Goal: Task Accomplishment & Management: Manage account settings

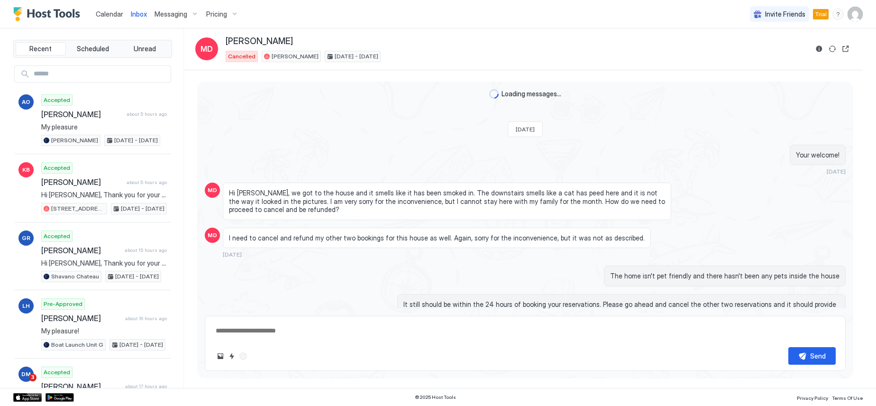
scroll to position [756, 0]
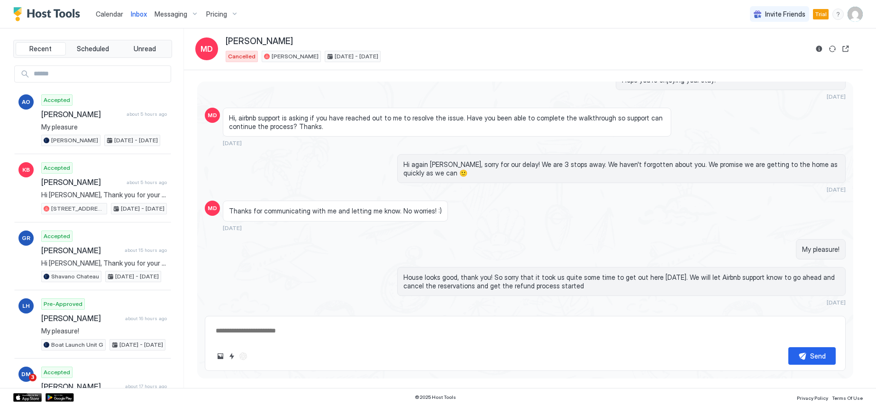
type textarea "*"
click at [109, 12] on span "Calendar" at bounding box center [109, 14] width 27 height 8
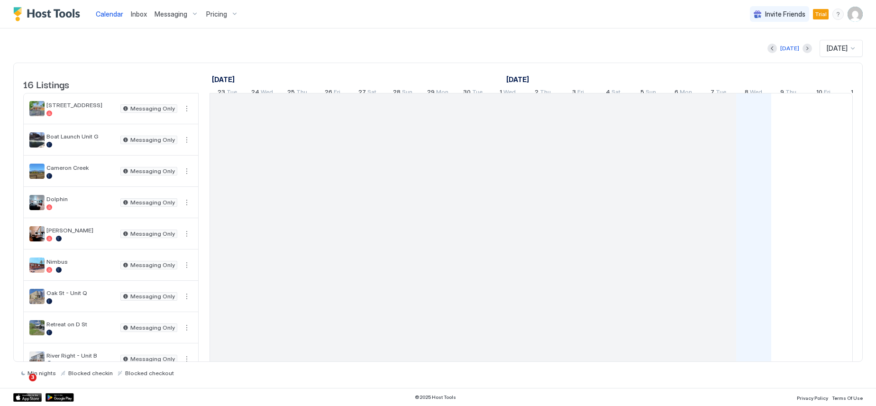
scroll to position [0, 527]
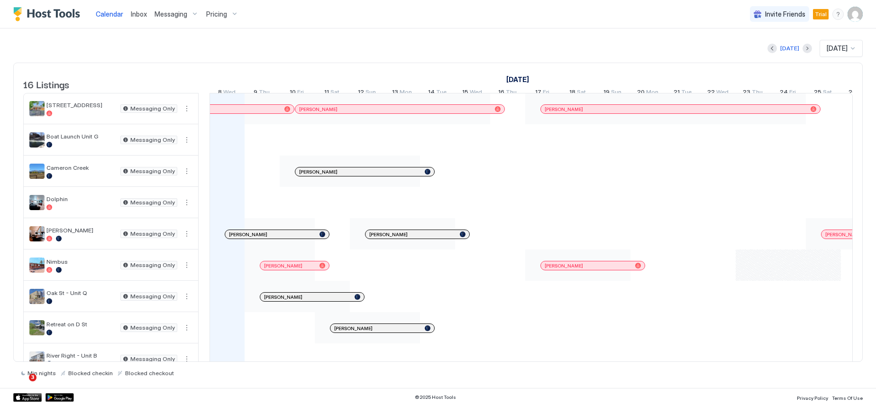
click at [852, 14] on img "User profile" at bounding box center [855, 14] width 15 height 15
click at [769, 55] on span "Settings" at bounding box center [770, 53] width 26 height 9
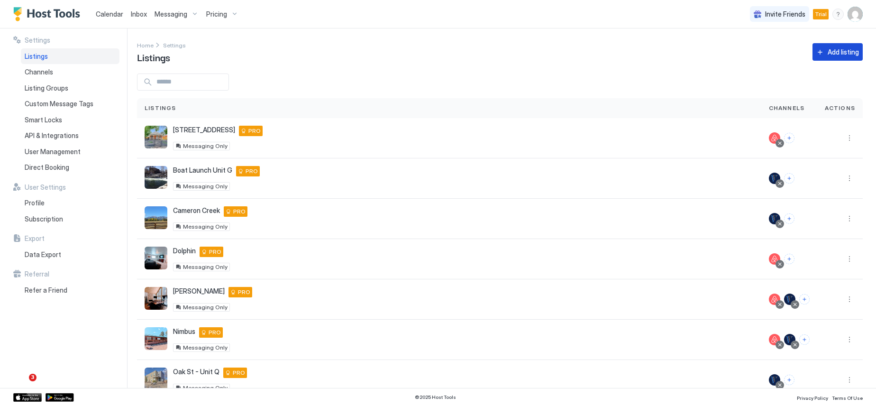
click at [830, 55] on div "Add listing" at bounding box center [843, 52] width 31 height 10
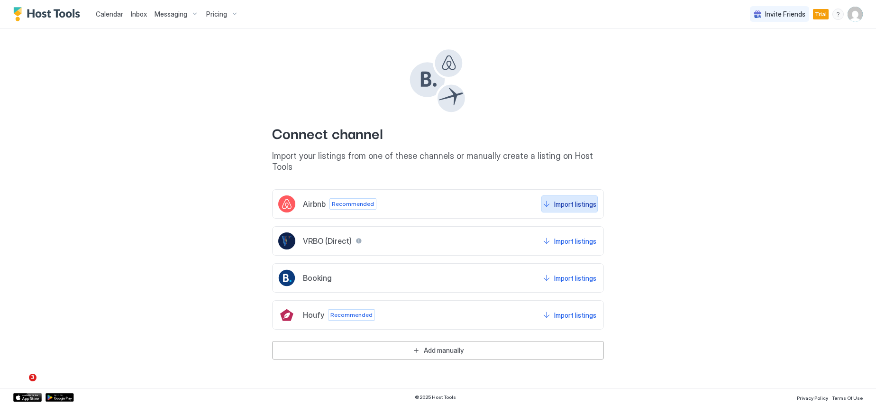
click at [579, 199] on div "Import listings" at bounding box center [575, 204] width 42 height 10
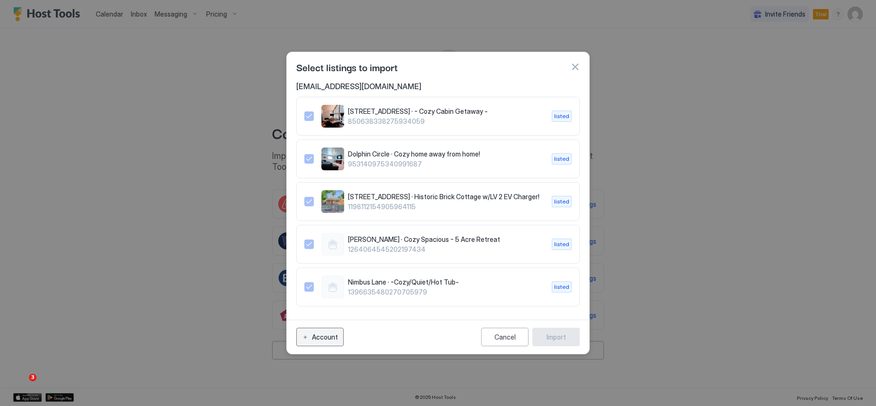
click at [324, 336] on div "Account" at bounding box center [325, 337] width 26 height 10
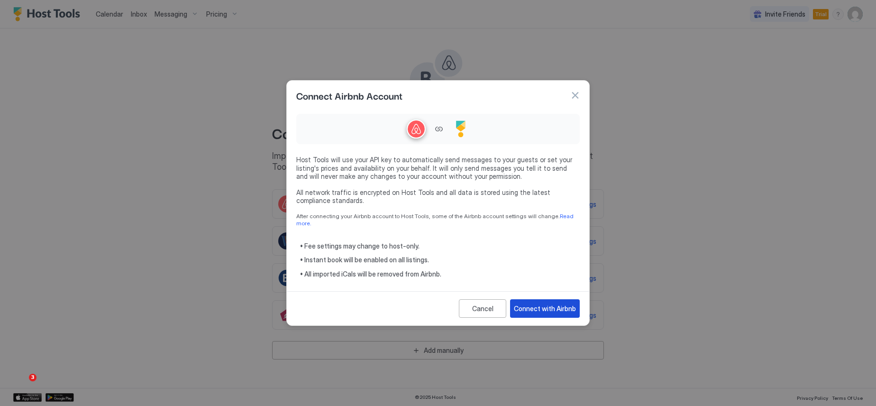
click at [538, 303] on div "Connect with Airbnb" at bounding box center [545, 308] width 62 height 10
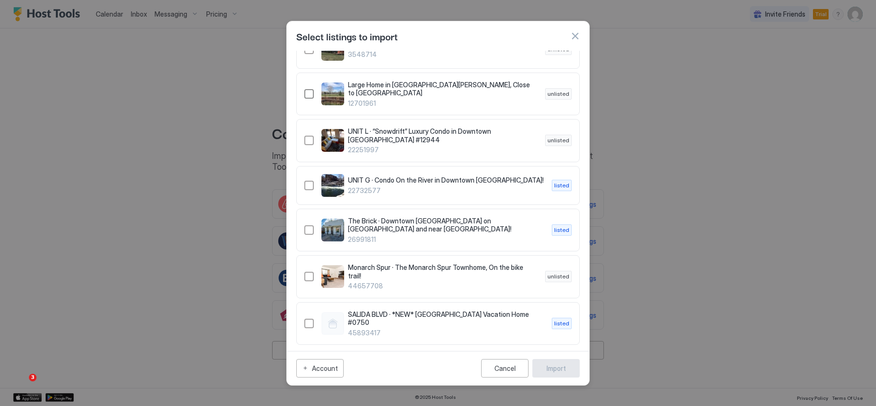
scroll to position [284, 0]
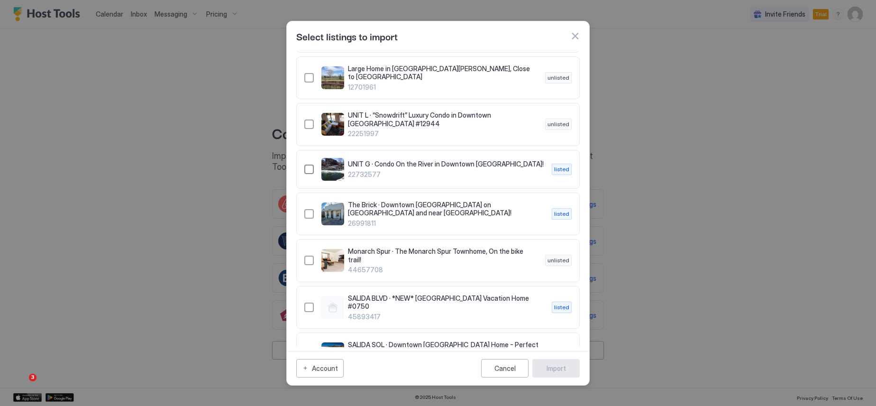
click at [311, 168] on div "22732577" at bounding box center [308, 169] width 9 height 9
click at [310, 209] on div "26991811" at bounding box center [308, 213] width 9 height 9
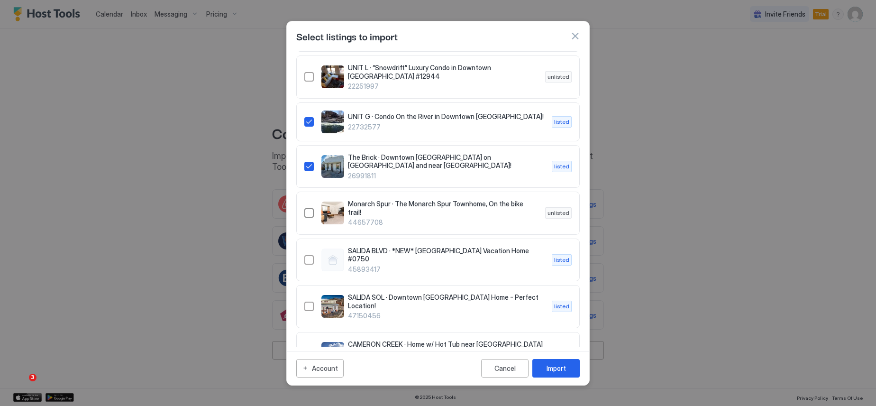
scroll to position [379, 0]
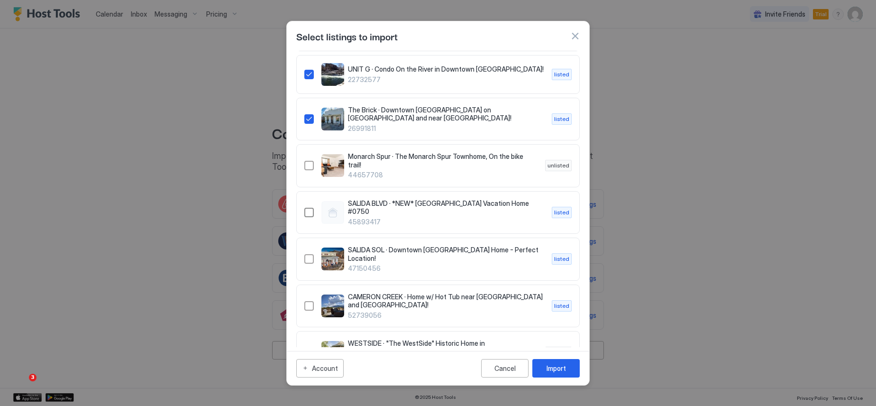
click at [309, 208] on div "45893417" at bounding box center [308, 212] width 9 height 9
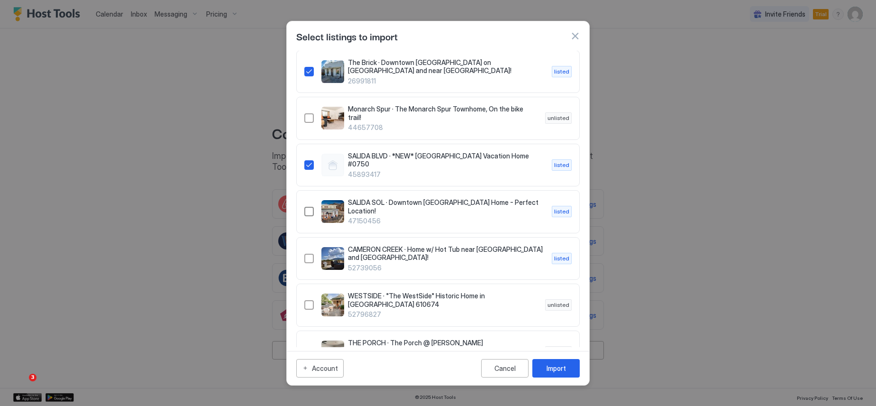
click at [308, 207] on div "47150456" at bounding box center [308, 211] width 9 height 9
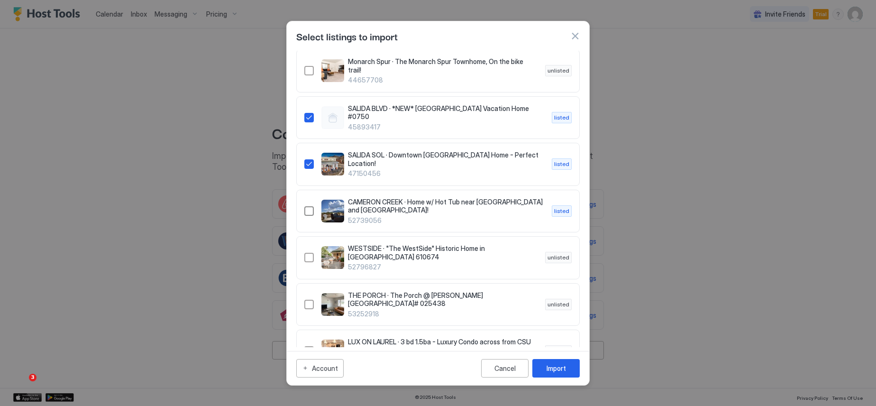
click at [309, 206] on div "52739056" at bounding box center [308, 210] width 9 height 9
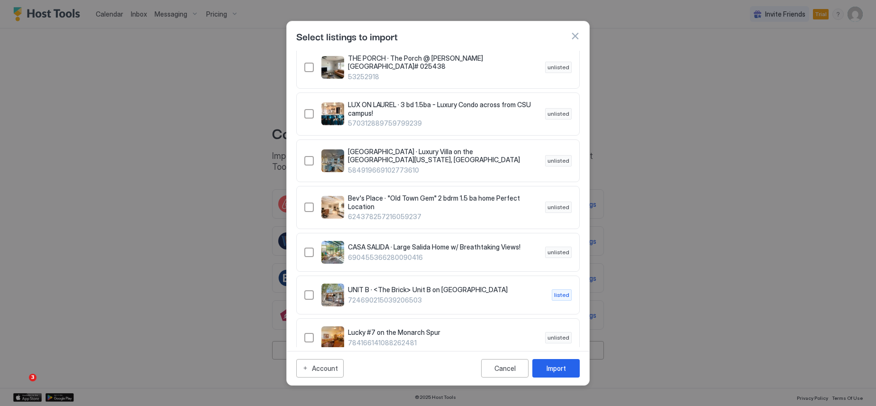
scroll to position [759, 0]
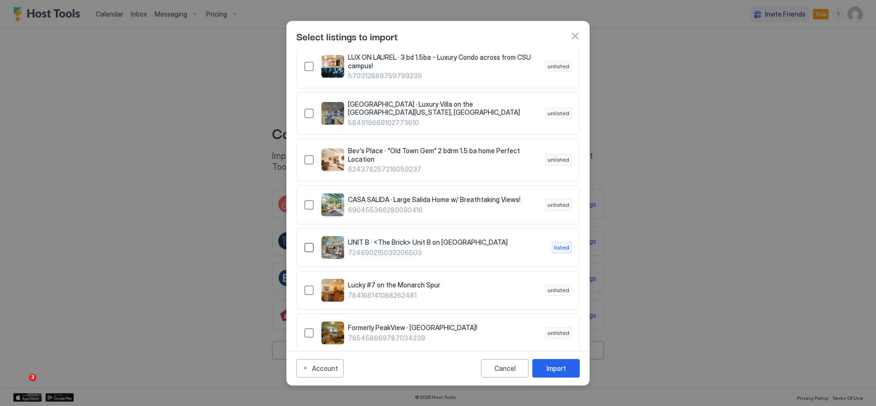
click at [308, 243] on div "724690215039206503" at bounding box center [308, 247] width 9 height 9
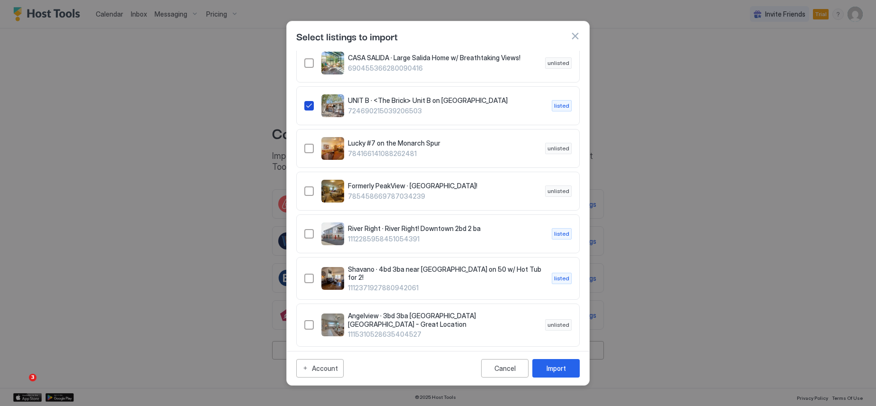
scroll to position [901, 0]
click at [310, 229] on div "1112285958451054391" at bounding box center [308, 233] width 9 height 9
click at [310, 273] on div "1112371927880942061" at bounding box center [308, 277] width 9 height 9
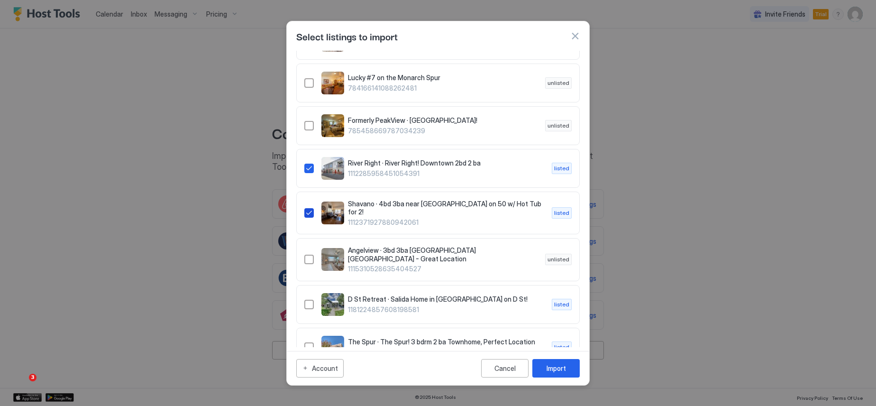
scroll to position [996, 0]
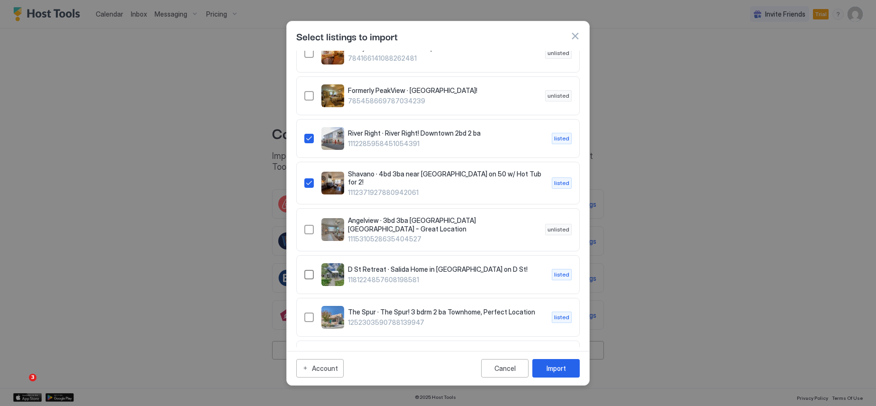
click at [308, 270] on div "1181224857608198581" at bounding box center [308, 274] width 9 height 9
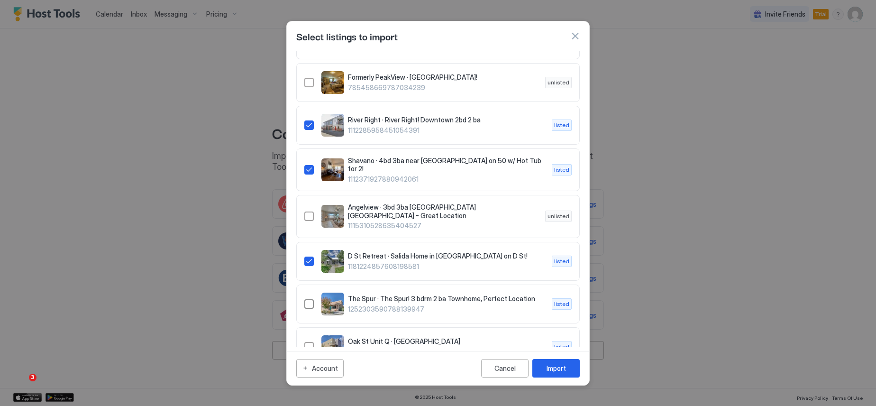
click at [311, 299] on div "1252303590788139947" at bounding box center [308, 303] width 9 height 9
click at [309, 342] on div "1326186924789296287" at bounding box center [308, 346] width 9 height 9
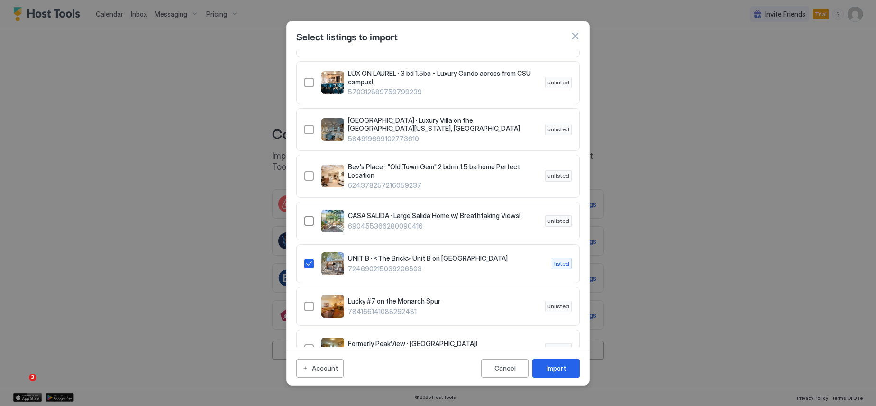
scroll to position [759, 0]
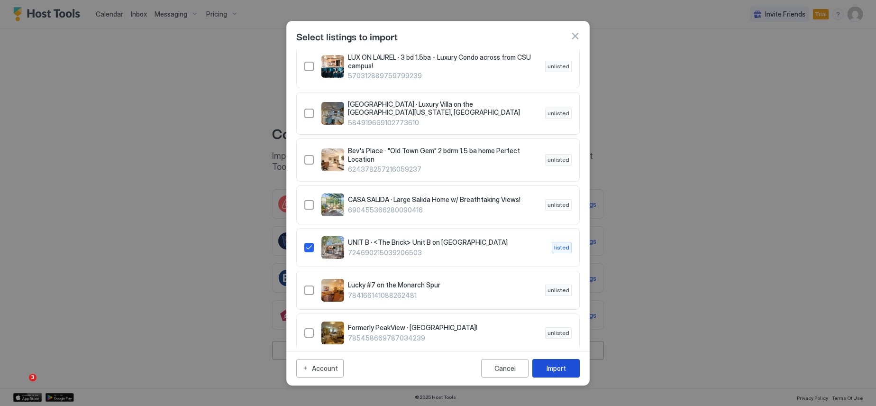
click at [558, 365] on div "Import" at bounding box center [556, 368] width 19 height 10
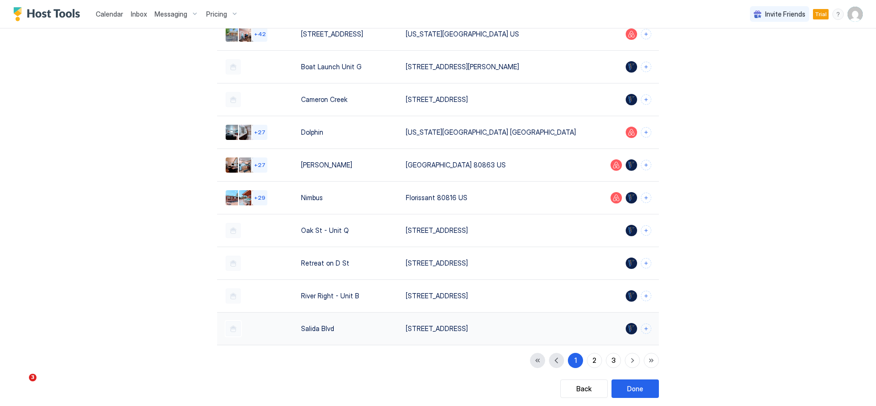
scroll to position [113, 0]
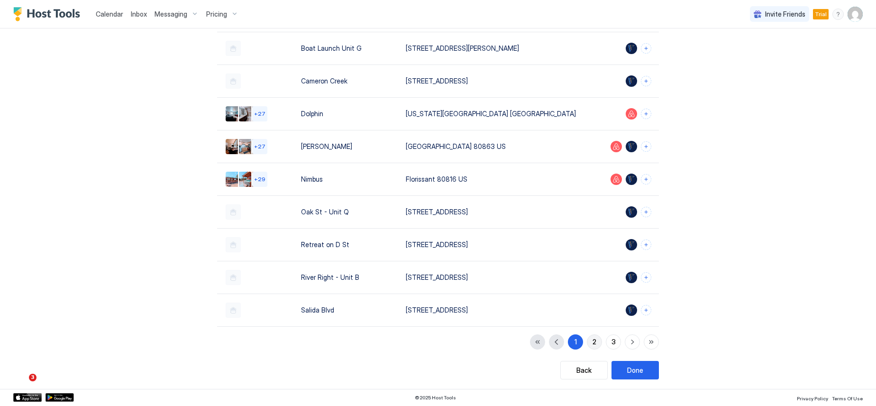
click at [593, 340] on div "2" at bounding box center [595, 342] width 4 height 10
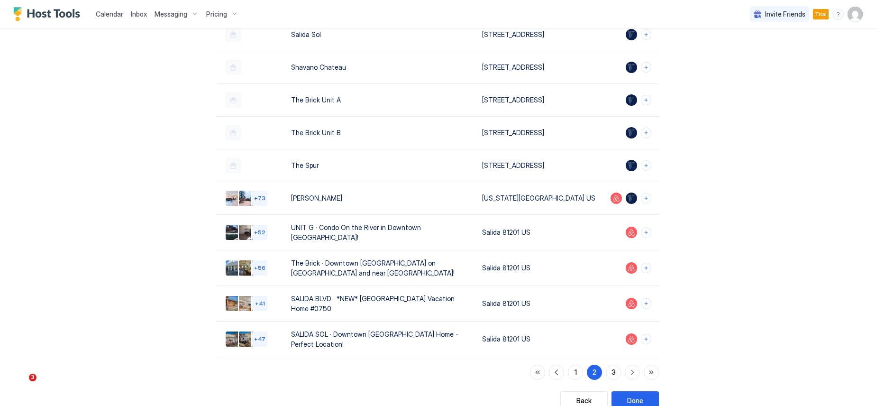
scroll to position [119, 0]
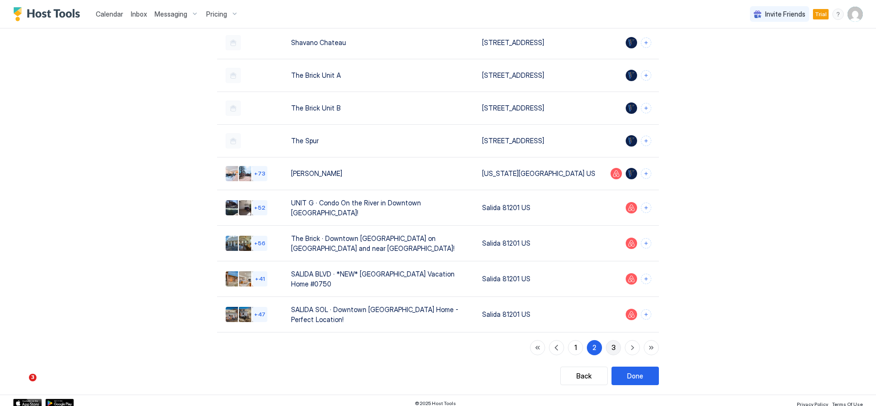
click at [612, 345] on div "3" at bounding box center [614, 347] width 4 height 10
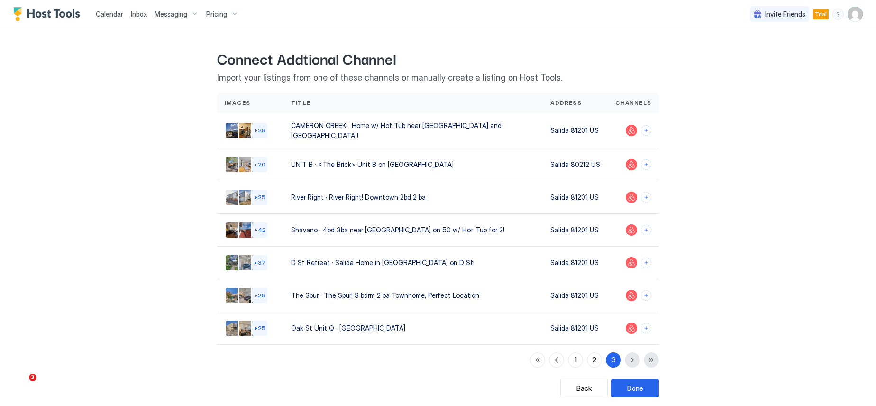
scroll to position [15, 0]
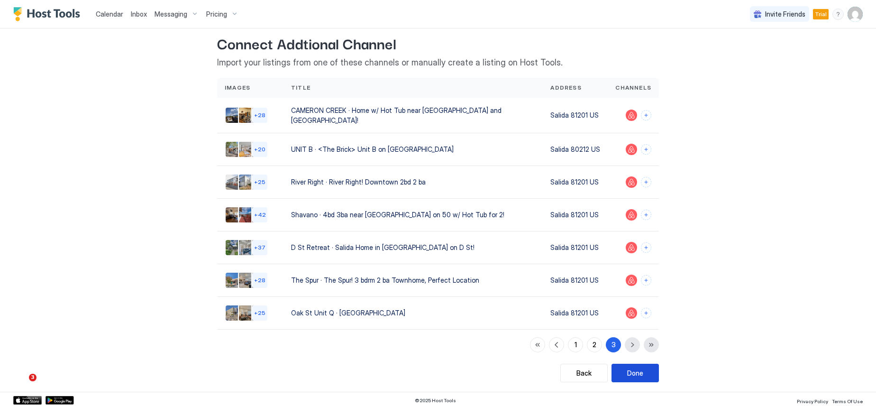
click at [632, 374] on div "Done" at bounding box center [635, 373] width 16 height 10
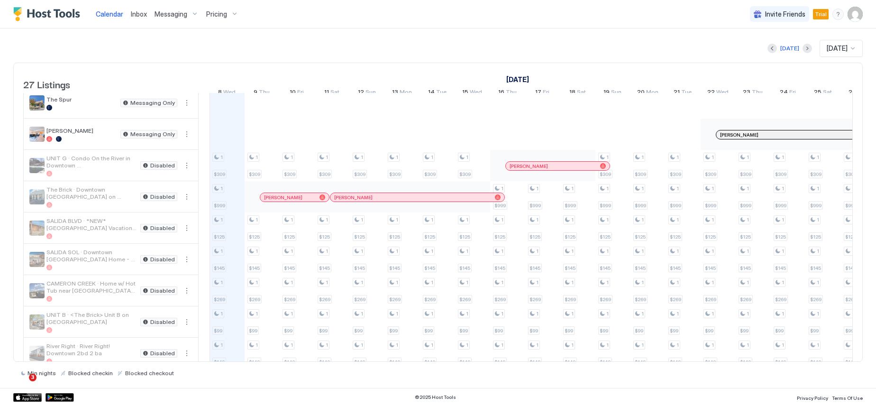
scroll to position [449, 0]
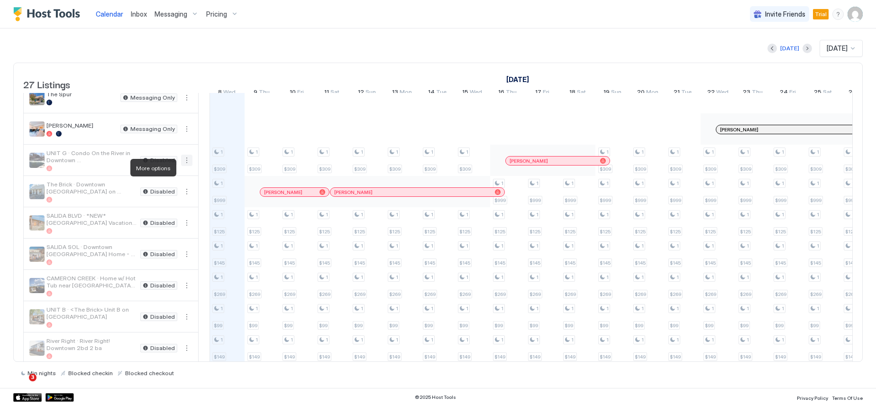
click at [188, 166] on button "More options" at bounding box center [186, 160] width 11 height 11
click at [171, 214] on span "Listing Settings" at bounding box center [170, 211] width 42 height 7
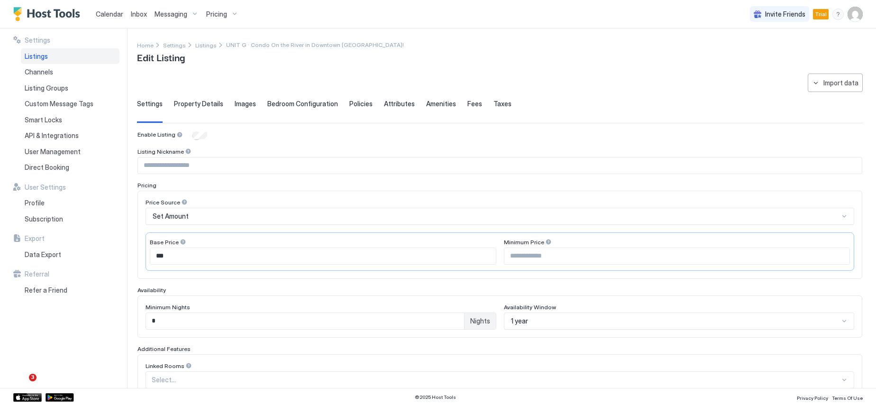
click at [189, 168] on input "Input Field" at bounding box center [500, 165] width 724 height 16
type input "**********"
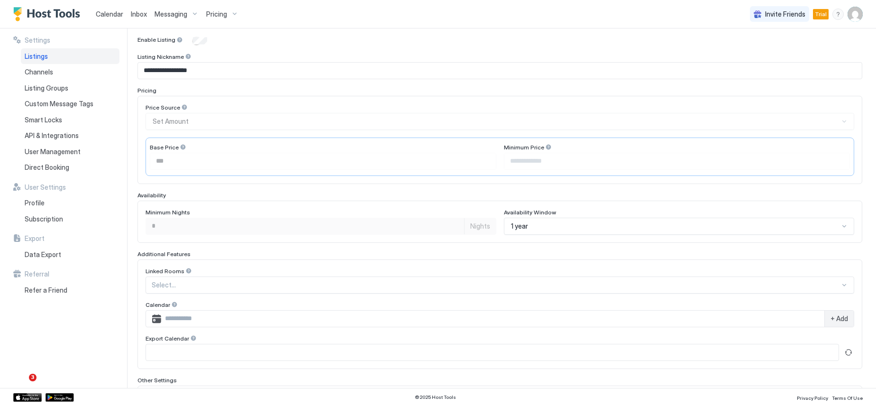
scroll to position [142, 0]
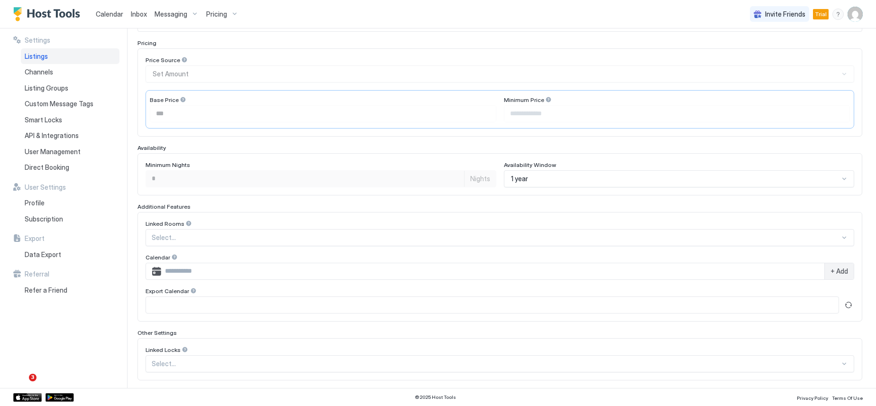
click at [222, 236] on div at bounding box center [496, 237] width 688 height 9
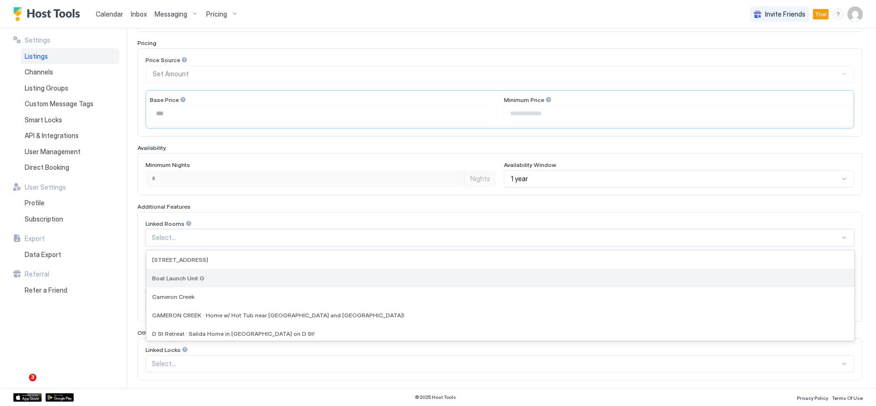
click at [221, 277] on div "Boat Launch Unit G" at bounding box center [500, 278] width 696 height 7
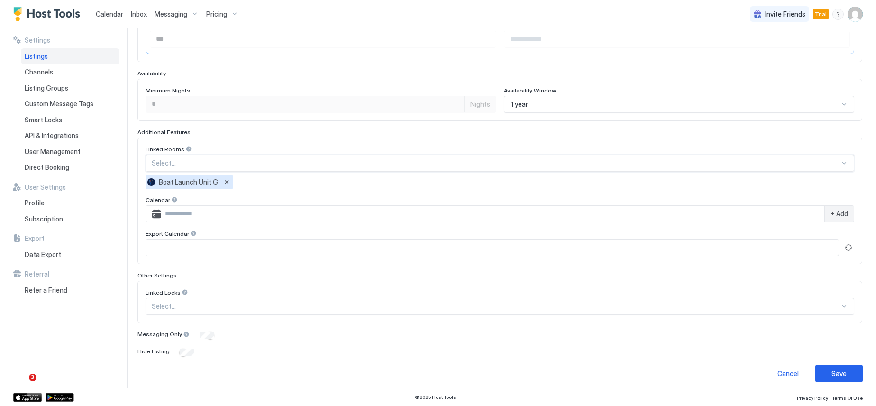
scroll to position [222, 0]
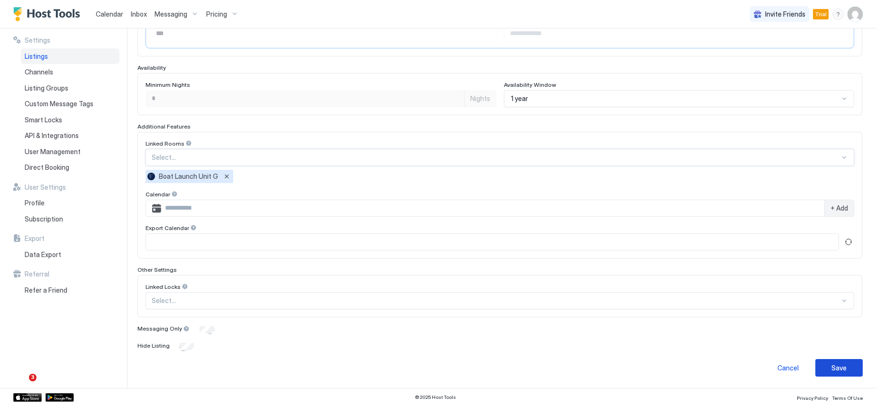
click at [839, 368] on div "Save" at bounding box center [839, 368] width 15 height 10
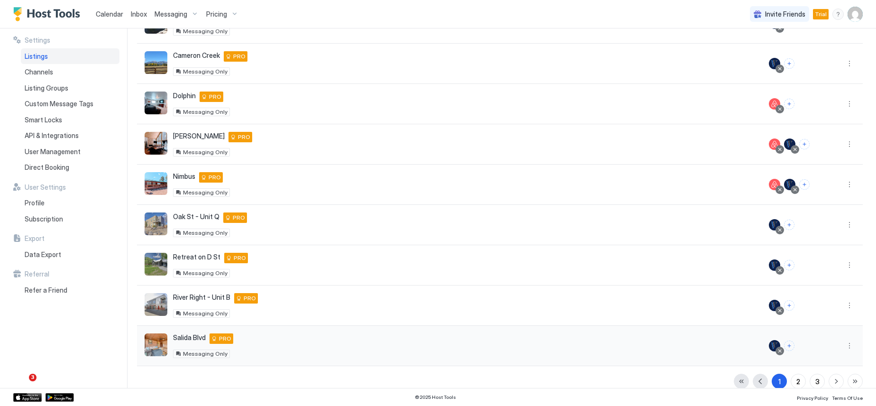
scroll to position [167, 0]
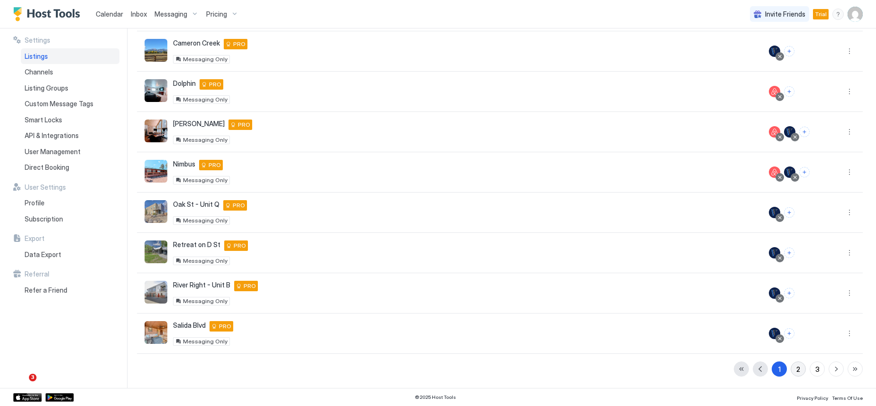
click at [791, 369] on button "2" at bounding box center [798, 368] width 15 height 15
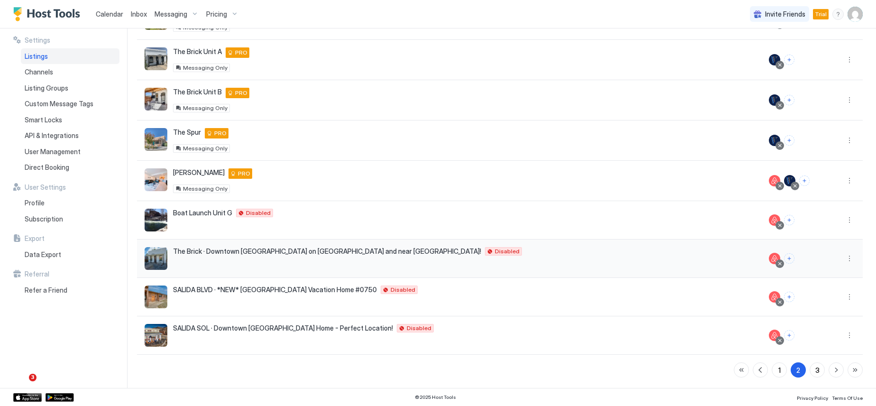
scroll to position [160, 0]
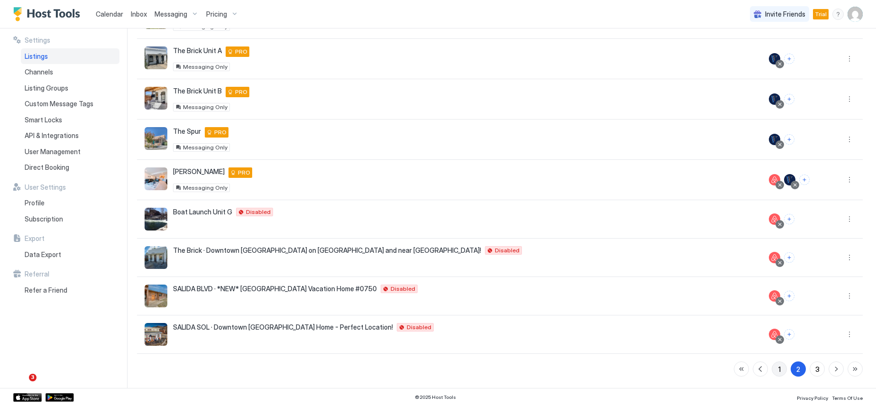
click at [775, 369] on button "1" at bounding box center [779, 368] width 15 height 15
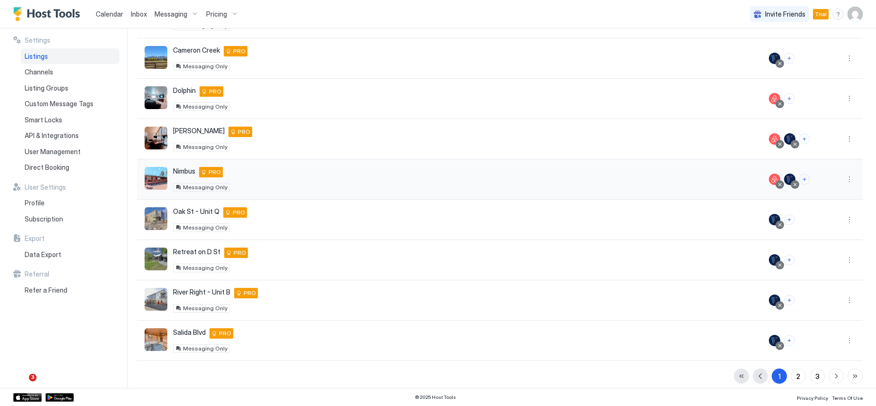
scroll to position [167, 0]
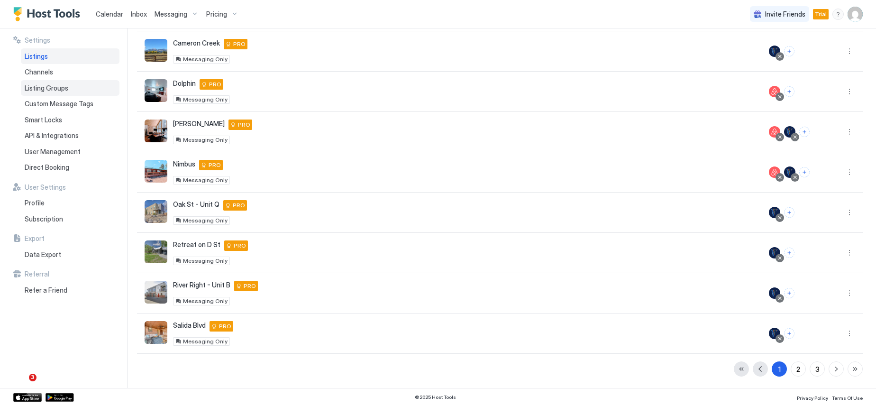
click at [35, 88] on span "Listing Groups" at bounding box center [47, 88] width 44 height 9
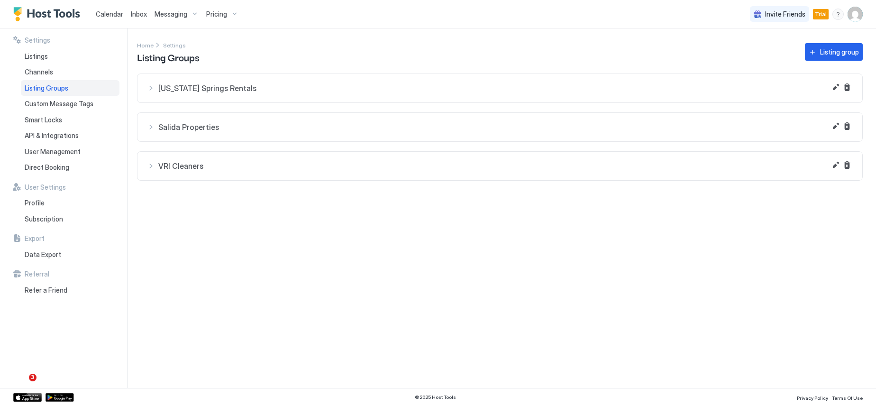
click at [208, 127] on span "Salida Properties" at bounding box center [505, 126] width 695 height 9
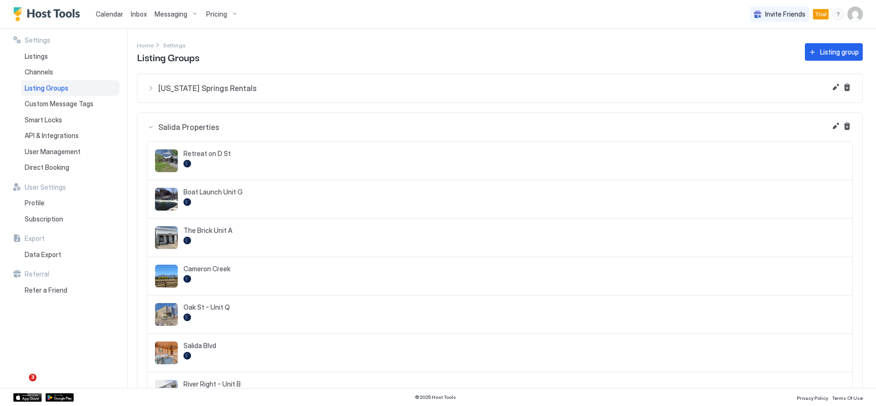
click at [268, 84] on span "Colorado Springs Rentals" at bounding box center [505, 87] width 695 height 9
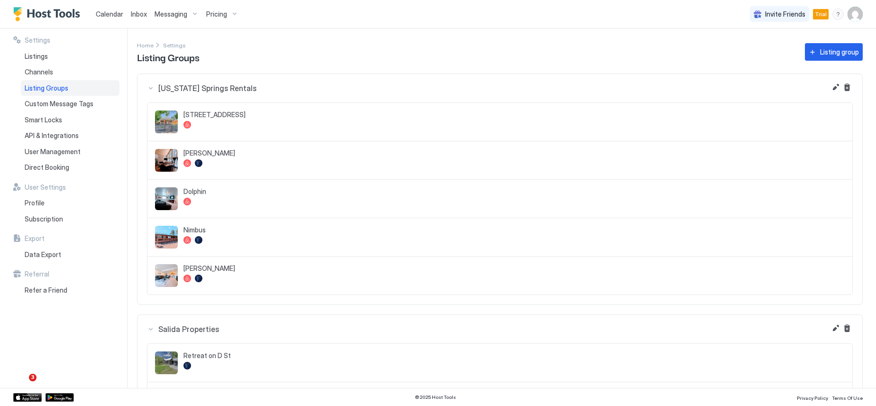
click at [255, 87] on span "Colorado Springs Rentals" at bounding box center [505, 87] width 695 height 9
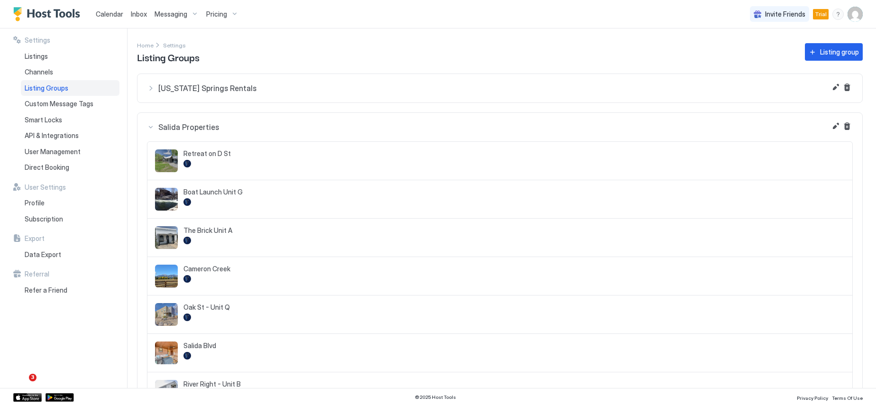
click at [247, 128] on span "Salida Properties" at bounding box center [505, 126] width 695 height 9
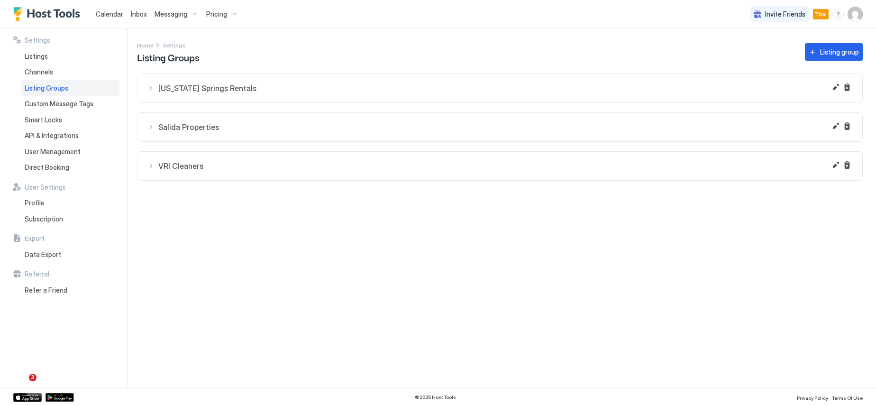
click at [236, 166] on span "VRI Cleaners" at bounding box center [505, 165] width 695 height 9
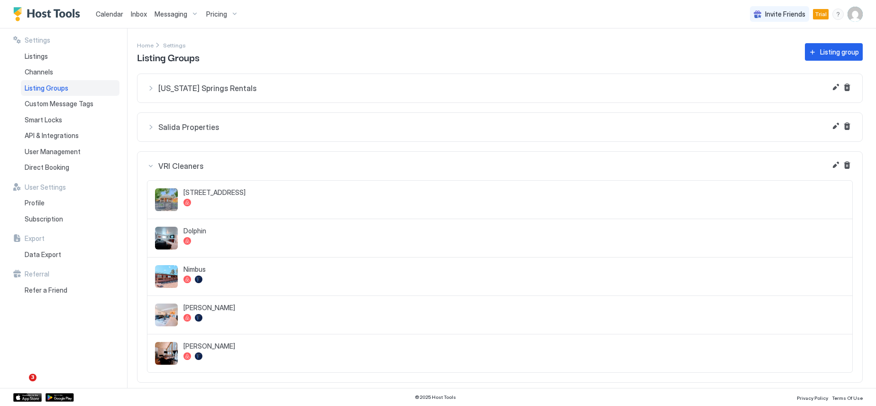
click at [198, 166] on span "VRI Cleaners" at bounding box center [505, 165] width 695 height 9
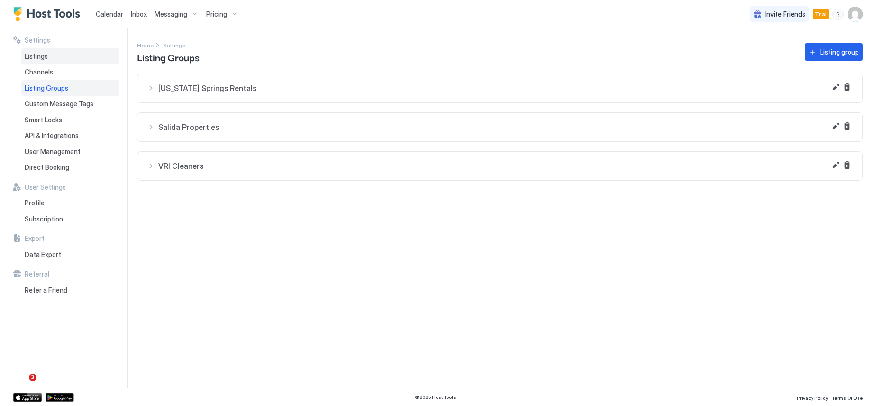
click at [49, 57] on div "Listings" at bounding box center [70, 56] width 99 height 16
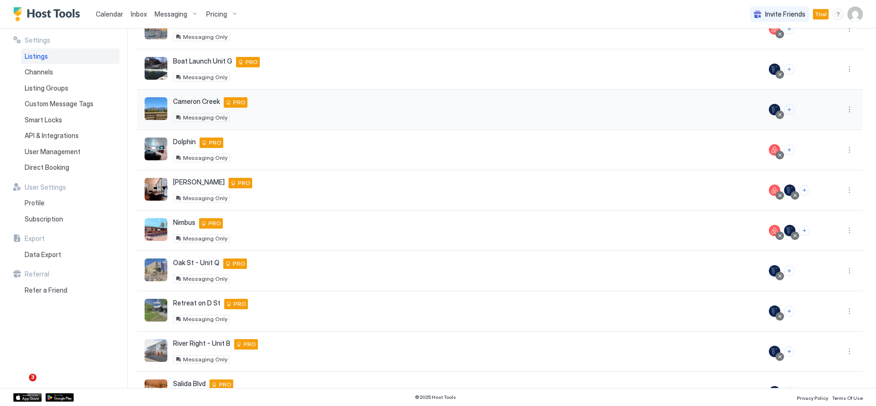
scroll to position [167, 0]
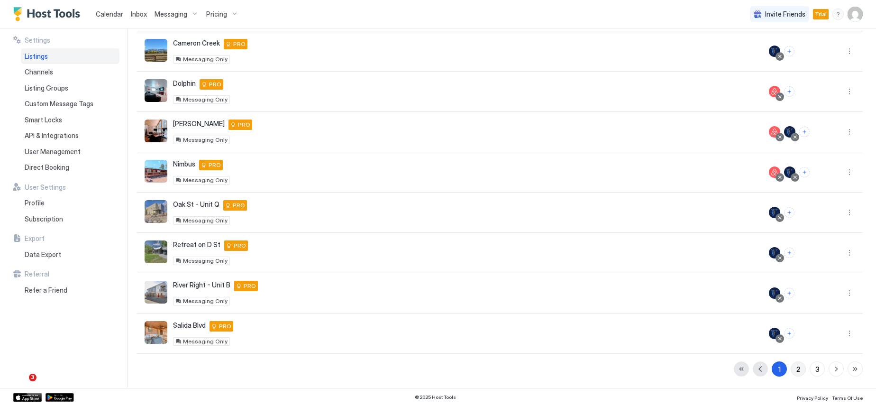
click at [797, 366] on div "2" at bounding box center [799, 369] width 4 height 10
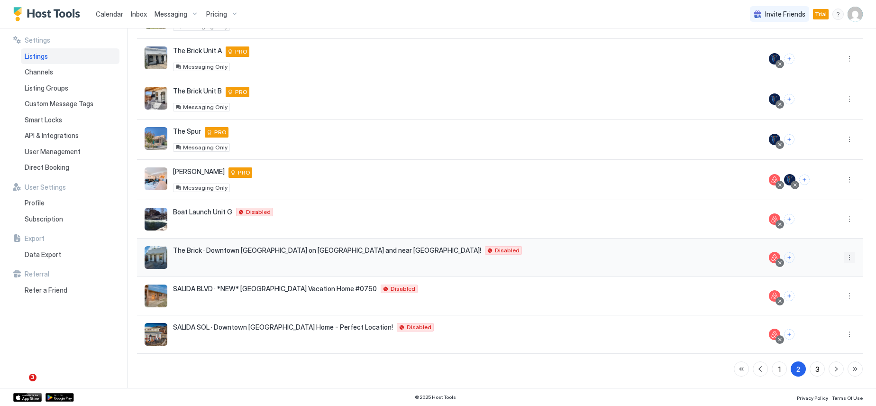
click at [844, 258] on button "More options" at bounding box center [849, 257] width 11 height 11
click at [842, 217] on div at bounding box center [438, 203] width 876 height 406
click at [844, 223] on button "More options" at bounding box center [849, 218] width 11 height 11
click at [828, 279] on span "Connect Channel" at bounding box center [823, 278] width 47 height 7
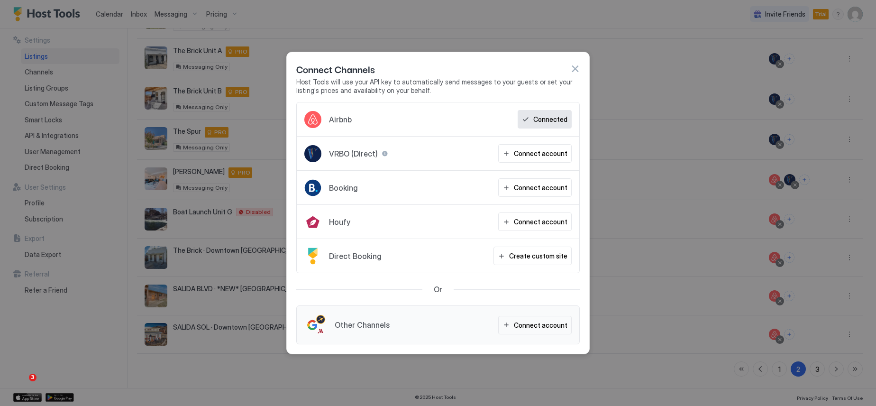
click at [576, 68] on button "button" at bounding box center [574, 68] width 9 height 9
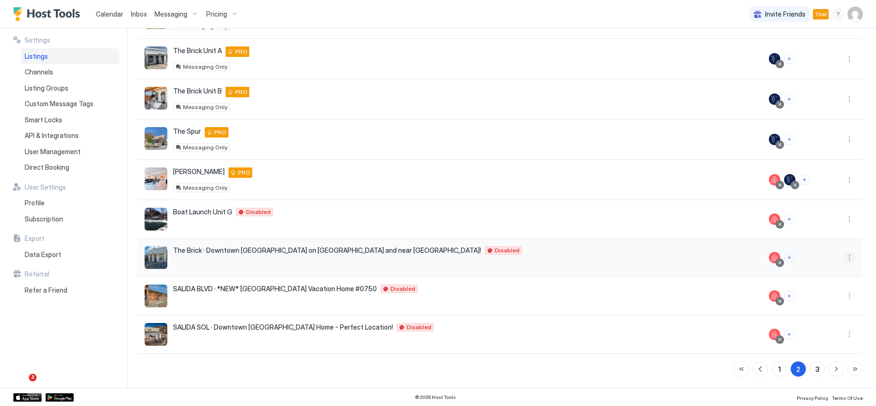
click at [844, 258] on button "More options" at bounding box center [849, 257] width 11 height 11
click at [825, 303] on span "Listing Settings" at bounding box center [821, 301] width 42 height 7
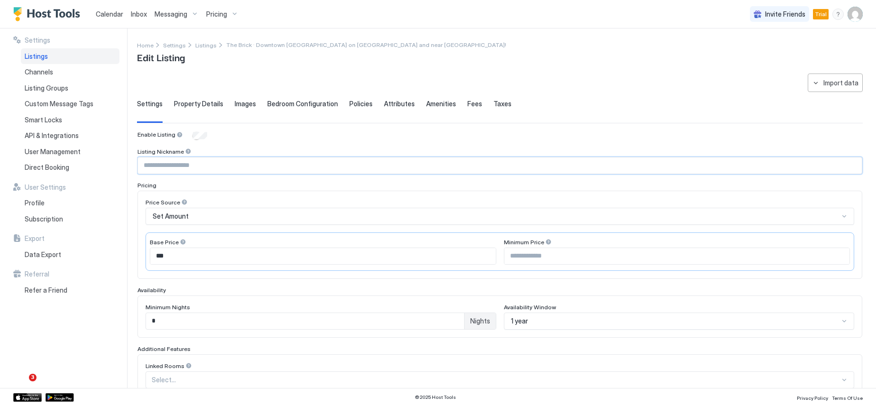
click at [208, 164] on input "Input Field" at bounding box center [500, 165] width 724 height 16
type input "**********"
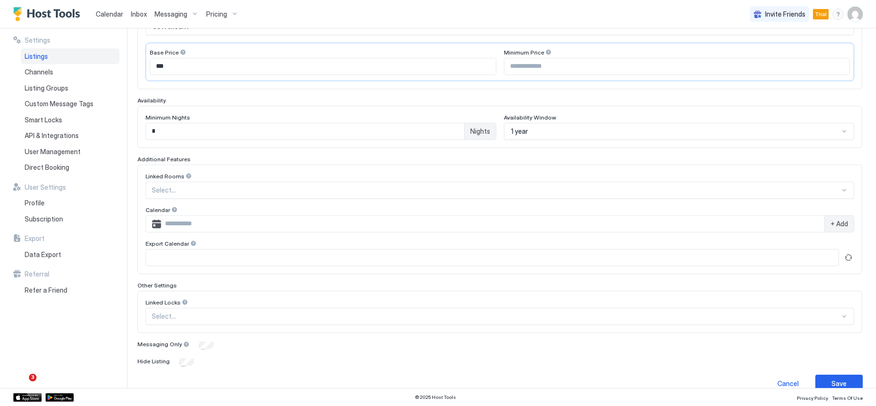
scroll to position [205, 0]
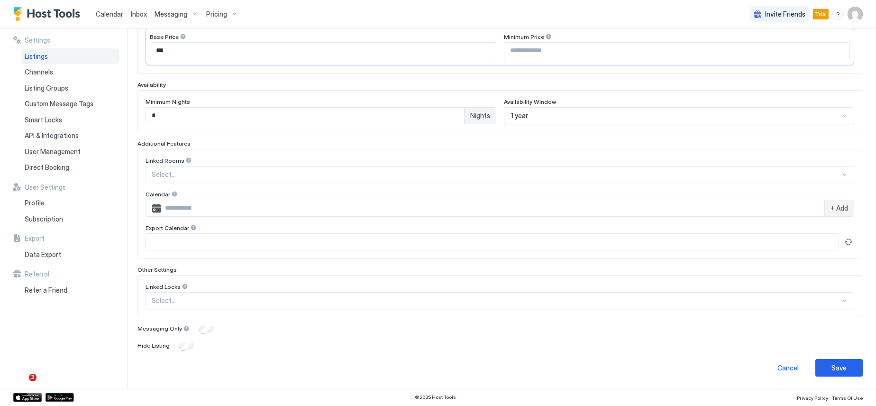
click at [213, 175] on div at bounding box center [496, 174] width 688 height 9
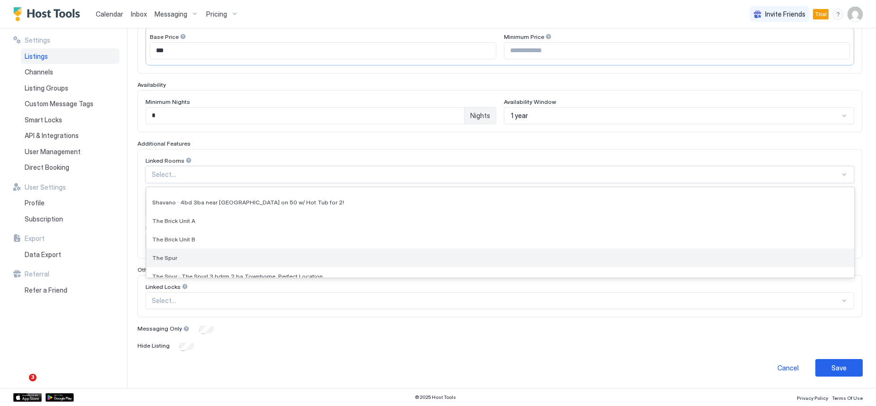
scroll to position [332, 0]
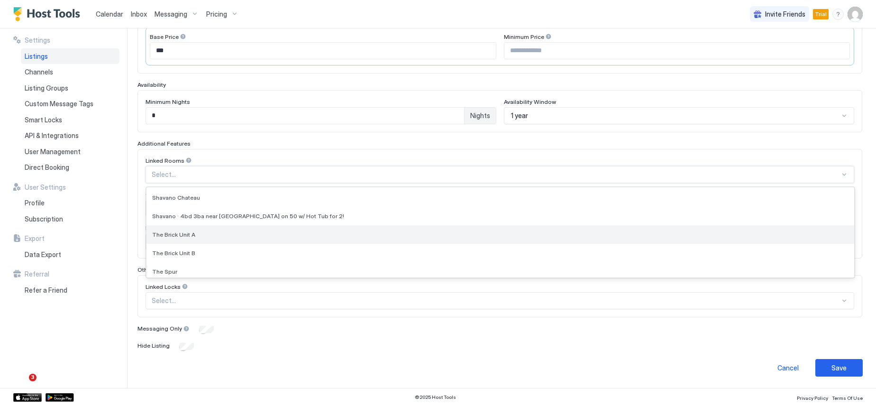
click at [226, 235] on div "The Brick Unit A" at bounding box center [500, 234] width 696 height 7
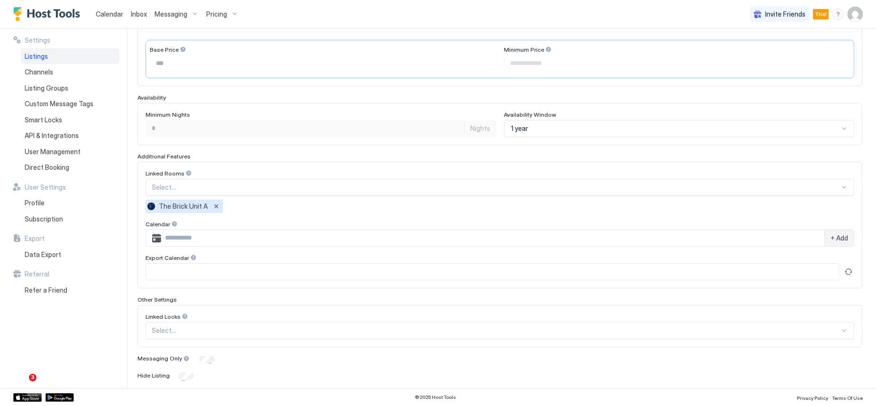
scroll to position [222, 0]
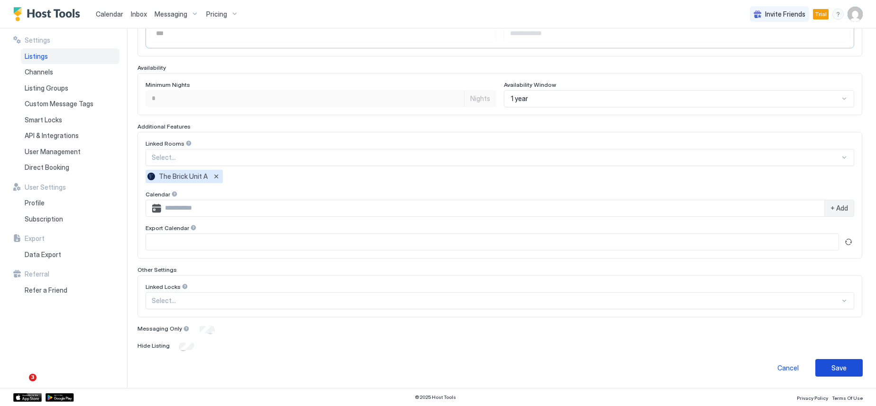
click at [839, 370] on div "Save" at bounding box center [839, 368] width 15 height 10
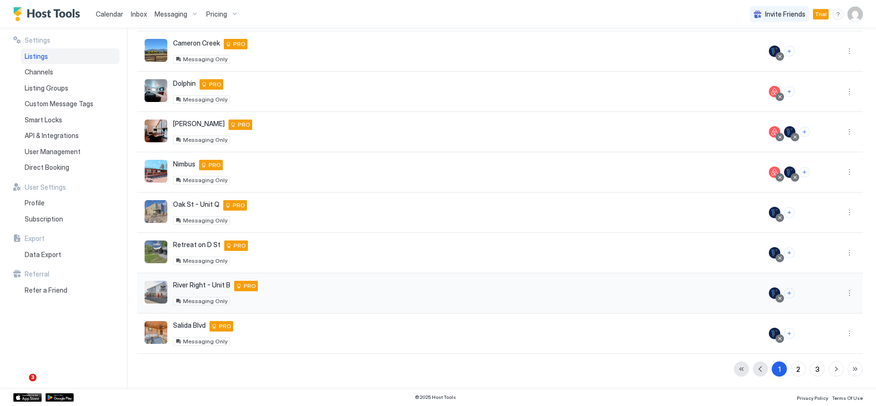
scroll to position [167, 0]
click at [797, 367] on div "2" at bounding box center [799, 369] width 4 height 10
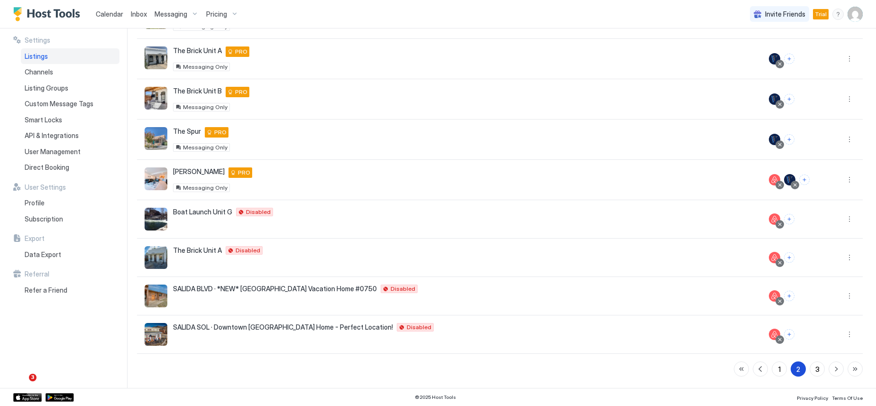
scroll to position [160, 0]
click at [844, 296] on button "More options" at bounding box center [849, 295] width 11 height 11
click at [826, 343] on span "Listing Settings" at bounding box center [821, 339] width 42 height 7
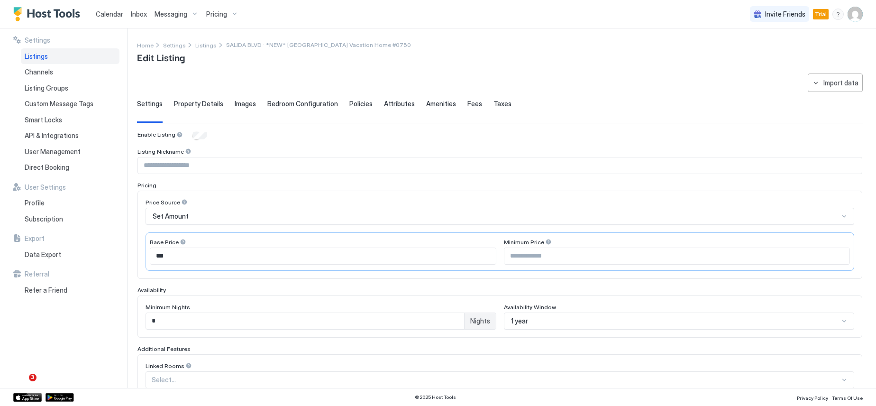
click at [239, 170] on input "Input Field" at bounding box center [500, 165] width 724 height 16
click at [202, 171] on input "Input Field" at bounding box center [500, 165] width 724 height 16
type input "**********"
click at [211, 184] on div "Pricing" at bounding box center [499, 185] width 725 height 7
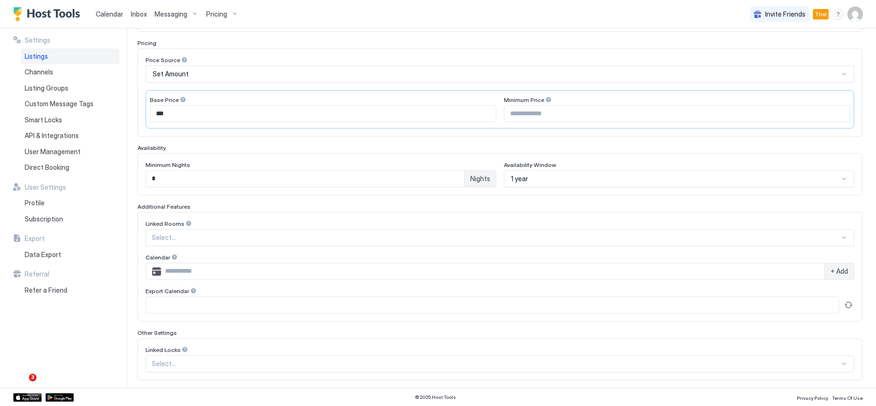
scroll to position [190, 0]
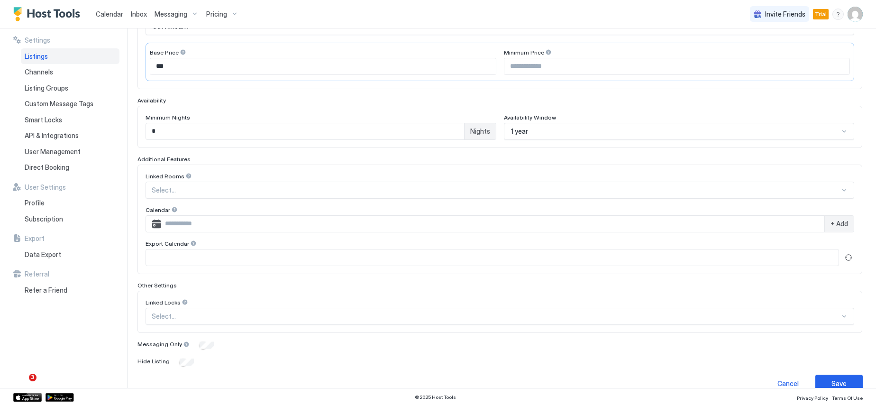
click at [203, 191] on div at bounding box center [496, 190] width 688 height 9
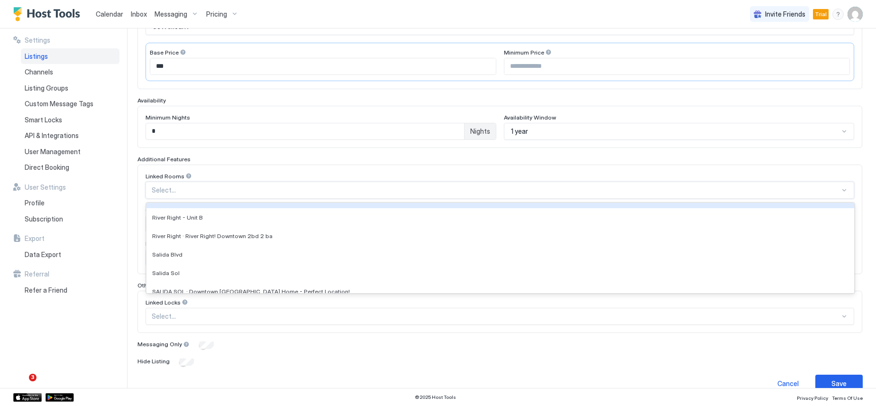
scroll to position [237, 0]
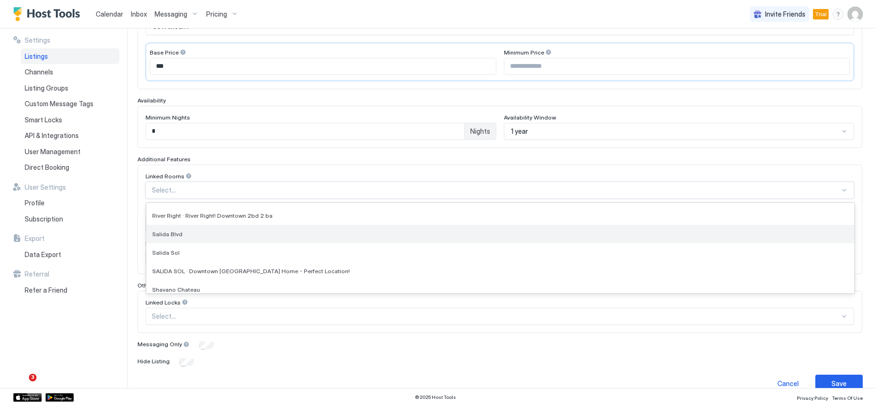
click at [202, 231] on div "Salida Blvd" at bounding box center [500, 233] width 696 height 7
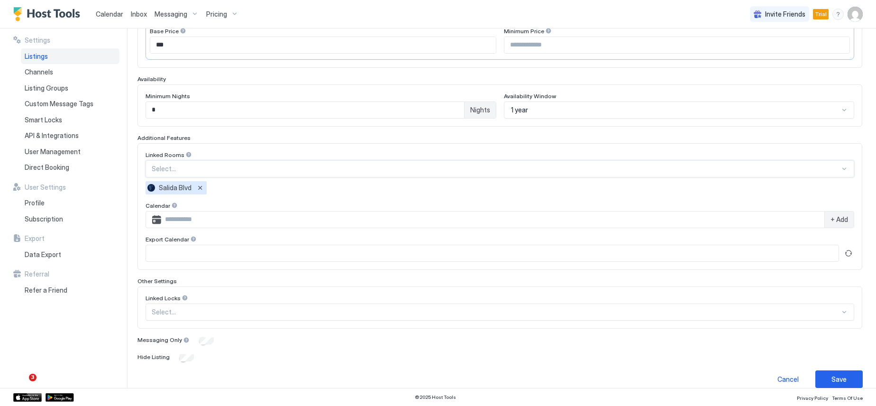
scroll to position [222, 0]
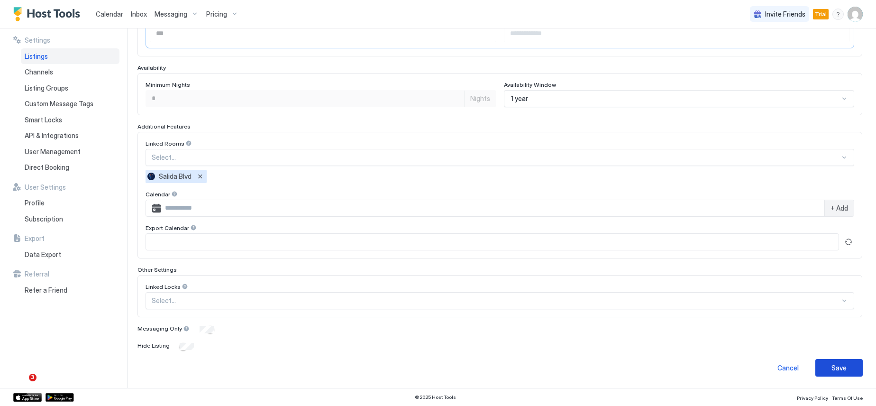
click at [824, 369] on button "Save" at bounding box center [838, 368] width 47 height 18
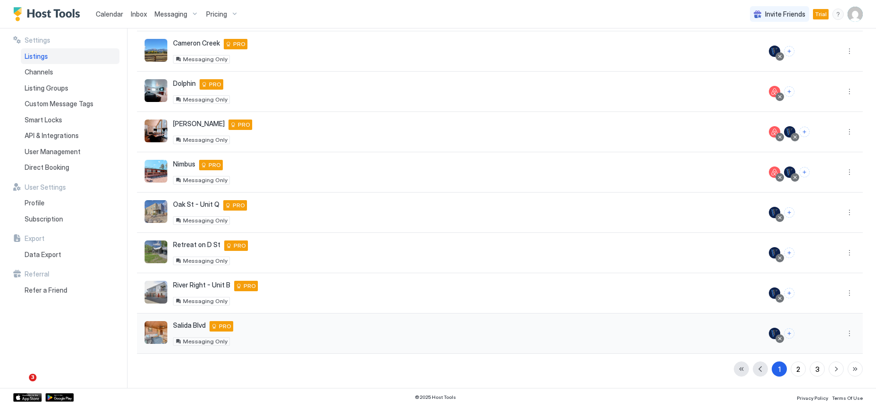
scroll to position [167, 0]
click at [794, 371] on button "2" at bounding box center [798, 368] width 15 height 15
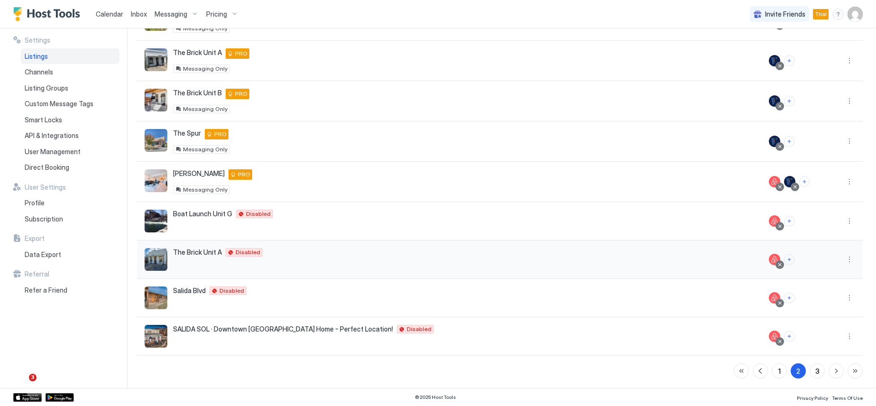
scroll to position [160, 0]
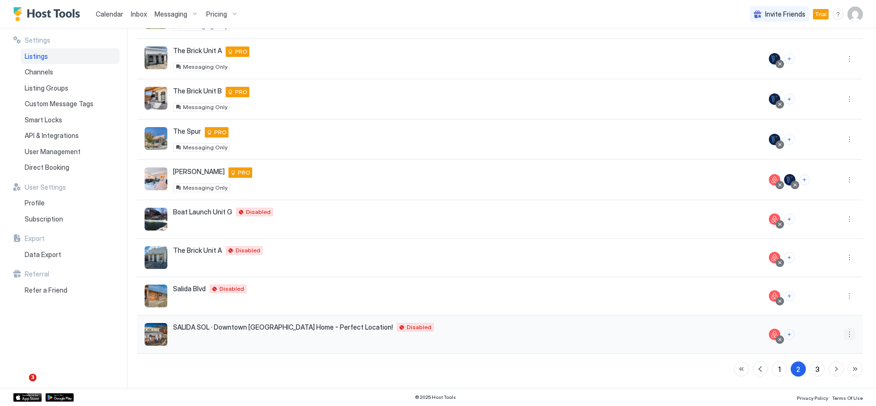
click at [844, 334] on button "More options" at bounding box center [849, 334] width 11 height 11
click at [822, 276] on span "Listing Settings" at bounding box center [821, 274] width 42 height 7
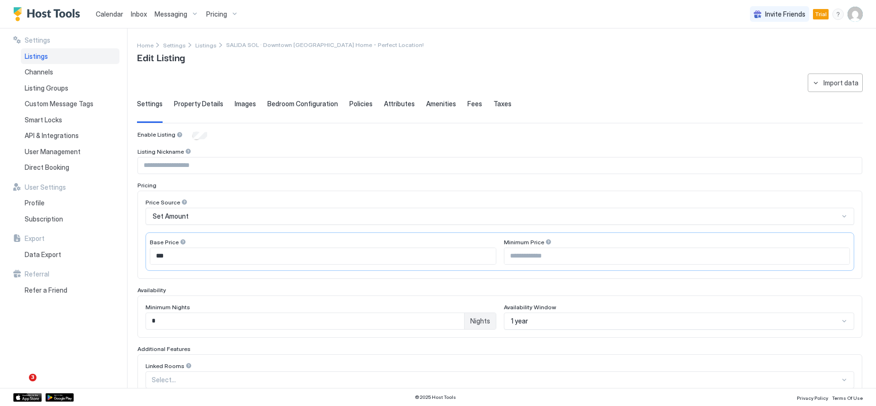
click at [202, 170] on input "Input Field" at bounding box center [500, 165] width 724 height 16
type input "**********"
click at [222, 180] on div "**********" at bounding box center [499, 344] width 725 height 426
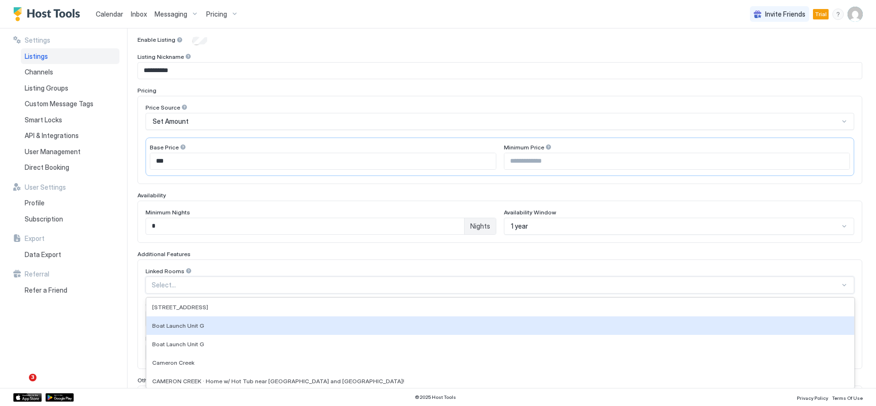
click at [223, 285] on div "26 results available. Use Up and Down to choose options, press Enter to select …" at bounding box center [500, 284] width 709 height 17
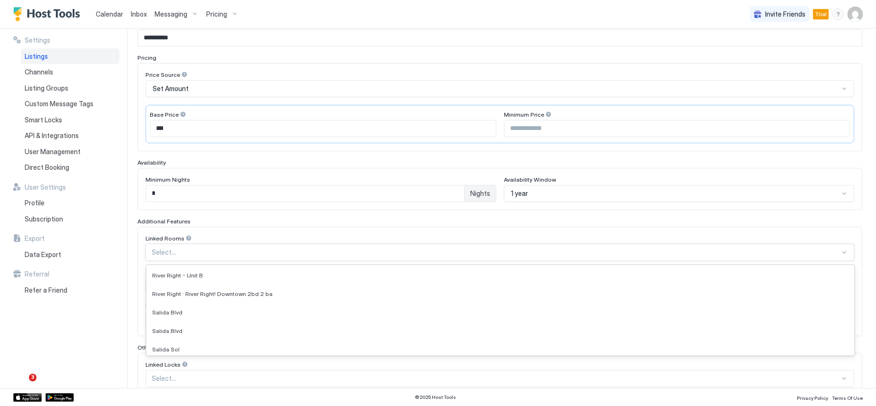
scroll to position [237, 0]
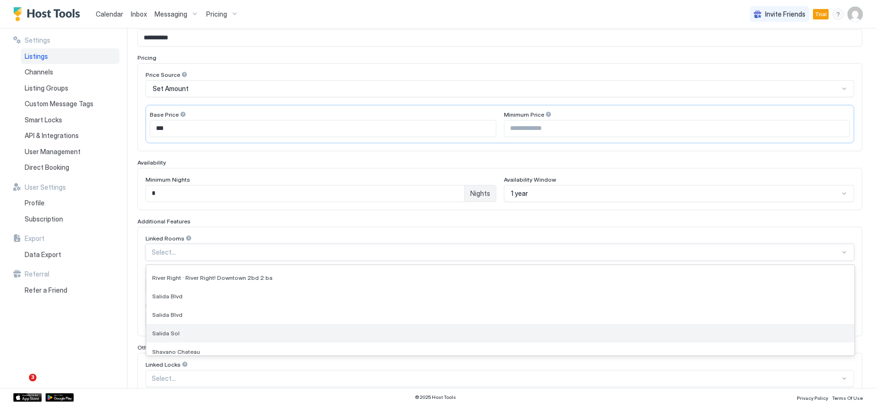
click at [221, 330] on div "Salida Sol" at bounding box center [500, 333] width 696 height 7
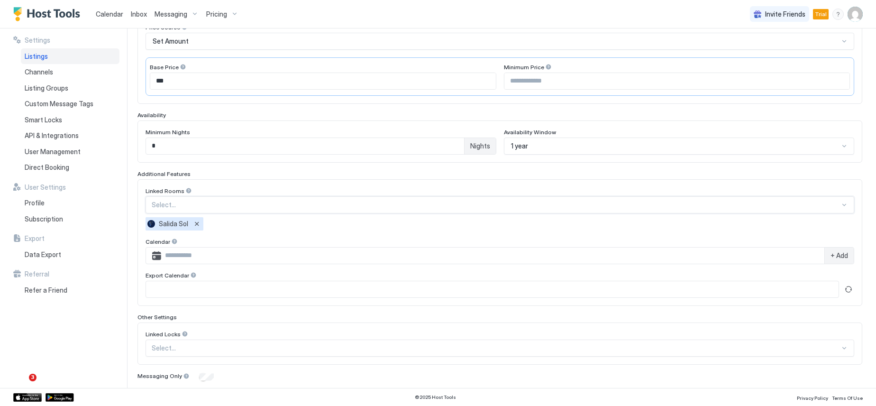
scroll to position [222, 0]
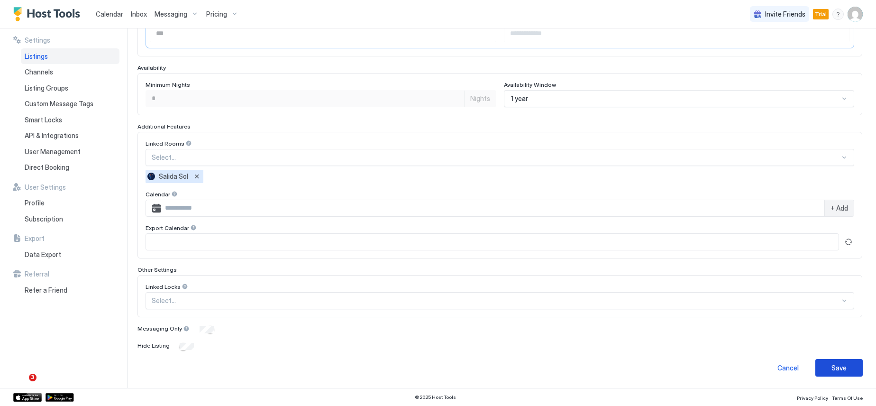
click at [834, 365] on div "Save" at bounding box center [839, 368] width 15 height 10
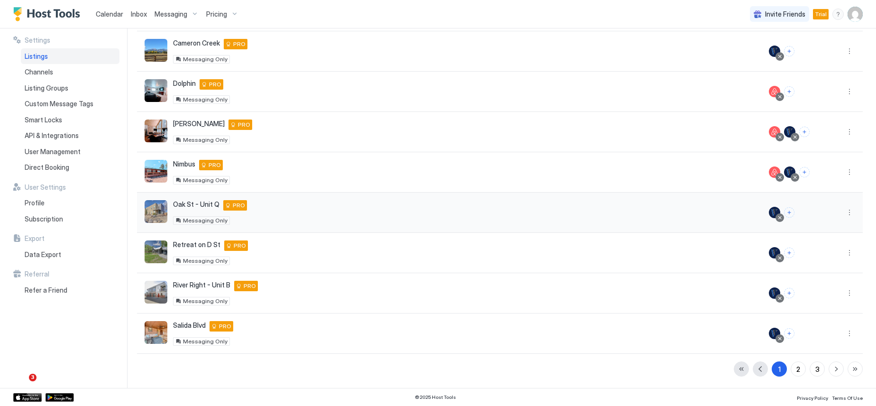
scroll to position [167, 0]
click at [797, 369] on div "2" at bounding box center [799, 369] width 4 height 10
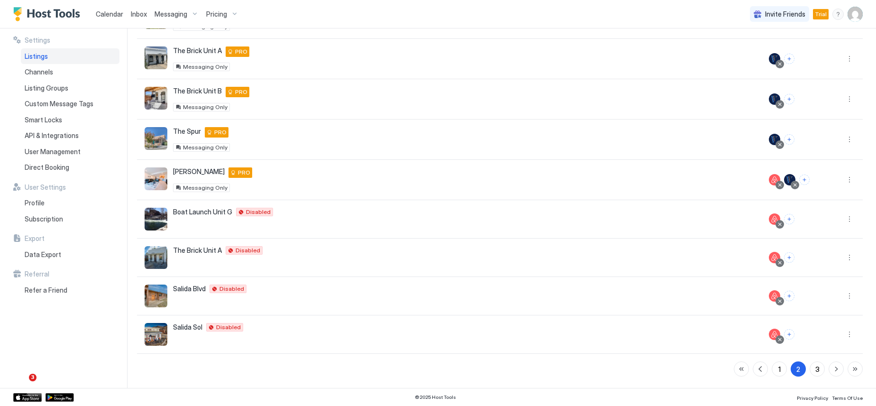
scroll to position [160, 0]
click at [815, 368] on div "3" at bounding box center [817, 369] width 4 height 10
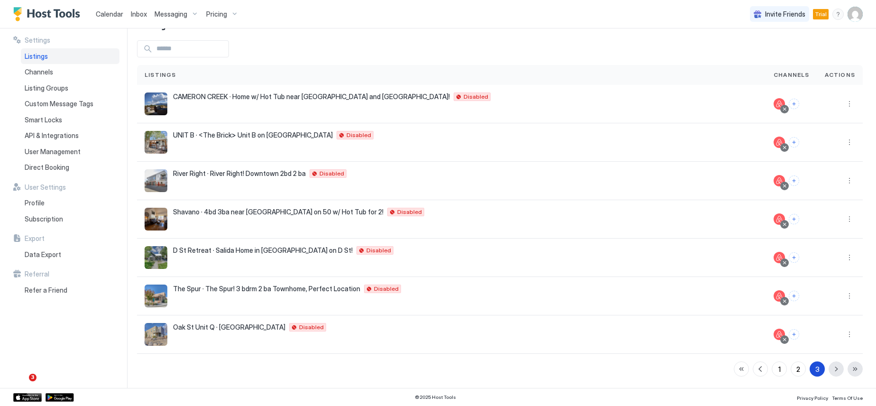
scroll to position [33, 0]
click at [844, 103] on button "More options" at bounding box center [849, 103] width 11 height 11
click at [829, 147] on span "Listing Settings" at bounding box center [821, 147] width 42 height 7
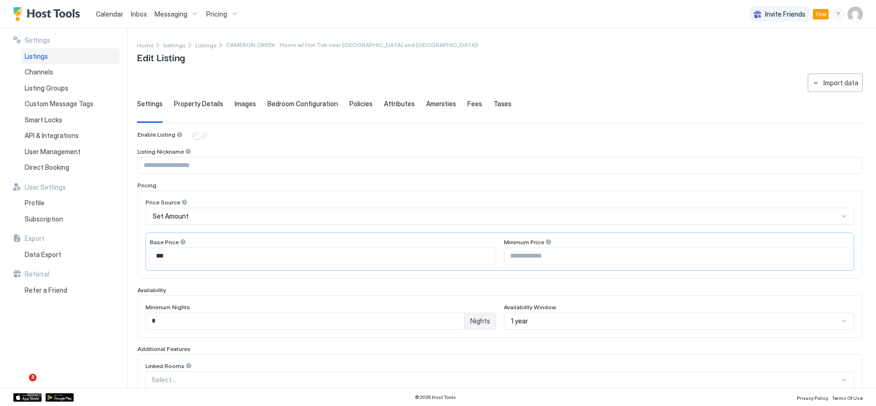
click at [205, 168] on input "Input Field" at bounding box center [500, 165] width 724 height 16
type input "**********"
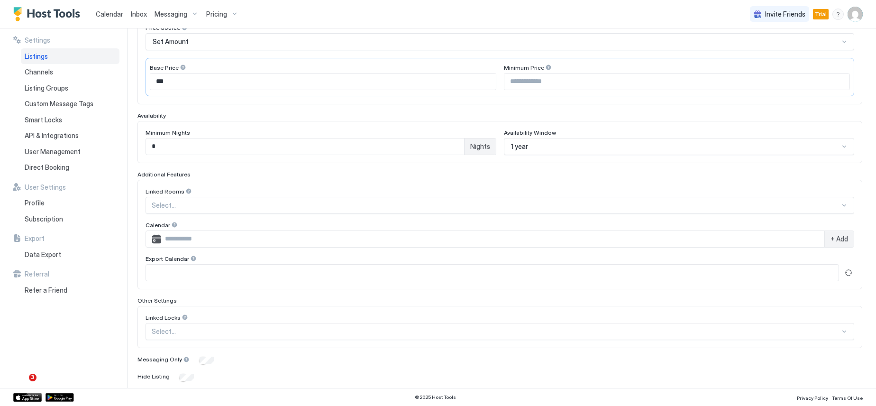
scroll to position [190, 0]
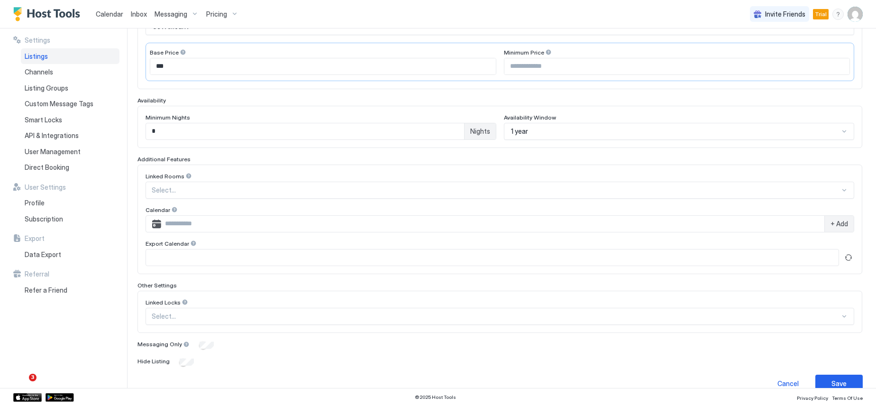
click at [210, 191] on div at bounding box center [496, 190] width 688 height 9
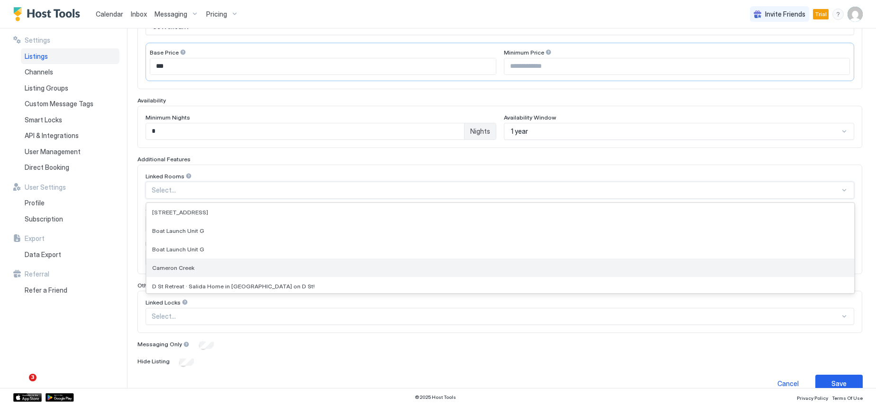
click at [208, 269] on div "Cameron Creek" at bounding box center [500, 267] width 696 height 7
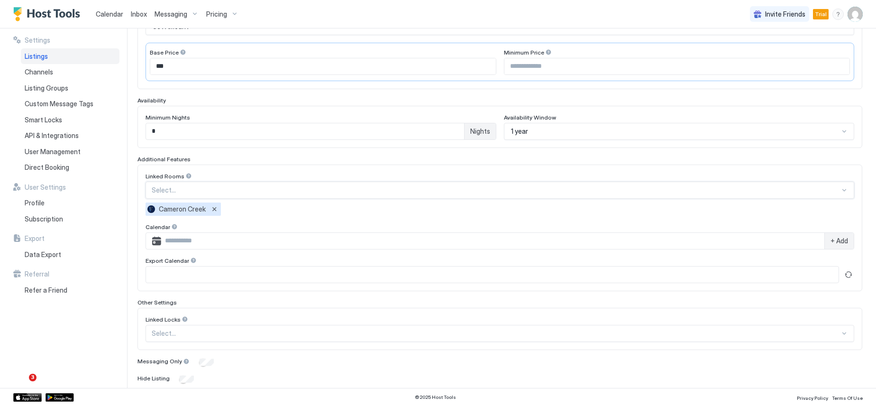
scroll to position [222, 0]
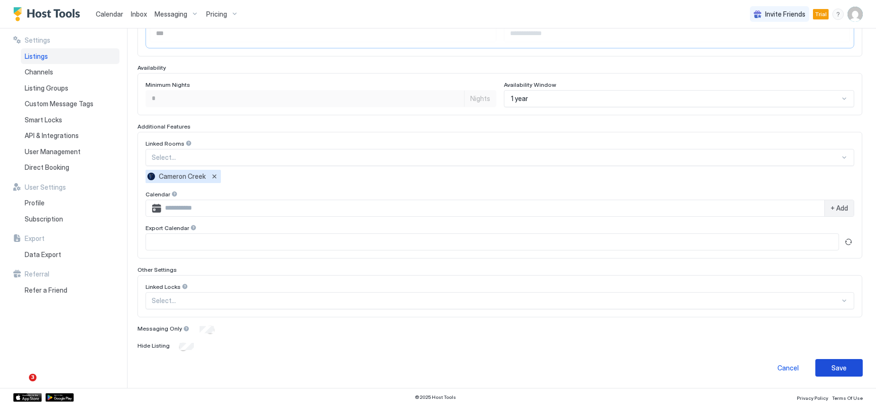
click at [818, 370] on button "Save" at bounding box center [838, 368] width 47 height 18
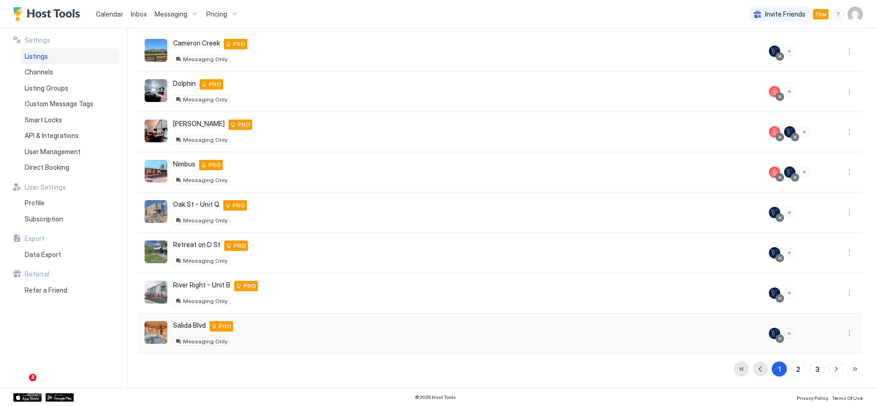
scroll to position [167, 0]
click at [810, 366] on button "3" at bounding box center [817, 368] width 15 height 15
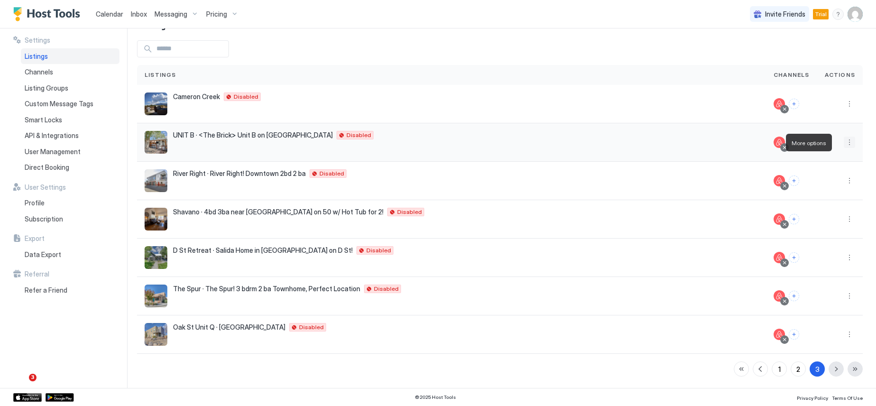
click at [844, 144] on button "More options" at bounding box center [849, 142] width 11 height 11
click at [831, 184] on span "Listing Settings" at bounding box center [821, 186] width 42 height 7
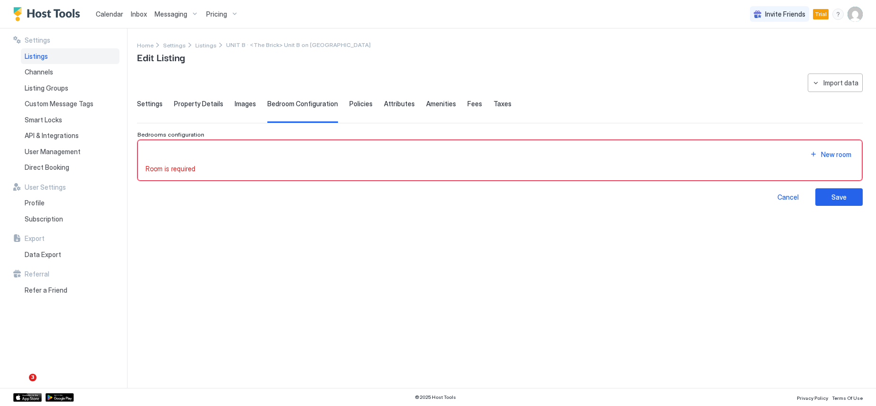
click at [139, 103] on span "Settings" at bounding box center [150, 104] width 26 height 9
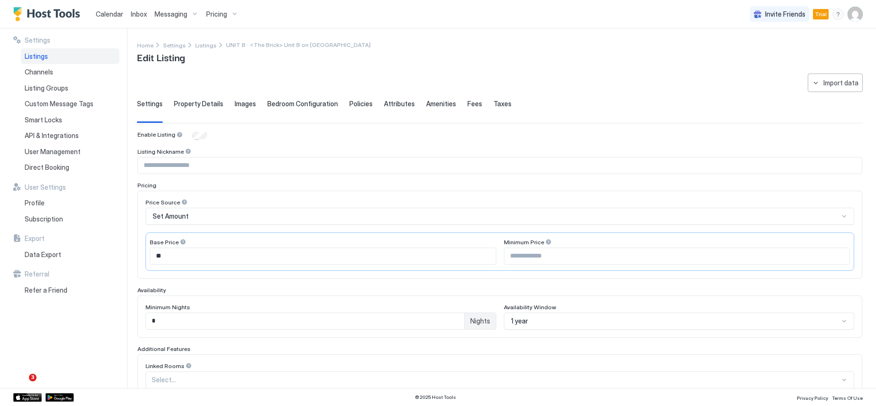
click at [233, 167] on input "Input Field" at bounding box center [500, 165] width 724 height 16
type input "**********"
click at [229, 182] on div "Pricing" at bounding box center [499, 185] width 725 height 7
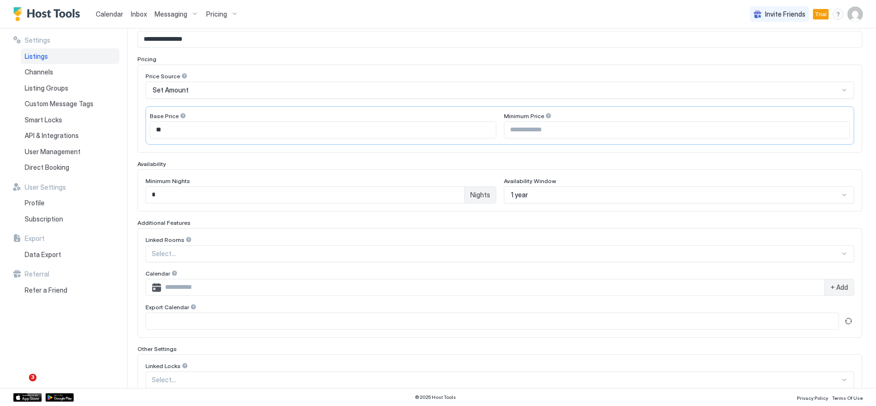
scroll to position [142, 0]
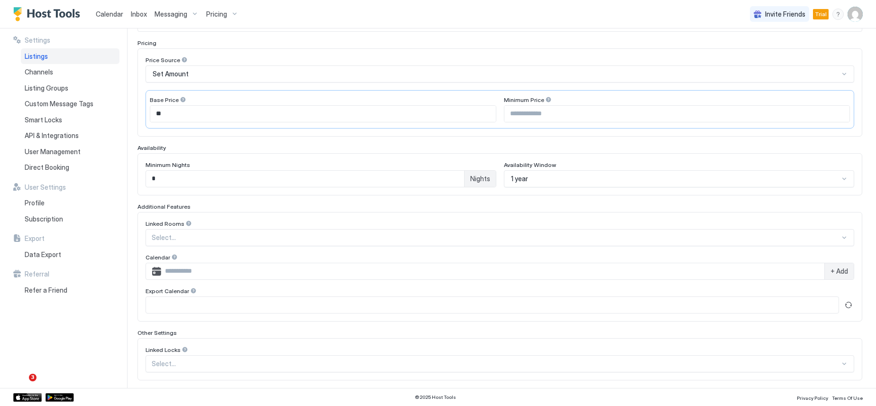
click at [217, 236] on div at bounding box center [496, 237] width 688 height 9
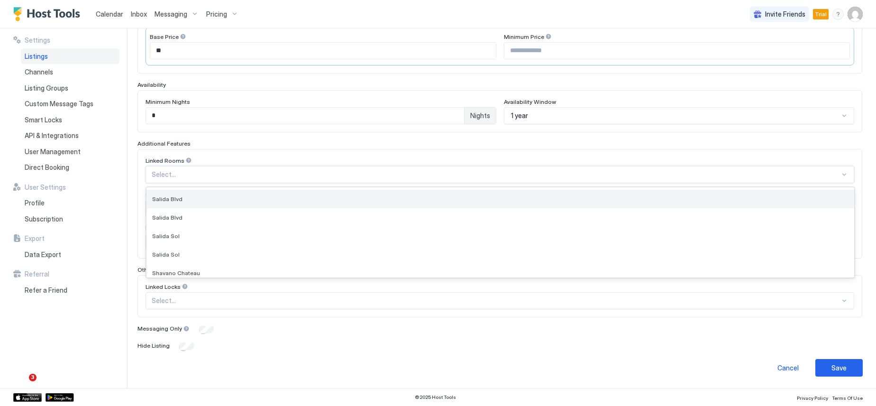
scroll to position [332, 0]
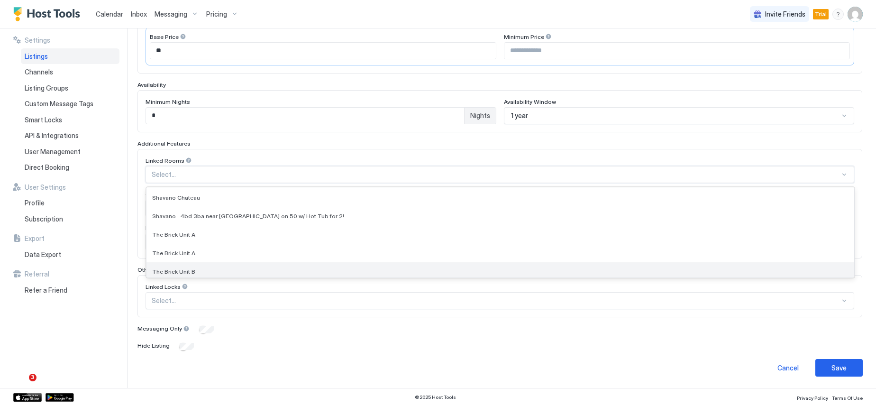
click at [222, 269] on div "The Brick Unit B" at bounding box center [500, 271] width 696 height 7
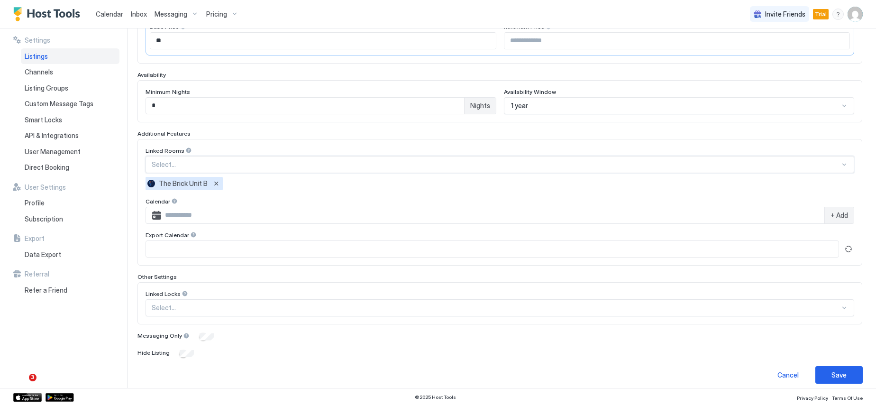
scroll to position [222, 0]
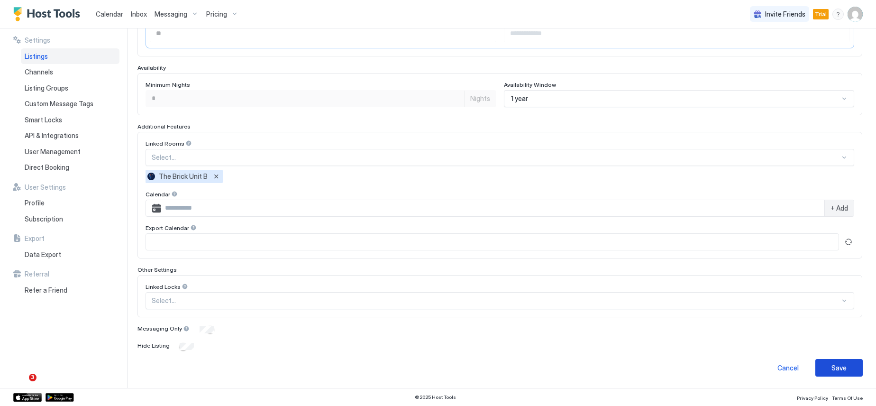
click at [832, 366] on div "Save" at bounding box center [839, 368] width 15 height 10
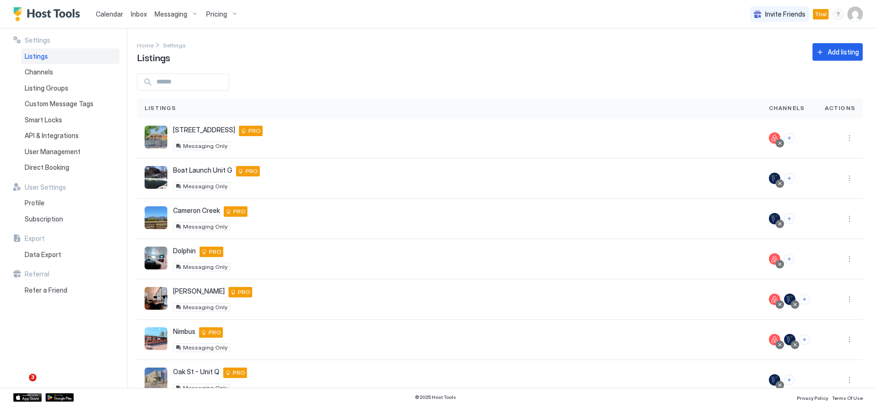
scroll to position [167, 0]
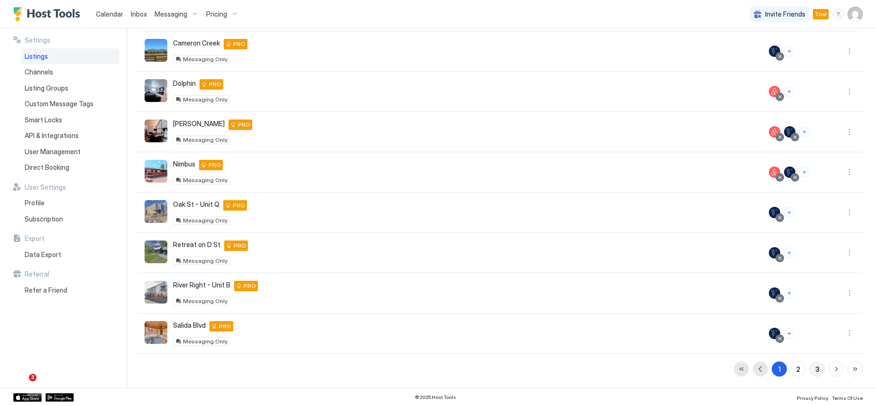
click at [815, 367] on div "3" at bounding box center [817, 369] width 4 height 10
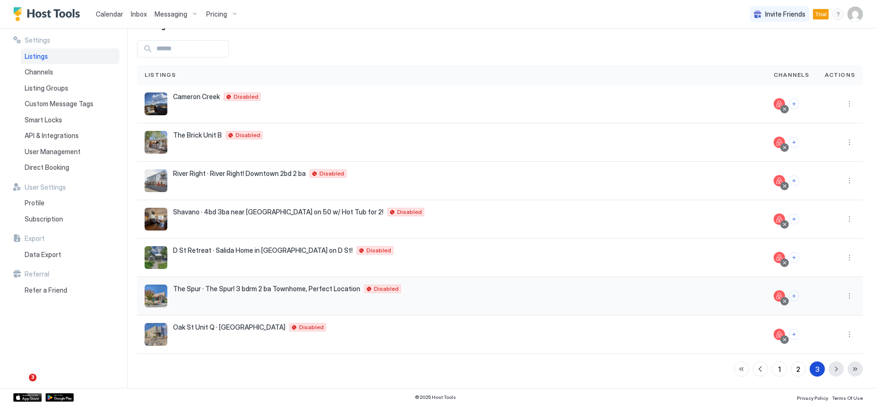
scroll to position [33, 0]
click at [844, 180] on button "More options" at bounding box center [849, 180] width 11 height 11
click at [830, 224] on span "Listing Settings" at bounding box center [821, 224] width 42 height 7
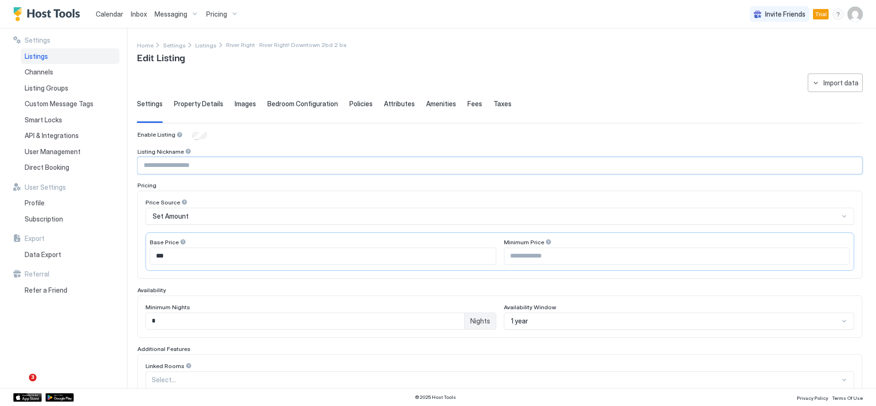
click at [213, 165] on input "Input Field" at bounding box center [500, 165] width 724 height 16
type input "**********"
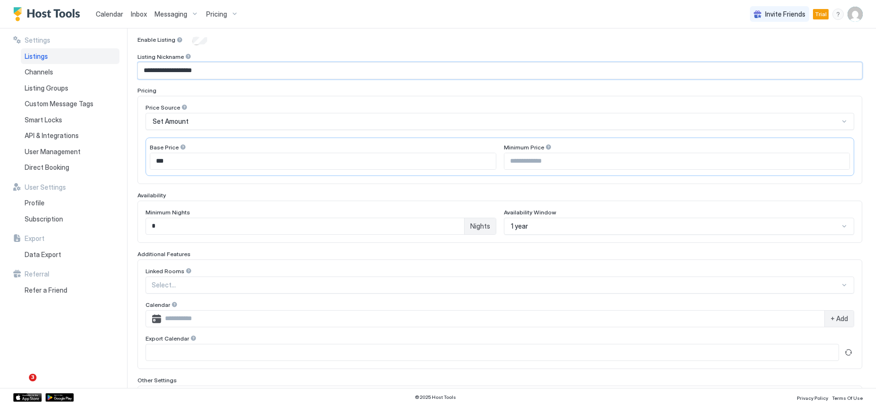
click at [210, 288] on div "Select..." at bounding box center [500, 284] width 709 height 17
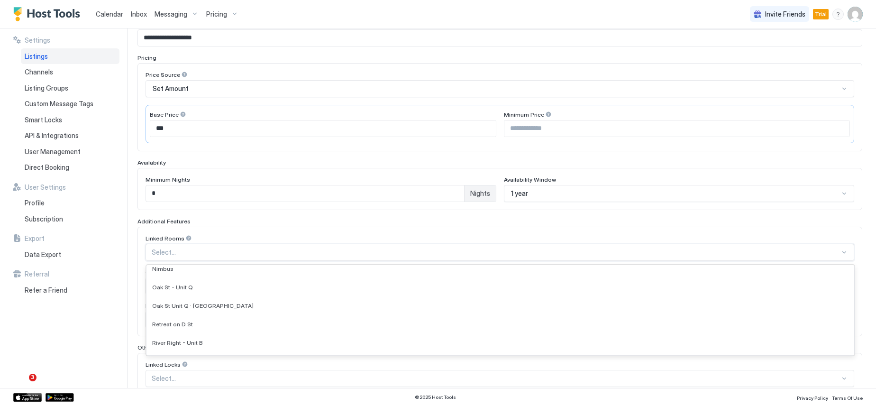
scroll to position [190, 0]
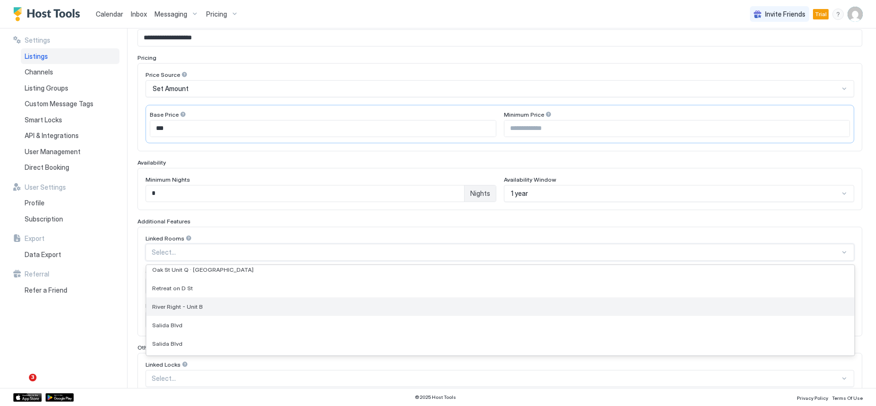
click at [209, 305] on div "River Right - Unit B" at bounding box center [500, 306] width 696 height 7
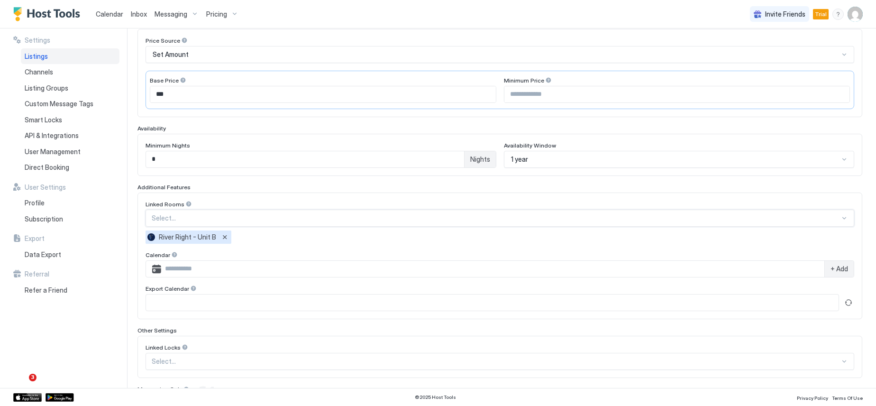
scroll to position [222, 0]
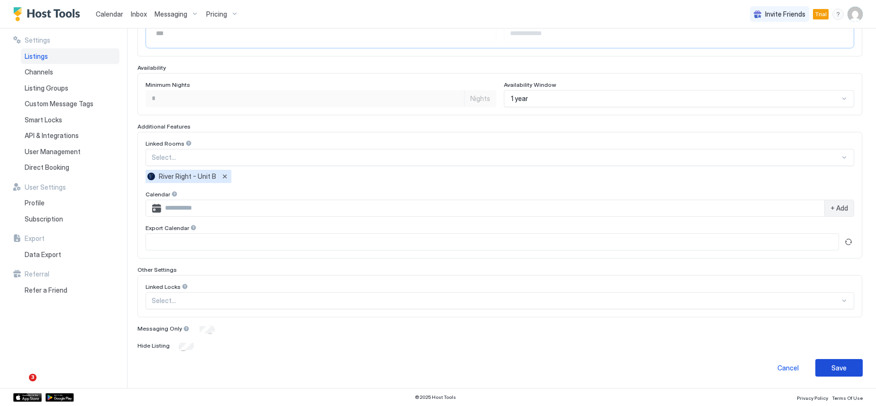
click at [842, 368] on button "Save" at bounding box center [838, 368] width 47 height 18
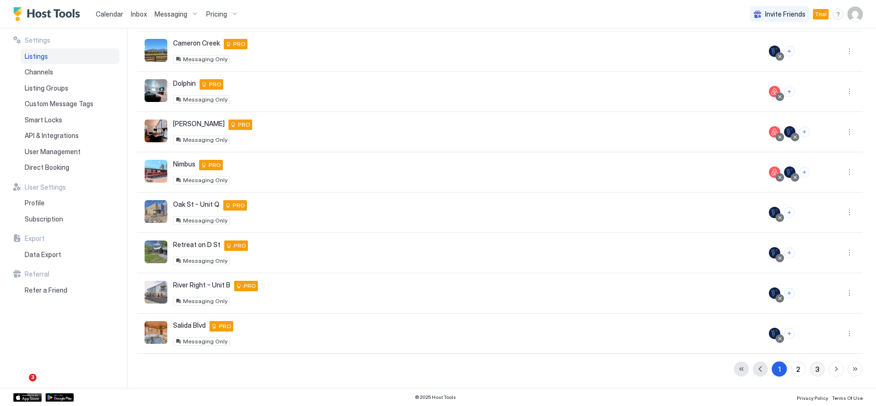
click at [813, 368] on button "3" at bounding box center [817, 368] width 15 height 15
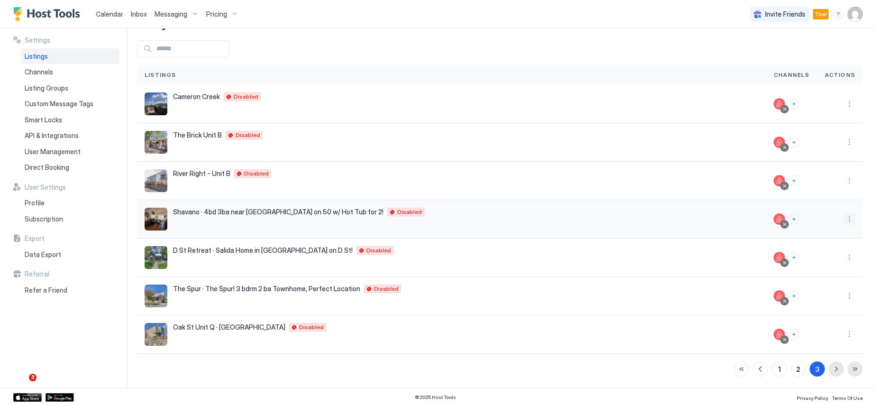
click at [844, 216] on button "More options" at bounding box center [849, 218] width 11 height 11
click at [824, 264] on span "Listing Settings" at bounding box center [821, 262] width 42 height 7
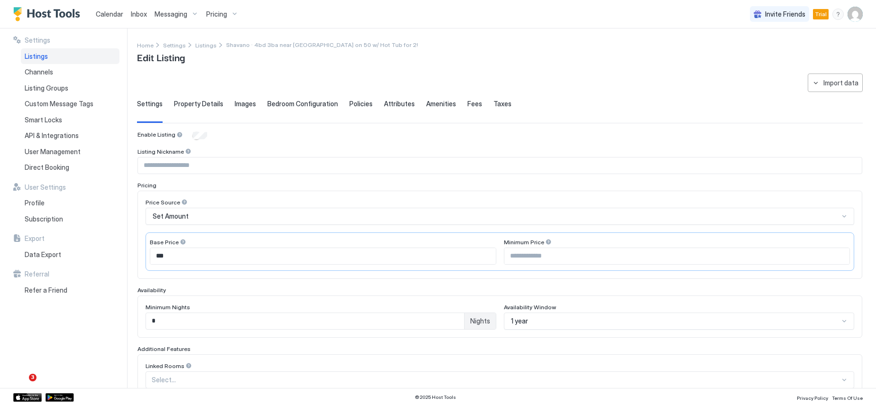
click at [199, 170] on input "Input Field" at bounding box center [500, 165] width 724 height 16
type input "**********"
click at [255, 186] on div "Pricing" at bounding box center [499, 185] width 725 height 7
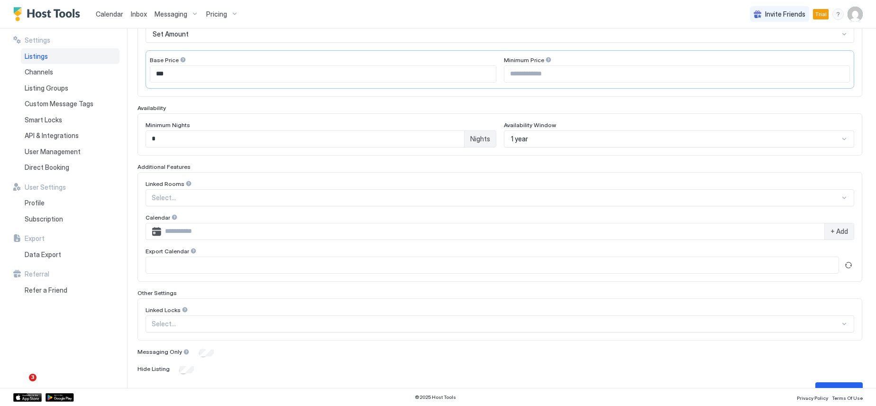
scroll to position [190, 0]
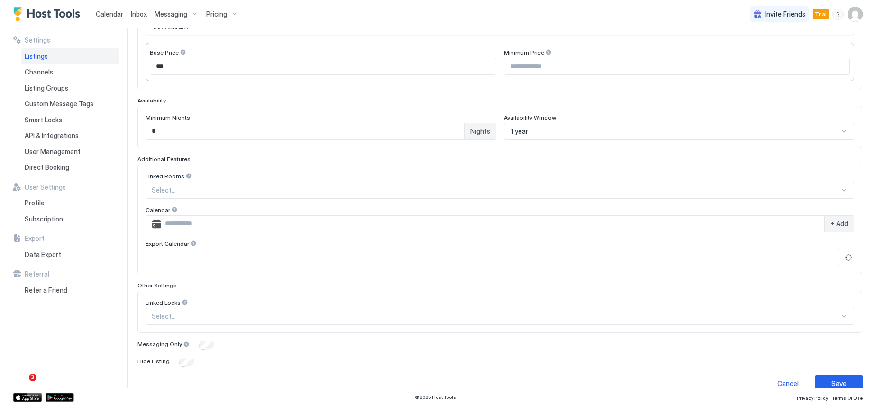
click at [220, 198] on div "Select..." at bounding box center [500, 190] width 709 height 17
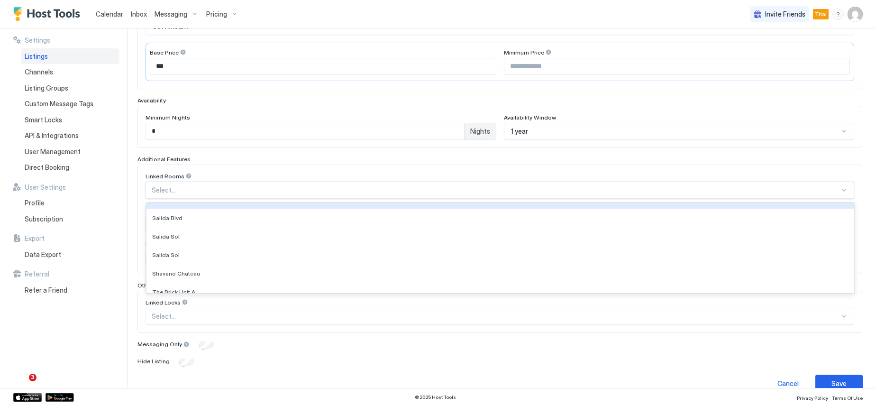
scroll to position [284, 0]
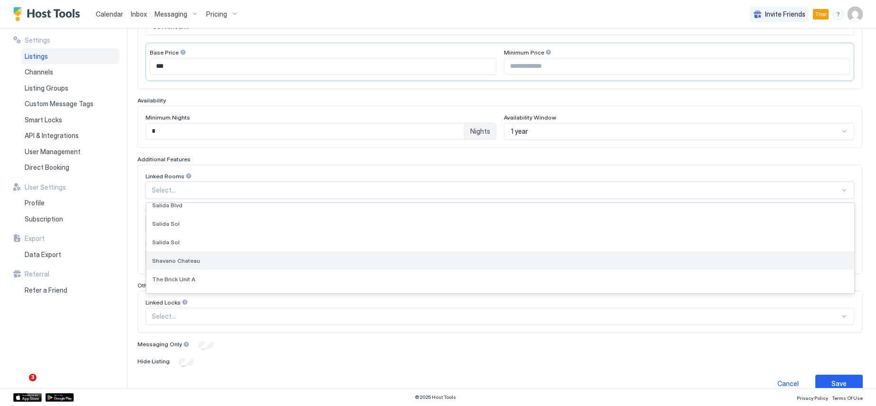
click at [226, 260] on div "Shavano Chateau" at bounding box center [500, 260] width 696 height 7
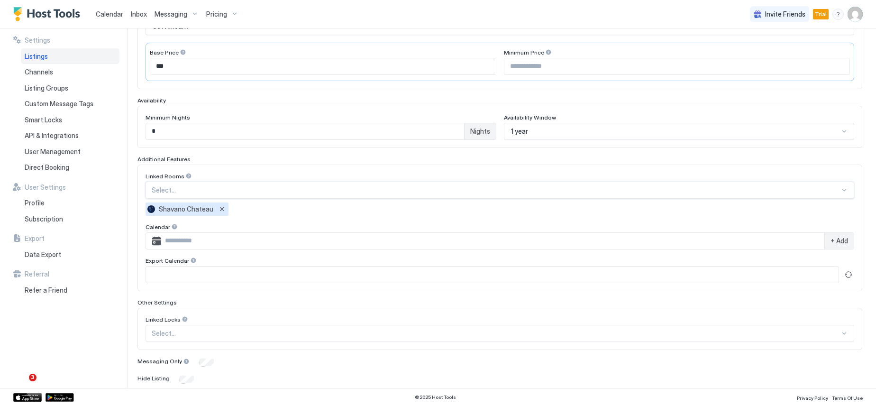
click at [243, 216] on div "Linked Rooms option Shavano Chateau, selected. Select... Shavano Chateau Calend…" at bounding box center [500, 228] width 709 height 110
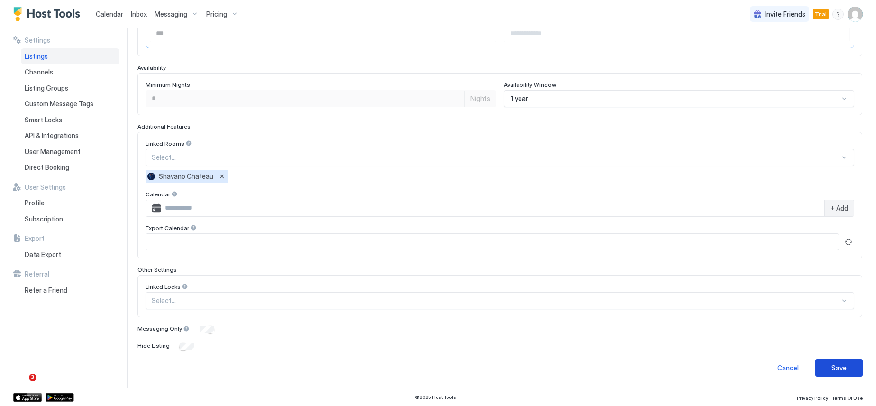
click at [832, 371] on div "Save" at bounding box center [839, 368] width 15 height 10
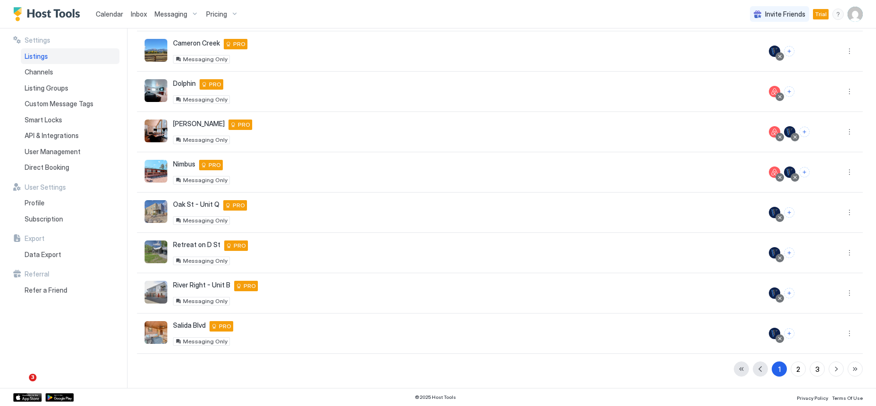
scroll to position [167, 0]
click at [815, 371] on div "3" at bounding box center [817, 369] width 4 height 10
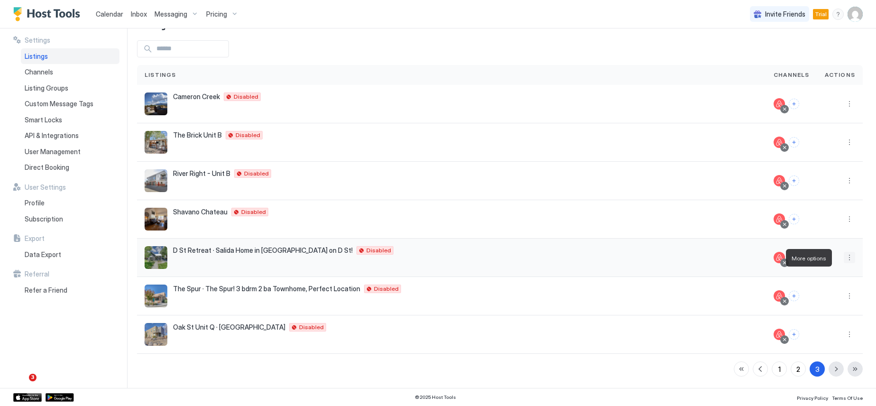
click at [844, 258] on button "More options" at bounding box center [849, 257] width 11 height 11
click at [831, 300] on span "Listing Settings" at bounding box center [821, 301] width 42 height 7
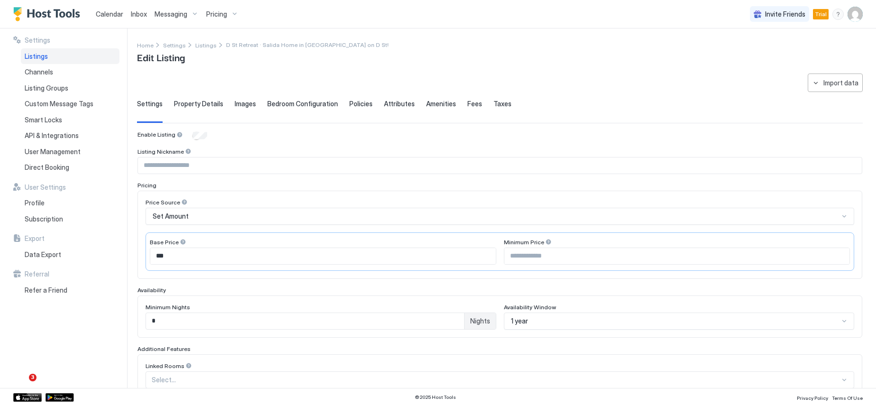
click at [195, 167] on input "Input Field" at bounding box center [500, 165] width 724 height 16
type input "**********"
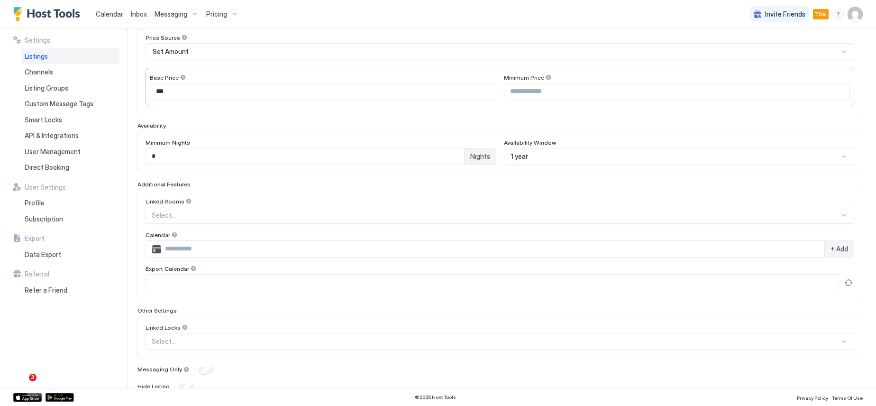
scroll to position [190, 0]
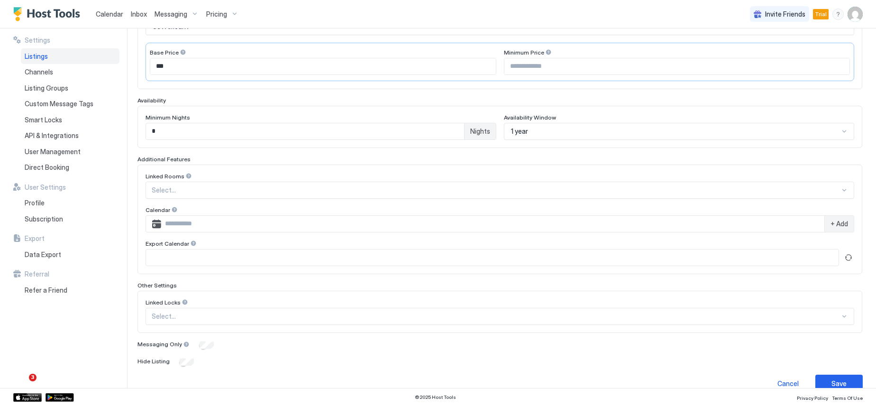
click at [213, 191] on div at bounding box center [496, 190] width 688 height 9
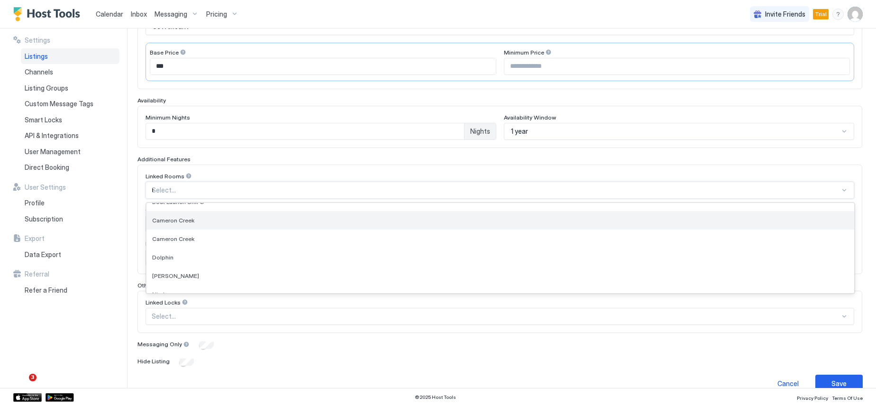
scroll to position [0, 0]
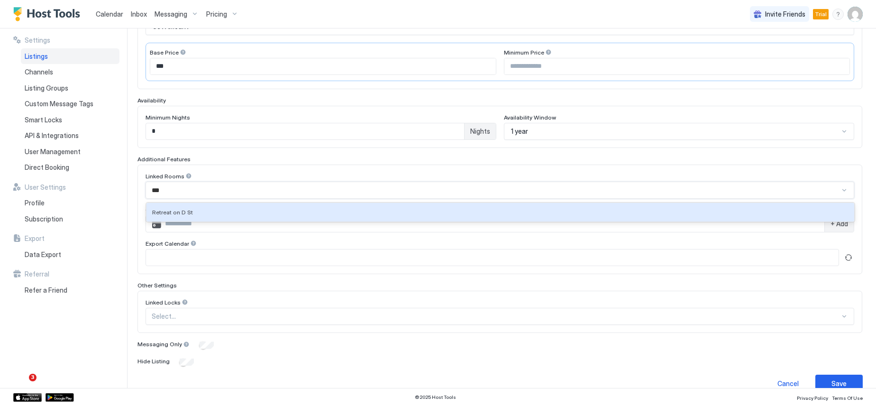
type input "****"
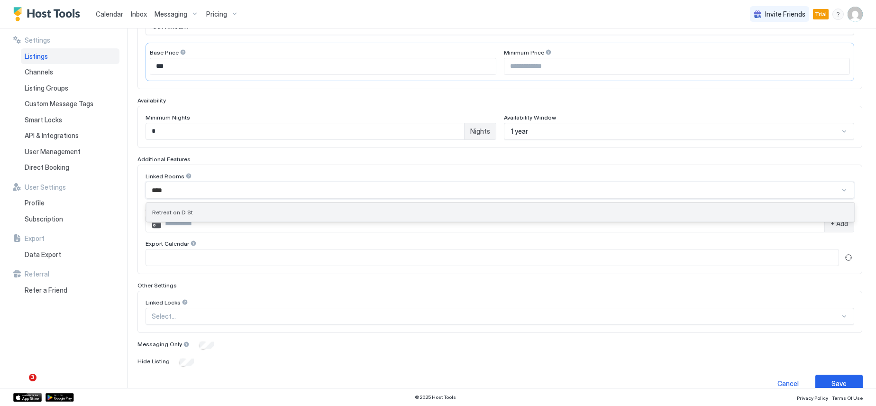
click at [216, 212] on div "Retreat on D St" at bounding box center [500, 212] width 696 height 7
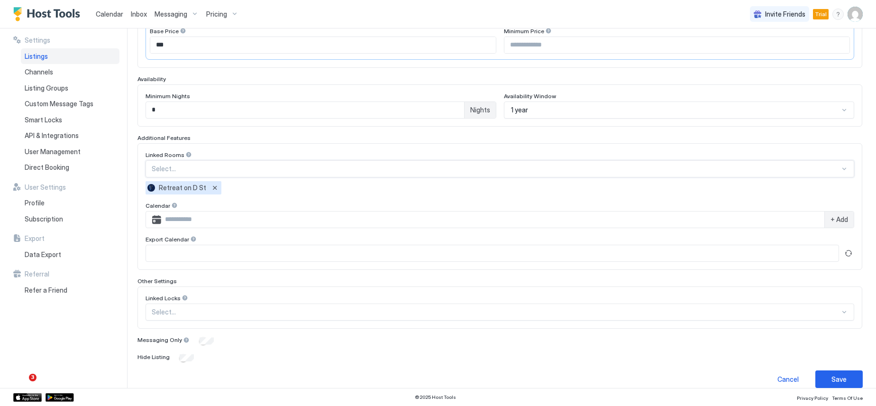
scroll to position [222, 0]
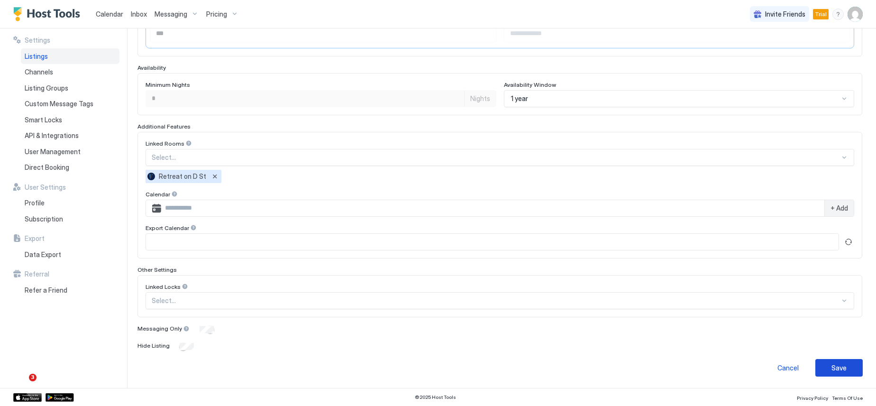
click at [832, 366] on div "Save" at bounding box center [839, 368] width 15 height 10
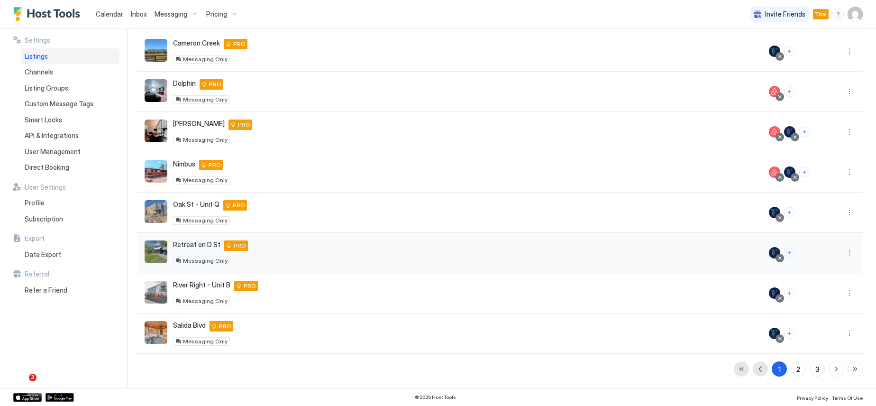
scroll to position [167, 0]
click at [815, 370] on div "3" at bounding box center [817, 369] width 4 height 10
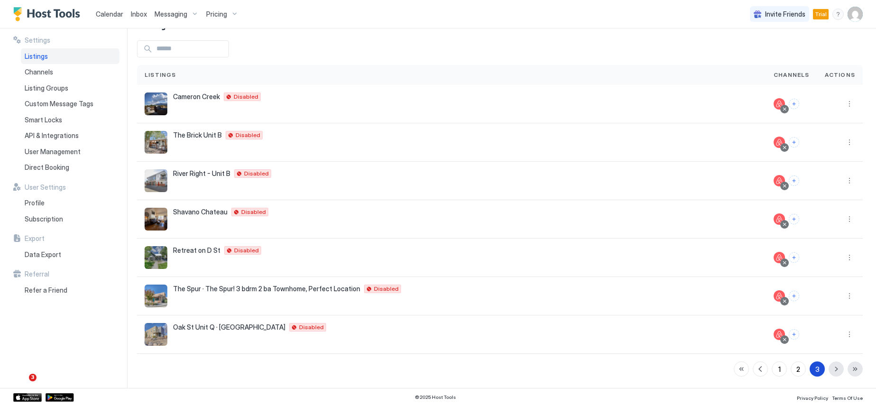
scroll to position [33, 0]
click at [844, 295] on button "More options" at bounding box center [849, 295] width 11 height 11
click at [817, 340] on span "Listing Settings" at bounding box center [821, 339] width 42 height 7
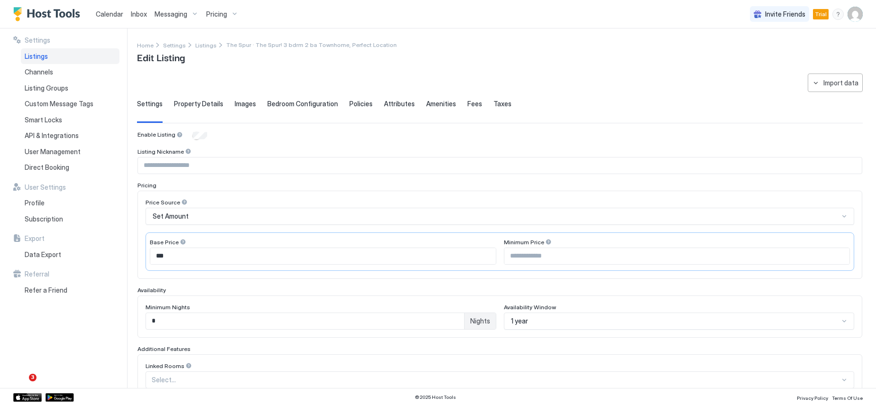
click at [216, 165] on input "Input Field" at bounding box center [500, 165] width 724 height 16
type input "********"
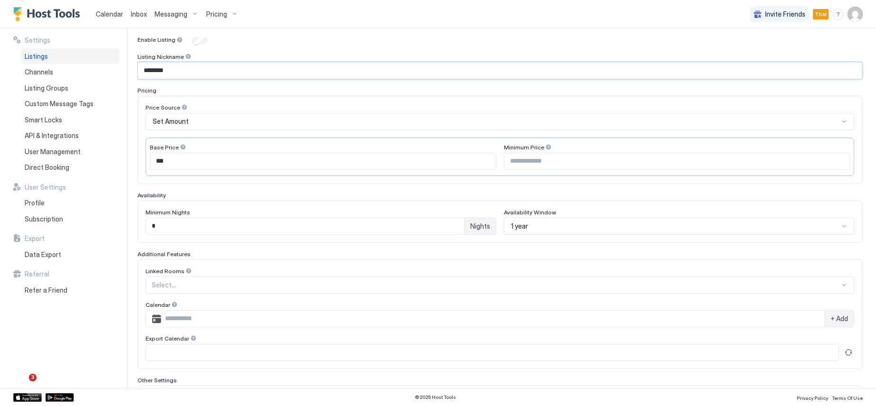
click at [225, 285] on div "Select..." at bounding box center [500, 284] width 709 height 17
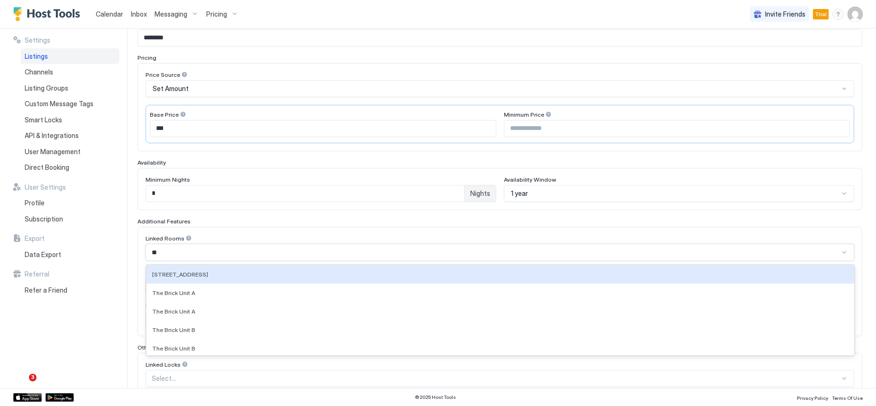
type input "***"
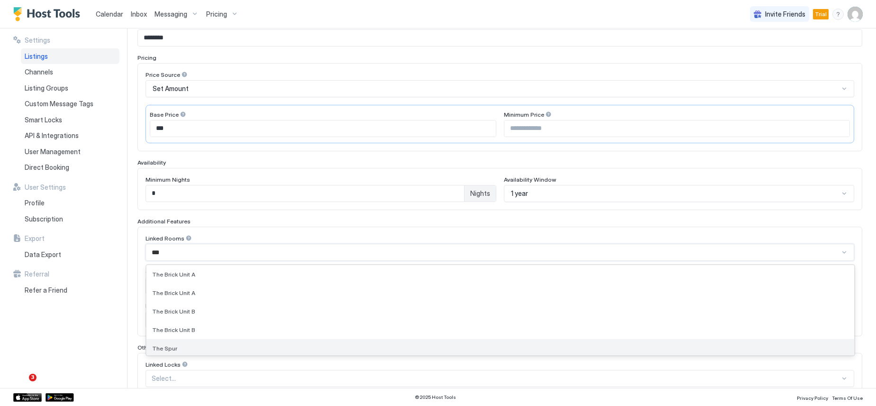
click at [229, 346] on div "The Spur" at bounding box center [500, 348] width 696 height 7
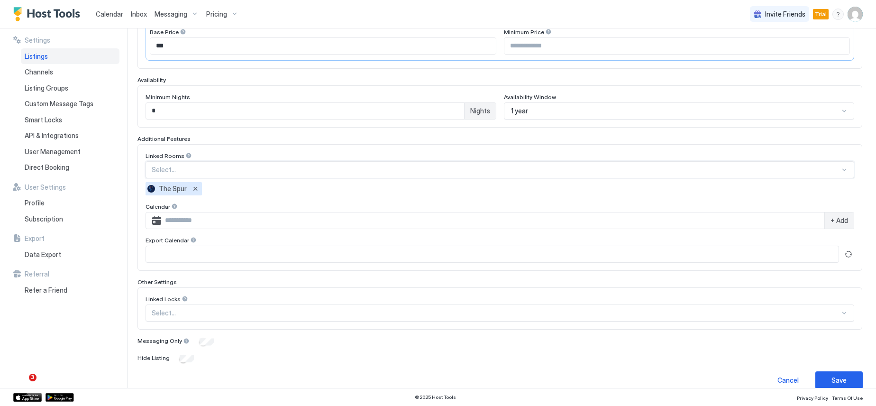
scroll to position [222, 0]
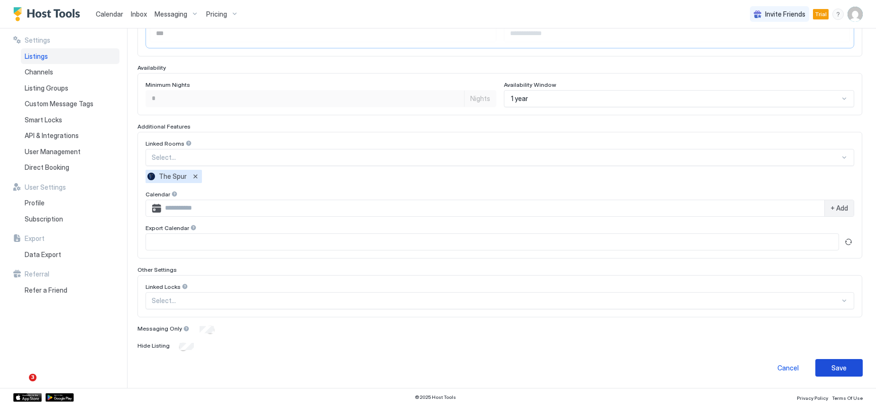
click at [832, 370] on div "Save" at bounding box center [839, 368] width 15 height 10
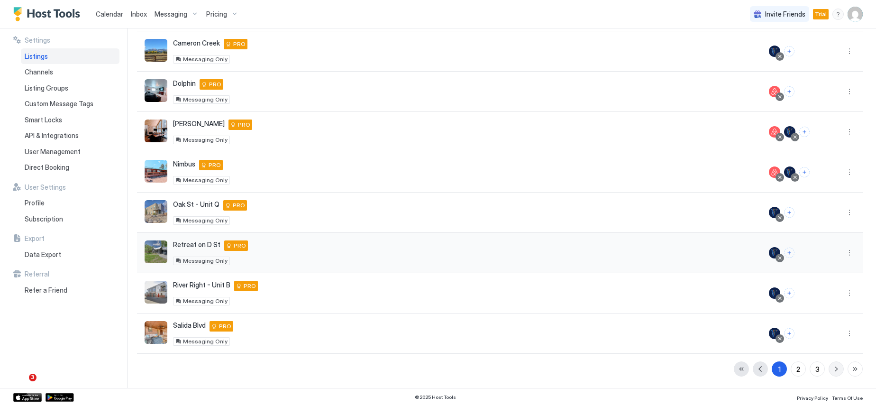
scroll to position [167, 0]
click at [810, 367] on button "3" at bounding box center [817, 368] width 15 height 15
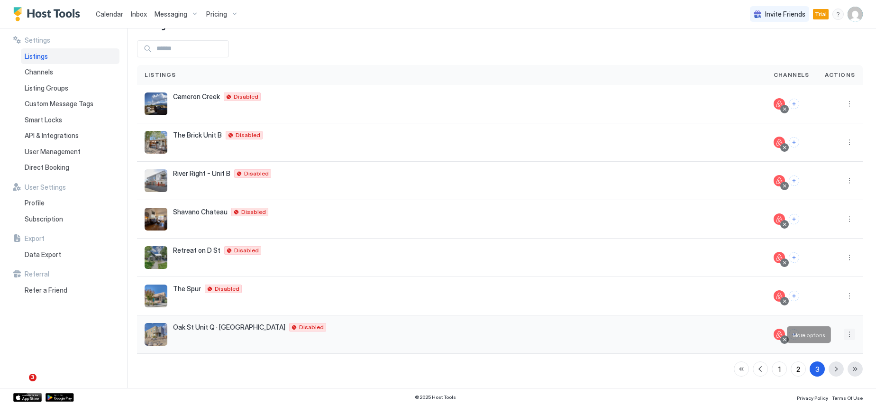
click at [844, 336] on button "More options" at bounding box center [849, 334] width 11 height 11
click at [824, 277] on span "Listing Settings" at bounding box center [821, 274] width 42 height 7
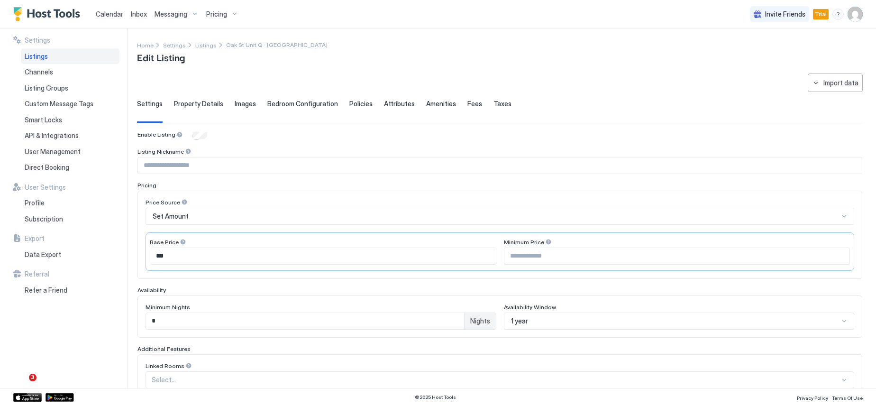
click at [260, 165] on input "Input Field" at bounding box center [500, 165] width 724 height 16
type input "**********"
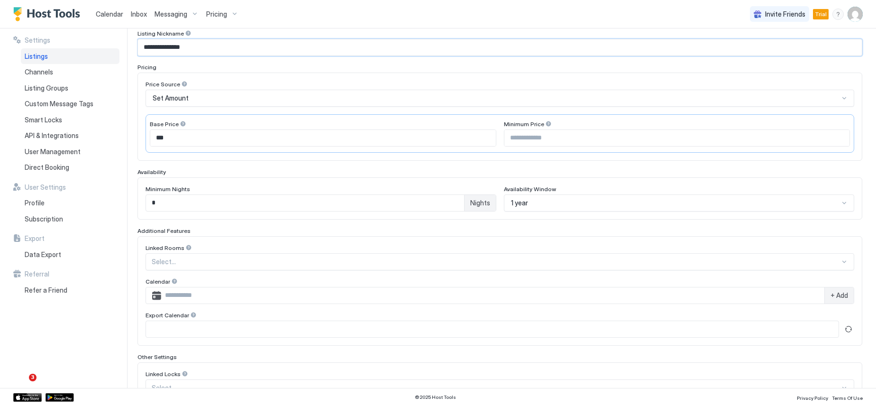
scroll to position [142, 0]
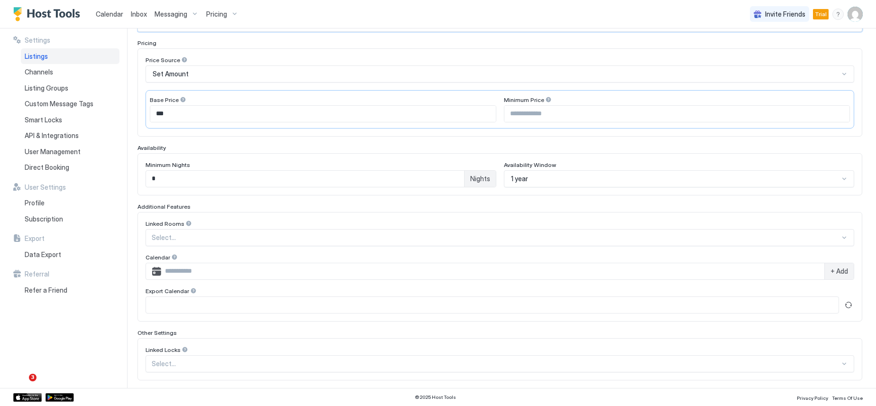
click at [218, 239] on div at bounding box center [496, 237] width 688 height 9
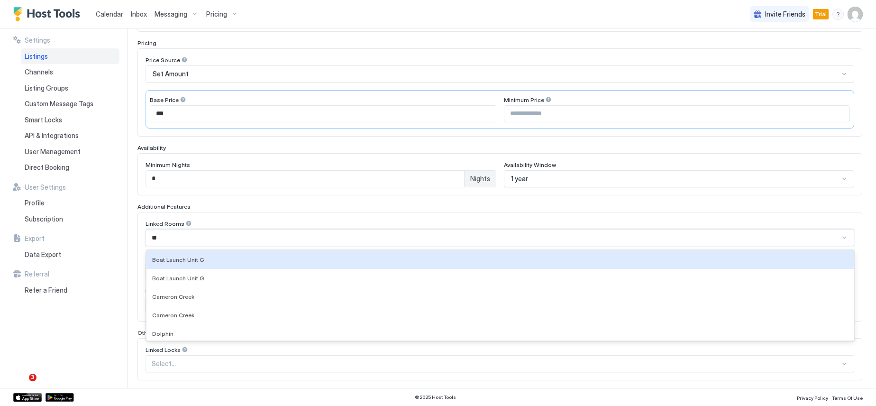
type input "***"
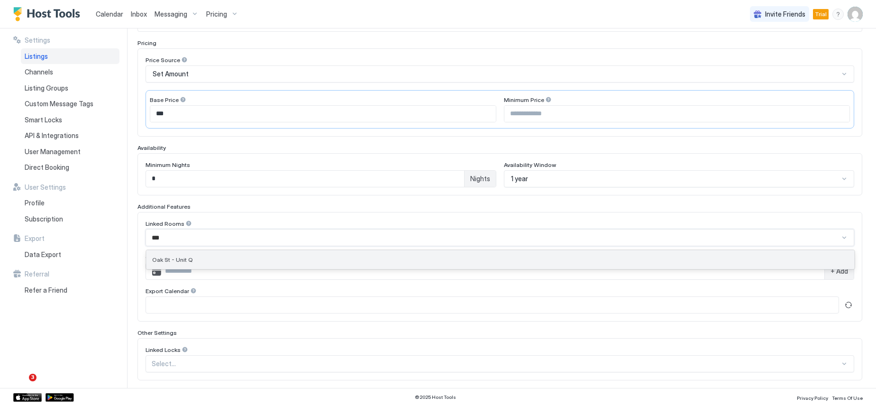
click at [211, 263] on div "Oak St - Unit Q" at bounding box center [501, 259] width 708 height 18
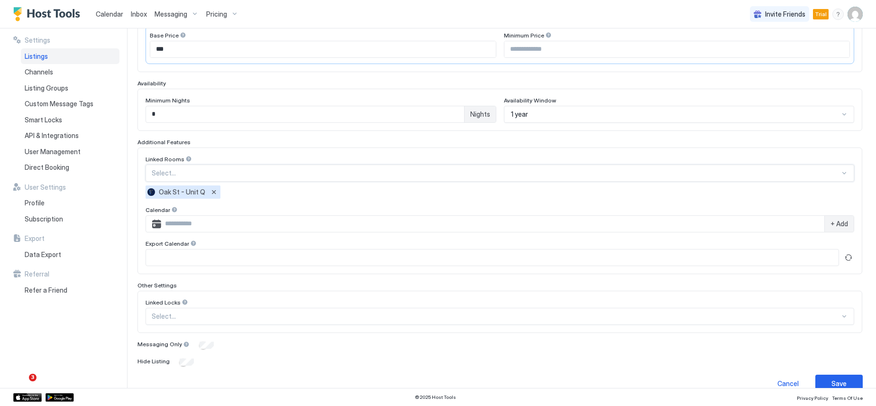
scroll to position [222, 0]
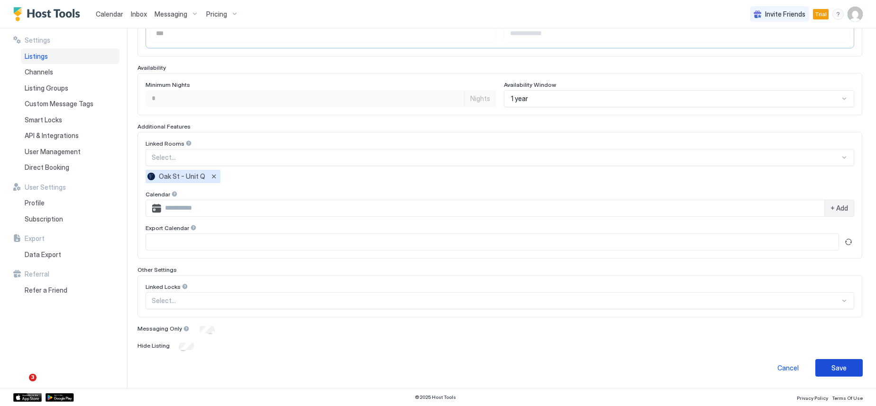
click at [834, 369] on div "Save" at bounding box center [839, 368] width 15 height 10
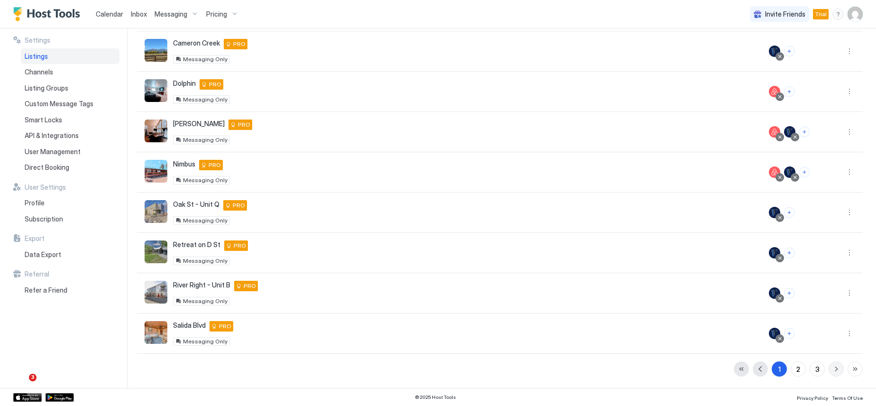
scroll to position [167, 0]
click at [101, 12] on span "Calendar" at bounding box center [109, 14] width 27 height 8
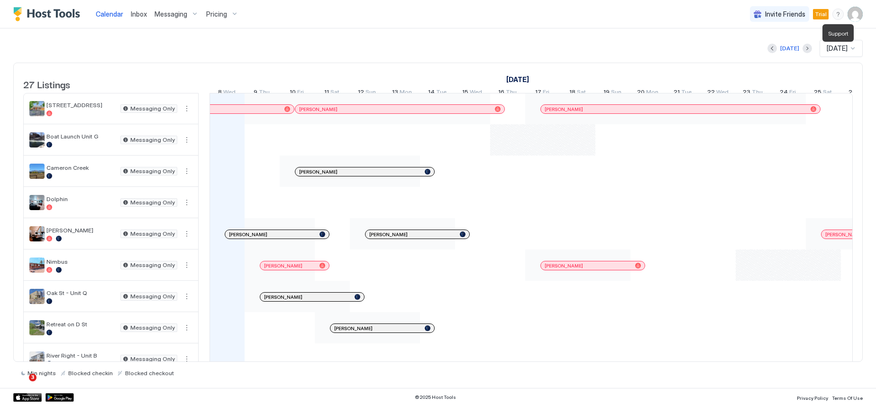
click at [837, 16] on div "menu" at bounding box center [838, 14] width 11 height 11
click at [761, 60] on span "Chat with us" at bounding box center [757, 60] width 38 height 9
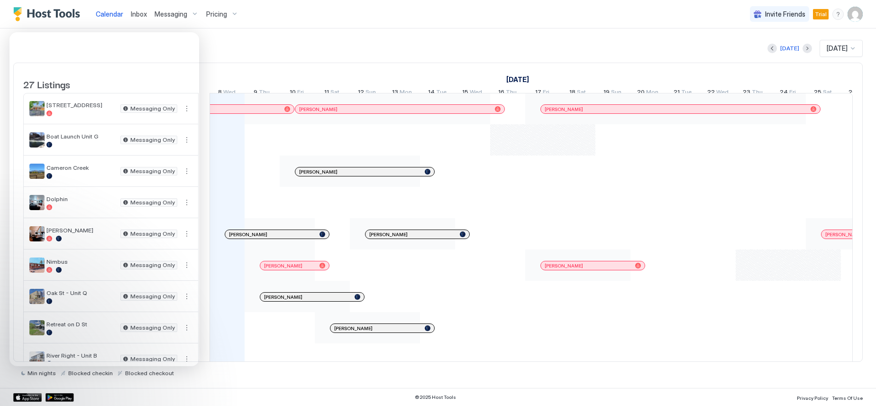
click at [212, 52] on div "Today Oct 2025" at bounding box center [438, 48] width 850 height 17
click at [253, 48] on div "Today Oct 2025" at bounding box center [438, 48] width 850 height 17
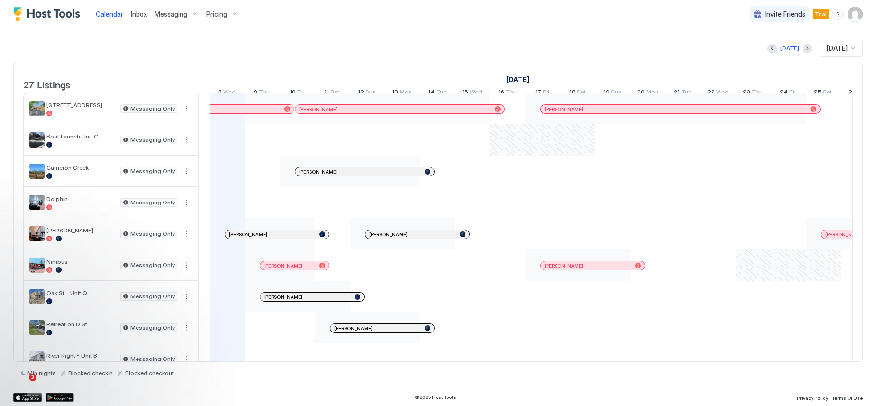
click at [859, 13] on img "User profile" at bounding box center [855, 14] width 15 height 15
click at [773, 56] on span "Settings" at bounding box center [770, 53] width 26 height 9
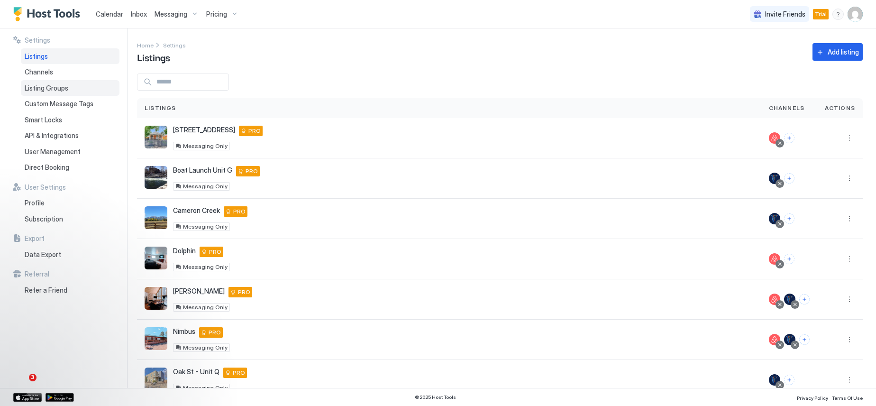
click at [46, 89] on span "Listing Groups" at bounding box center [47, 88] width 44 height 9
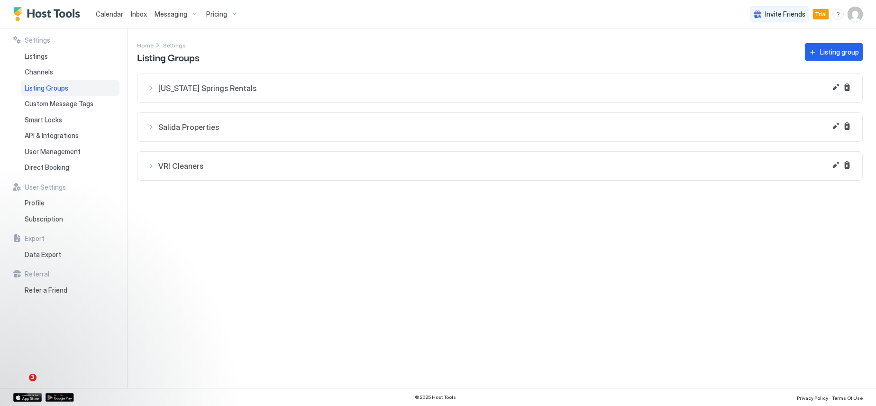
click at [152, 128] on div "Salida Properties" at bounding box center [500, 126] width 706 height 9
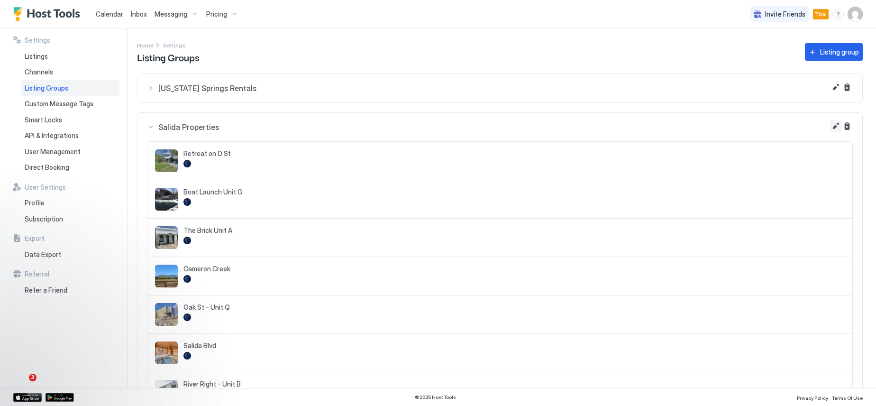
click at [830, 127] on button "Edit" at bounding box center [835, 125] width 11 height 11
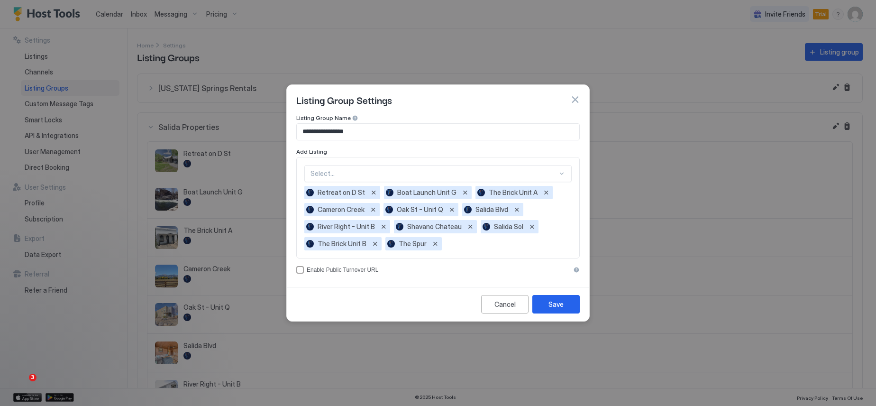
click at [353, 171] on div at bounding box center [434, 173] width 247 height 9
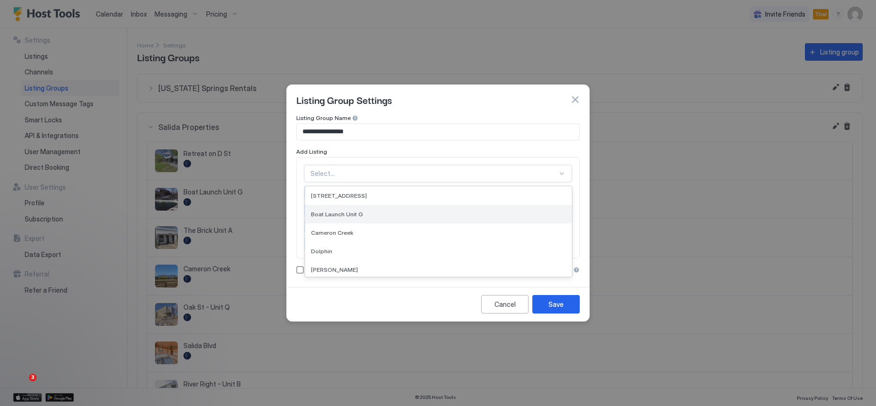
click at [356, 213] on span "Boat Launch Unit G" at bounding box center [337, 214] width 52 height 7
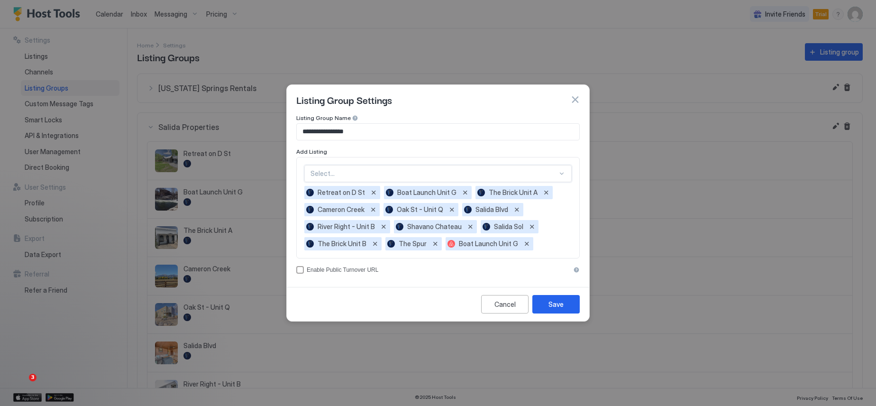
click at [354, 172] on div at bounding box center [434, 173] width 247 height 9
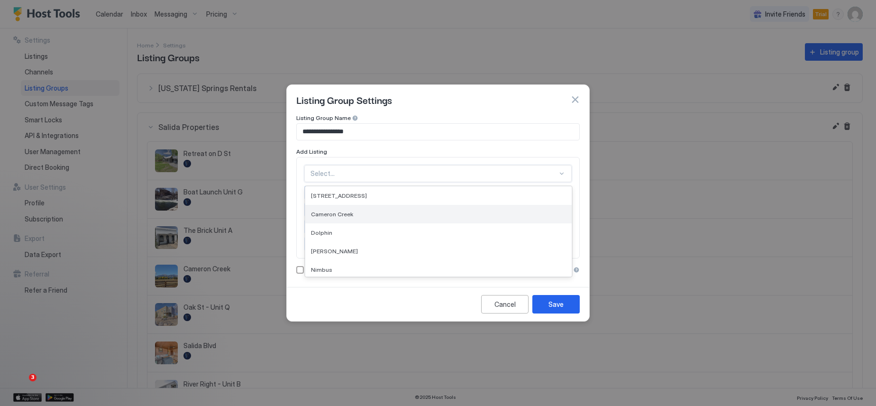
click at [342, 216] on span "Cameron Creek" at bounding box center [332, 214] width 42 height 7
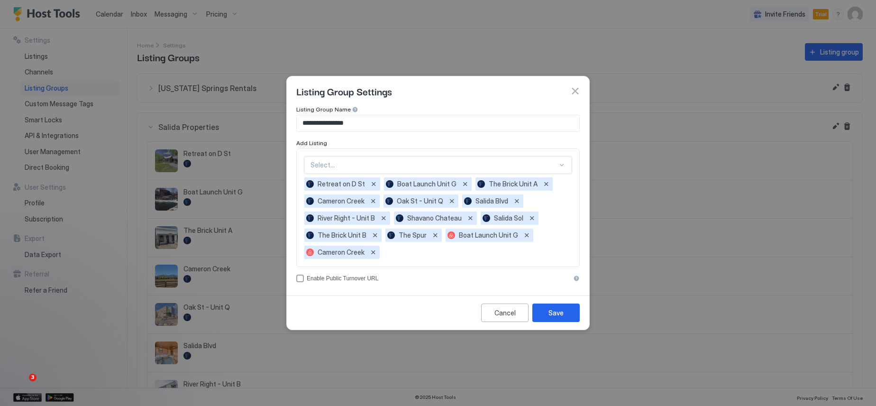
click at [351, 168] on div at bounding box center [434, 165] width 247 height 9
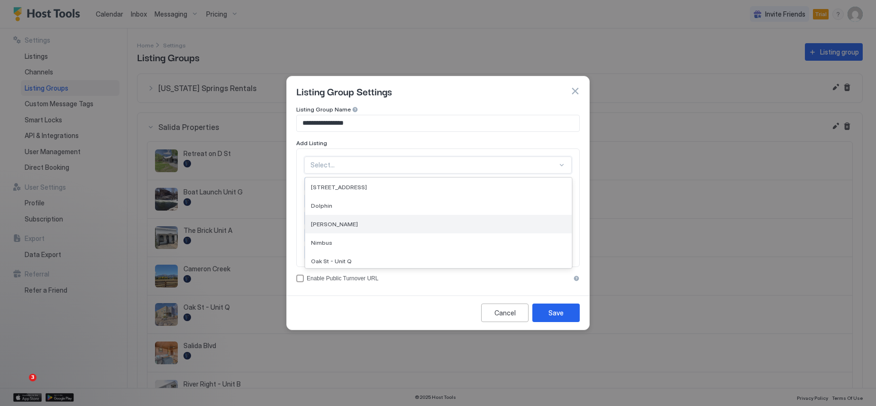
scroll to position [47, 0]
click at [346, 214] on span "Oak St - Unit Q" at bounding box center [331, 213] width 41 height 7
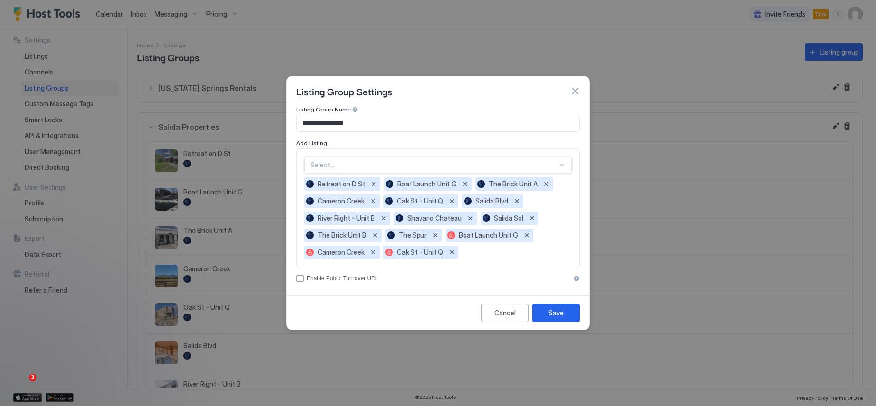
click at [359, 167] on div at bounding box center [434, 165] width 247 height 9
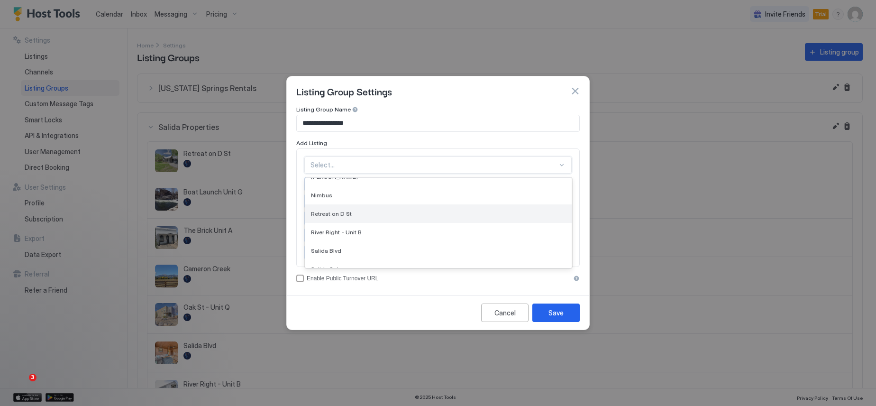
click at [352, 212] on div "Retreat on D St" at bounding box center [438, 213] width 255 height 7
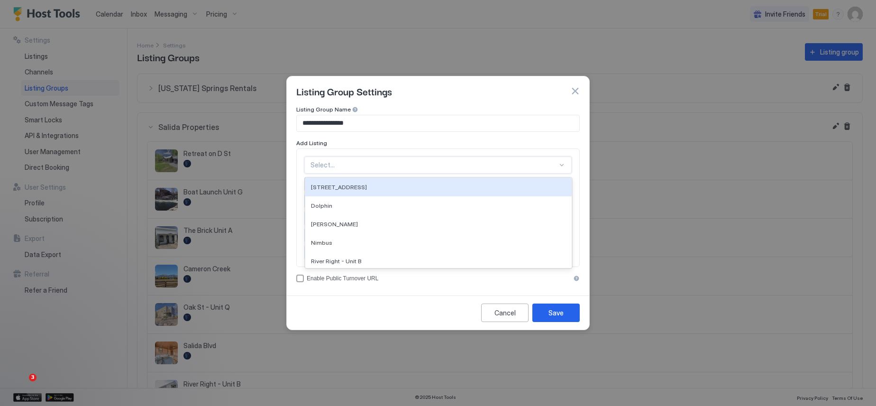
click at [348, 166] on div at bounding box center [434, 165] width 247 height 9
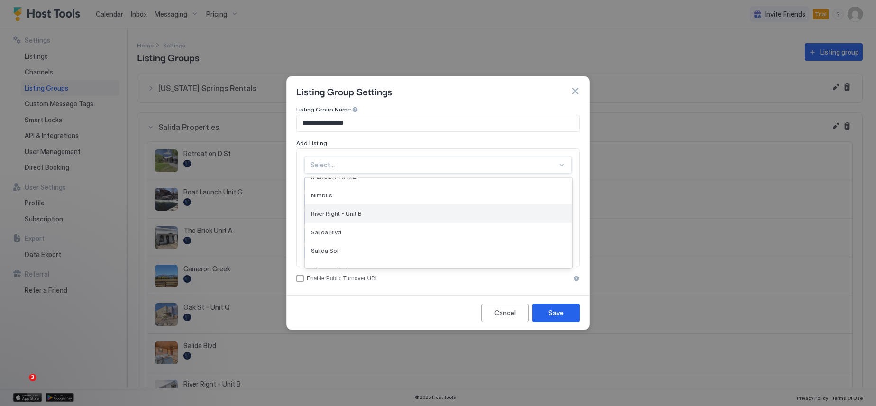
click at [347, 216] on span "River Right - Unit B" at bounding box center [336, 213] width 51 height 7
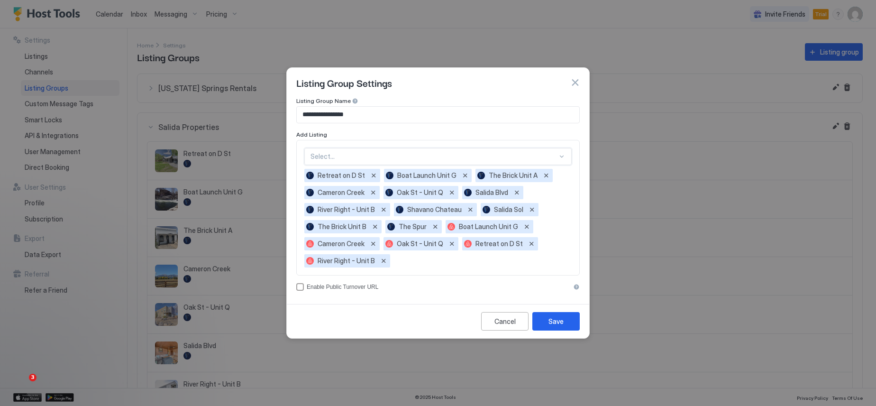
click at [353, 155] on div at bounding box center [434, 156] width 247 height 9
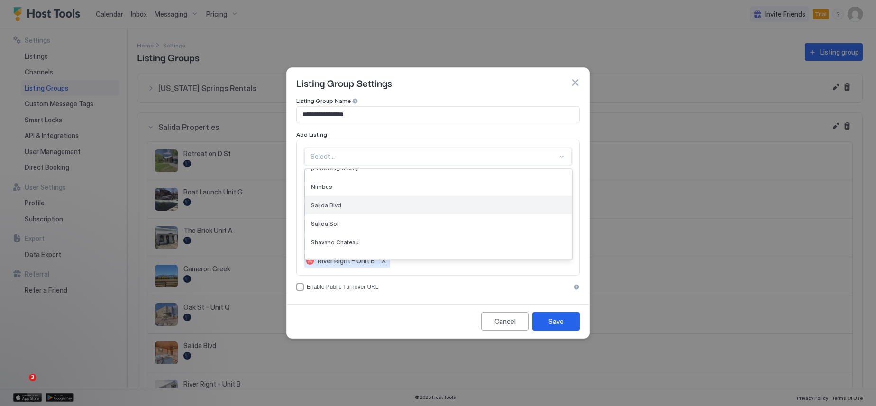
click at [340, 202] on div "Salida Blvd" at bounding box center [438, 205] width 255 height 7
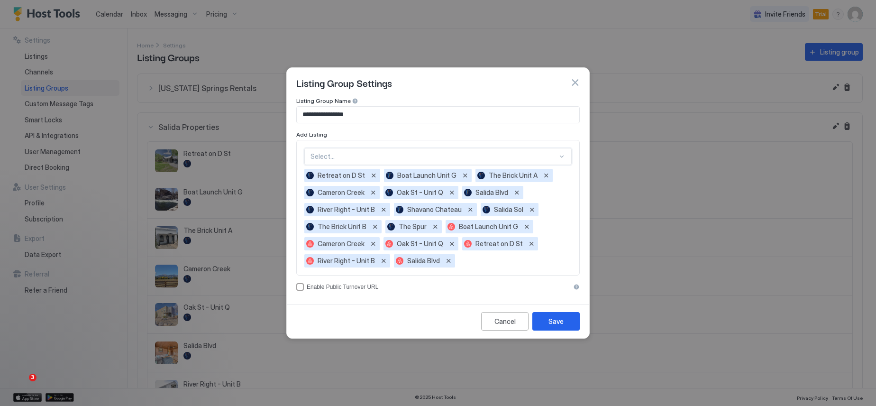
click at [345, 161] on div "Select..." at bounding box center [437, 156] width 267 height 17
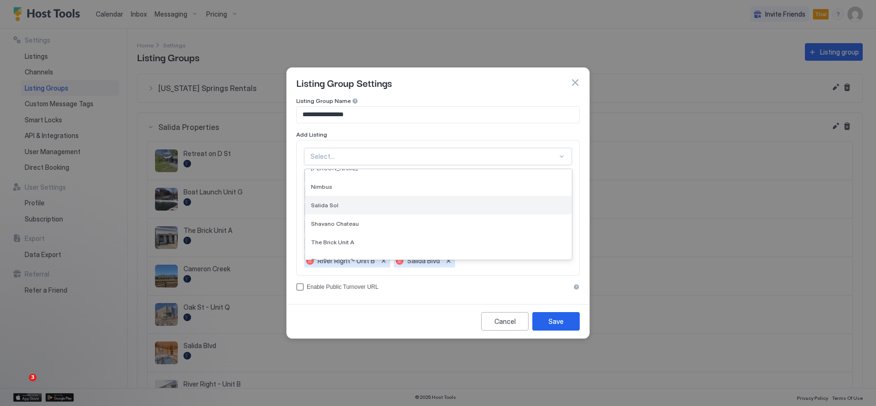
click at [340, 204] on div "Salida Sol" at bounding box center [438, 205] width 255 height 7
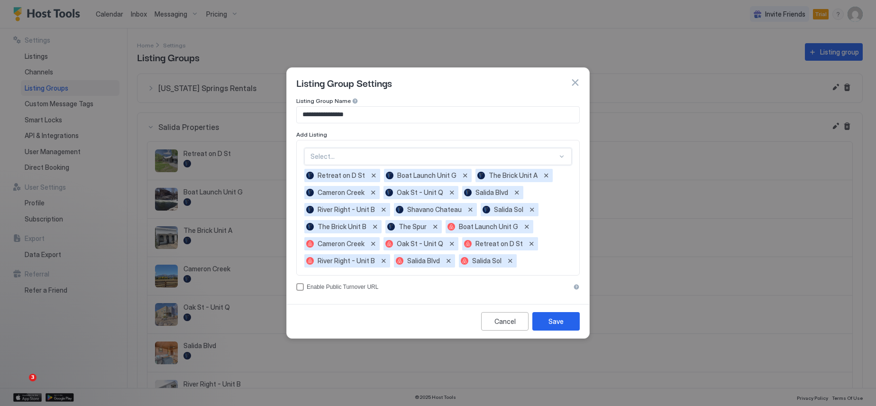
click at [346, 157] on div at bounding box center [434, 156] width 247 height 9
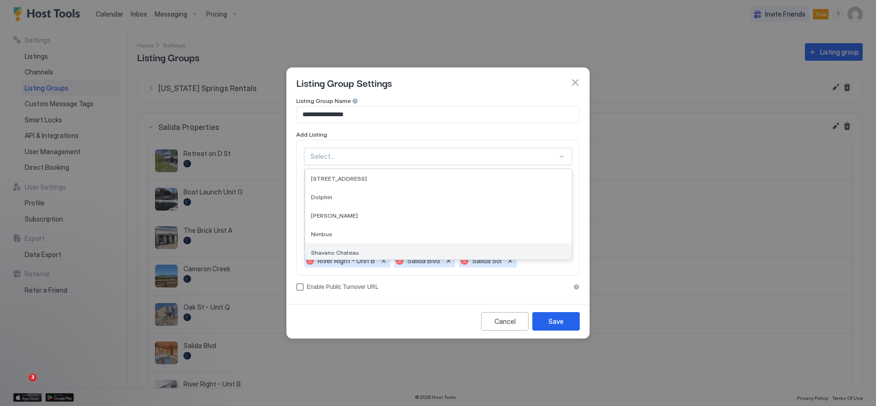
click at [351, 251] on span "Shavano Chateau" at bounding box center [335, 252] width 48 height 7
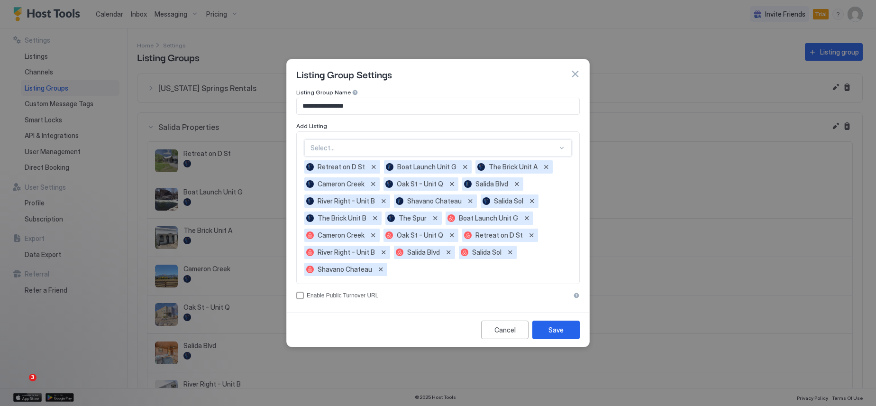
click at [333, 150] on div at bounding box center [434, 148] width 247 height 9
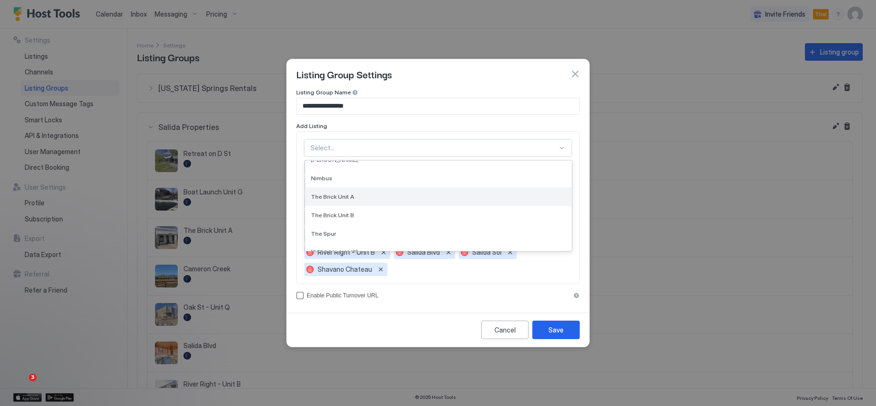
click at [339, 195] on span "The Brick Unit A" at bounding box center [332, 196] width 43 height 7
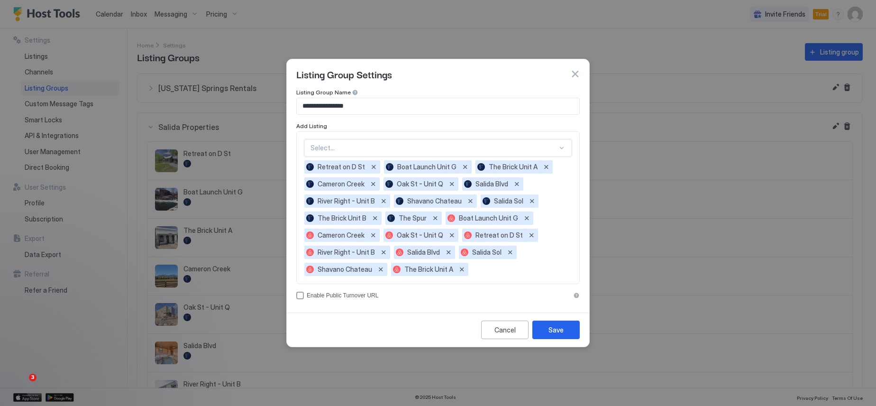
click at [340, 149] on div at bounding box center [434, 148] width 247 height 9
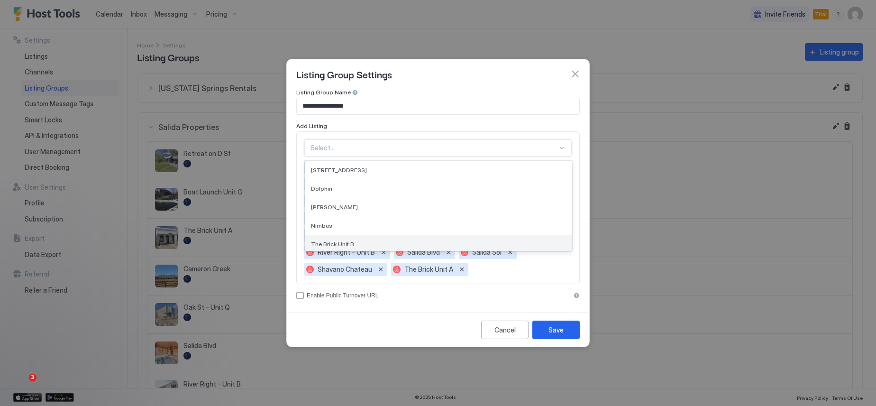
click at [346, 240] on span "The Brick Unit B" at bounding box center [332, 243] width 43 height 7
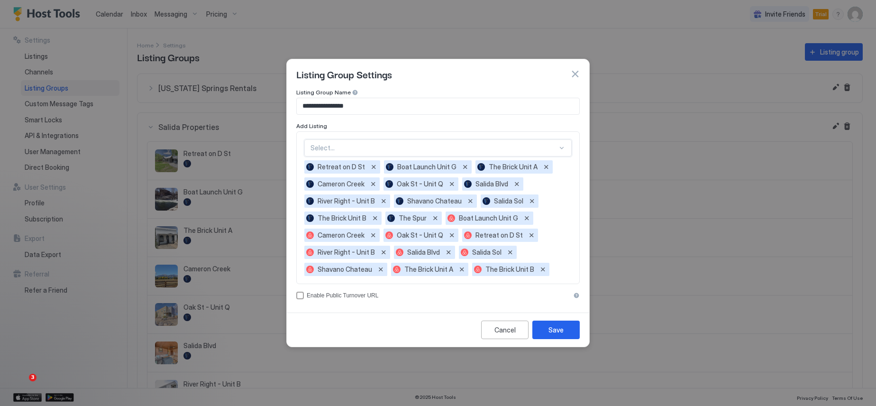
click at [340, 143] on div "Select..." at bounding box center [437, 147] width 267 height 17
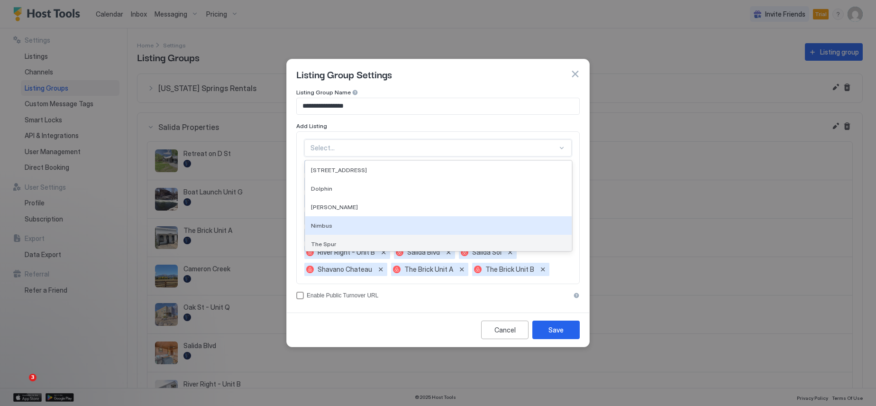
scroll to position [21, 0]
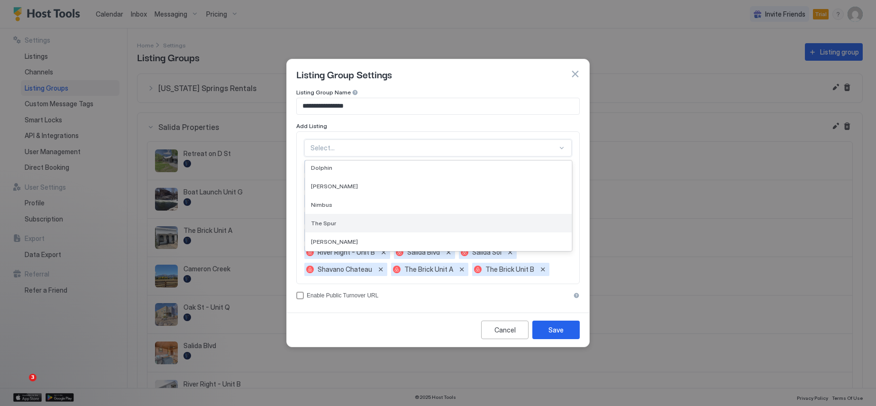
click at [339, 220] on div "The Spur" at bounding box center [438, 223] width 255 height 7
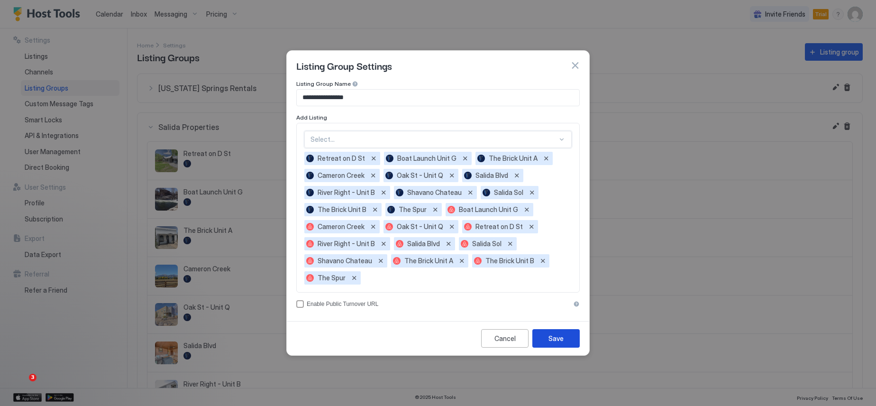
click at [555, 337] on div "Save" at bounding box center [556, 338] width 15 height 10
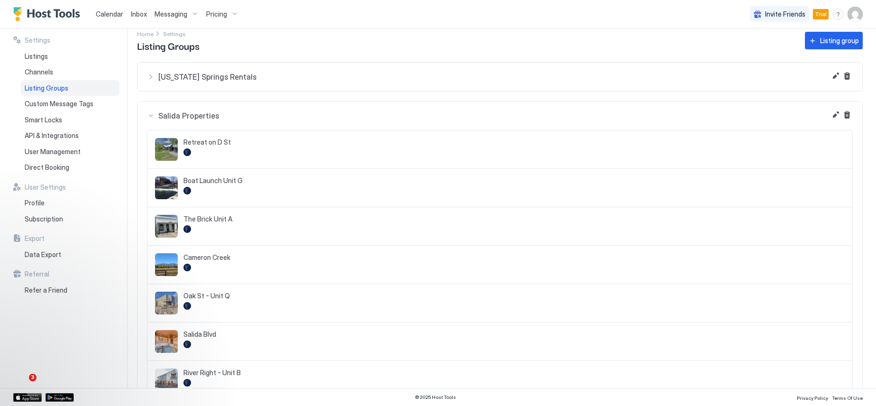
scroll to position [0, 0]
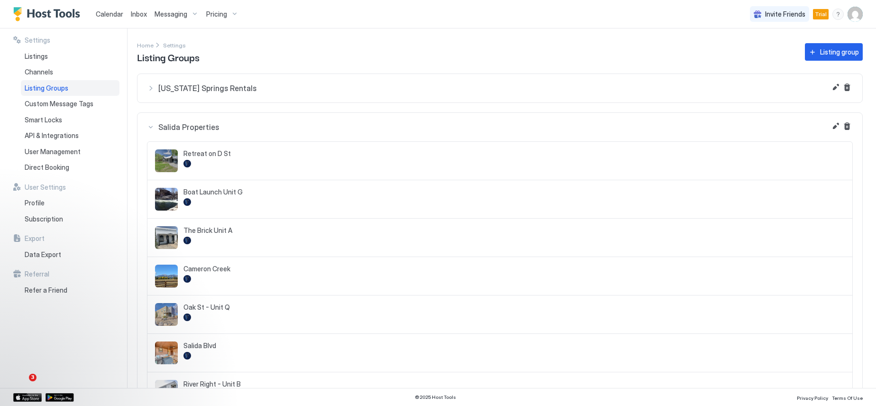
click at [151, 127] on div "Salida Properties" at bounding box center [500, 126] width 706 height 9
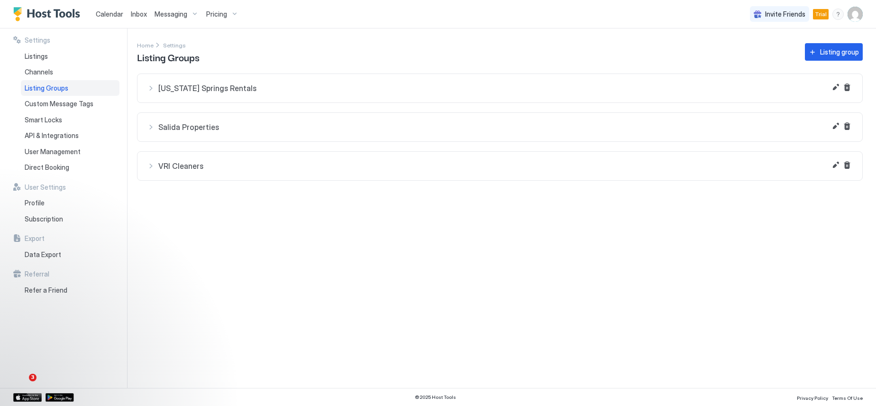
click at [110, 13] on span "Calendar" at bounding box center [109, 14] width 27 height 8
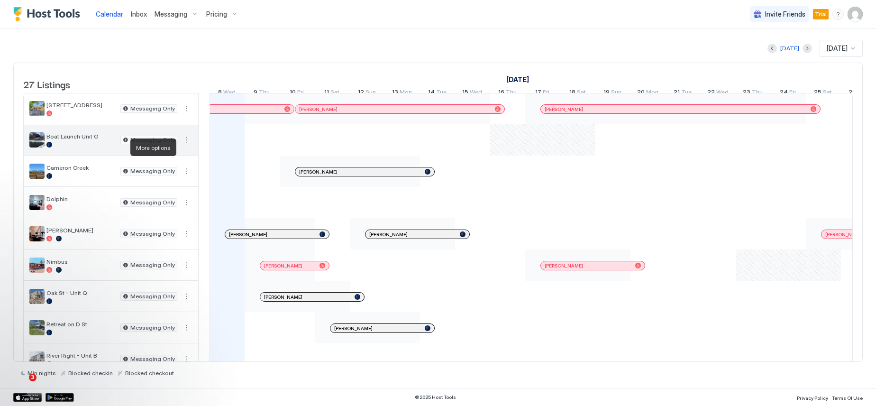
click at [187, 146] on button "More options" at bounding box center [186, 139] width 11 height 11
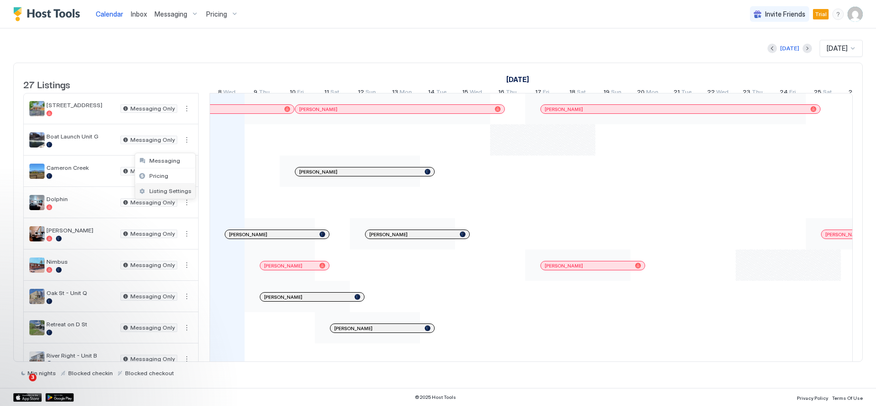
click at [173, 192] on span "Listing Settings" at bounding box center [170, 190] width 42 height 7
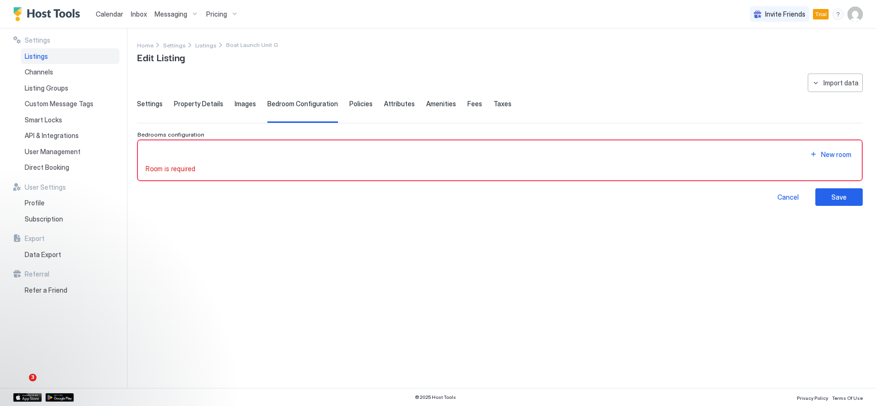
click at [312, 218] on div "**********" at bounding box center [500, 224] width 726 height 303
click at [154, 103] on span "Settings" at bounding box center [150, 104] width 26 height 9
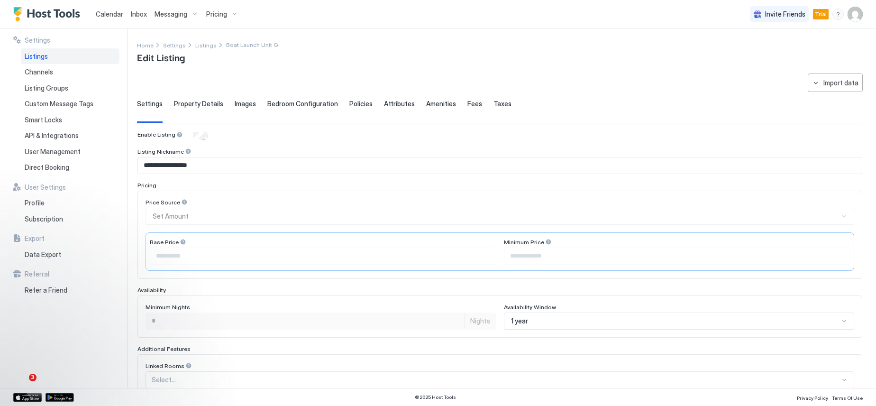
click at [37, 58] on span "Listings" at bounding box center [36, 56] width 23 height 9
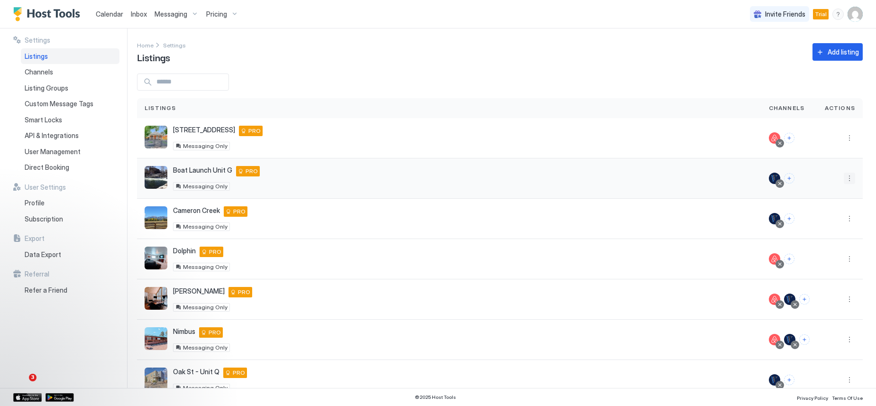
click at [844, 181] on button "More options" at bounding box center [849, 178] width 11 height 11
click at [813, 251] on span "Delete" at bounding box center [809, 252] width 18 height 7
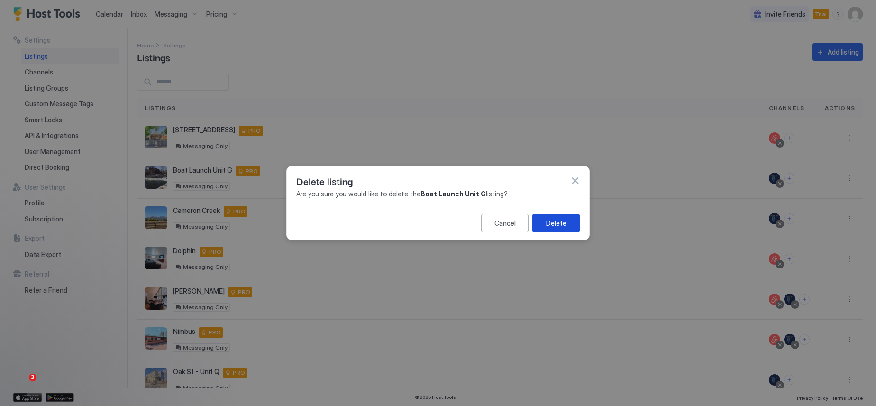
click at [560, 223] on div "Delete" at bounding box center [556, 223] width 20 height 10
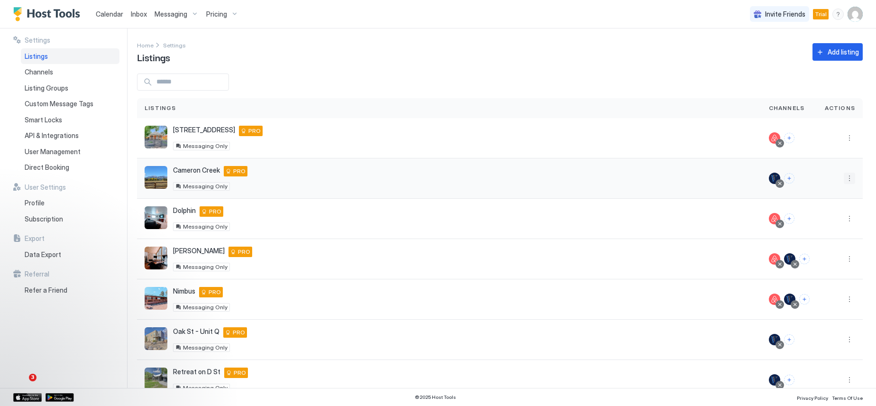
click at [844, 179] on button "More options" at bounding box center [849, 178] width 11 height 11
click at [812, 253] on span "Delete" at bounding box center [809, 252] width 18 height 7
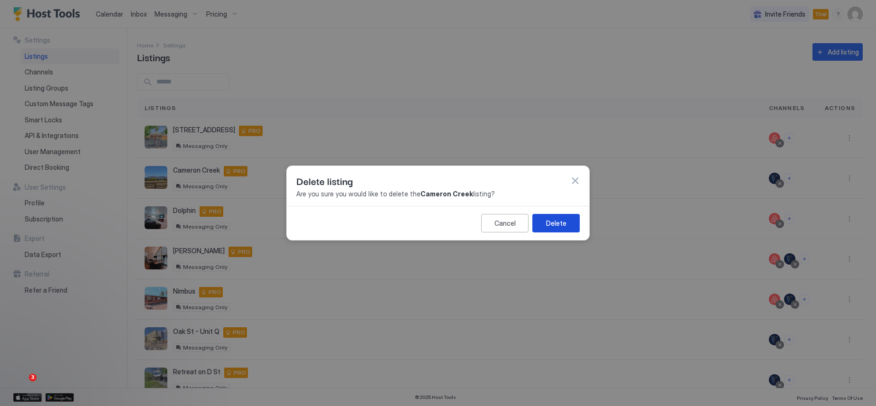
click at [566, 222] on button "Delete" at bounding box center [555, 223] width 47 height 18
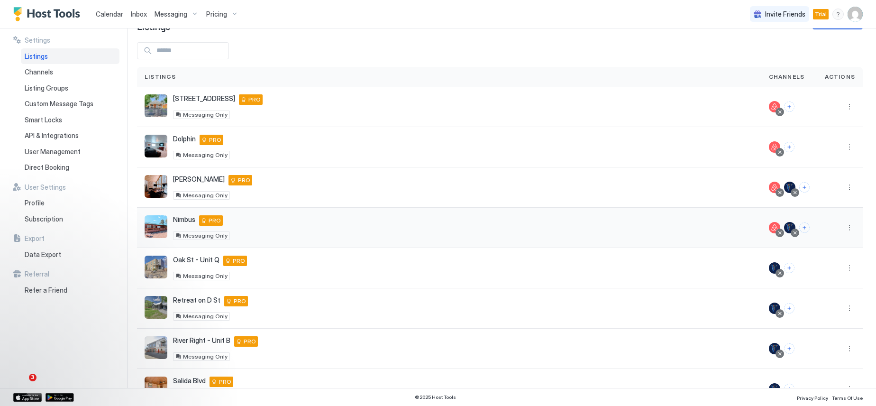
scroll to position [47, 0]
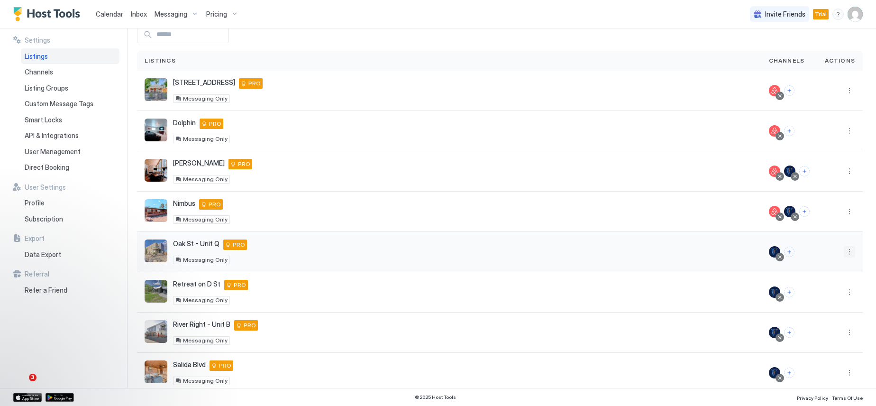
click at [844, 252] on button "More options" at bounding box center [849, 251] width 11 height 11
click at [812, 328] on span "Delete" at bounding box center [809, 325] width 18 height 7
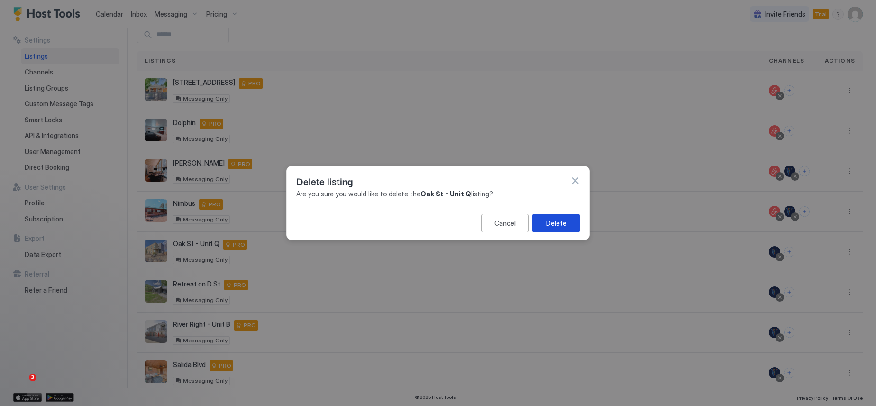
click at [564, 226] on div "Delete" at bounding box center [556, 223] width 20 height 10
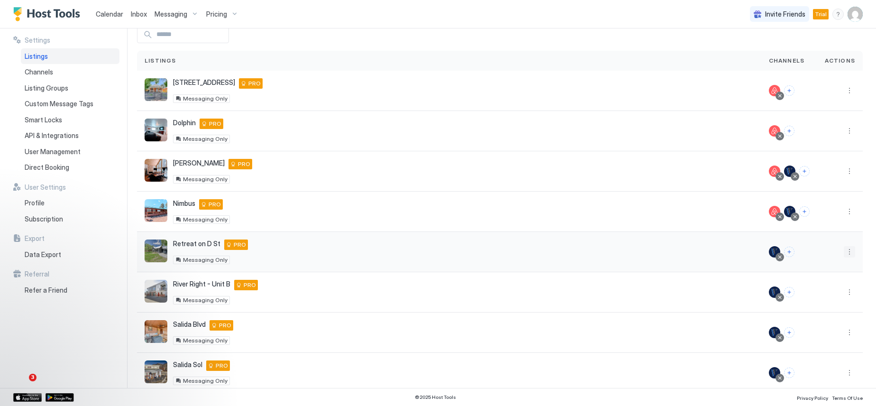
click at [844, 252] on button "More options" at bounding box center [849, 251] width 11 height 11
click at [820, 327] on div "Delete" at bounding box center [818, 326] width 65 height 15
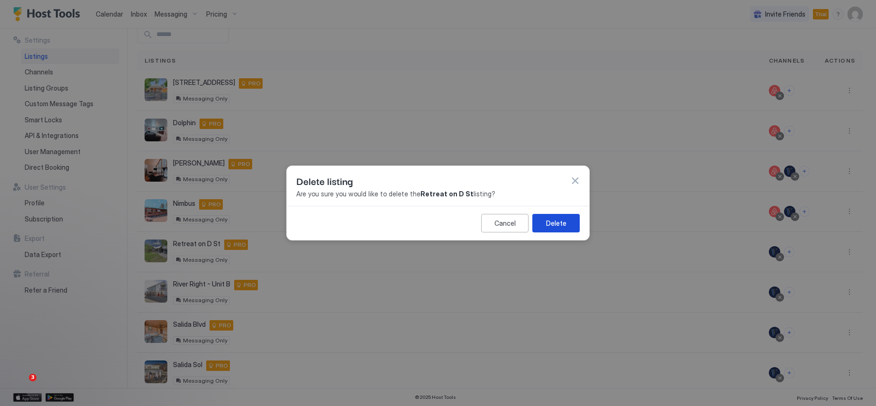
click at [552, 221] on div "Delete" at bounding box center [556, 223] width 20 height 10
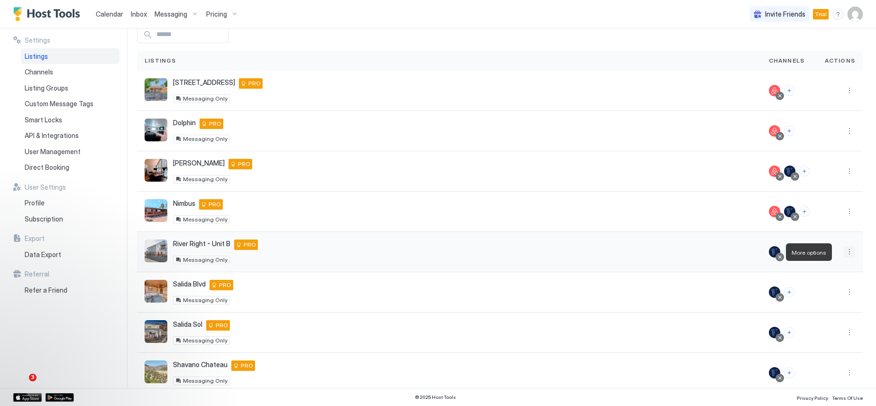
click at [844, 254] on button "More options" at bounding box center [849, 251] width 11 height 11
click at [822, 327] on div "Delete" at bounding box center [818, 326] width 65 height 15
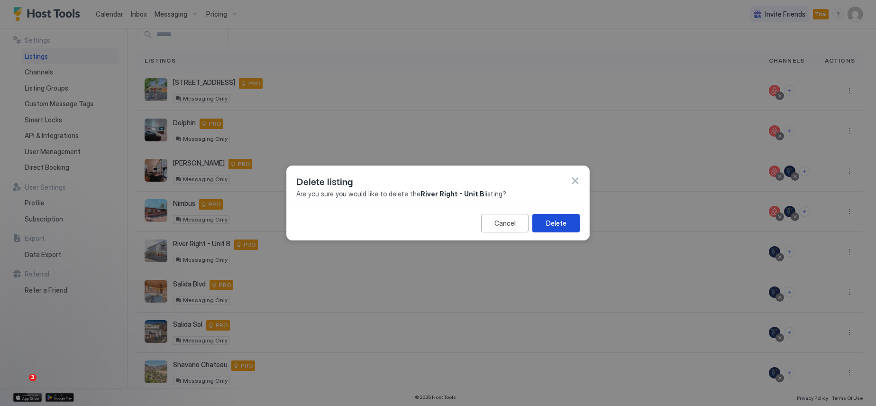
click at [561, 224] on div "Delete" at bounding box center [556, 223] width 20 height 10
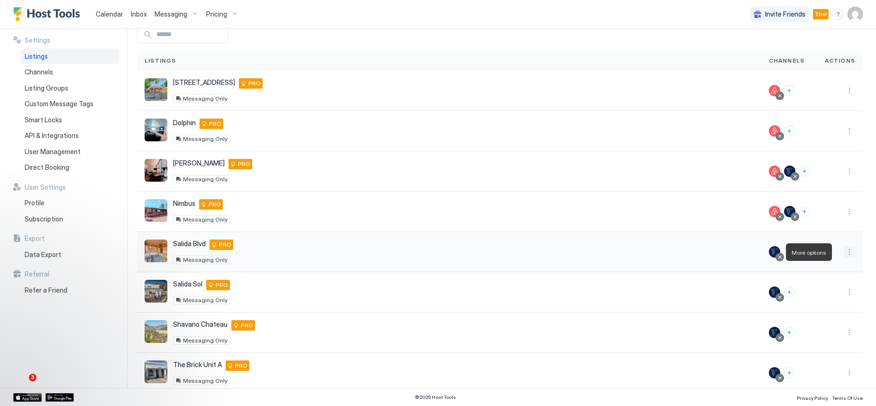
click at [844, 251] on button "More options" at bounding box center [849, 251] width 11 height 11
click at [815, 324] on span "Delete" at bounding box center [809, 325] width 18 height 7
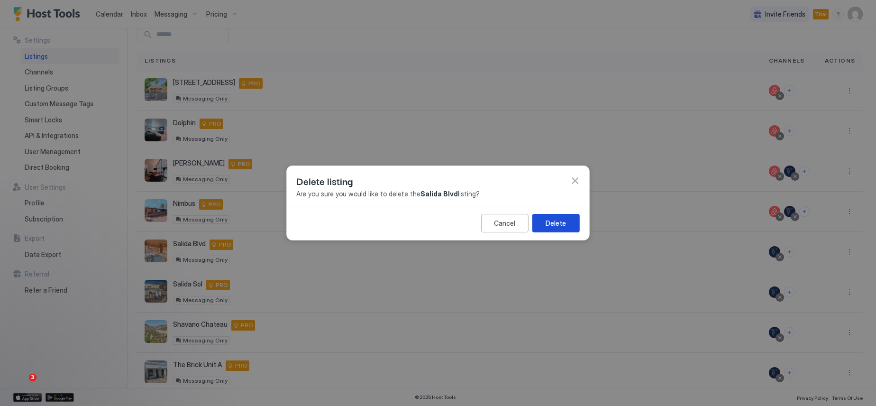
click at [557, 227] on div "Delete" at bounding box center [556, 223] width 20 height 10
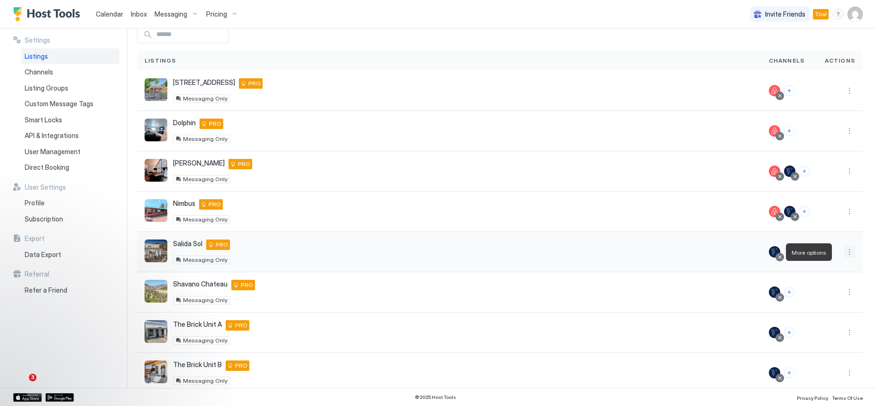
click at [844, 253] on button "More options" at bounding box center [849, 251] width 11 height 11
click at [821, 329] on div "Delete" at bounding box center [818, 326] width 65 height 15
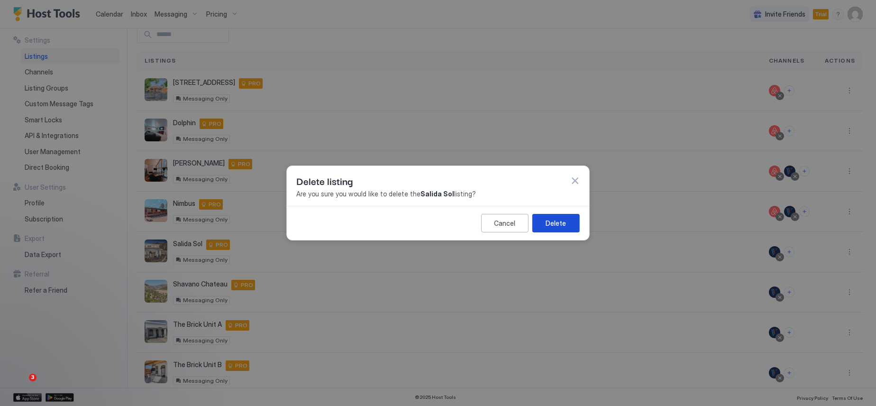
click at [549, 220] on div "Delete" at bounding box center [556, 223] width 20 height 10
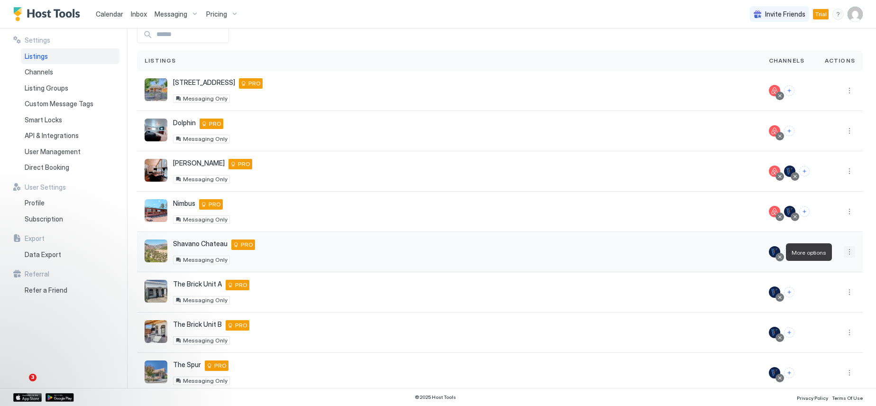
click at [844, 254] on button "More options" at bounding box center [849, 251] width 11 height 11
click at [813, 330] on div "Delete" at bounding box center [818, 326] width 65 height 15
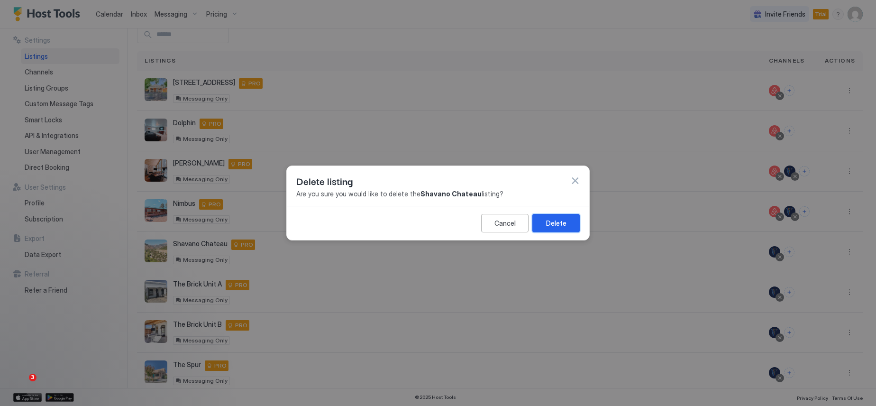
click at [556, 223] on div "Delete" at bounding box center [556, 223] width 20 height 10
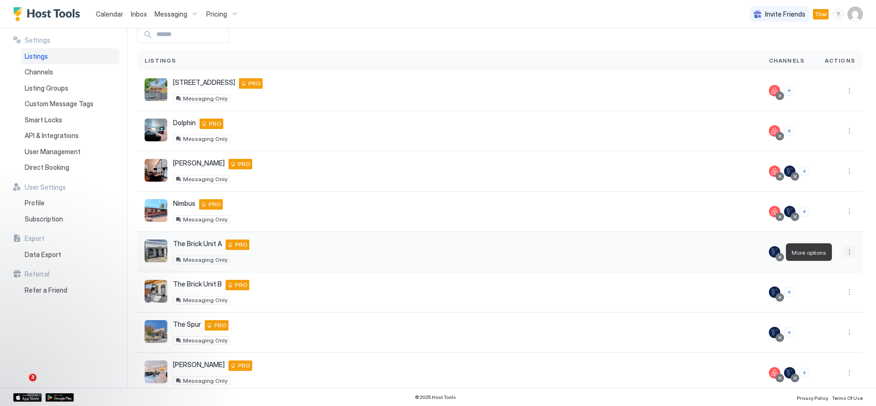
click at [845, 252] on button "More options" at bounding box center [849, 251] width 11 height 11
click at [822, 324] on div "Delete" at bounding box center [818, 326] width 65 height 15
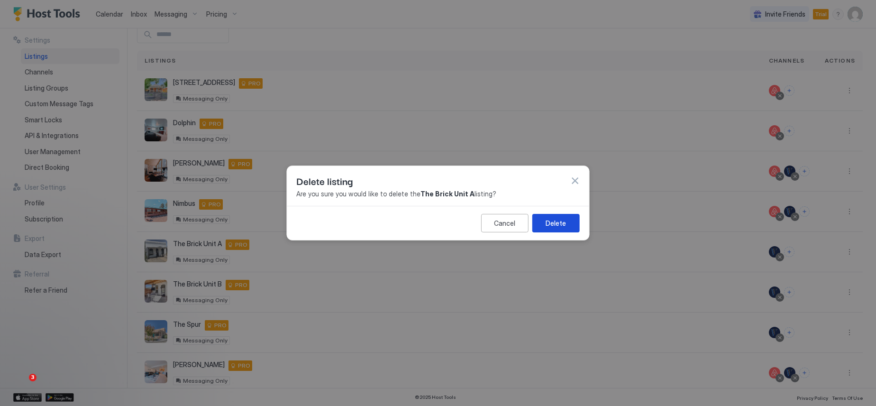
click at [559, 219] on div "Delete" at bounding box center [556, 223] width 20 height 10
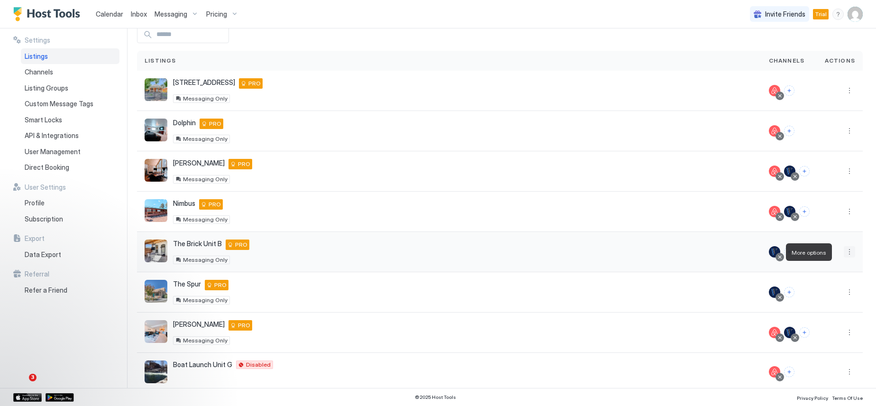
click at [844, 253] on button "More options" at bounding box center [849, 251] width 11 height 11
click at [815, 327] on span "Delete" at bounding box center [809, 325] width 18 height 7
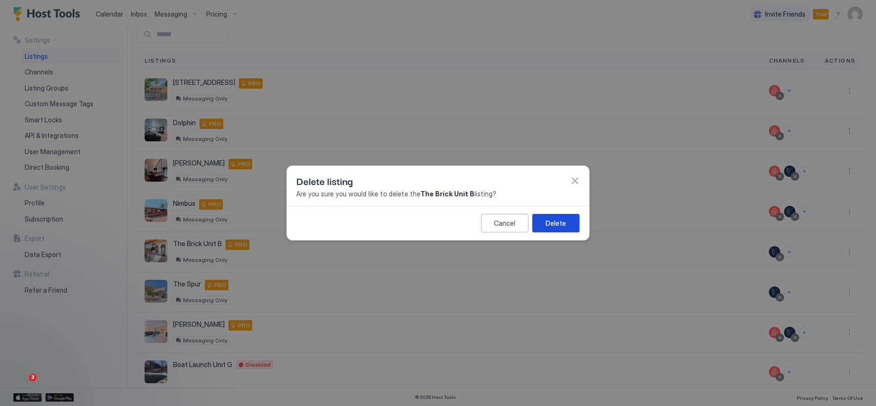
click at [541, 224] on button "Delete" at bounding box center [555, 223] width 47 height 18
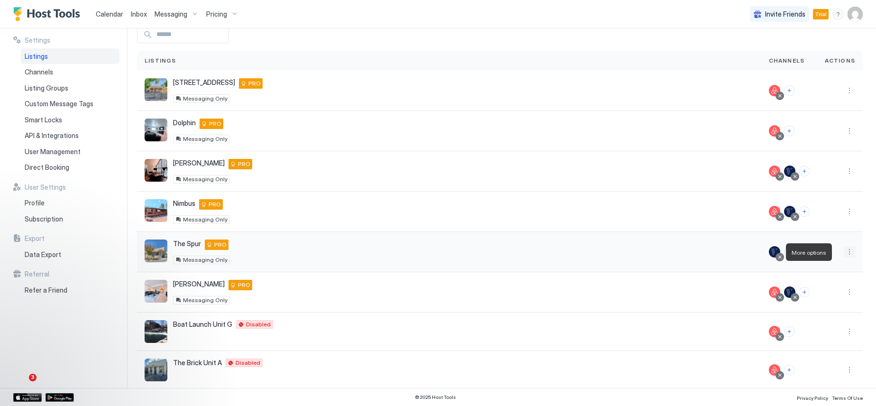
click at [844, 253] on button "More options" at bounding box center [849, 251] width 11 height 11
click at [808, 327] on span "Delete" at bounding box center [809, 325] width 18 height 7
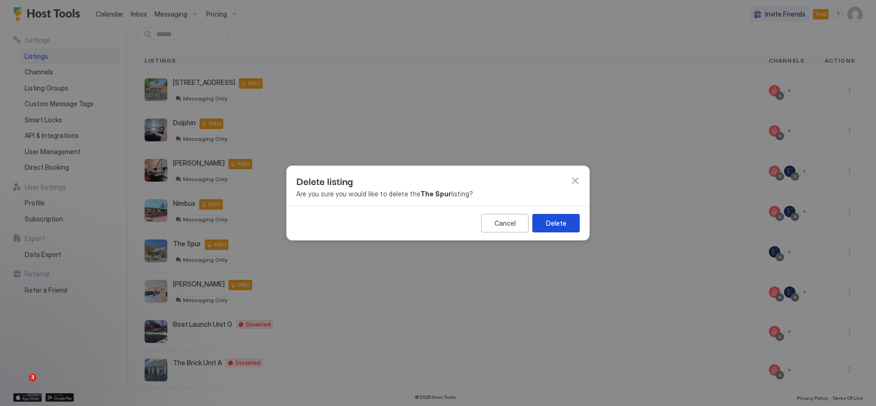
click at [552, 218] on div "Delete" at bounding box center [556, 223] width 20 height 10
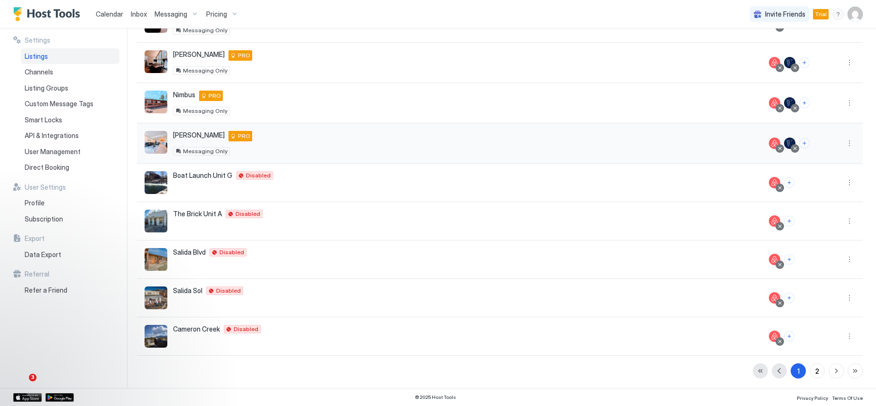
scroll to position [158, 0]
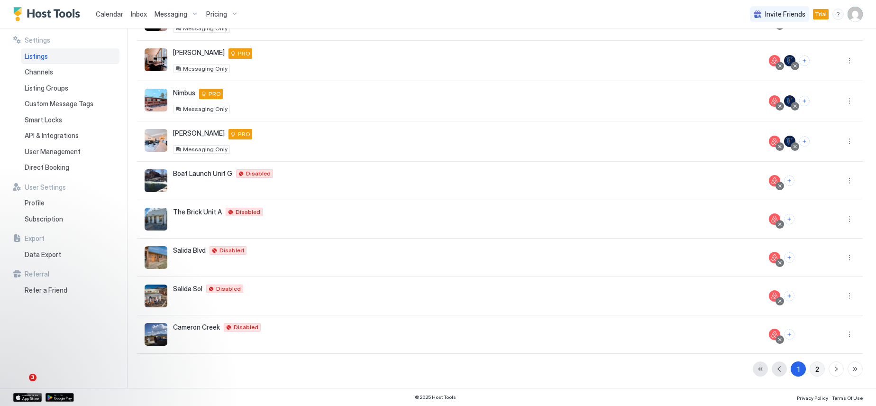
click at [815, 370] on button "2" at bounding box center [817, 368] width 15 height 15
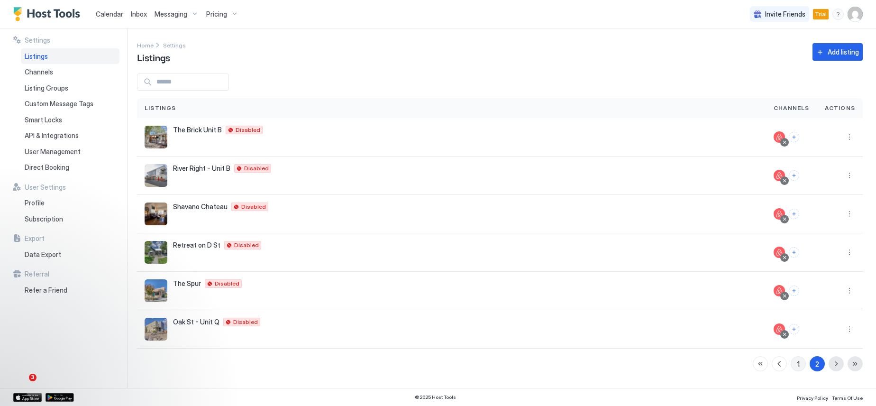
click at [802, 365] on button "1" at bounding box center [798, 363] width 15 height 15
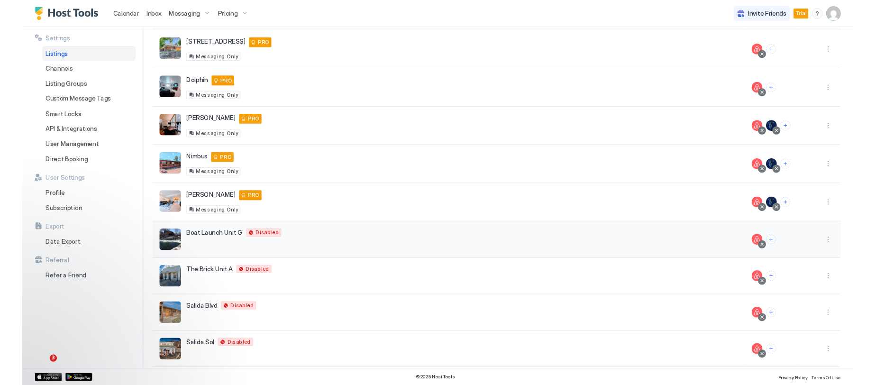
scroll to position [158, 0]
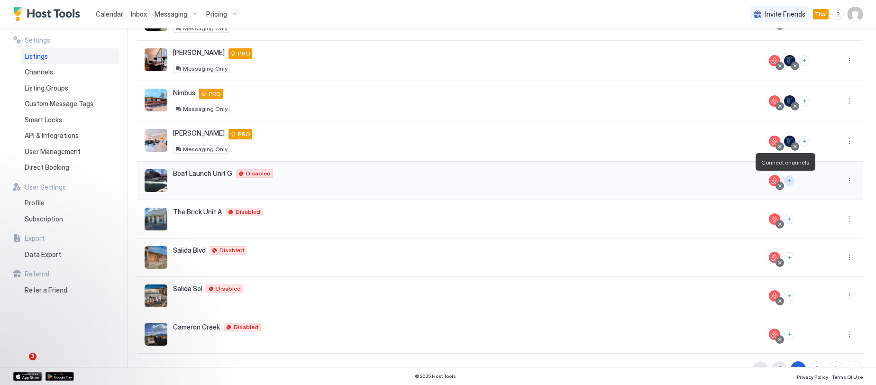
click at [786, 183] on button "Connect channels" at bounding box center [789, 180] width 10 height 10
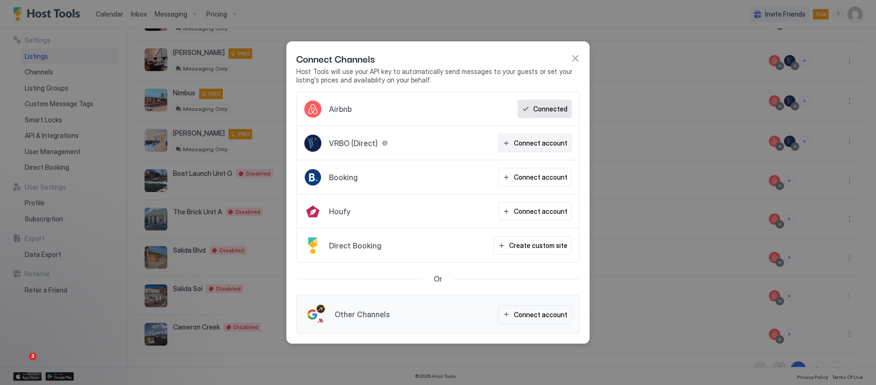
click at [531, 144] on div "Connect account" at bounding box center [541, 143] width 54 height 10
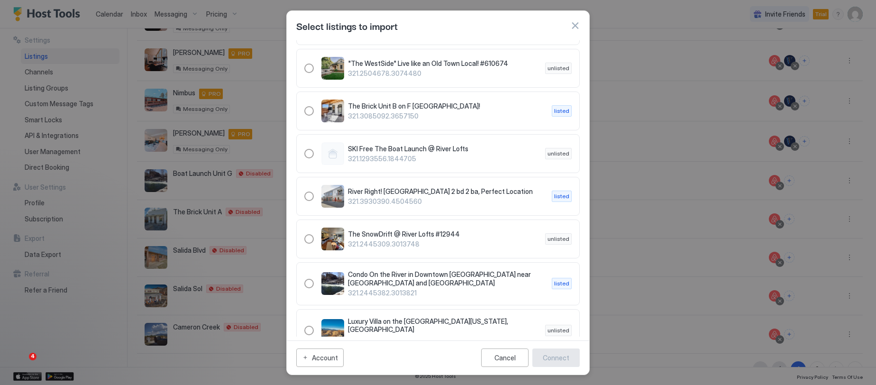
scroll to position [853, 0]
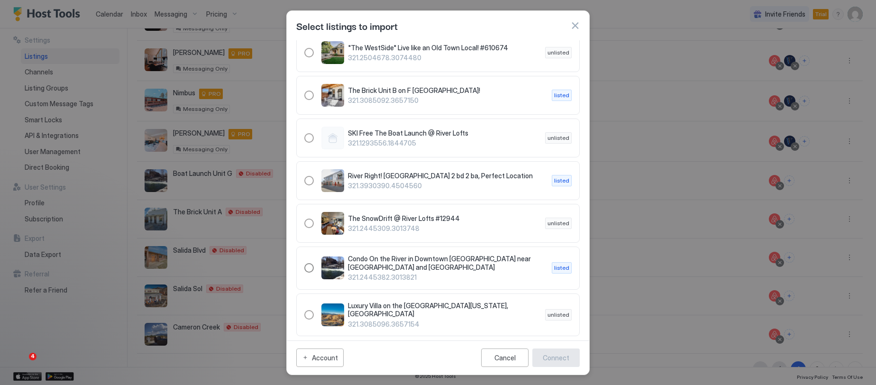
click at [309, 263] on div "321.2445382.3013821" at bounding box center [308, 267] width 9 height 9
click at [556, 359] on div "Connect" at bounding box center [556, 358] width 27 height 10
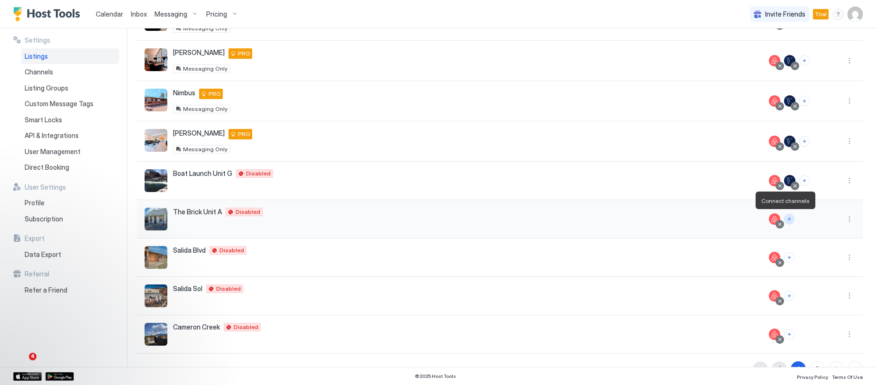
click at [784, 218] on button "Connect channels" at bounding box center [789, 219] width 10 height 10
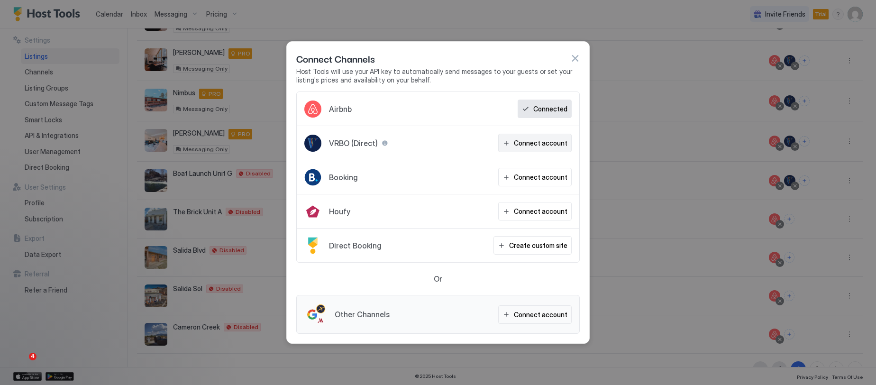
click at [533, 144] on div "Connect account" at bounding box center [541, 143] width 54 height 10
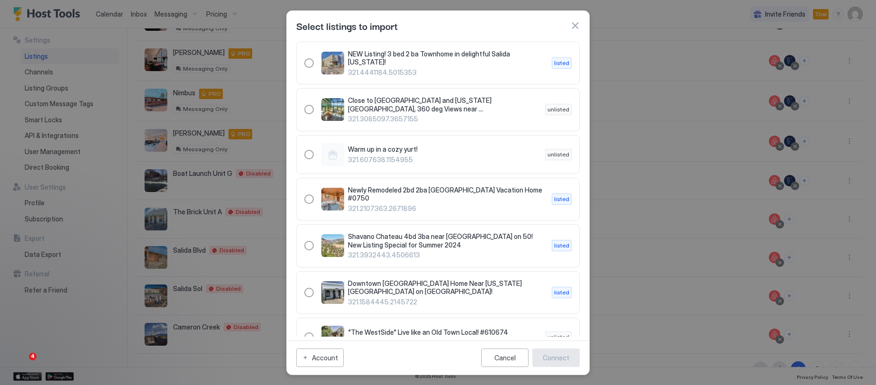
scroll to position [616, 0]
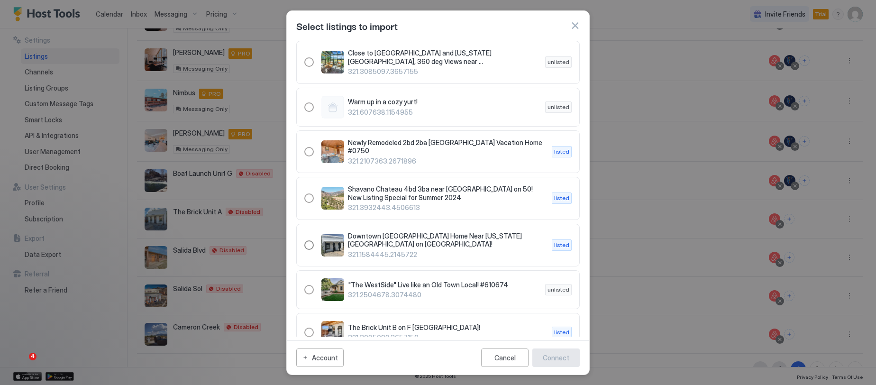
click at [309, 240] on div "321.1584445.2145722" at bounding box center [308, 244] width 9 height 9
click at [559, 359] on div "Connect" at bounding box center [556, 358] width 27 height 10
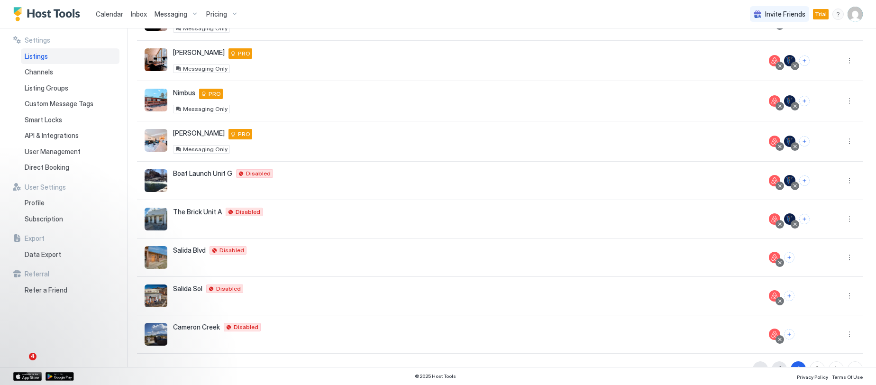
scroll to position [179, 0]
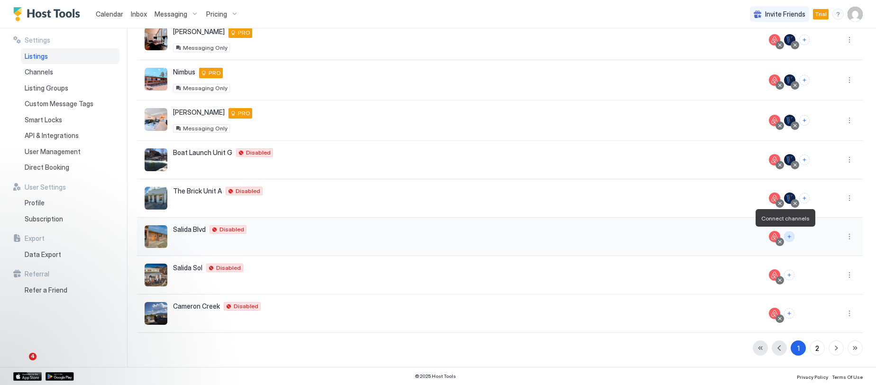
click at [784, 237] on button "Connect channels" at bounding box center [789, 236] width 10 height 10
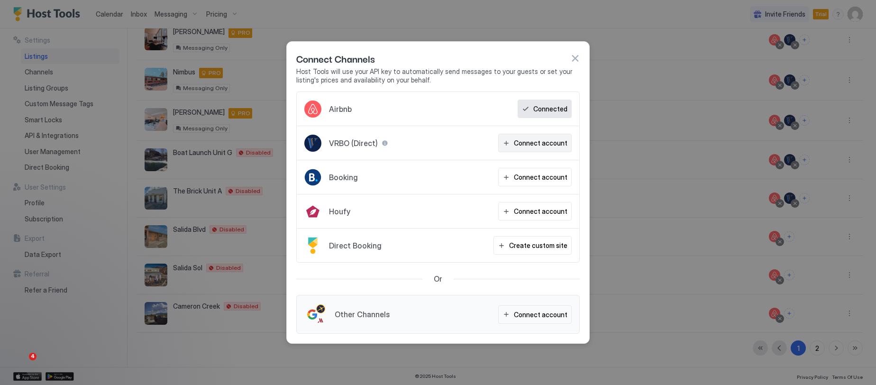
click at [540, 141] on div "Connect account" at bounding box center [541, 143] width 54 height 10
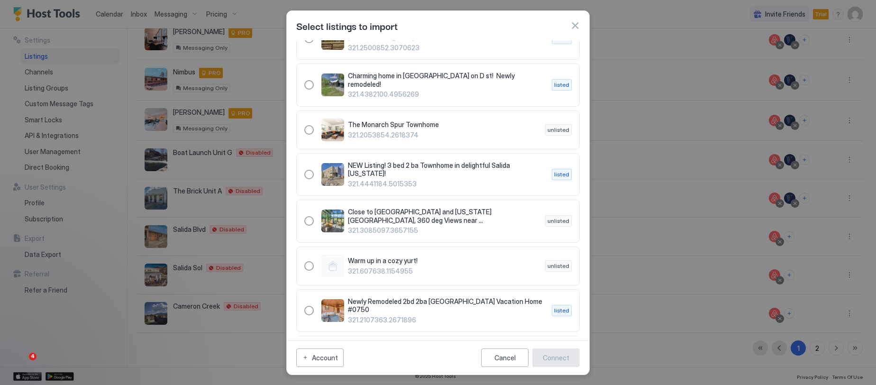
scroll to position [474, 0]
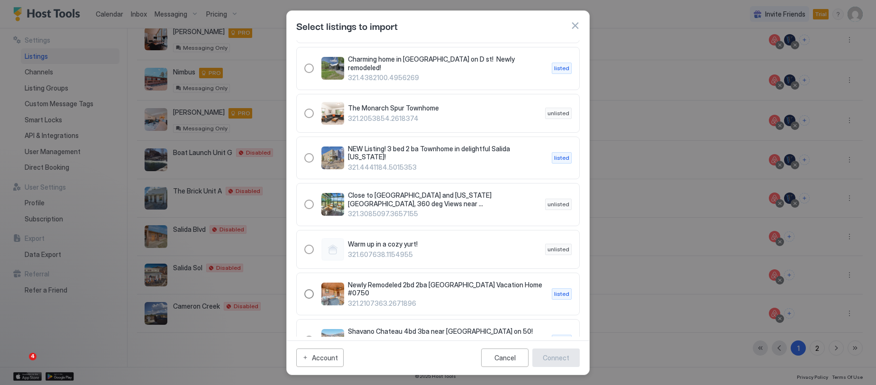
click at [306, 289] on div "321.2107363.2671896" at bounding box center [308, 293] width 9 height 9
click at [555, 358] on div "Connect" at bounding box center [556, 358] width 27 height 10
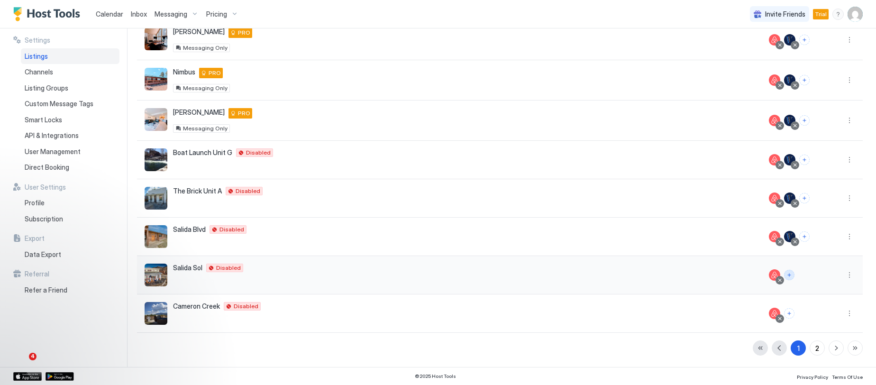
click at [784, 274] on button "Connect channels" at bounding box center [789, 275] width 10 height 10
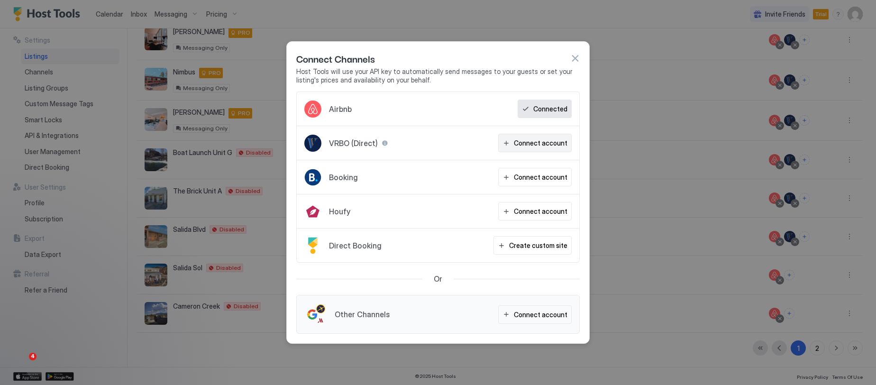
click at [526, 142] on div "Connect account" at bounding box center [541, 143] width 54 height 10
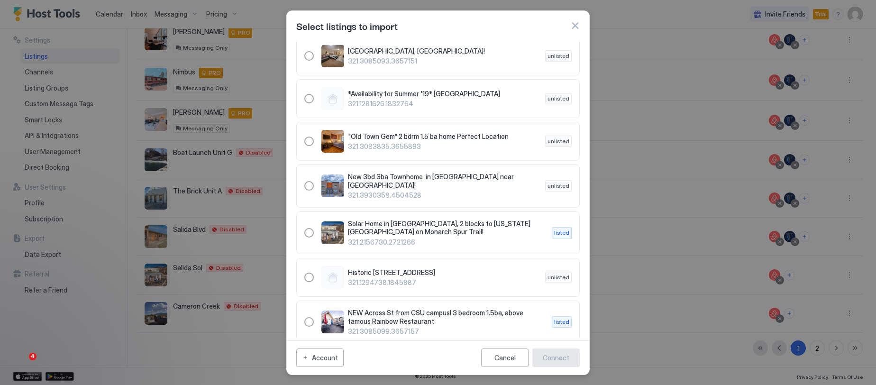
scroll to position [142, 0]
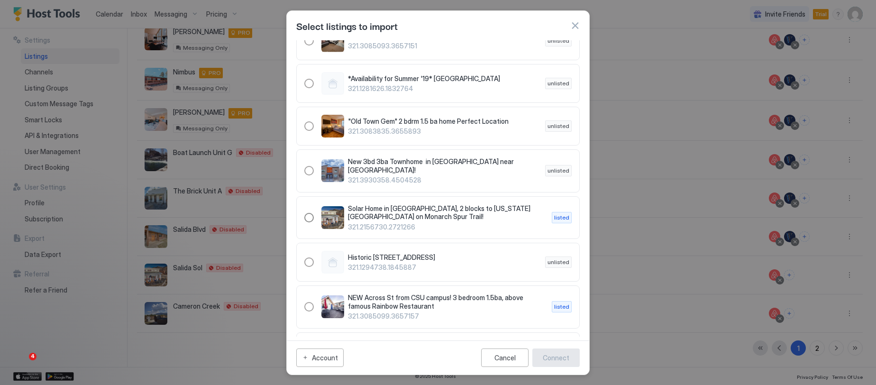
click at [306, 213] on div "321.2156730.2721266" at bounding box center [308, 217] width 9 height 9
click at [560, 360] on div "Connect" at bounding box center [556, 358] width 27 height 10
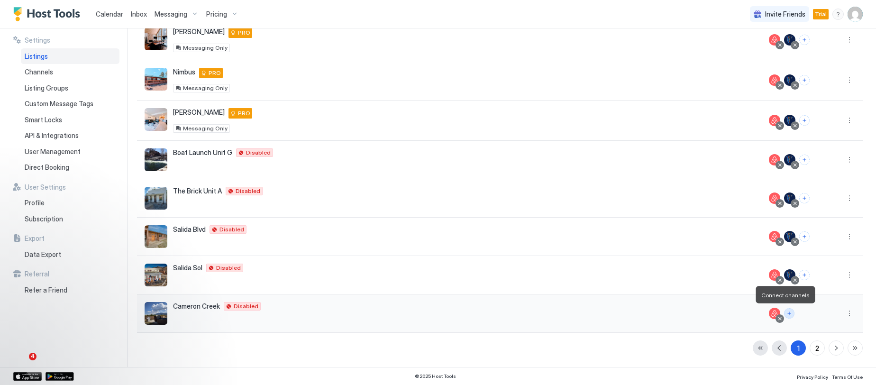
click at [784, 314] on button "Connect channels" at bounding box center [789, 313] width 10 height 10
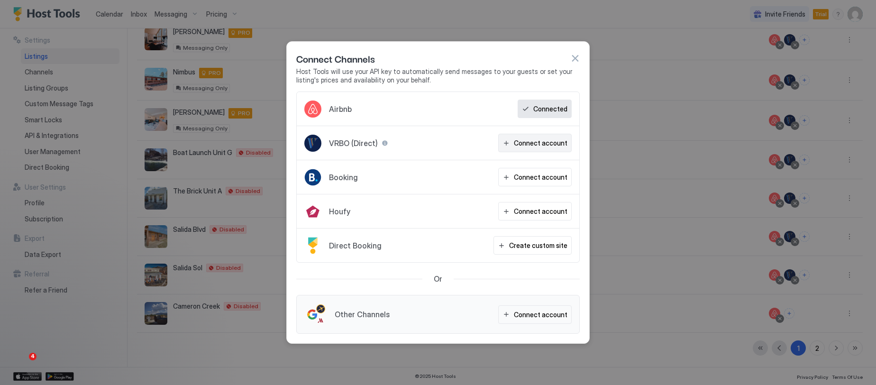
click at [546, 145] on div "Connect account" at bounding box center [541, 143] width 54 height 10
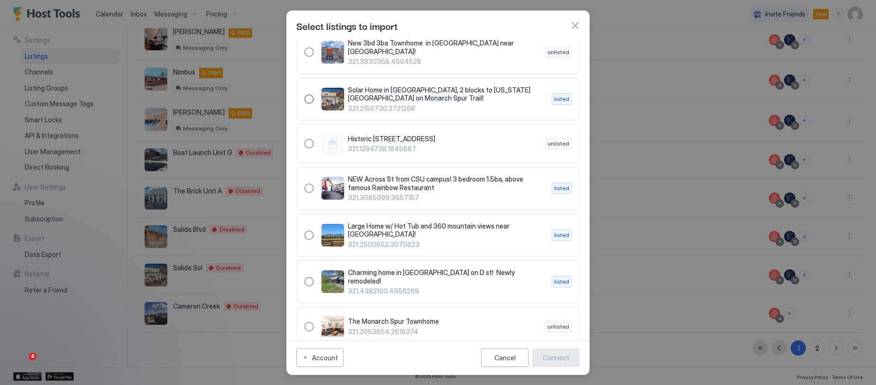
scroll to position [284, 0]
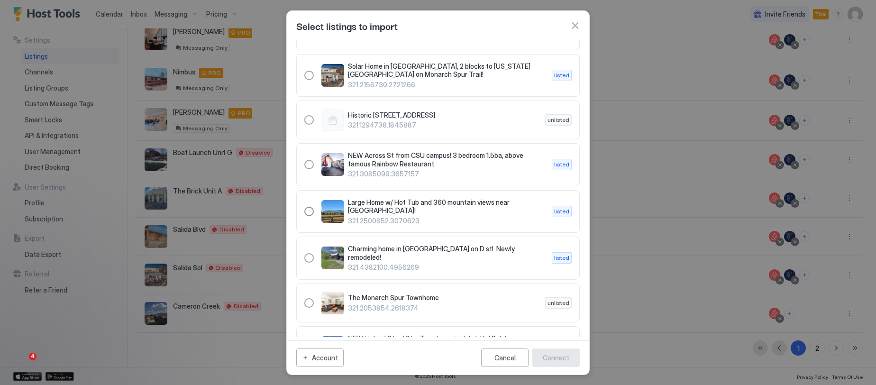
click at [308, 207] on div "321.2500852.3070623" at bounding box center [308, 211] width 9 height 9
click at [552, 357] on div "Connect" at bounding box center [556, 358] width 27 height 10
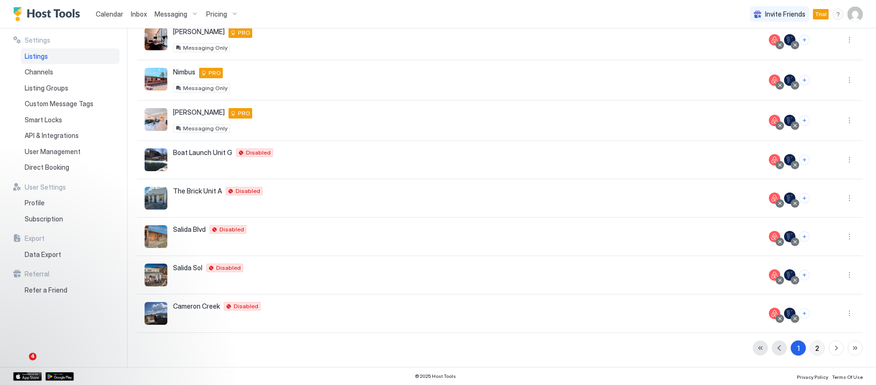
click at [810, 347] on button "2" at bounding box center [817, 347] width 15 height 15
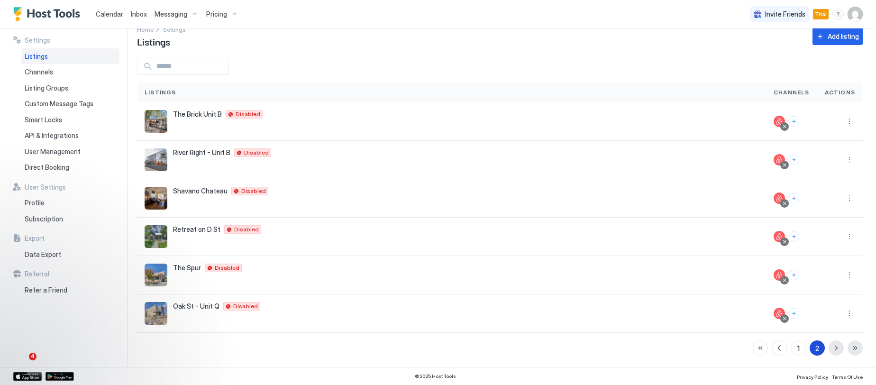
scroll to position [16, 0]
click at [789, 123] on button "Connect channels" at bounding box center [794, 121] width 10 height 10
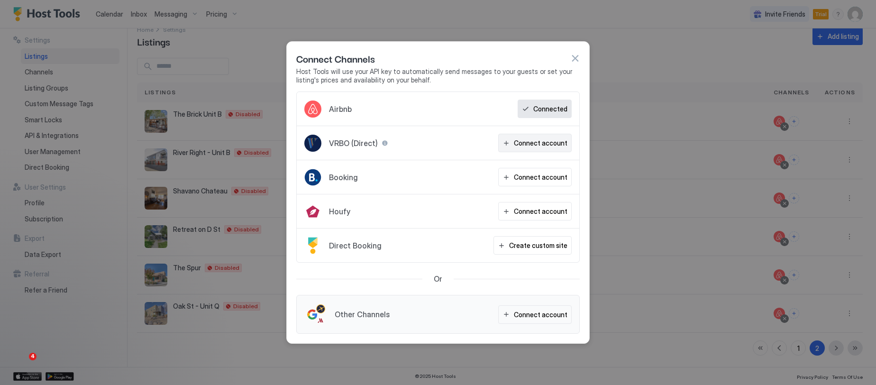
click at [544, 147] on div "Connect account" at bounding box center [541, 143] width 54 height 10
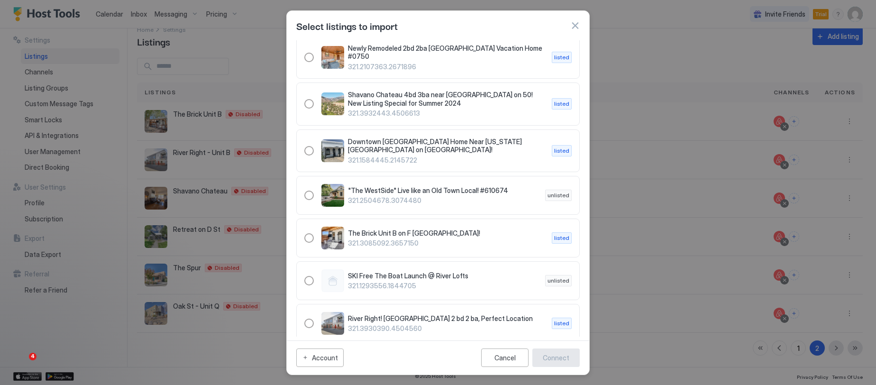
scroll to position [711, 0]
click at [313, 233] on div "321.3085092.3657150" at bounding box center [308, 237] width 9 height 9
click at [547, 355] on div "Connect" at bounding box center [556, 358] width 27 height 10
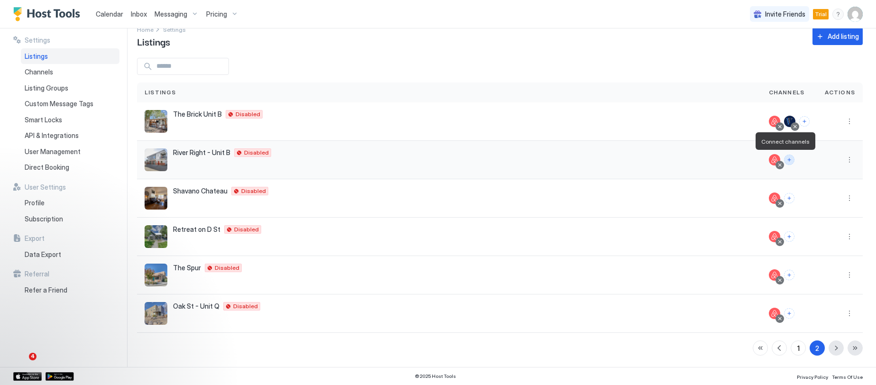
click at [785, 158] on button "Connect channels" at bounding box center [789, 160] width 10 height 10
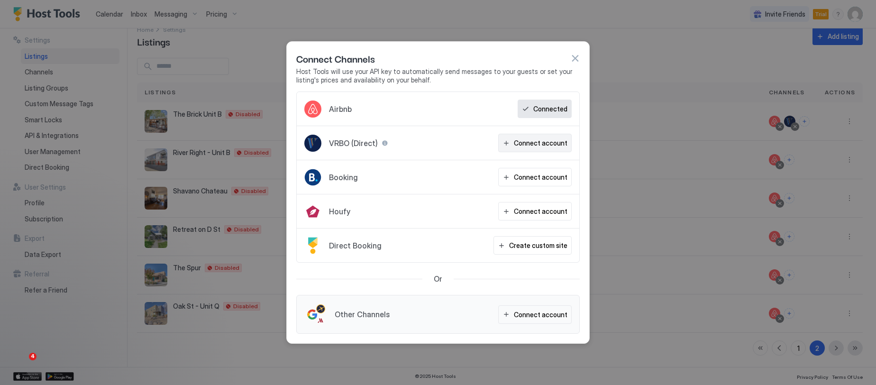
click at [550, 146] on div "Connect account" at bounding box center [541, 143] width 54 height 10
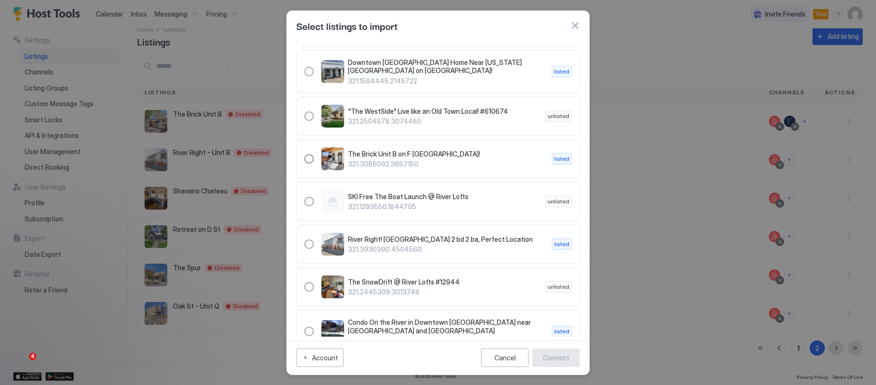
scroll to position [806, 0]
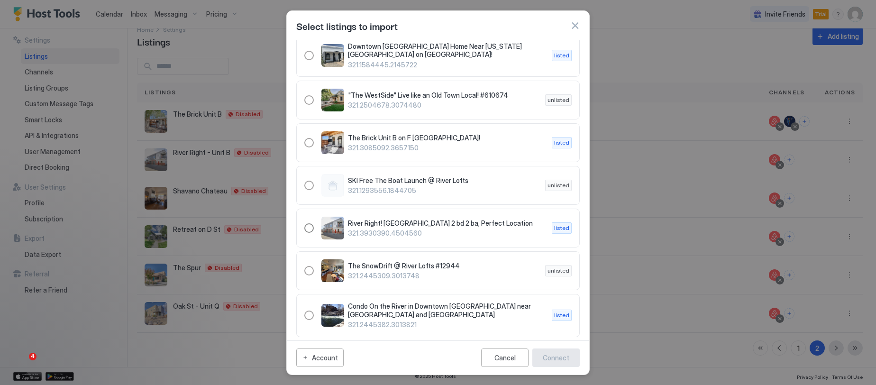
click at [311, 223] on div "321.3930390.4504560" at bounding box center [308, 227] width 9 height 9
click at [560, 365] on button "Connect" at bounding box center [555, 357] width 47 height 18
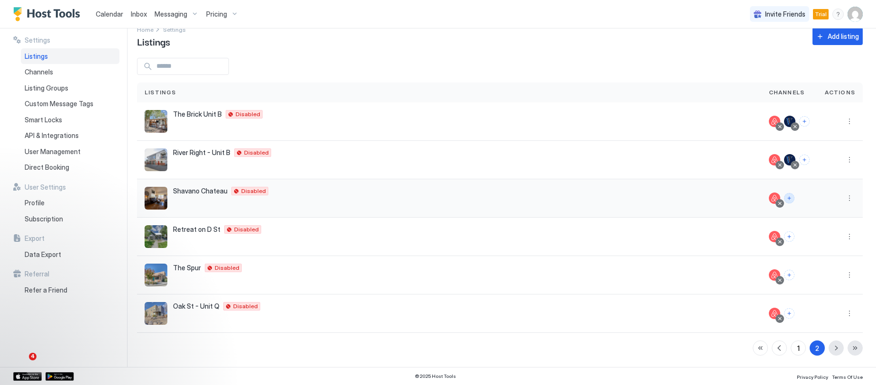
click at [784, 199] on button "Connect channels" at bounding box center [789, 198] width 10 height 10
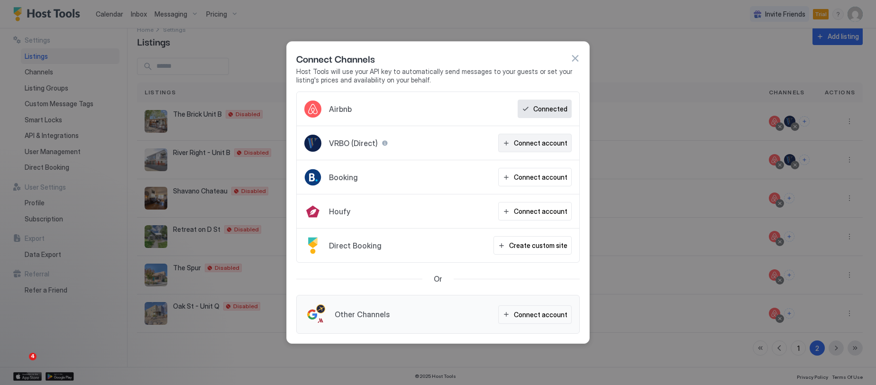
click at [522, 140] on div "Connect account" at bounding box center [541, 143] width 54 height 10
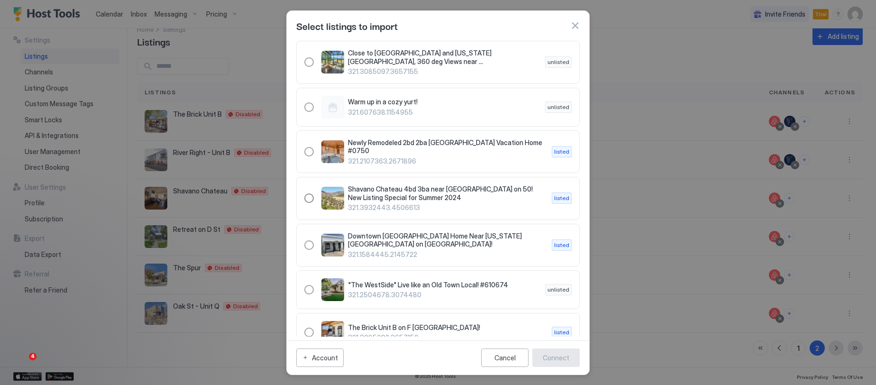
scroll to position [664, 0]
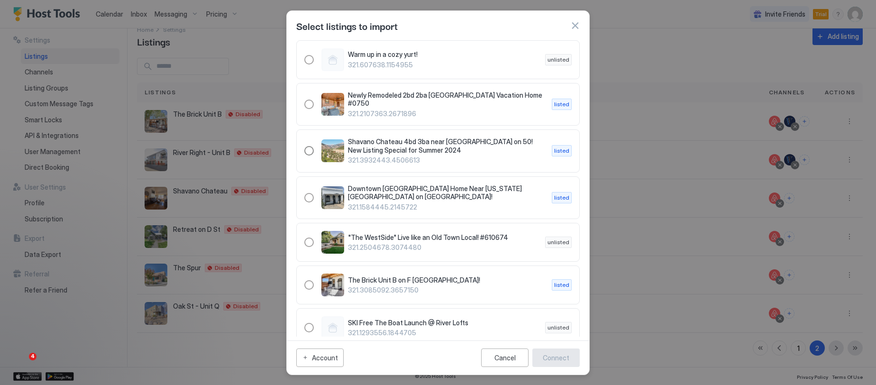
click at [307, 146] on div "321.3932443.4506613" at bounding box center [308, 150] width 9 height 9
click at [550, 355] on div "Connect" at bounding box center [556, 358] width 27 height 10
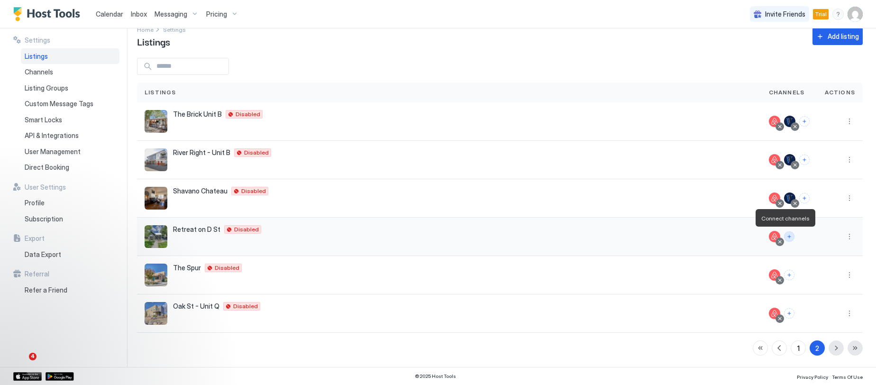
click at [784, 238] on button "Connect channels" at bounding box center [789, 236] width 10 height 10
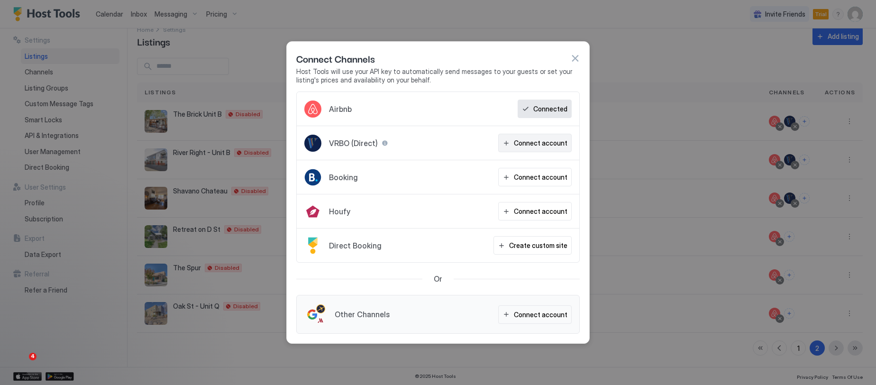
click at [536, 143] on div "Connect account" at bounding box center [541, 143] width 54 height 10
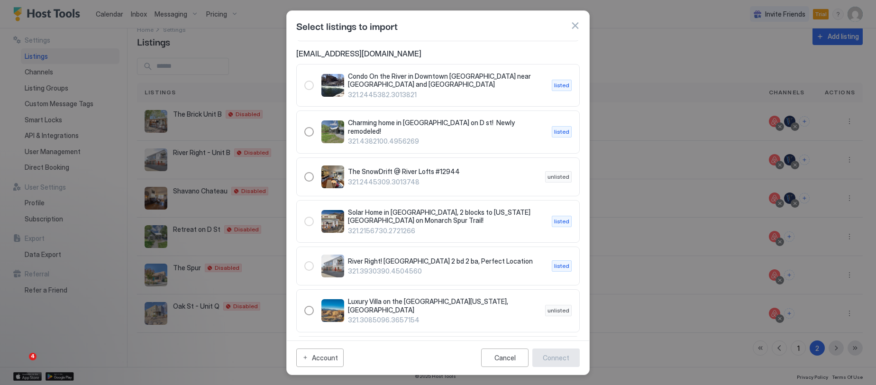
scroll to position [37, 0]
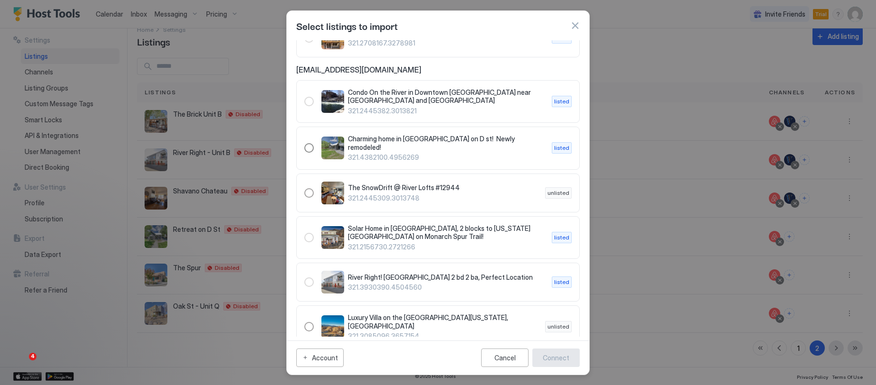
click at [312, 147] on div "321.4382100.4956269" at bounding box center [308, 147] width 9 height 9
click at [562, 361] on div "Connect" at bounding box center [556, 358] width 27 height 10
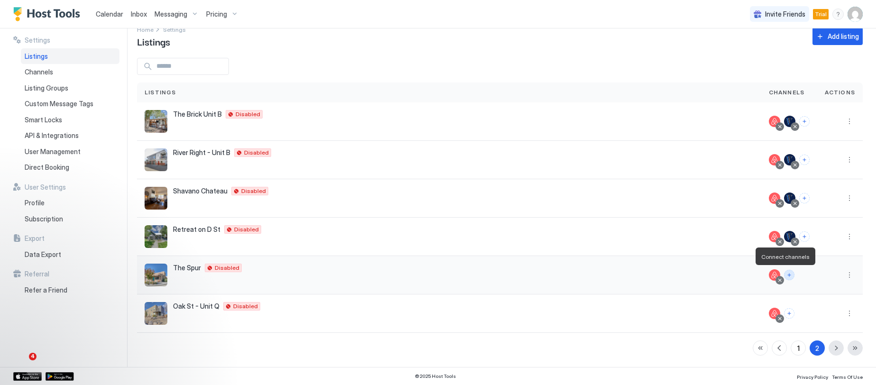
click at [784, 275] on button "Connect channels" at bounding box center [789, 275] width 10 height 10
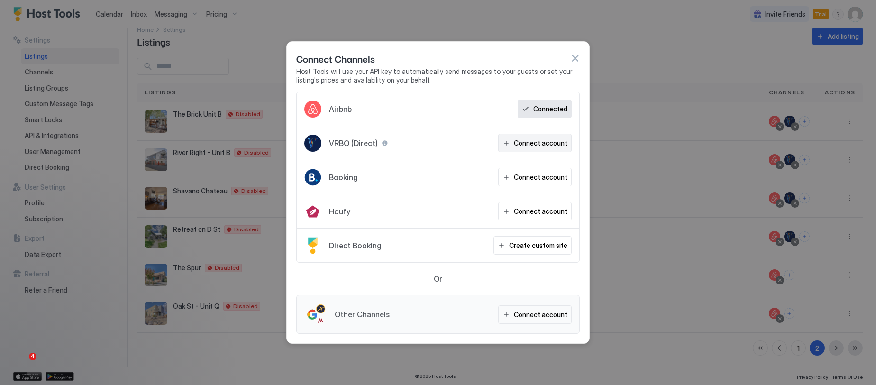
click at [535, 141] on div "Connect account" at bounding box center [541, 143] width 54 height 10
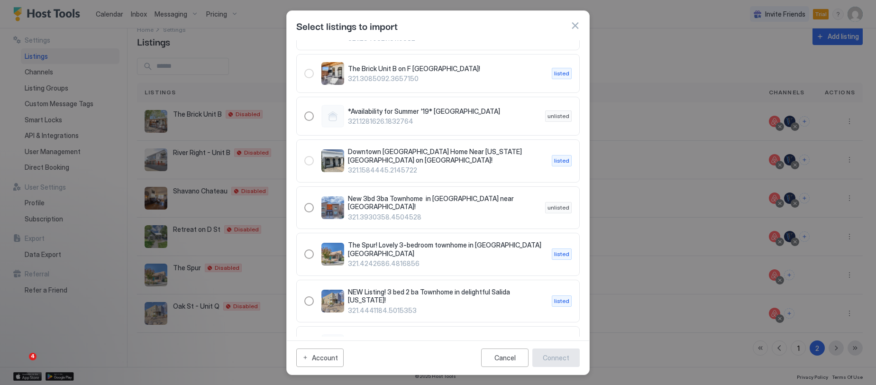
scroll to position [711, 0]
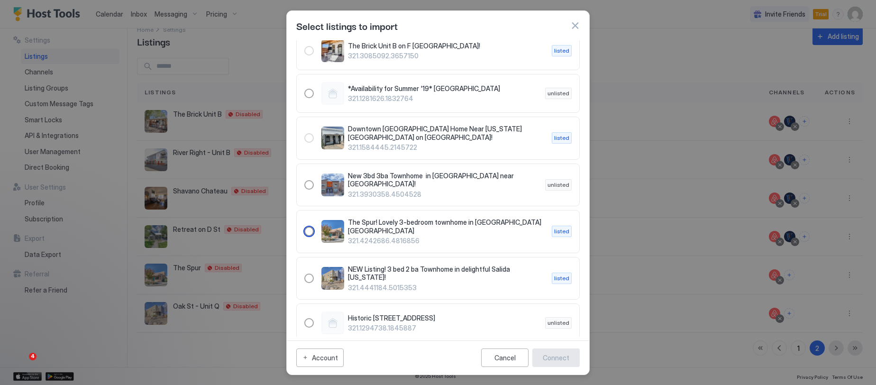
click at [309, 227] on div "321.4242686.4816856" at bounding box center [308, 231] width 9 height 9
click at [566, 357] on div "Connect" at bounding box center [556, 358] width 27 height 10
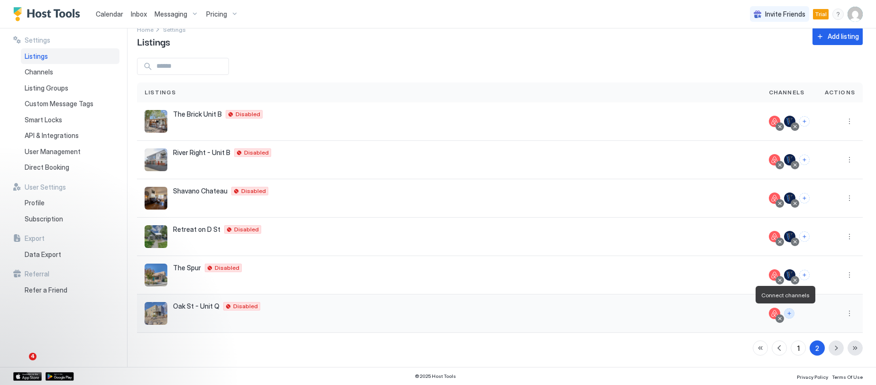
click at [784, 314] on button "Connect channels" at bounding box center [789, 313] width 10 height 10
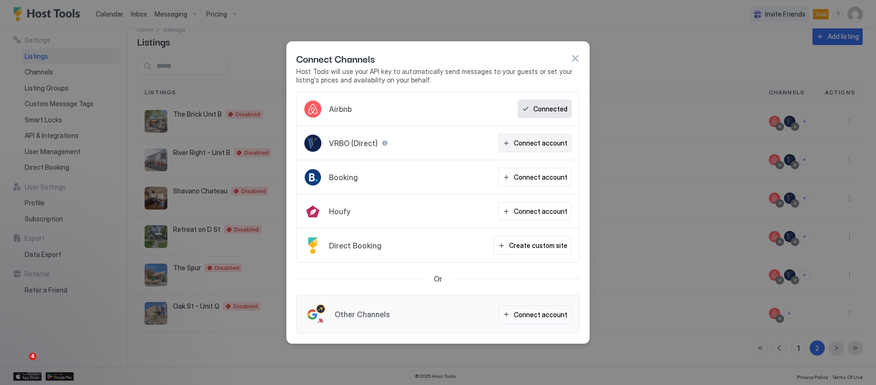
click at [541, 142] on div "Connect account" at bounding box center [541, 143] width 54 height 10
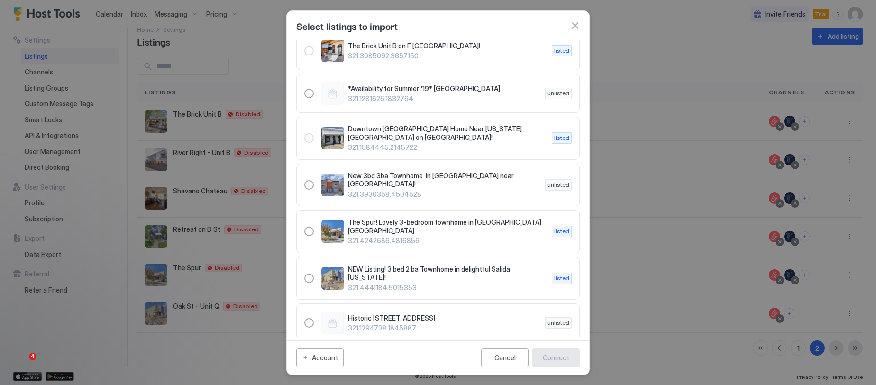
scroll to position [759, 0]
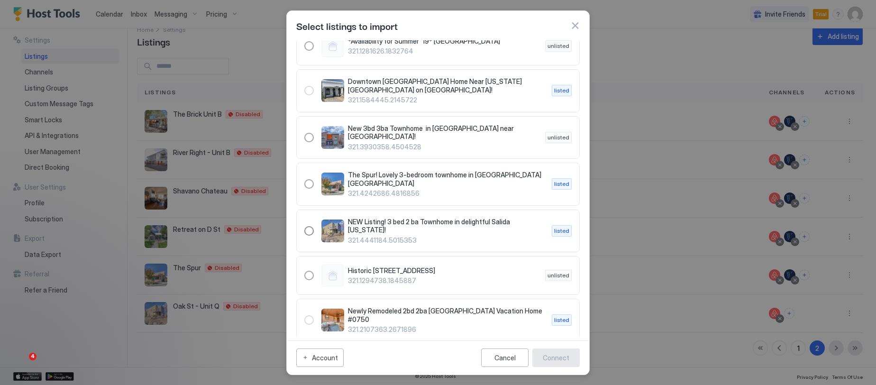
click at [311, 226] on div "321.4441184.5015353" at bounding box center [308, 230] width 9 height 9
click at [564, 356] on div "Connect" at bounding box center [556, 358] width 27 height 10
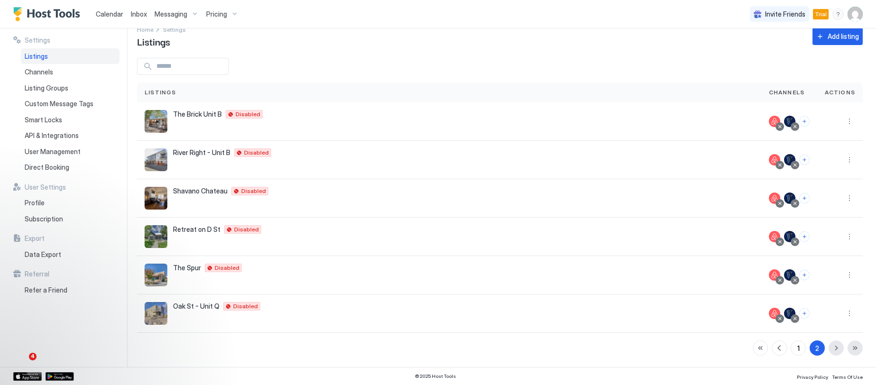
click at [110, 15] on span "Calendar" at bounding box center [109, 14] width 27 height 8
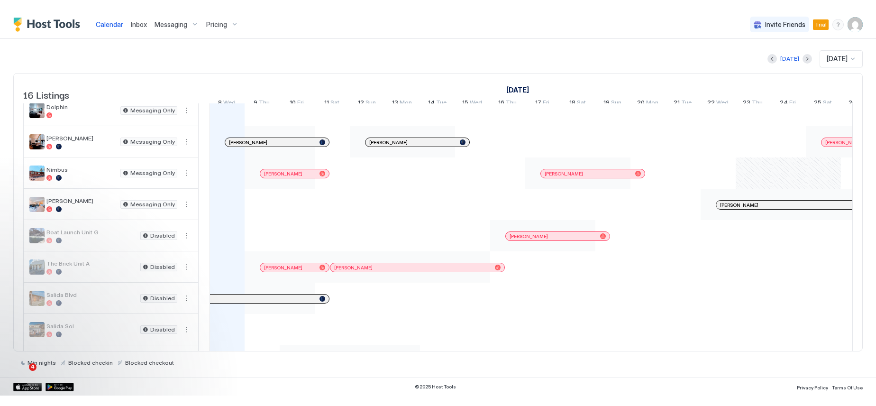
scroll to position [31, 0]
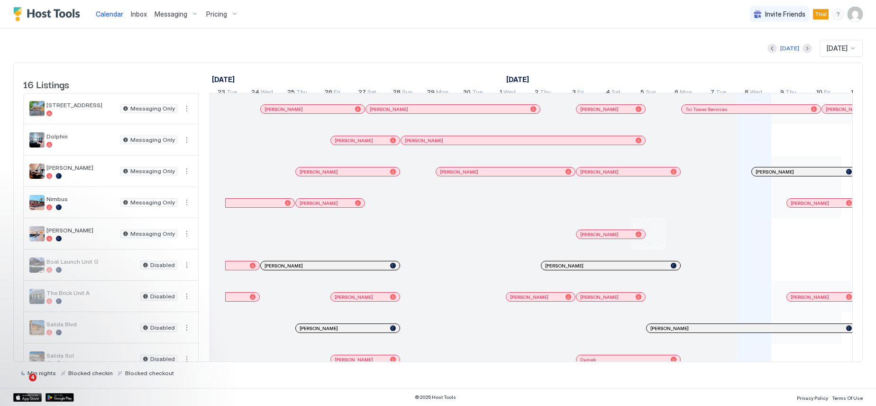
scroll to position [0, 527]
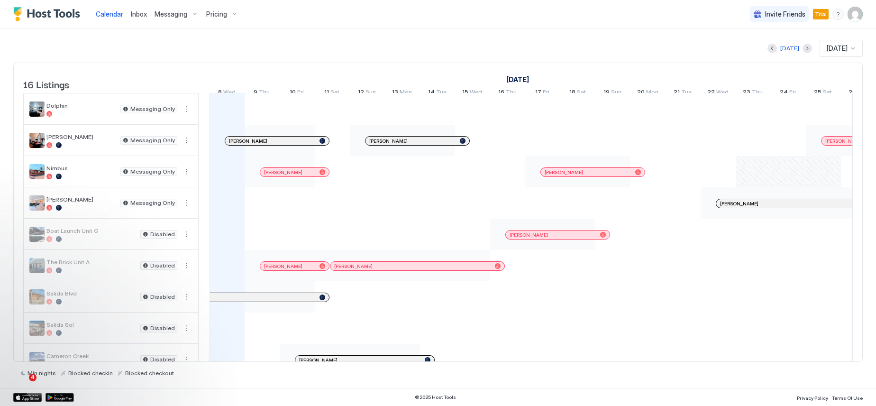
click at [852, 14] on img "User profile" at bounding box center [855, 14] width 15 height 15
click at [803, 53] on div "Settings" at bounding box center [802, 53] width 120 height 17
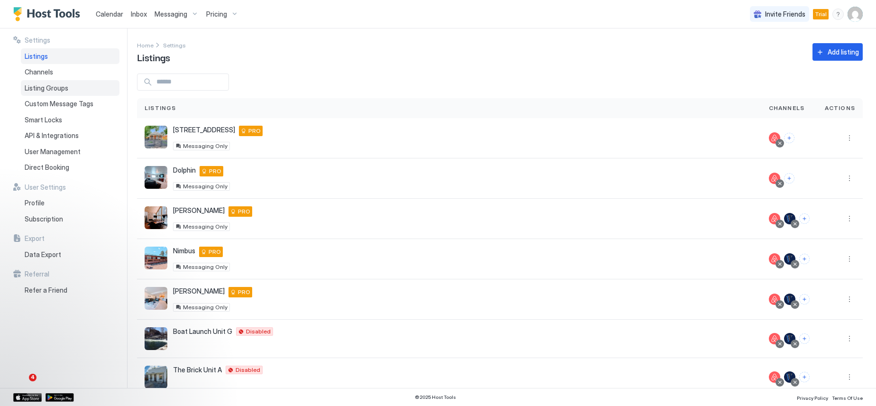
click at [53, 86] on span "Listing Groups" at bounding box center [47, 88] width 44 height 9
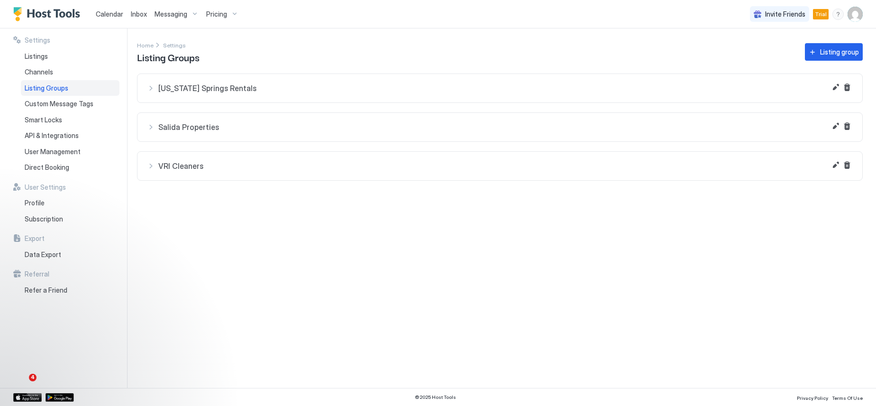
click at [176, 126] on span "Salida Properties" at bounding box center [505, 126] width 695 height 9
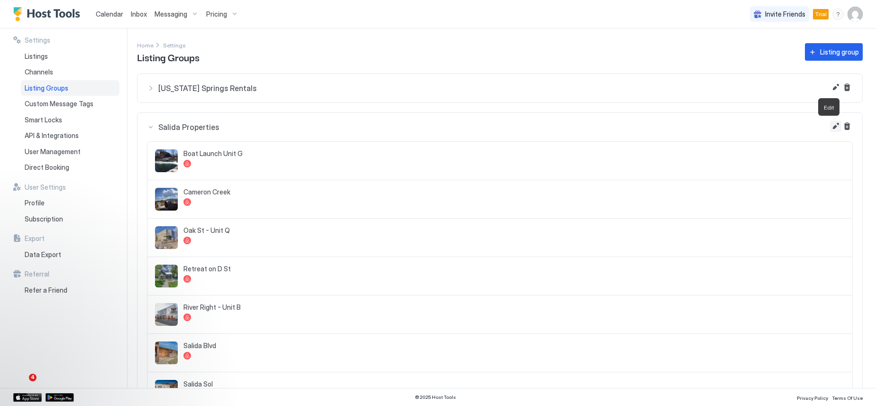
click at [830, 125] on button "Edit" at bounding box center [835, 125] width 11 height 11
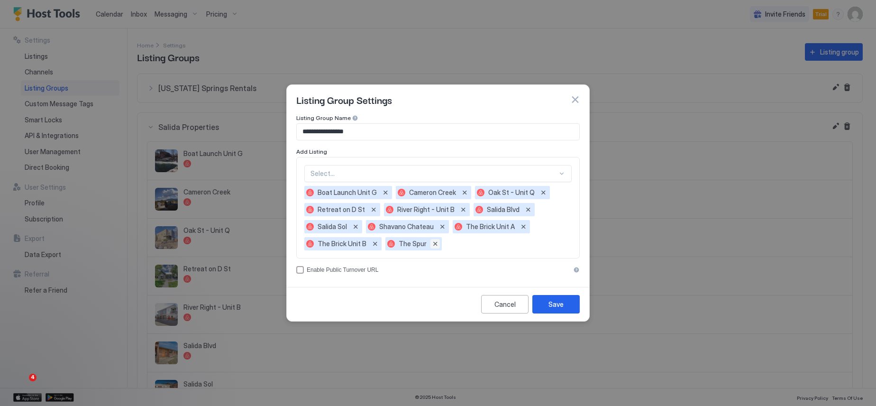
click at [434, 242] on button "Remove" at bounding box center [435, 243] width 9 height 9
click at [374, 242] on button "Remove" at bounding box center [374, 243] width 9 height 9
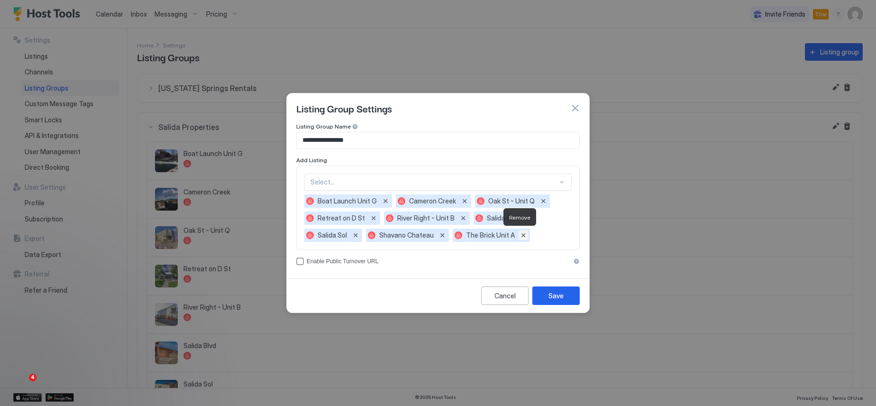
click at [519, 233] on button "Remove" at bounding box center [523, 234] width 9 height 9
click at [439, 234] on button "Remove" at bounding box center [442, 234] width 9 height 9
click at [355, 233] on button "Remove" at bounding box center [355, 234] width 9 height 9
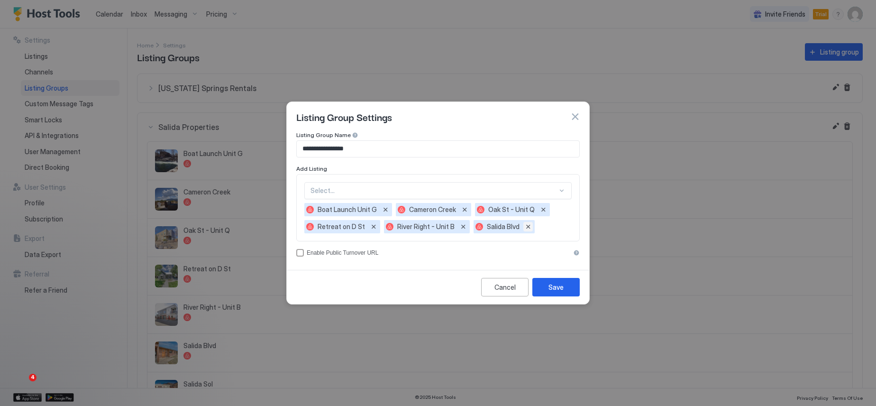
click at [526, 228] on button "Remove" at bounding box center [527, 226] width 9 height 9
click at [458, 228] on button "Remove" at bounding box center [462, 226] width 9 height 9
click at [369, 227] on button "Remove" at bounding box center [373, 226] width 9 height 9
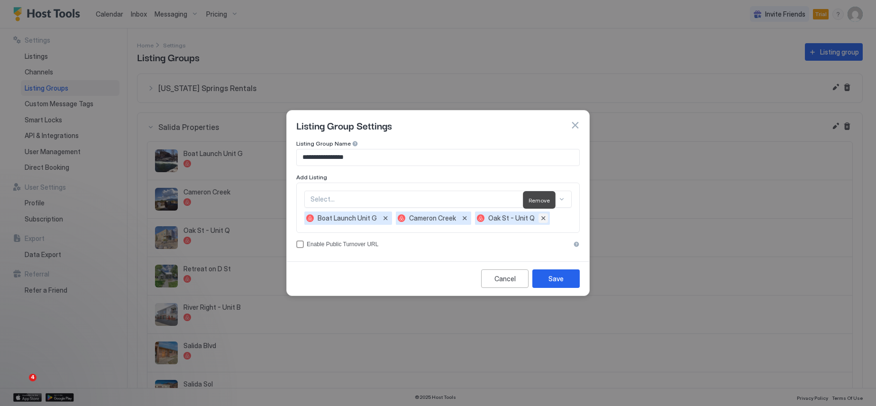
click at [540, 219] on button "Remove" at bounding box center [543, 217] width 9 height 9
click at [463, 219] on button "Remove" at bounding box center [464, 217] width 9 height 9
click at [384, 217] on button "Remove" at bounding box center [385, 217] width 9 height 9
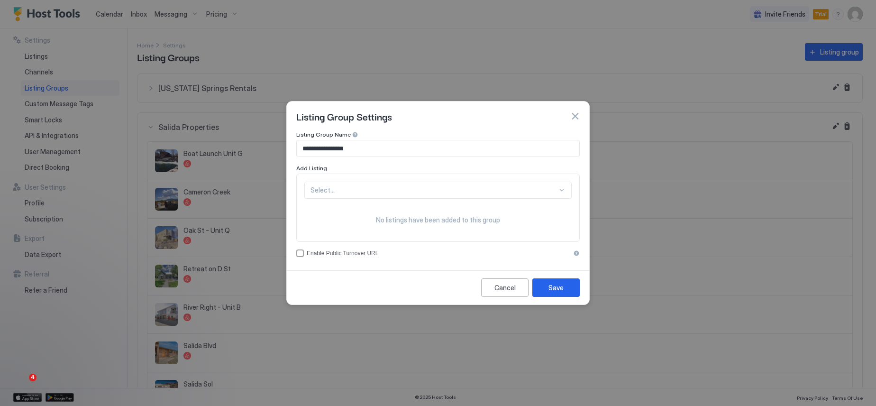
click at [371, 190] on div "Select..." at bounding box center [437, 190] width 267 height 17
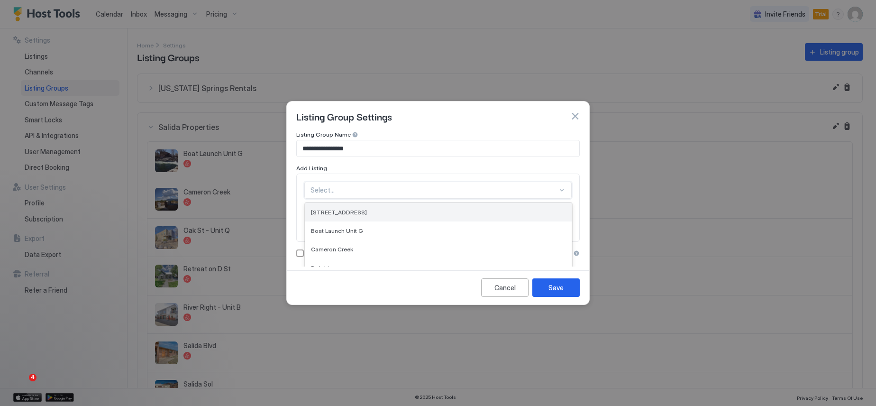
scroll to position [27, 0]
click at [366, 200] on div "Boat Launch Unit G" at bounding box center [438, 203] width 255 height 7
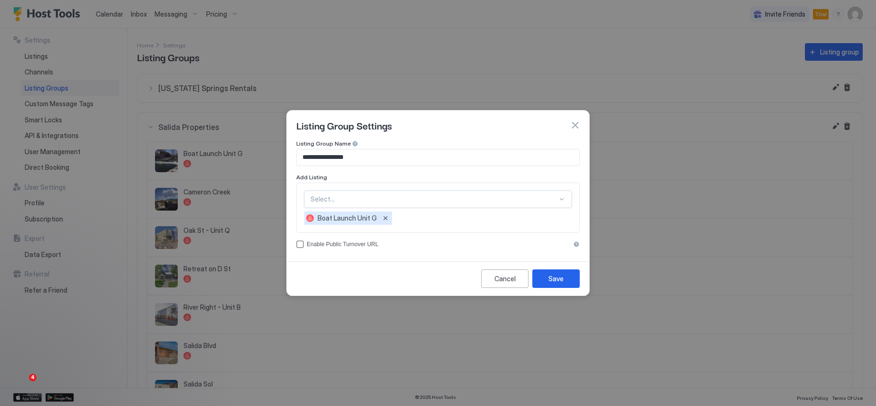
click at [367, 200] on div "option Boat Launch Unit G, selected. Select..." at bounding box center [437, 199] width 267 height 17
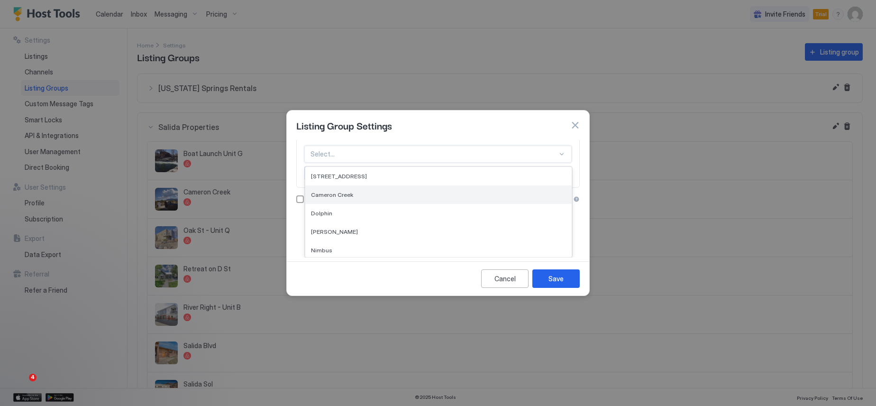
click at [367, 199] on div "Cameron Creek" at bounding box center [438, 194] width 266 height 18
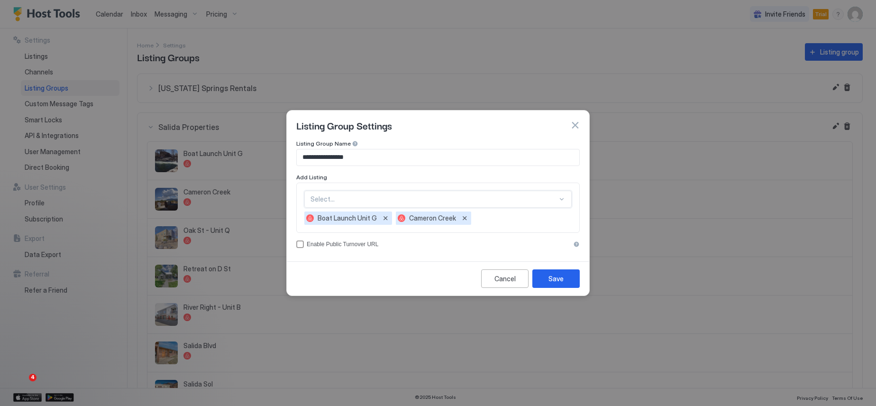
scroll to position [0, 0]
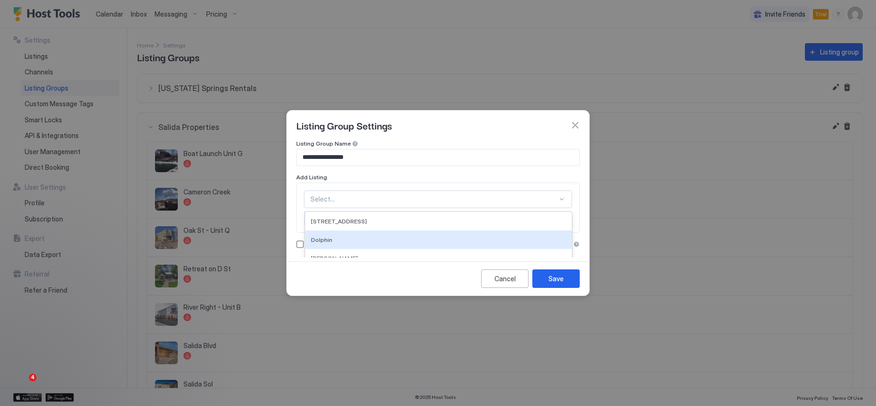
click at [368, 199] on div "option Cameron Creek, selected. 14 results available. Use Up and Down to choose…" at bounding box center [437, 199] width 267 height 17
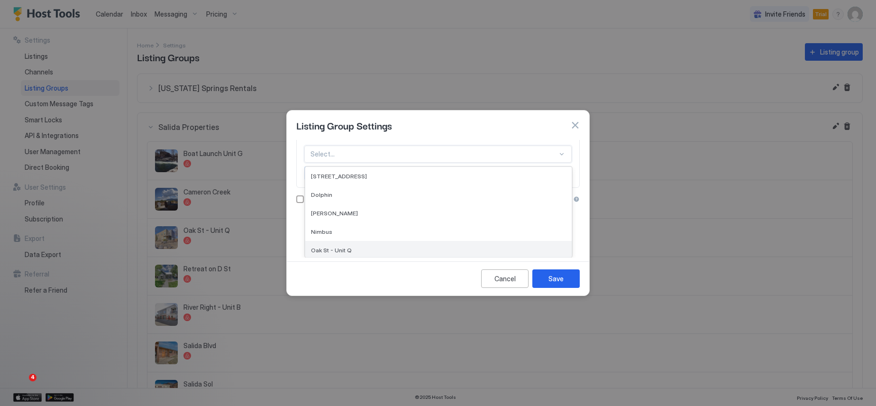
click at [367, 249] on div "Oak St - Unit Q" at bounding box center [438, 250] width 255 height 7
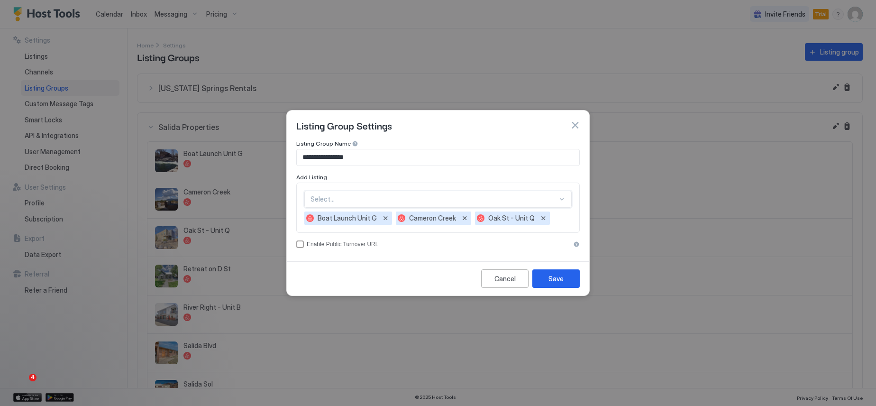
click at [381, 201] on div "option Oak St - Unit Q, selected. Select..." at bounding box center [437, 199] width 267 height 17
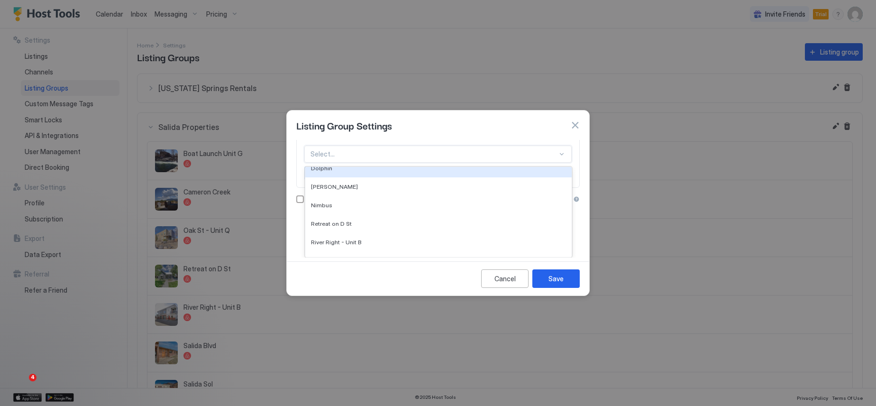
scroll to position [47, 0]
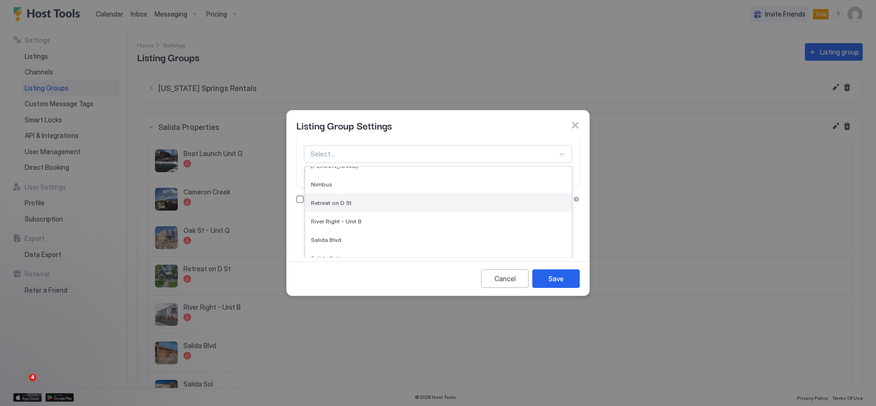
click at [379, 199] on div "Retreat on D St" at bounding box center [438, 202] width 266 height 18
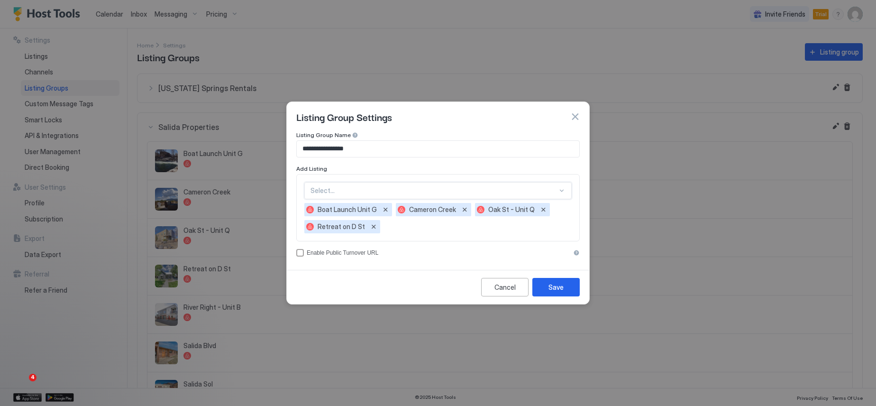
click at [378, 190] on div "option Retreat on D St, selected. Select..." at bounding box center [437, 190] width 267 height 17
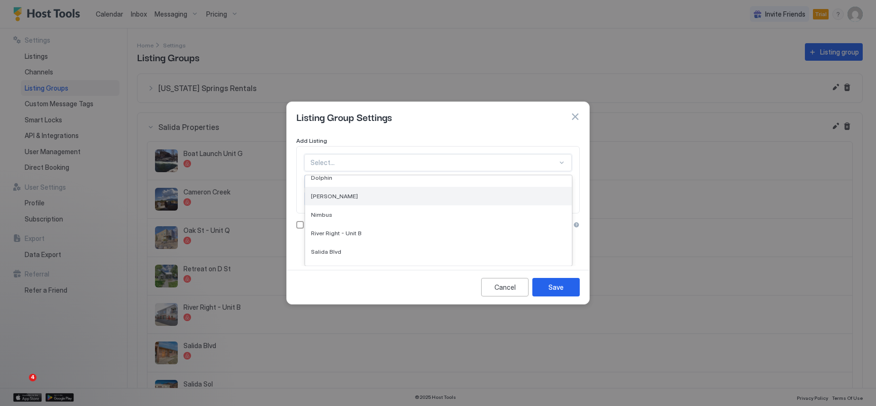
scroll to position [47, 0]
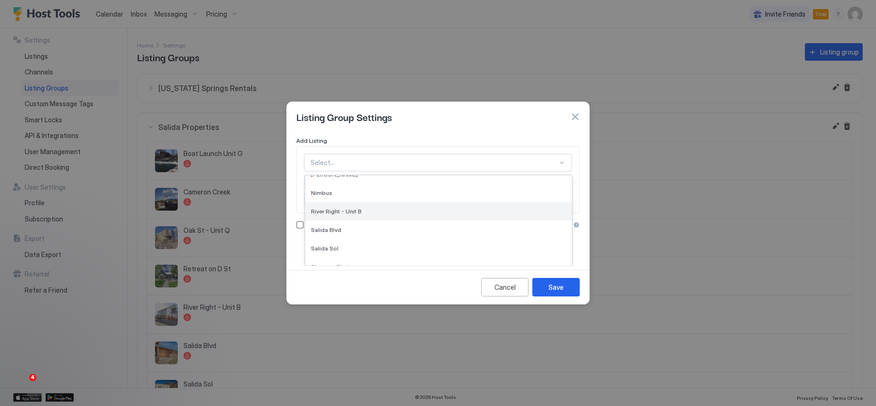
click at [383, 210] on div "River Right - Unit B" at bounding box center [438, 211] width 255 height 7
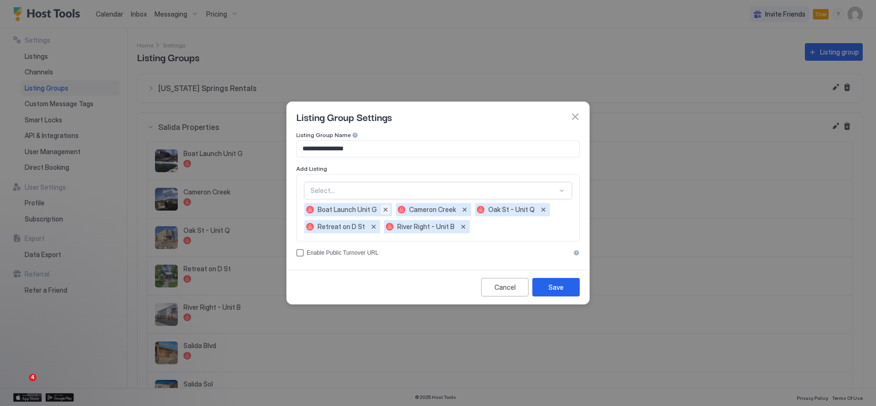
scroll to position [0, 0]
click at [378, 191] on div "option River Right - Unit B, selected. Select..." at bounding box center [437, 190] width 267 height 17
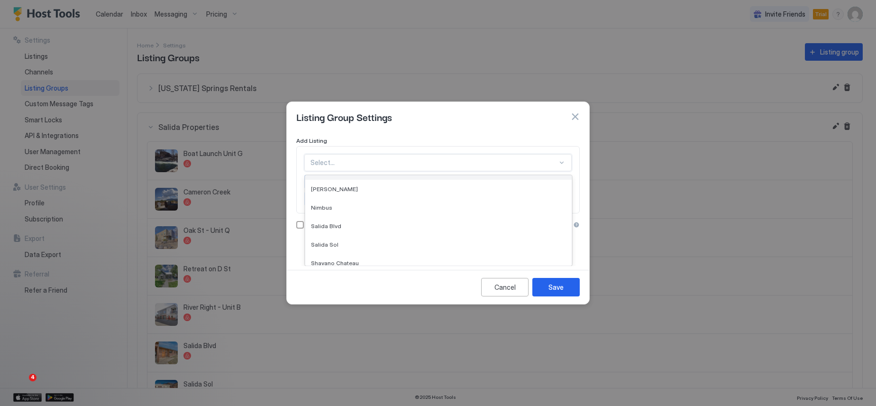
scroll to position [47, 0]
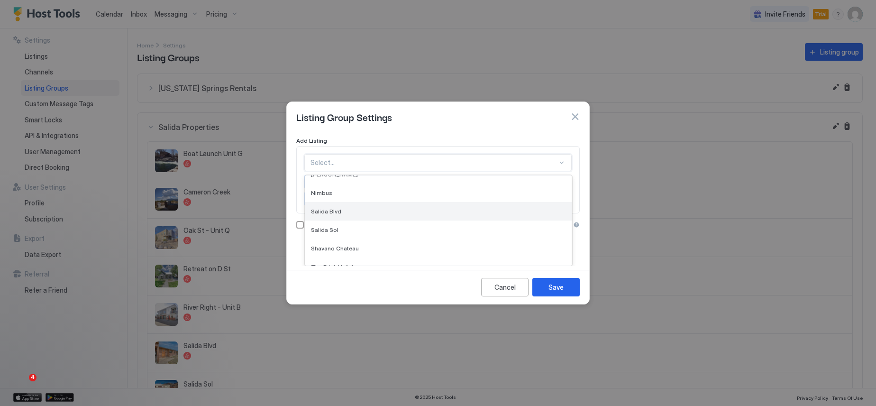
click at [382, 211] on div "Salida Blvd" at bounding box center [438, 211] width 255 height 7
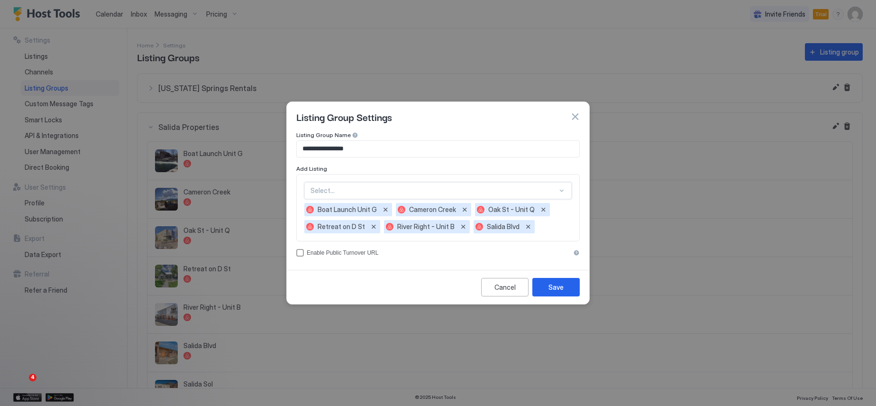
click at [385, 193] on div "option Salida Blvd, selected. Select..." at bounding box center [437, 190] width 267 height 17
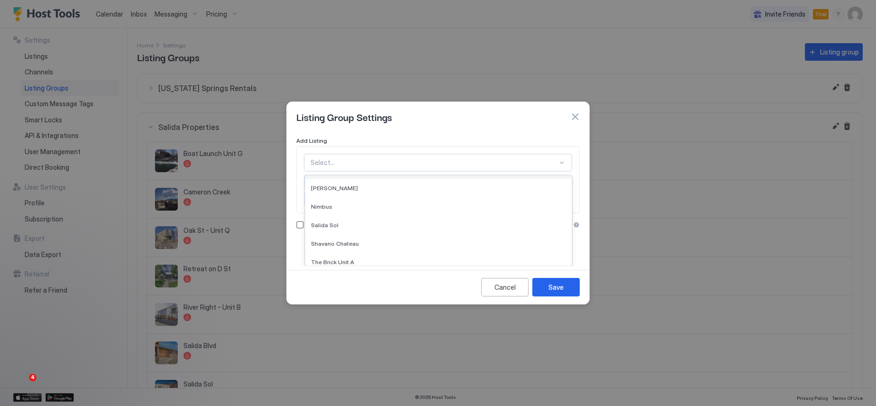
scroll to position [47, 0]
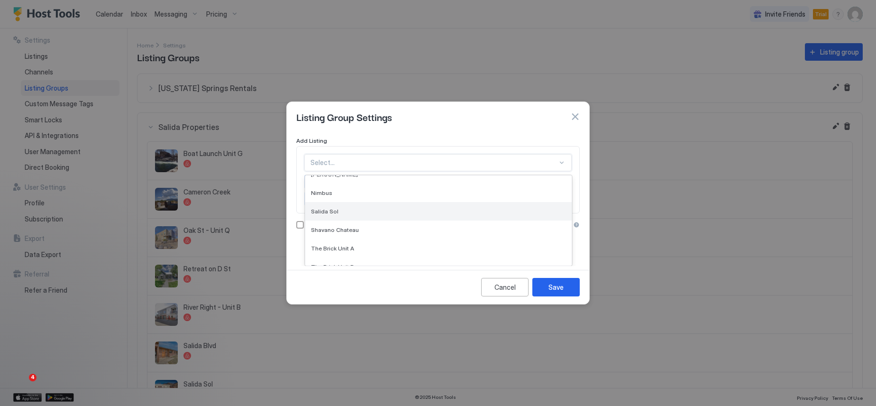
click at [382, 207] on div "Salida Sol" at bounding box center [438, 211] width 266 height 18
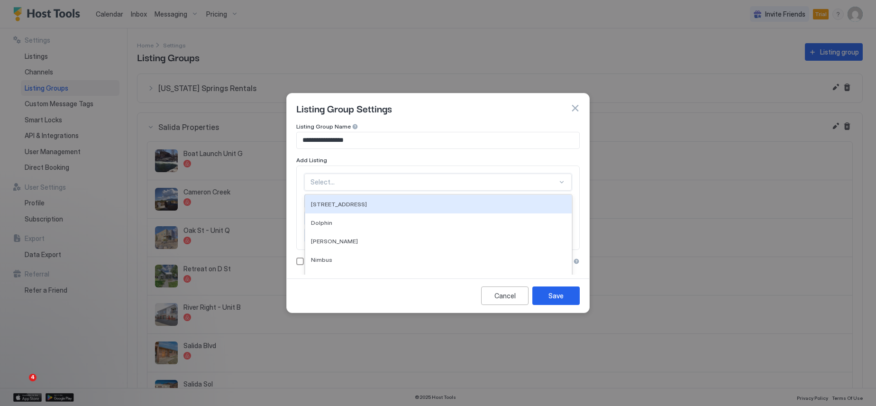
click at [386, 186] on div "option Salida Sol, selected. 9 results available. Use Up and Down to choose opt…" at bounding box center [437, 182] width 267 height 17
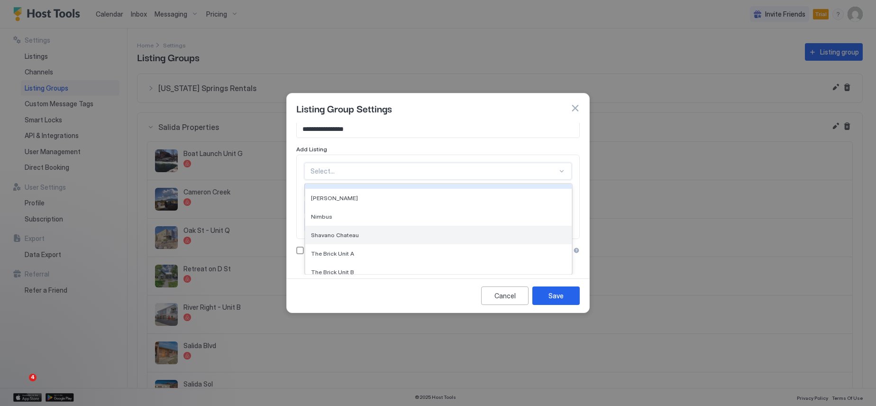
scroll to position [47, 0]
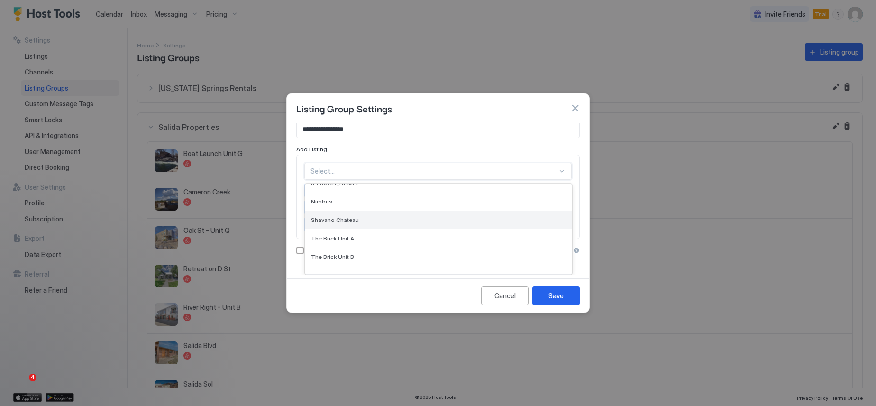
click at [383, 219] on div "Shavano Chateau" at bounding box center [438, 219] width 255 height 7
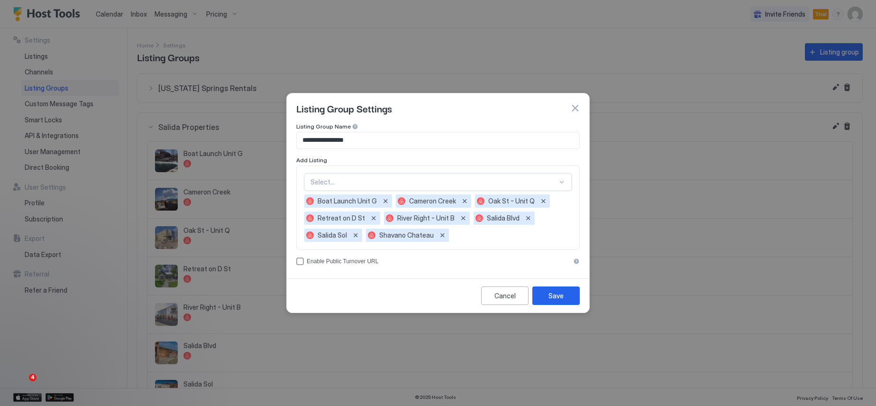
scroll to position [0, 0]
click at [389, 185] on div "option Shavano Chateau, selected. Select..." at bounding box center [437, 182] width 267 height 17
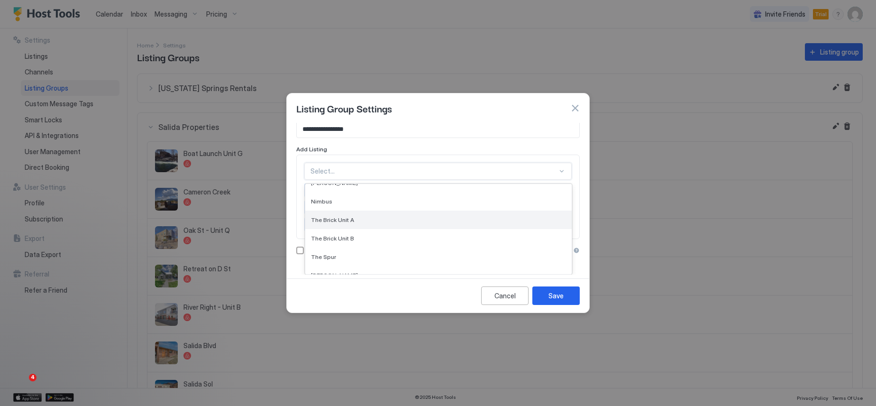
click at [384, 221] on div "The Brick Unit A" at bounding box center [438, 219] width 255 height 7
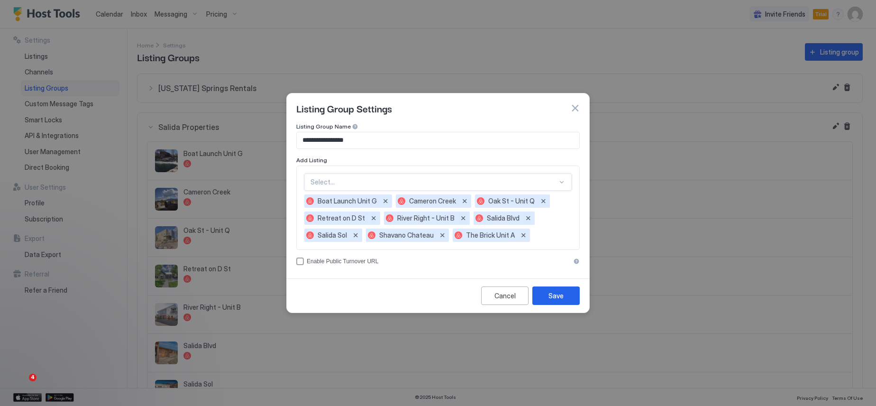
click at [385, 182] on div "option The Brick Unit A, selected. Select... Boat Launch Unit G Cameron Creek O…" at bounding box center [437, 208] width 267 height 68
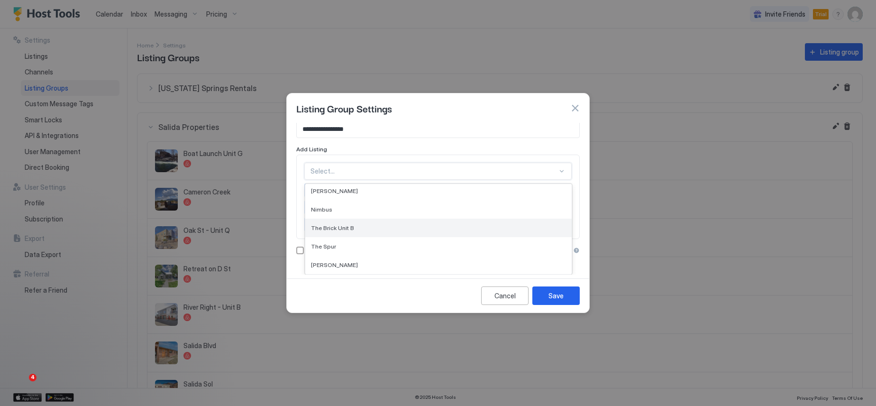
click at [380, 226] on div "The Brick Unit B" at bounding box center [438, 227] width 255 height 7
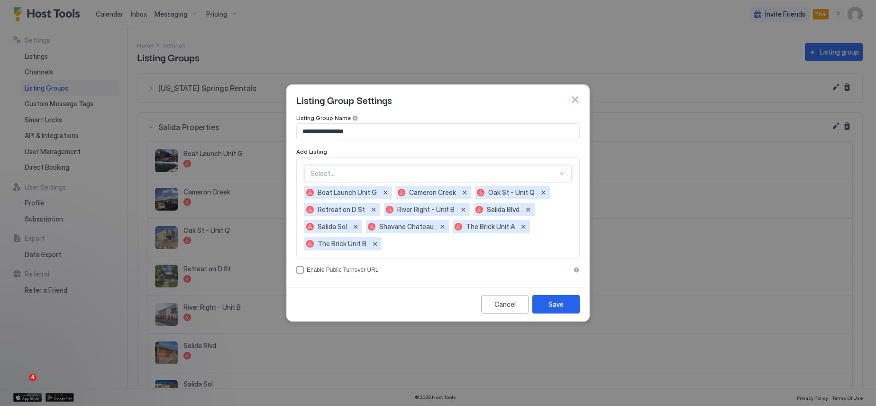
click at [377, 177] on div at bounding box center [434, 173] width 247 height 9
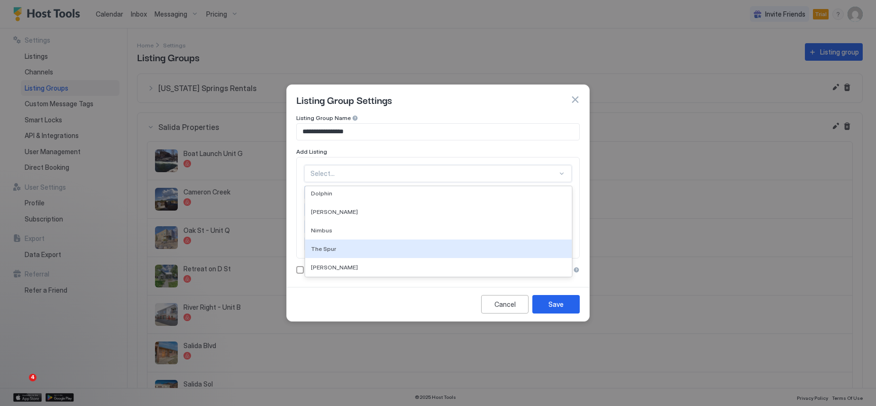
click at [370, 247] on div "The Spur" at bounding box center [438, 248] width 255 height 7
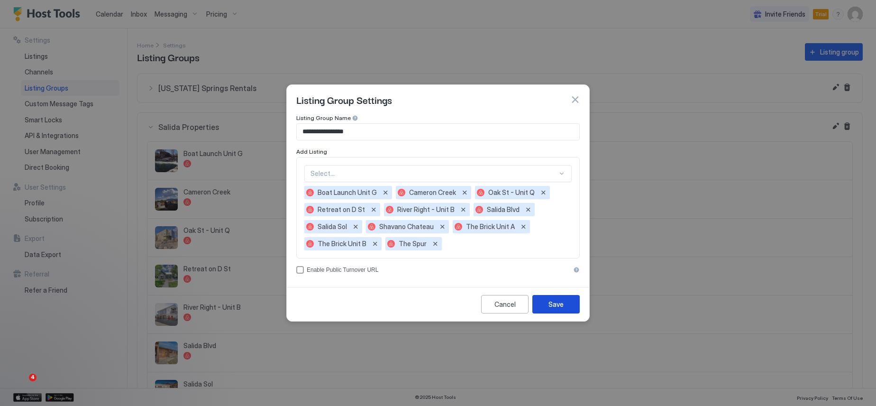
click at [562, 309] on button "Save" at bounding box center [555, 304] width 47 height 18
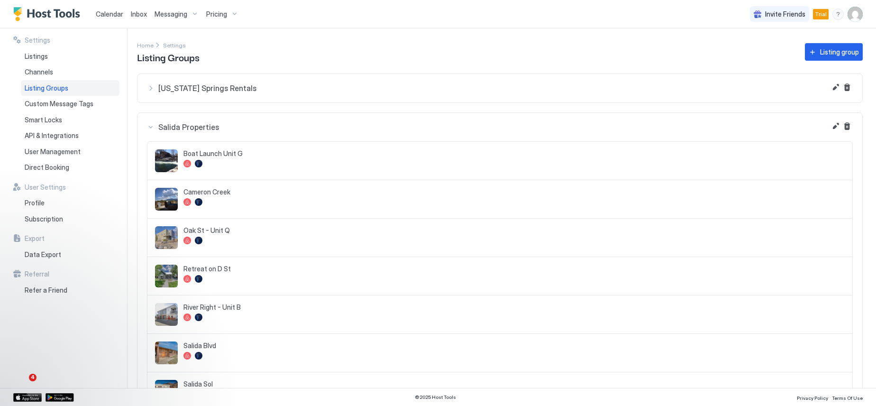
click at [152, 127] on div "Salida Properties" at bounding box center [500, 126] width 706 height 9
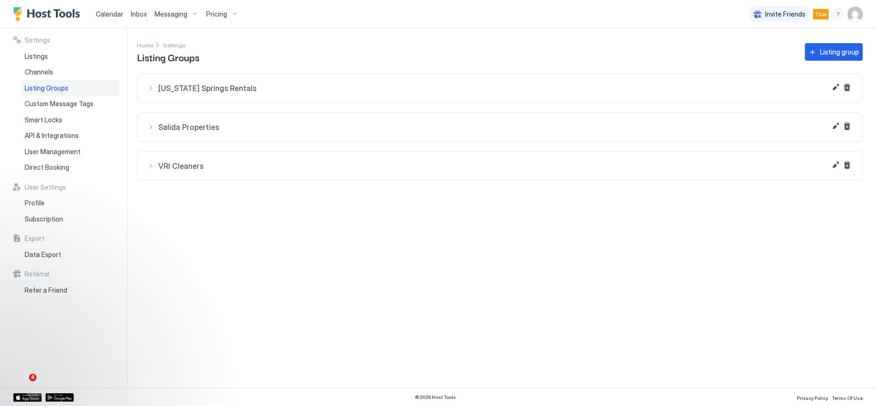
click at [151, 90] on div "Colorado Springs Rentals" at bounding box center [500, 87] width 706 height 9
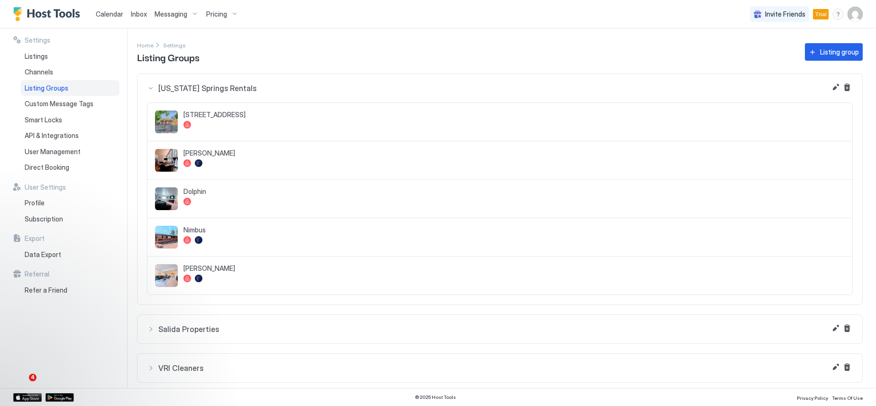
click at [151, 90] on div "Colorado Springs Rentals" at bounding box center [500, 87] width 706 height 9
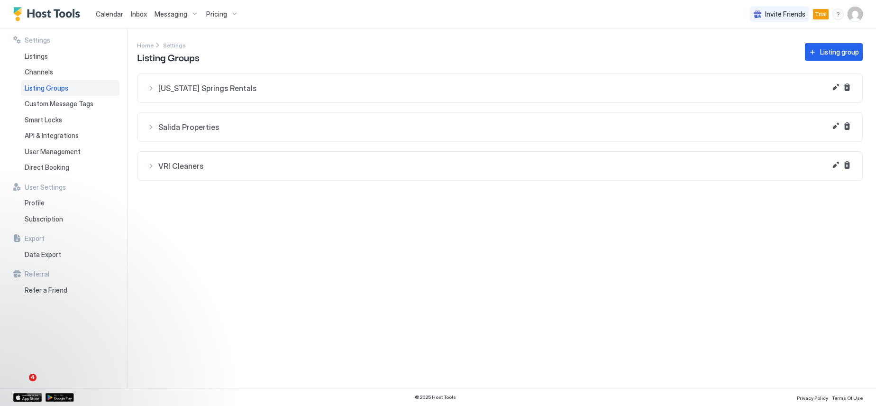
click at [151, 165] on div "VRI Cleaners" at bounding box center [500, 165] width 706 height 9
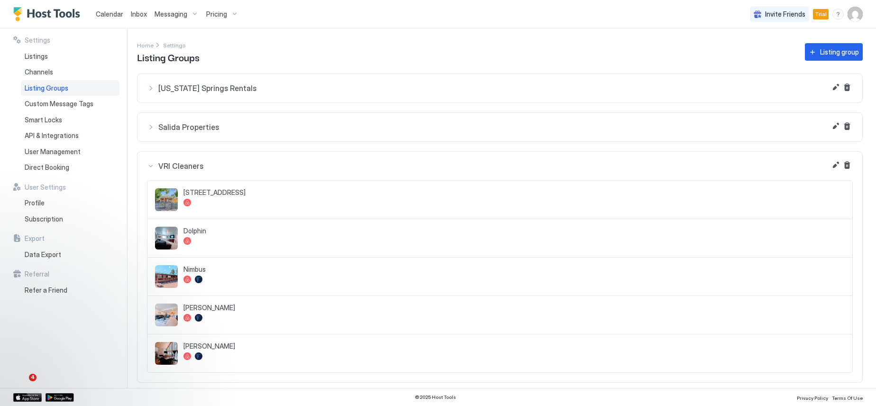
click at [152, 165] on div "VRI Cleaners" at bounding box center [500, 165] width 706 height 9
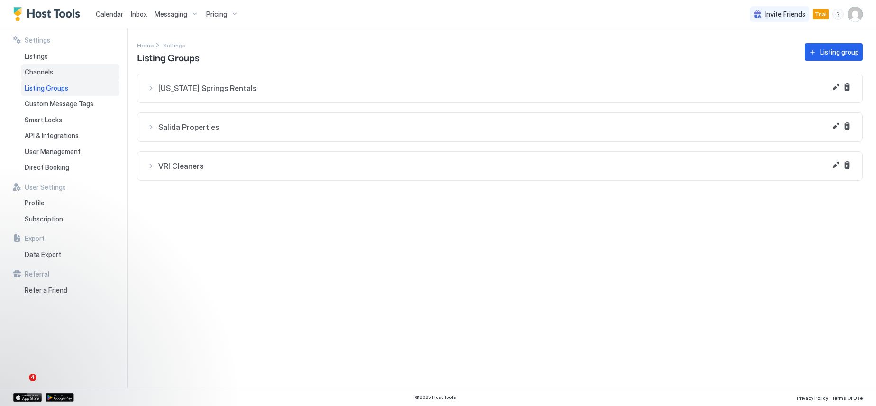
click at [47, 73] on span "Channels" at bounding box center [39, 72] width 28 height 9
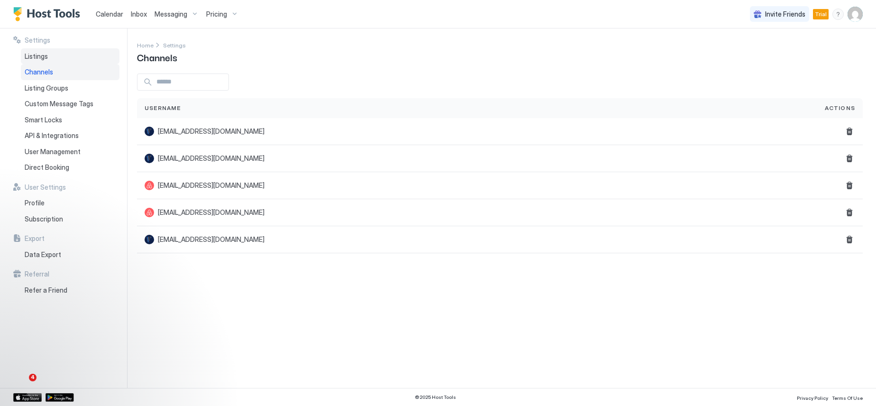
click at [39, 56] on span "Listings" at bounding box center [36, 56] width 23 height 9
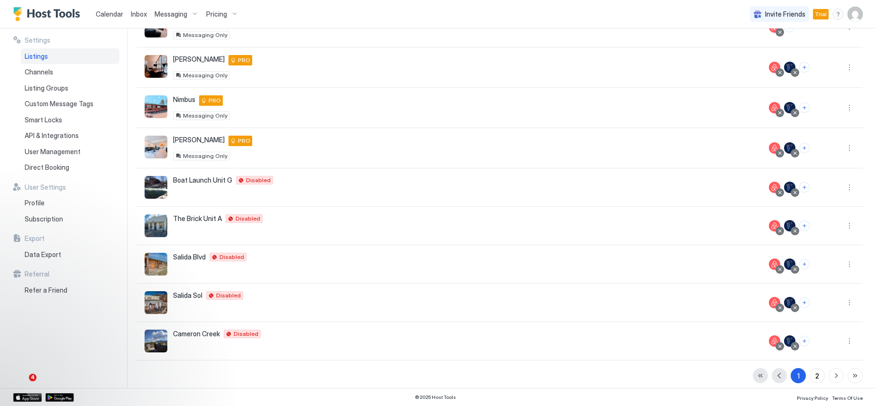
scroll to position [158, 0]
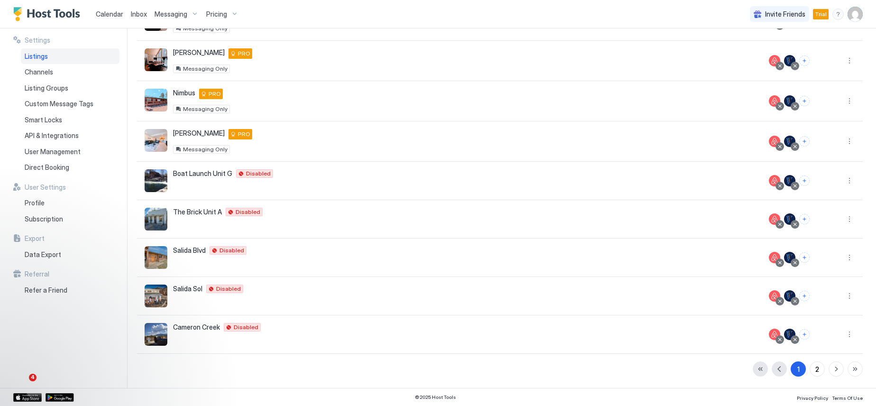
click at [193, 12] on div "Messaging" at bounding box center [177, 14] width 52 height 16
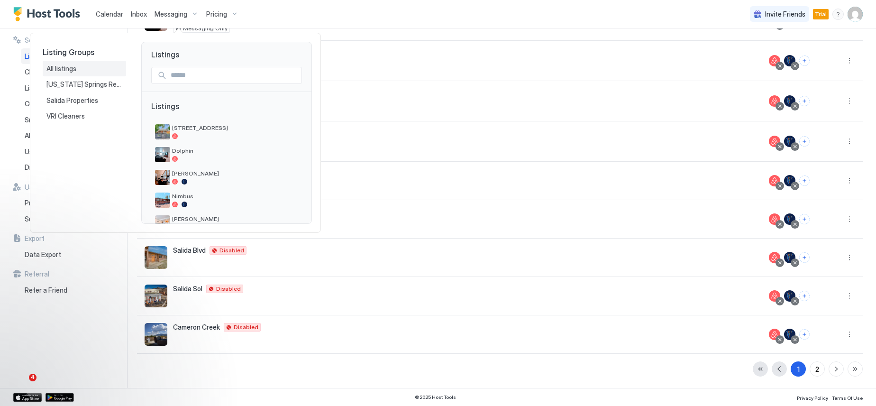
click at [67, 67] on span "All listings" at bounding box center [61, 68] width 31 height 9
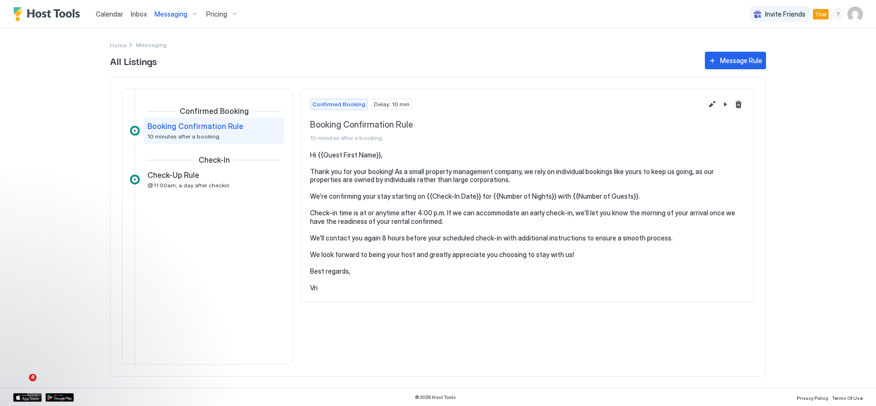
click at [858, 15] on img "User profile" at bounding box center [855, 14] width 15 height 15
click at [798, 48] on div "Settings" at bounding box center [802, 53] width 120 height 17
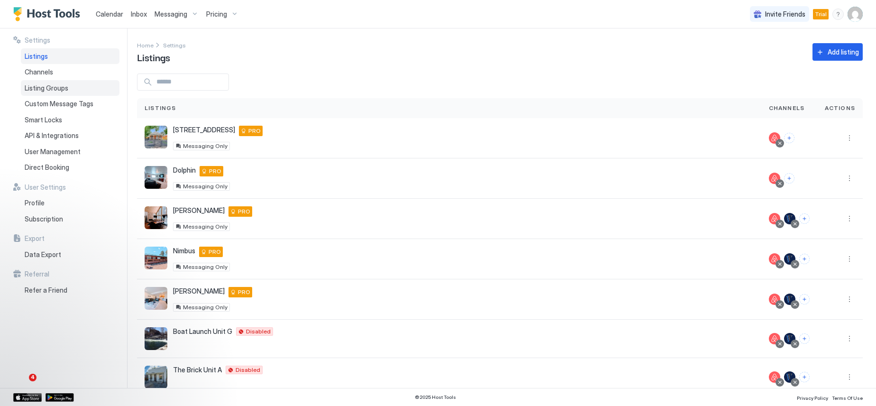
click at [50, 88] on span "Listing Groups" at bounding box center [47, 88] width 44 height 9
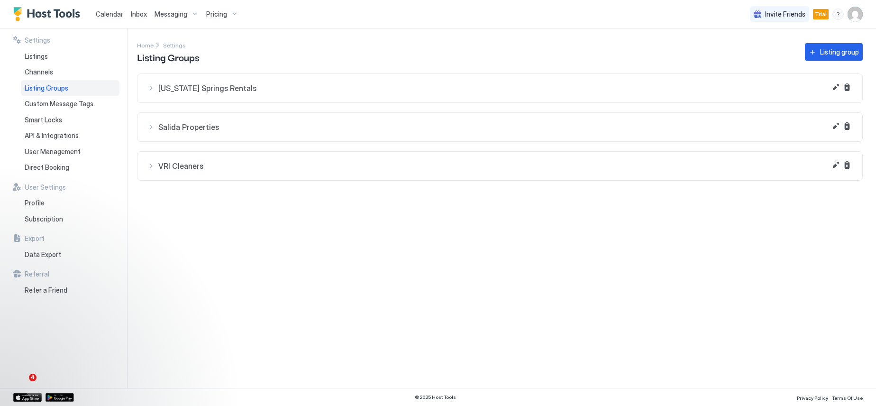
click at [177, 16] on span "Messaging" at bounding box center [171, 14] width 33 height 9
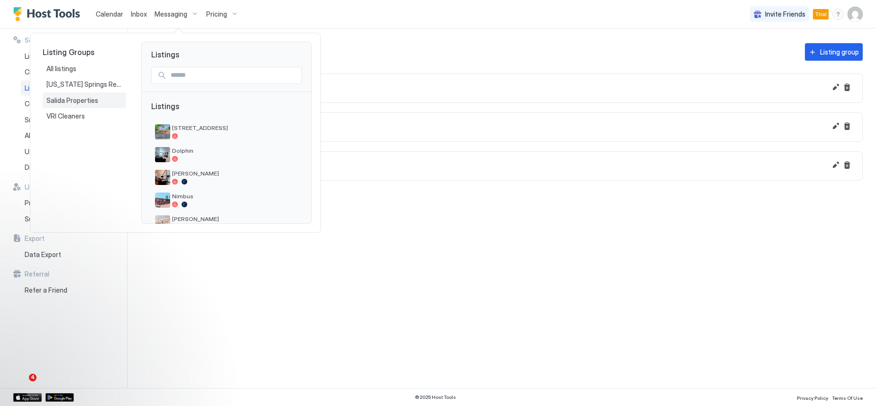
click at [86, 102] on span "Salida Properties" at bounding box center [72, 100] width 53 height 9
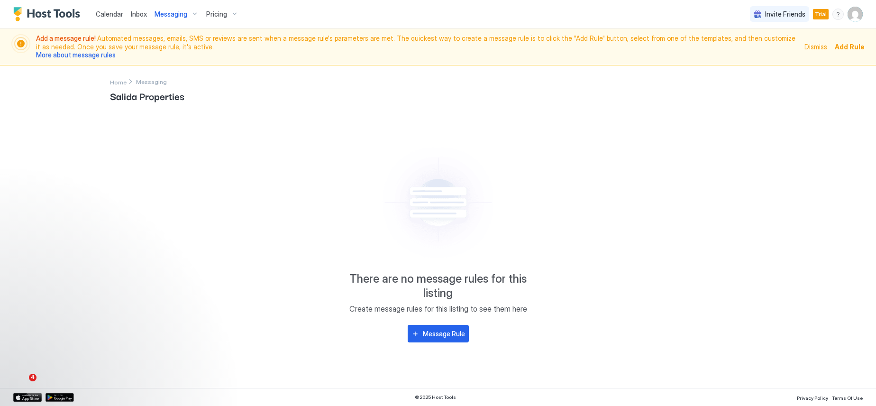
click at [186, 16] on span "Messaging" at bounding box center [171, 14] width 33 height 9
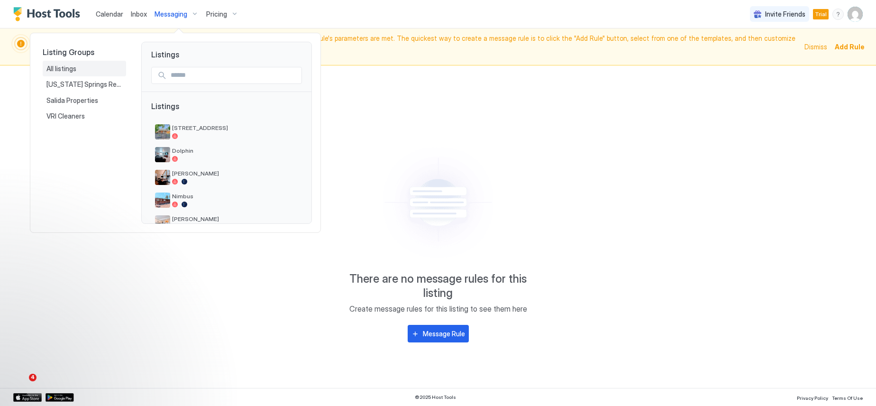
click at [68, 66] on span "All listings" at bounding box center [61, 68] width 31 height 9
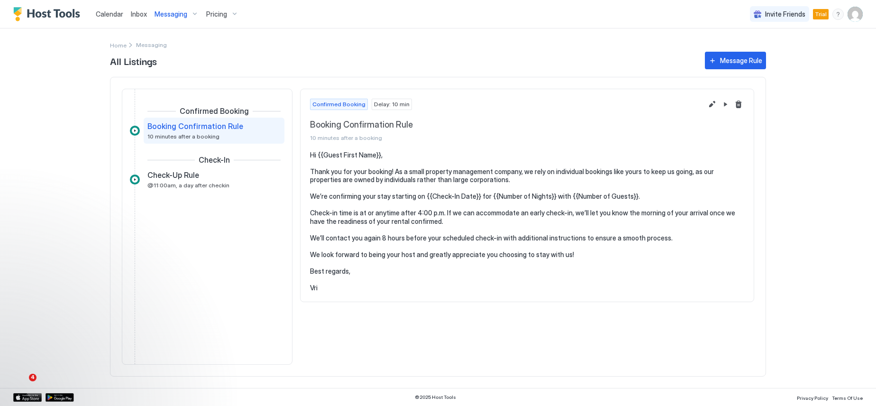
click at [221, 128] on span "Booking Confirmation Rule" at bounding box center [195, 125] width 96 height 9
click at [712, 106] on button "Edit message rule" at bounding box center [711, 104] width 11 height 11
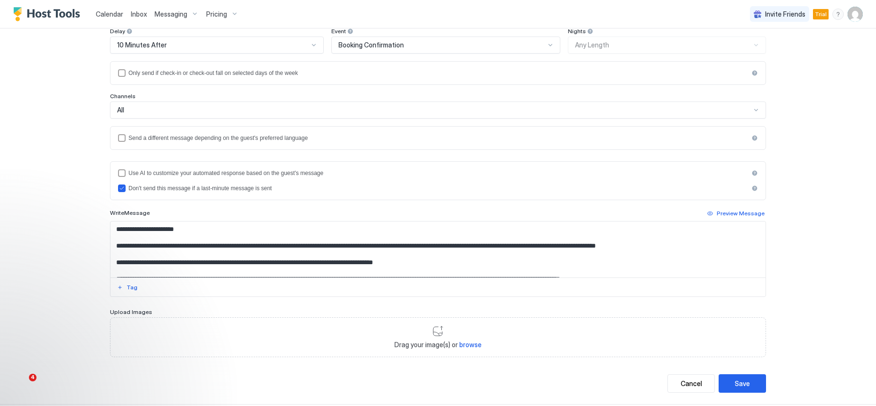
scroll to position [138, 0]
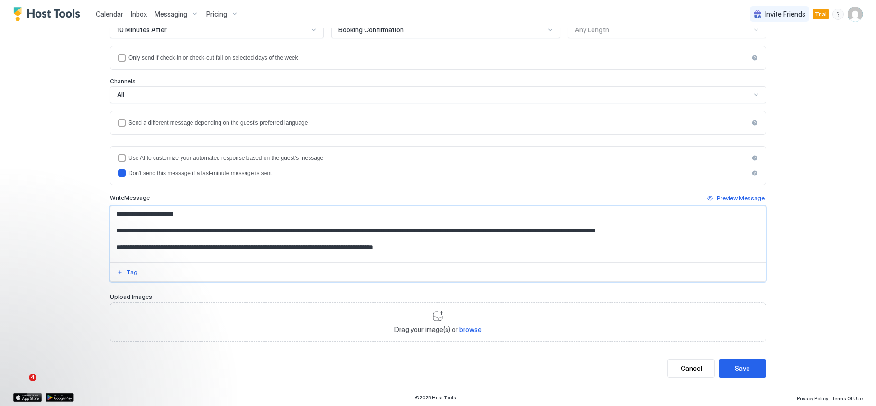
drag, startPoint x: 431, startPoint y: 249, endPoint x: 276, endPoint y: 248, distance: 154.6
click at [276, 248] on textarea "**********" at bounding box center [437, 234] width 655 height 56
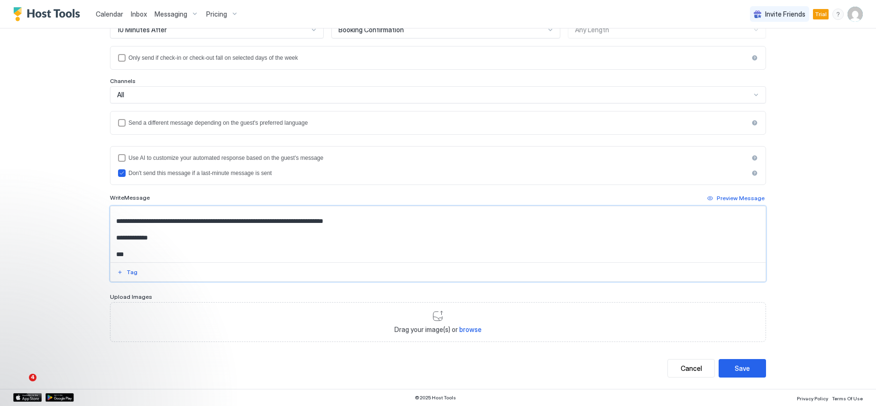
scroll to position [76, 0]
type textarea "**********"
click at [735, 370] on div "Save" at bounding box center [742, 368] width 15 height 10
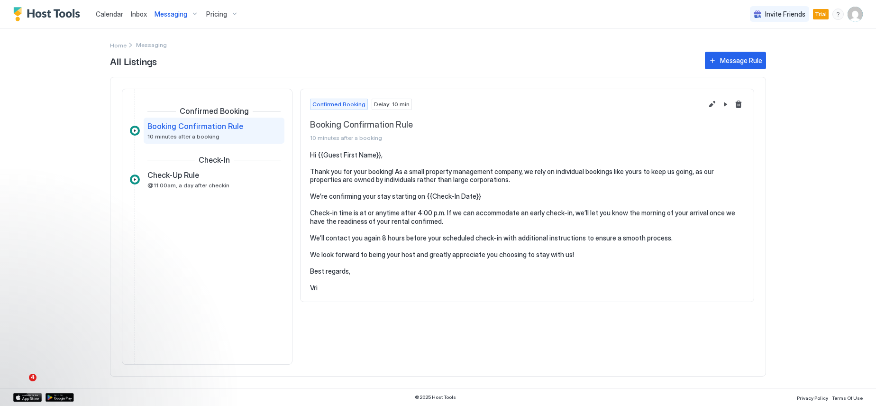
click at [858, 15] on img "User profile" at bounding box center [855, 14] width 15 height 15
click at [789, 51] on div "Settings" at bounding box center [802, 53] width 120 height 17
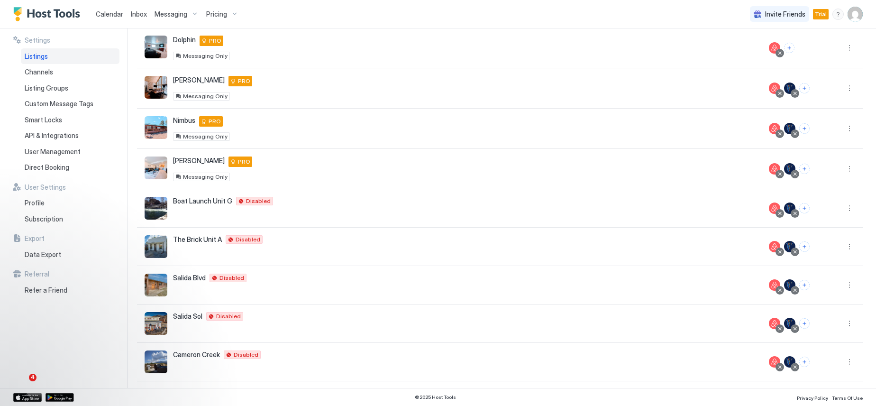
scroll to position [142, 0]
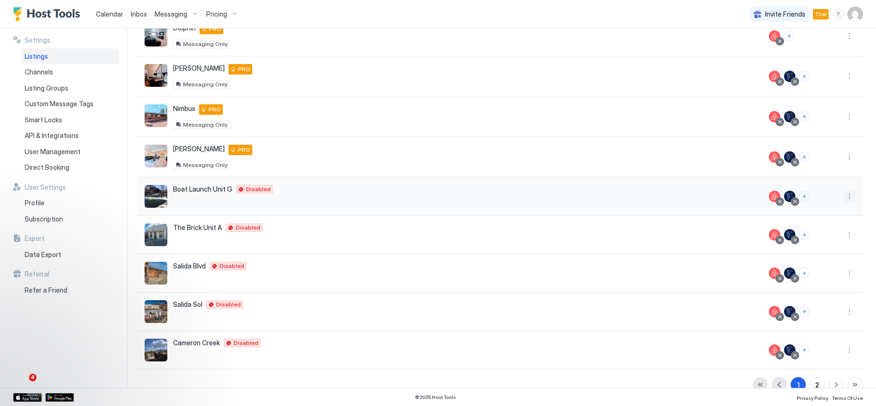
click at [844, 196] on button "More options" at bounding box center [849, 196] width 11 height 11
click at [827, 240] on span "Listing Settings" at bounding box center [821, 240] width 42 height 7
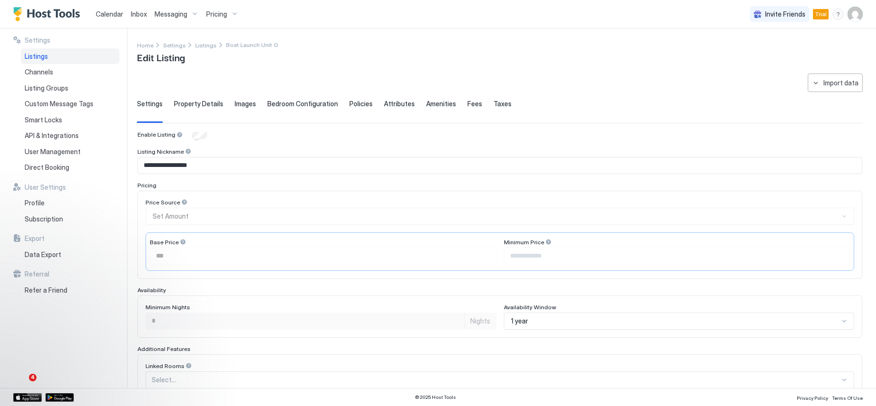
click at [191, 106] on span "Property Details" at bounding box center [198, 104] width 49 height 9
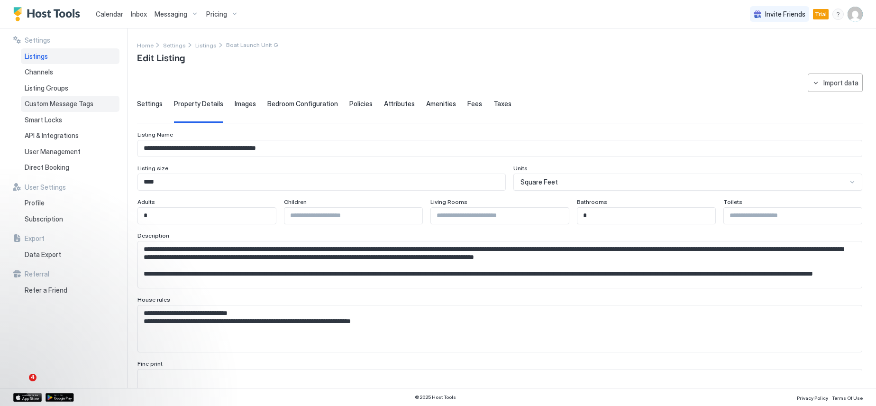
click at [82, 106] on span "Custom Message Tags" at bounding box center [59, 104] width 69 height 9
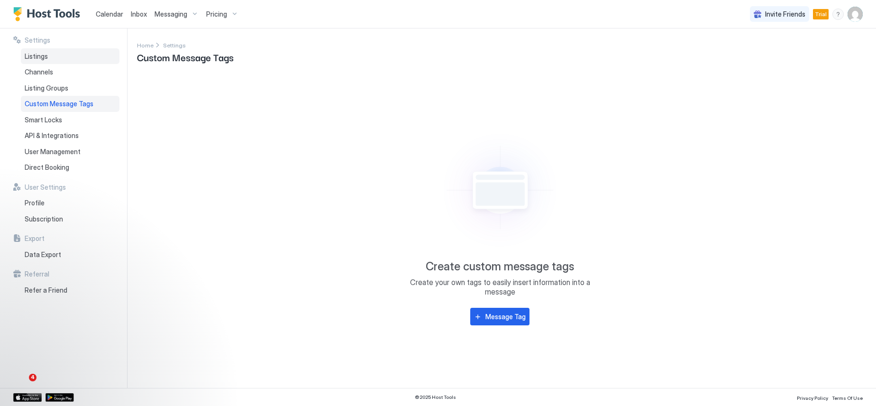
click at [44, 60] on div "Listings" at bounding box center [70, 56] width 99 height 16
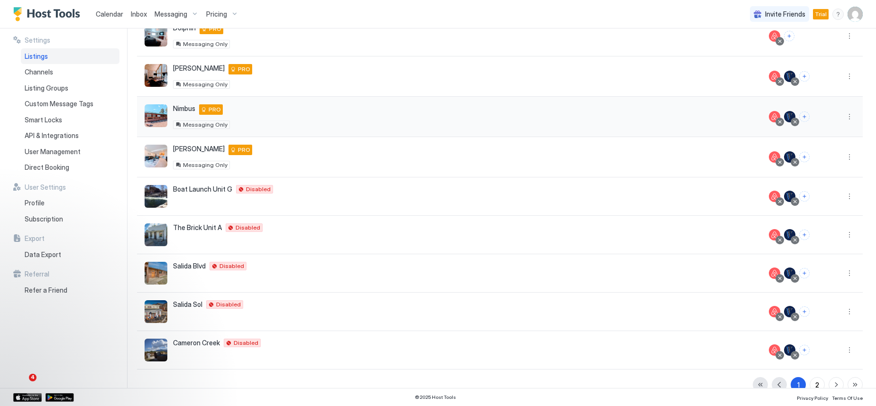
scroll to position [158, 0]
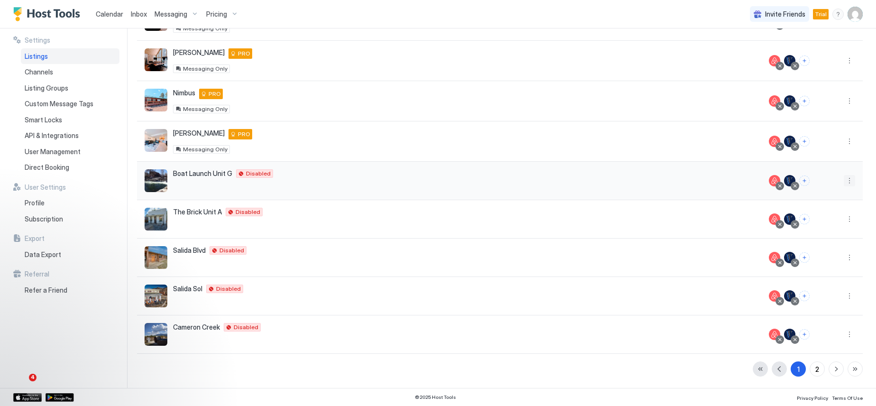
click at [844, 181] on button "More options" at bounding box center [849, 180] width 11 height 11
click at [817, 192] on span "Messaging" at bounding box center [815, 194] width 31 height 7
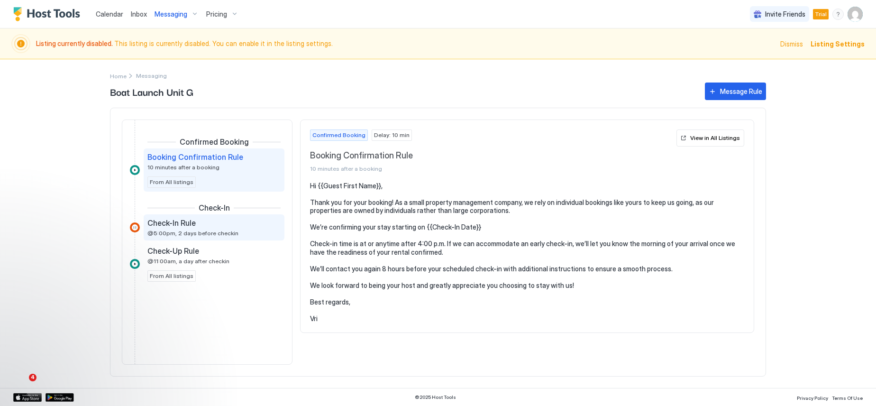
click at [174, 222] on span "Check-In Rule" at bounding box center [171, 222] width 48 height 9
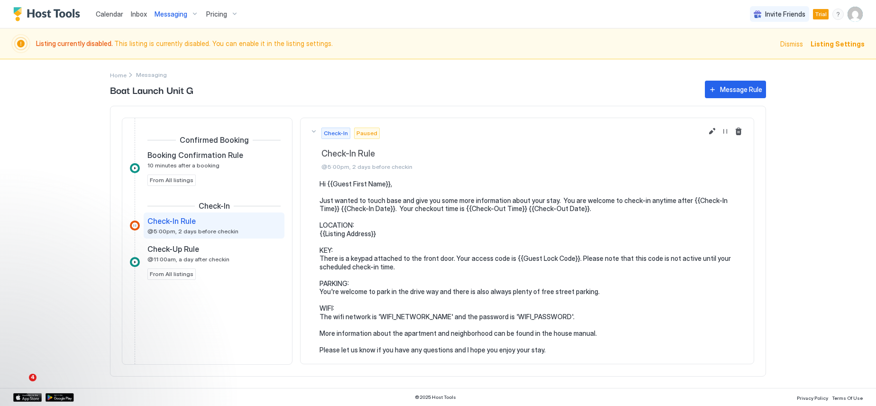
click at [116, 15] on span "Calendar" at bounding box center [109, 14] width 27 height 8
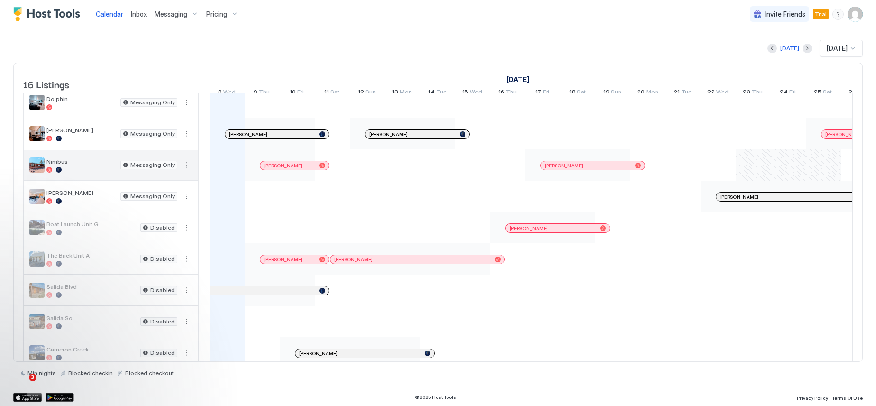
scroll to position [57, 0]
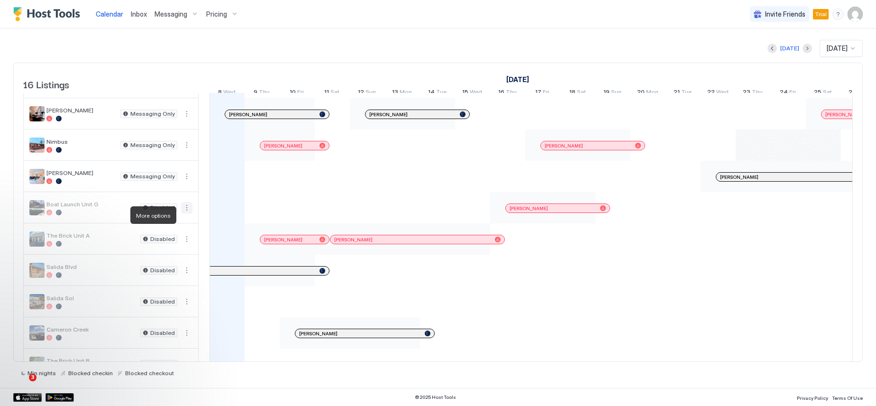
click at [187, 213] on button "More options" at bounding box center [186, 207] width 11 height 11
click at [183, 257] on span "Listing Settings" at bounding box center [170, 258] width 42 height 7
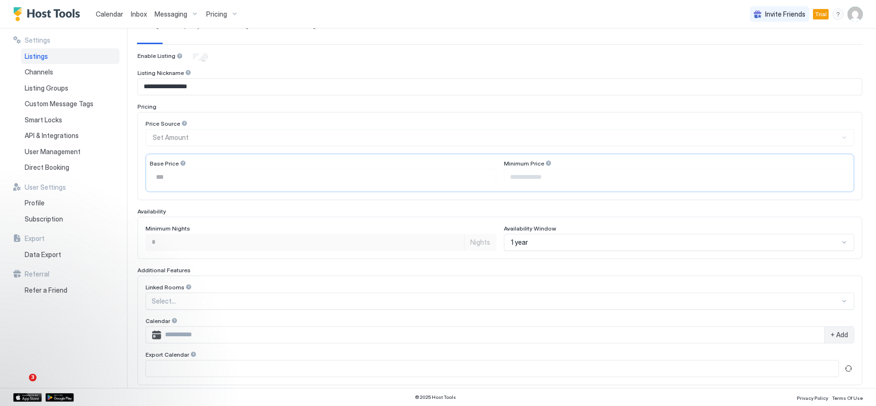
scroll to position [188, 0]
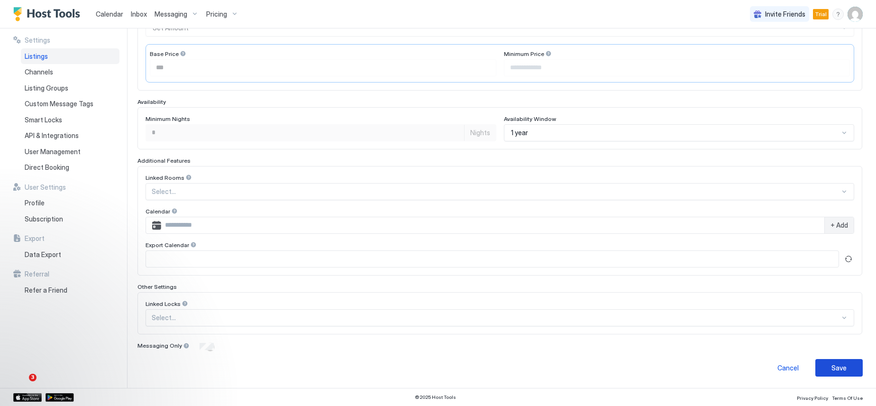
click at [824, 367] on button "Save" at bounding box center [838, 368] width 47 height 18
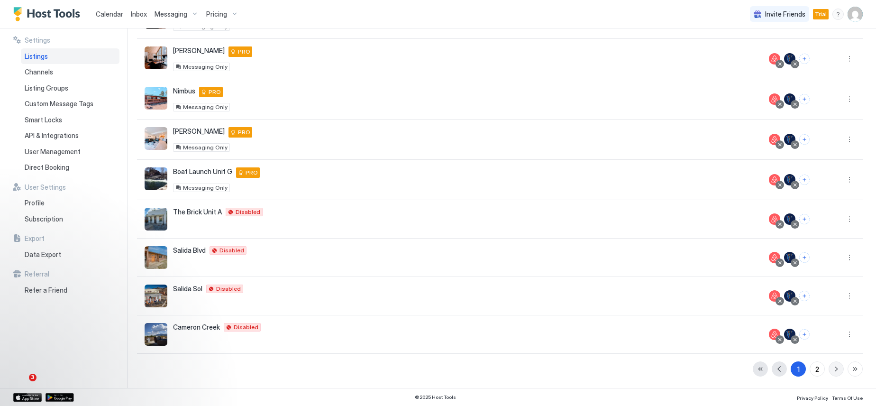
scroll to position [160, 0]
click at [844, 218] on button "More options" at bounding box center [849, 218] width 11 height 11
click at [828, 262] on span "Listing Settings" at bounding box center [821, 262] width 42 height 7
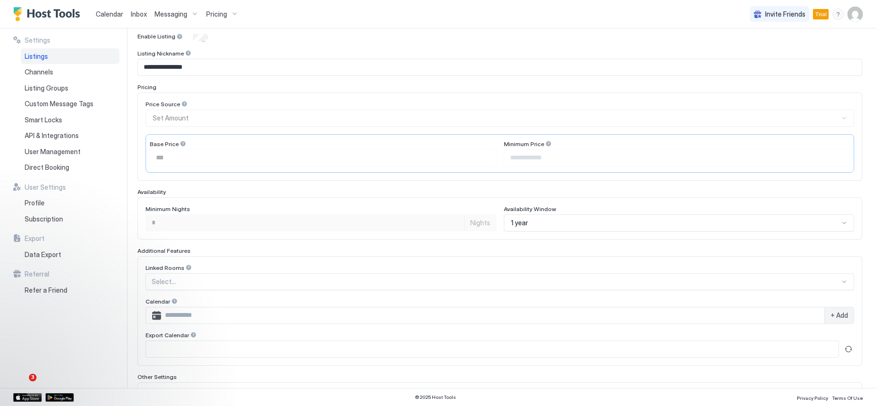
scroll to position [188, 0]
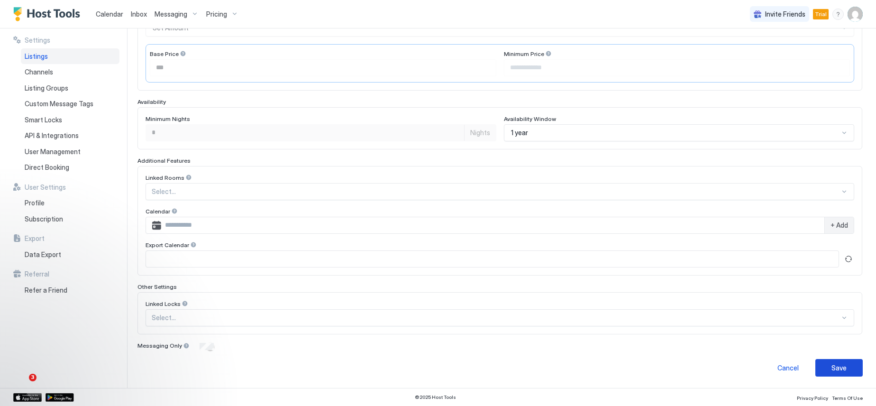
click at [821, 366] on button "Save" at bounding box center [838, 368] width 47 height 18
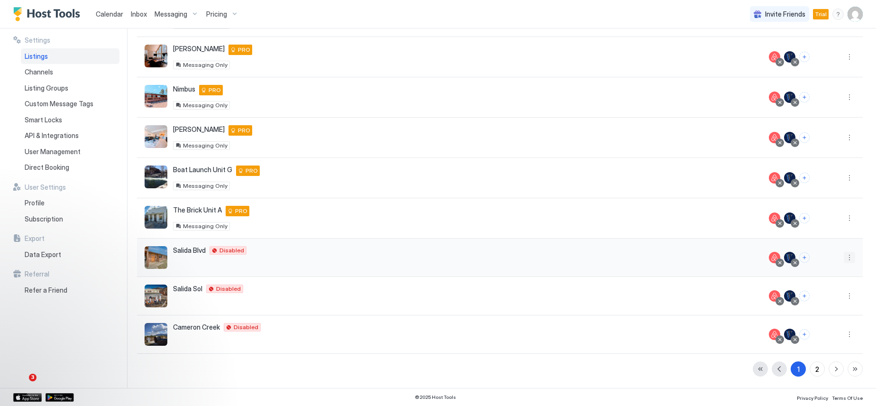
click at [844, 258] on button "More options" at bounding box center [849, 257] width 11 height 11
click at [824, 303] on span "Listing Settings" at bounding box center [821, 301] width 42 height 7
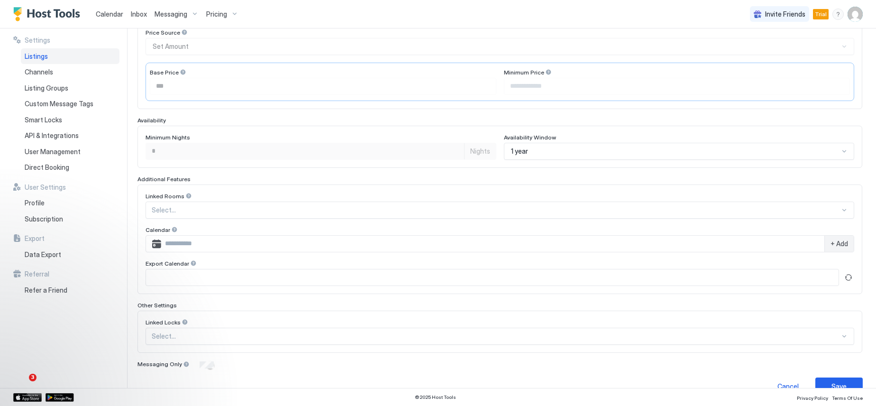
scroll to position [188, 0]
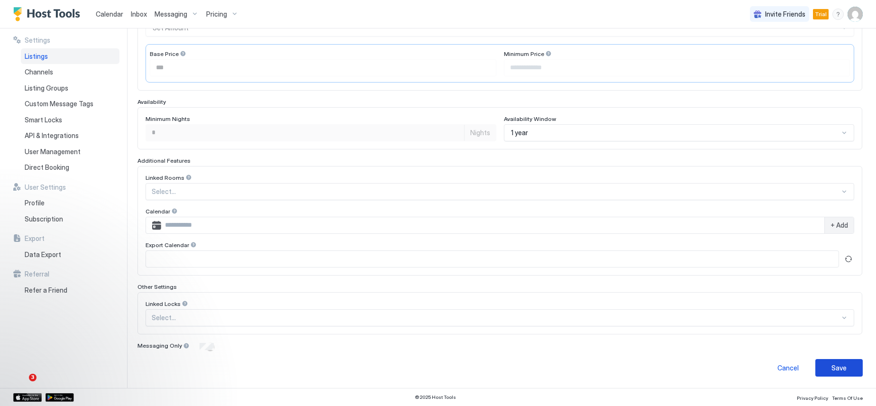
click at [823, 368] on button "Save" at bounding box center [838, 368] width 47 height 18
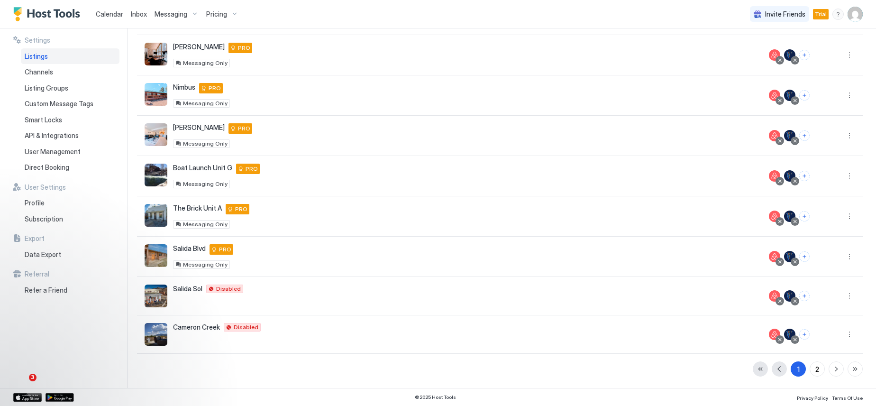
scroll to position [164, 0]
click at [844, 293] on button "More options" at bounding box center [849, 295] width 11 height 11
click at [827, 340] on span "Listing Settings" at bounding box center [821, 339] width 42 height 7
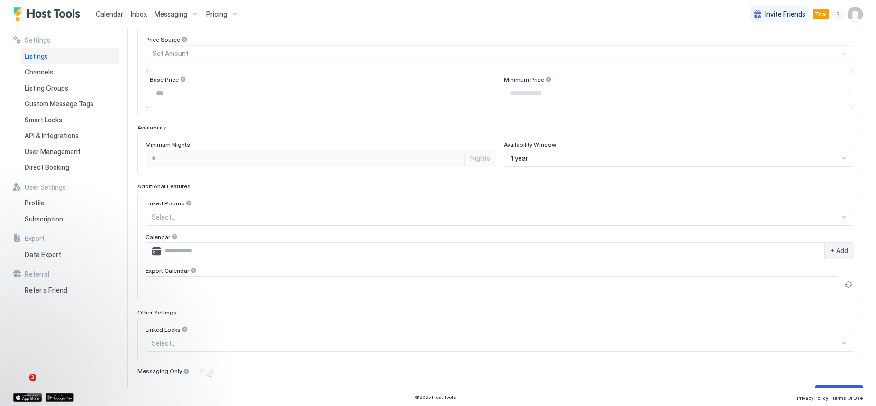
scroll to position [188, 0]
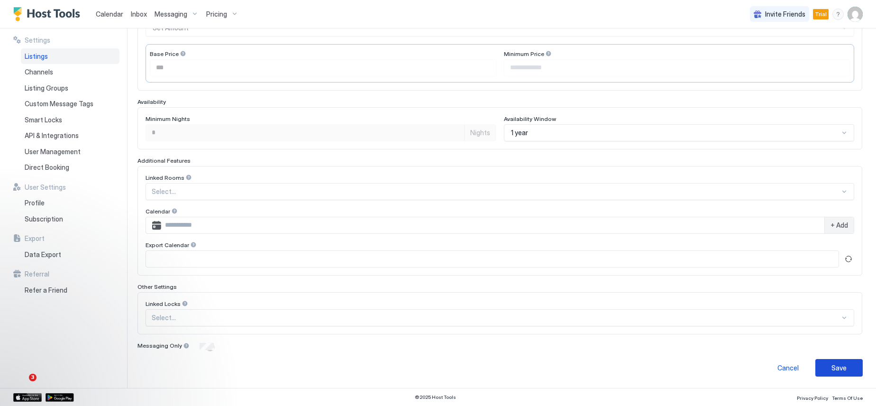
click at [843, 366] on button "Save" at bounding box center [838, 368] width 47 height 18
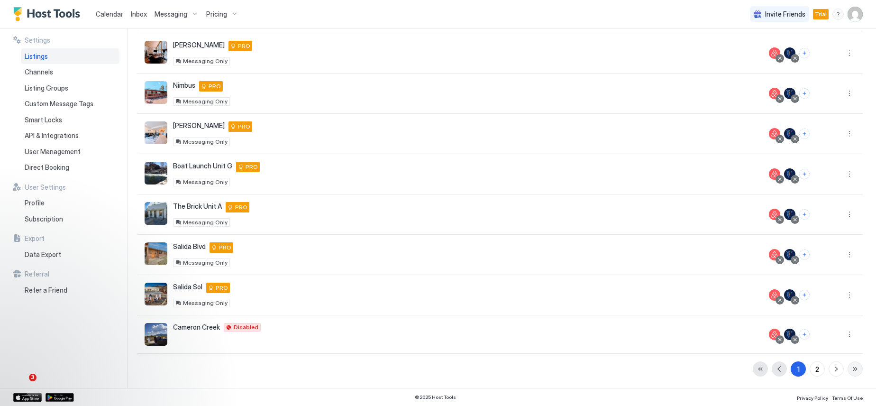
scroll to position [165, 0]
click at [844, 335] on button "More options" at bounding box center [849, 334] width 11 height 11
click at [824, 275] on span "Listing Settings" at bounding box center [821, 274] width 42 height 7
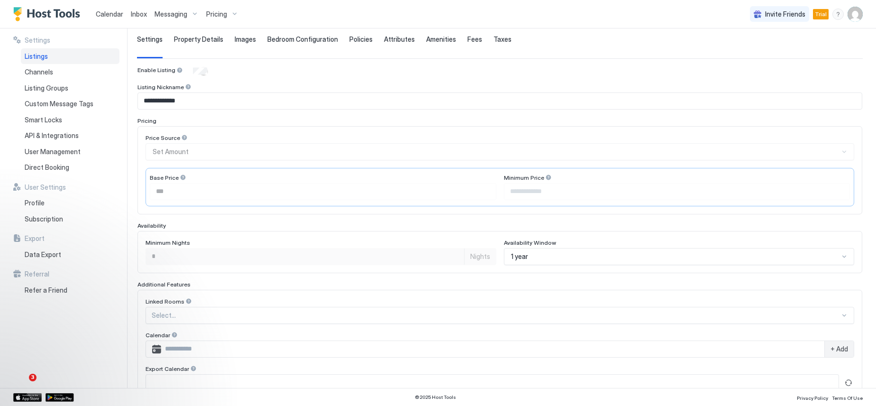
scroll to position [188, 0]
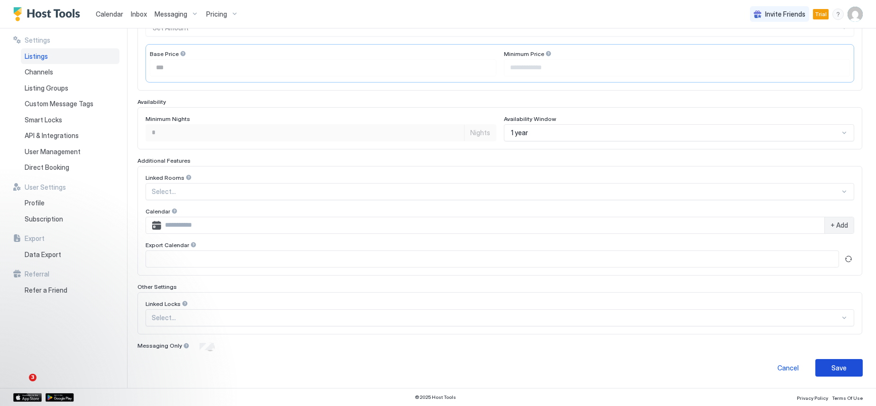
click at [824, 367] on button "Save" at bounding box center [838, 368] width 47 height 18
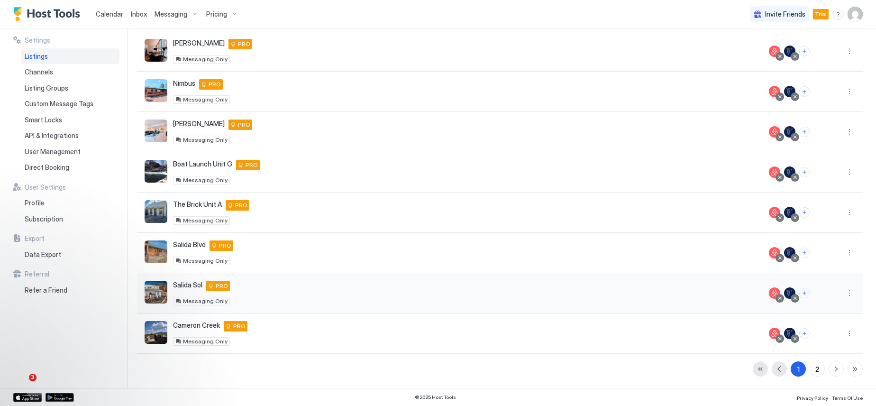
scroll to position [167, 0]
click at [814, 368] on button "2" at bounding box center [817, 368] width 15 height 15
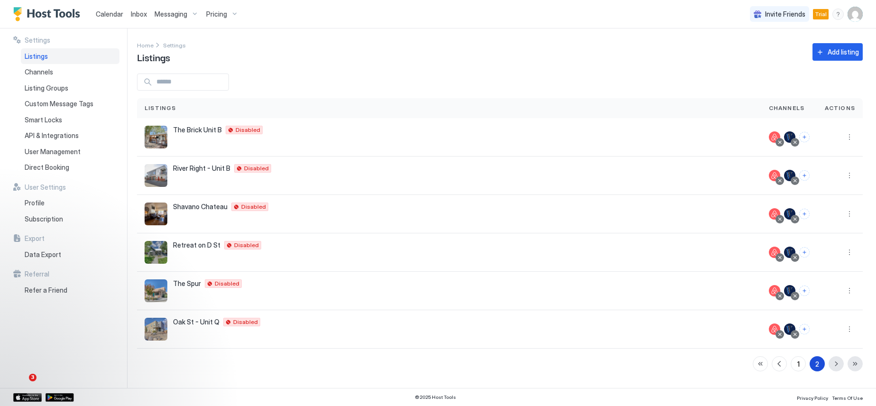
scroll to position [0, 0]
click at [846, 137] on button "More options" at bounding box center [849, 136] width 11 height 11
click at [835, 182] on span "Listing Settings" at bounding box center [828, 180] width 42 height 7
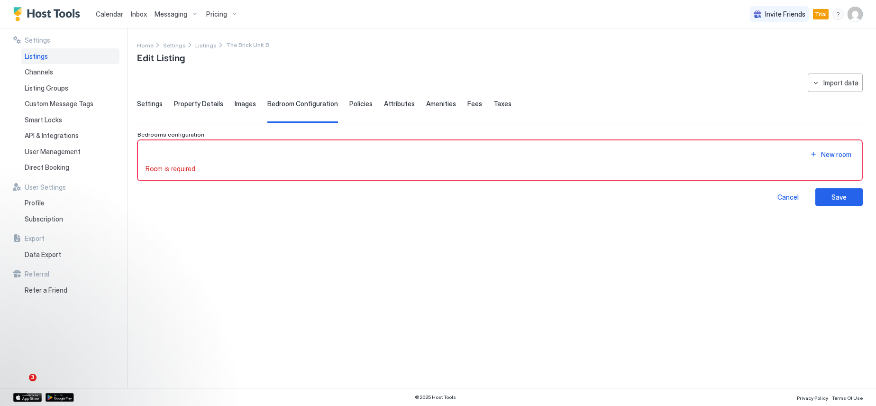
click at [151, 102] on span "Settings" at bounding box center [150, 104] width 26 height 9
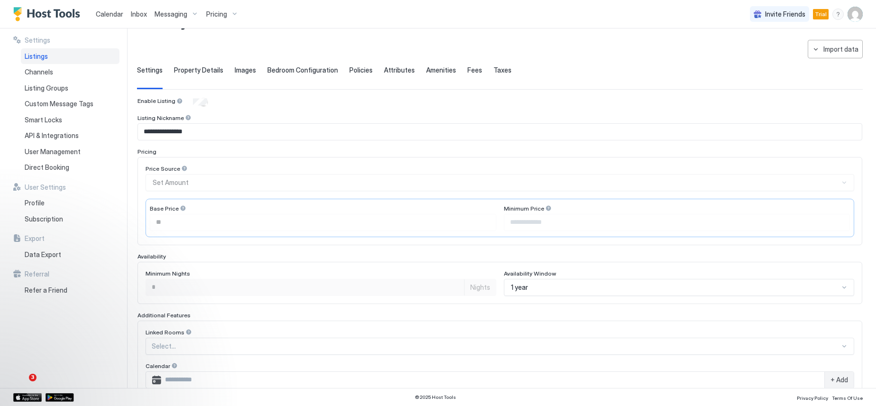
scroll to position [188, 0]
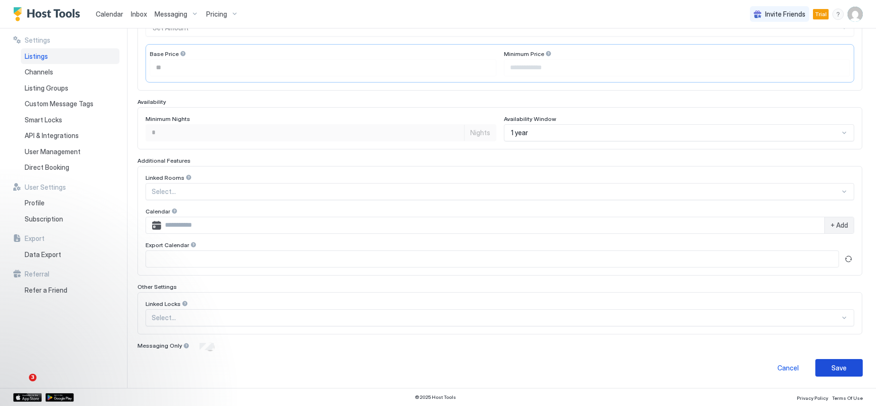
click at [842, 368] on button "Save" at bounding box center [838, 368] width 47 height 18
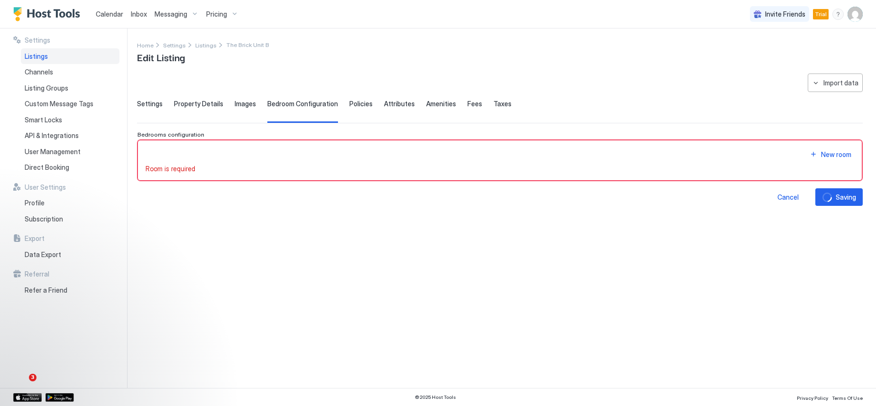
scroll to position [0, 0]
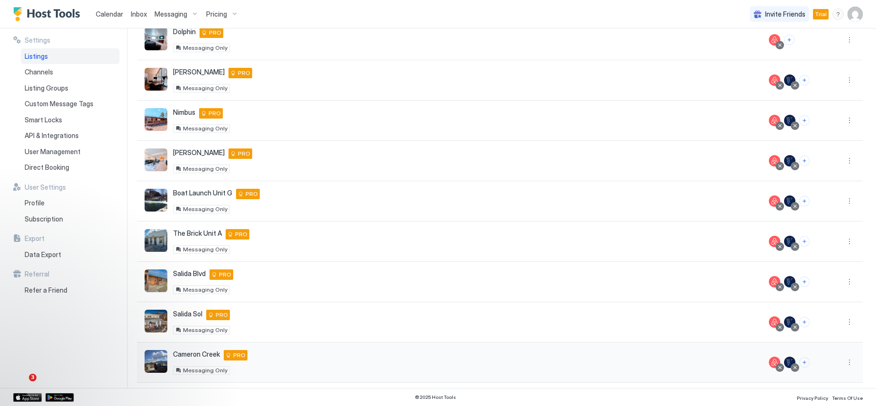
scroll to position [167, 0]
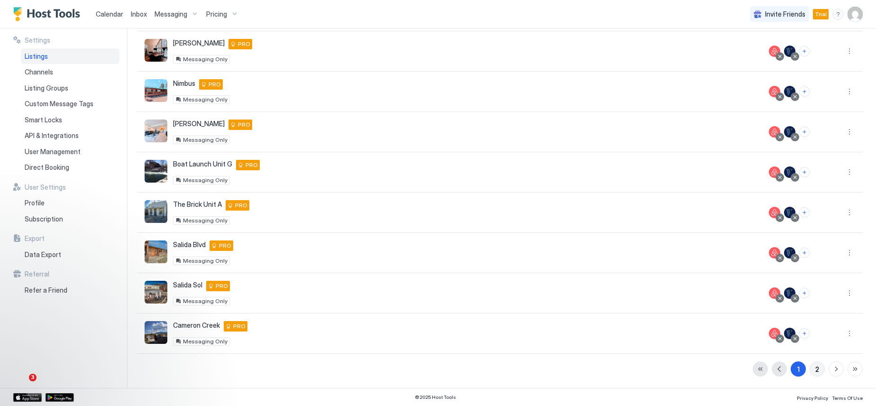
click at [815, 368] on div "2" at bounding box center [817, 369] width 4 height 10
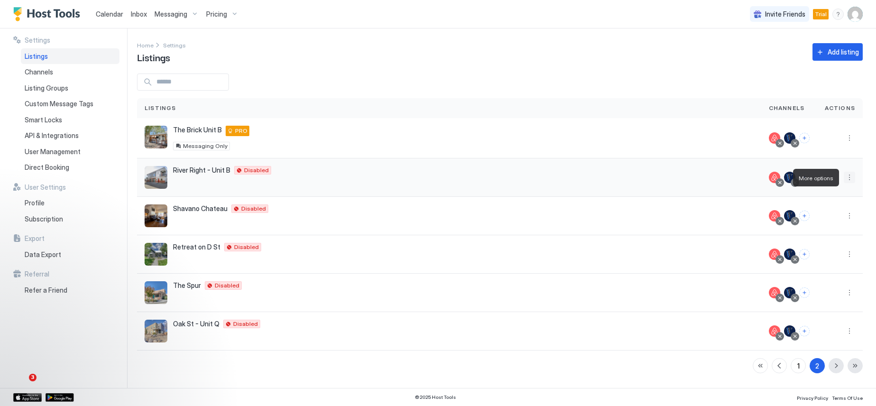
click at [849, 178] on button "More options" at bounding box center [849, 177] width 11 height 11
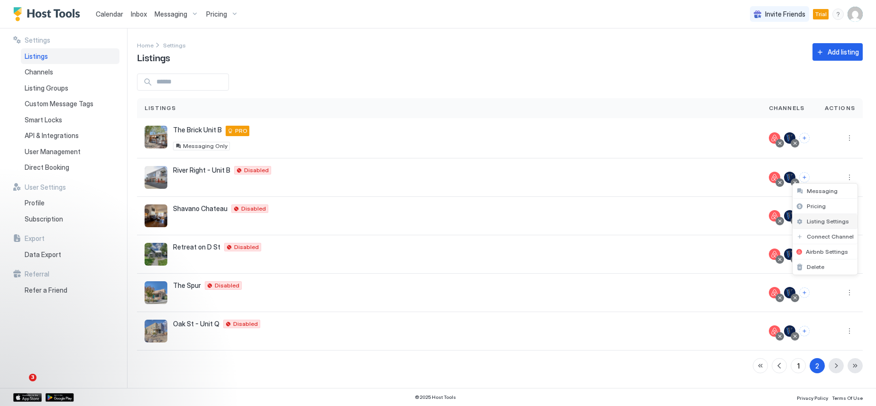
click at [828, 220] on span "Listing Settings" at bounding box center [828, 221] width 42 height 7
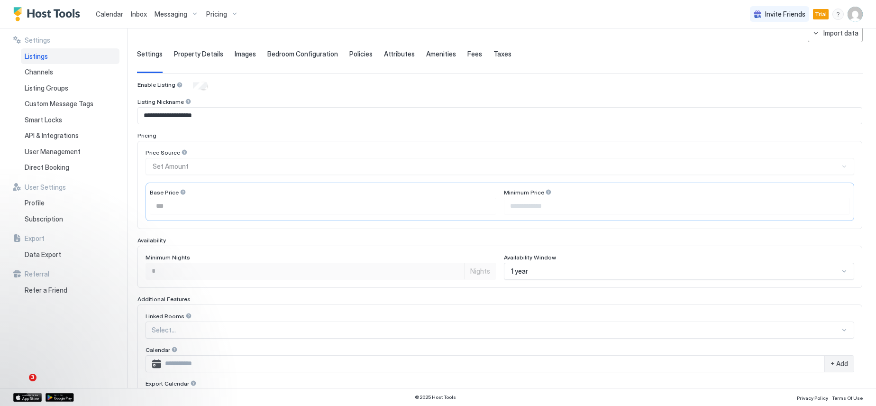
scroll to position [188, 0]
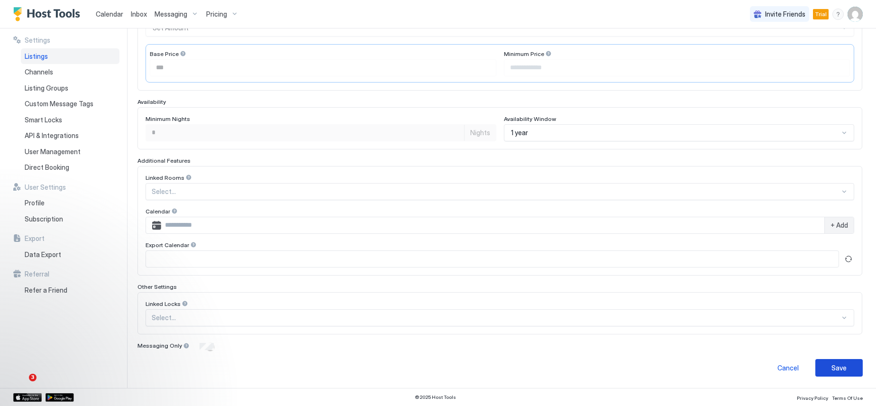
click at [837, 369] on div "Save" at bounding box center [839, 368] width 15 height 10
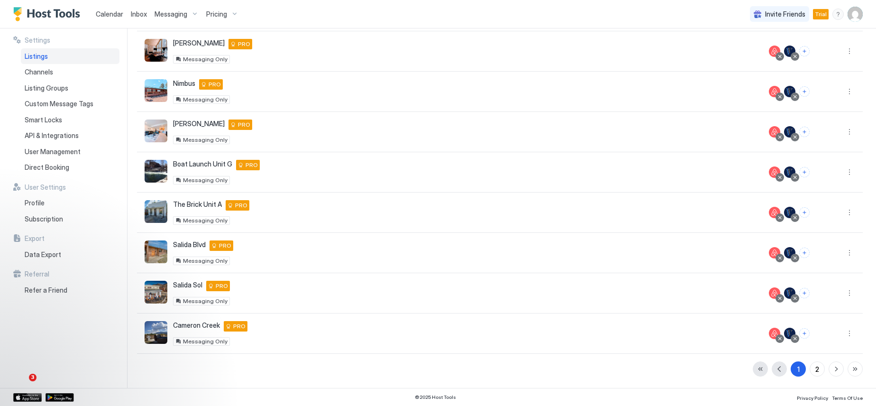
scroll to position [167, 0]
click at [813, 370] on button "2" at bounding box center [817, 368] width 15 height 15
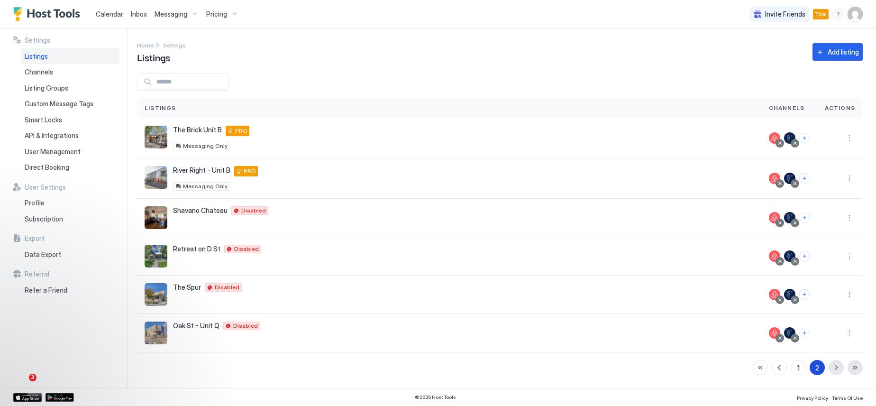
scroll to position [0, 0]
click at [851, 220] on button "More options" at bounding box center [849, 217] width 11 height 11
click at [817, 258] on span "Listing Settings" at bounding box center [828, 261] width 42 height 7
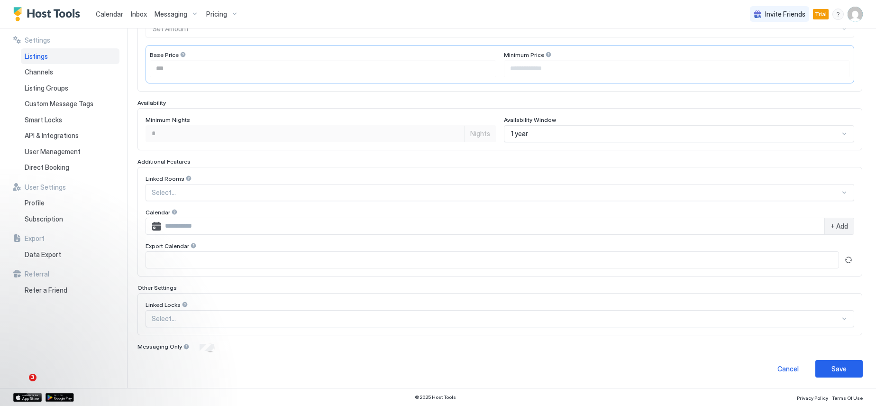
scroll to position [188, 0]
click at [832, 363] on div "Save" at bounding box center [839, 368] width 15 height 10
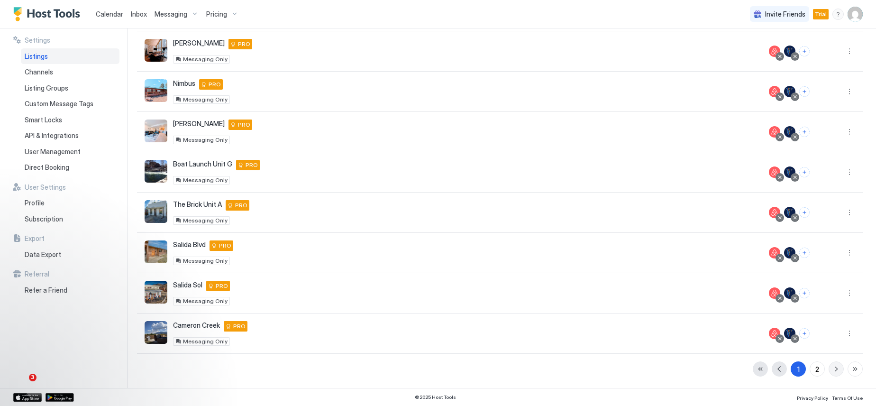
scroll to position [167, 0]
click at [813, 374] on button "2" at bounding box center [817, 368] width 15 height 15
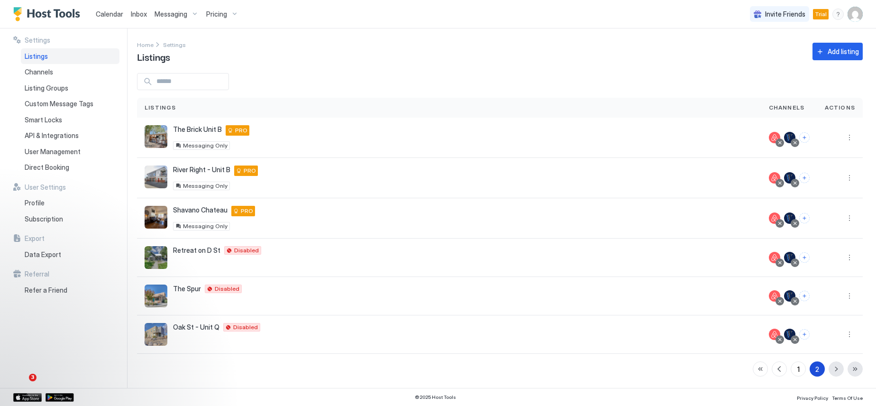
scroll to position [0, 0]
click at [844, 256] on button "More options" at bounding box center [849, 257] width 11 height 11
click at [825, 302] on span "Listing Settings" at bounding box center [821, 301] width 42 height 7
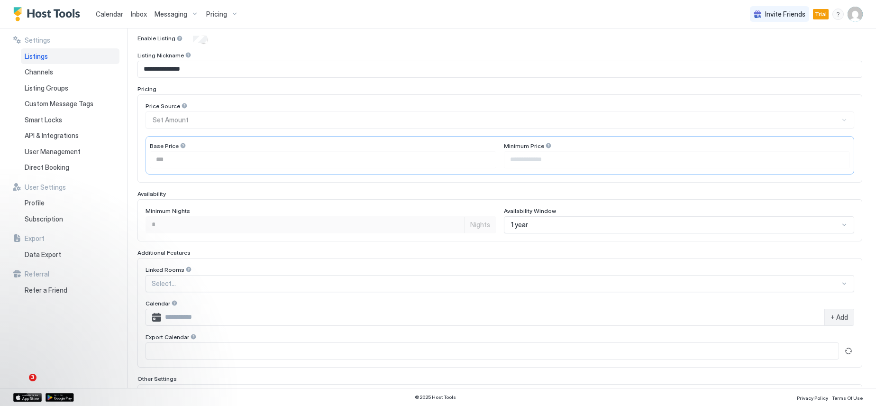
scroll to position [188, 0]
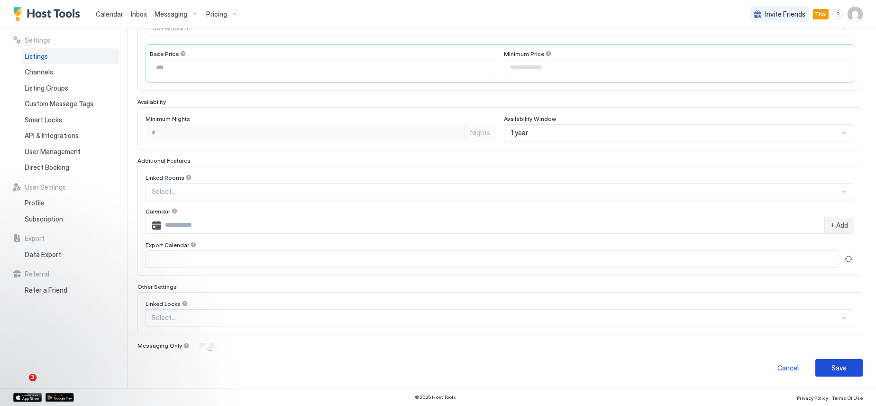
click at [845, 366] on button "Save" at bounding box center [838, 368] width 47 height 18
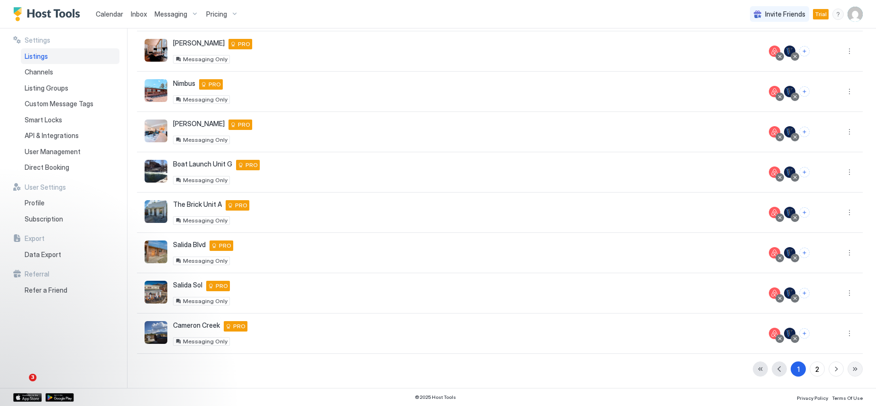
scroll to position [167, 0]
click at [810, 369] on button "2" at bounding box center [817, 368] width 15 height 15
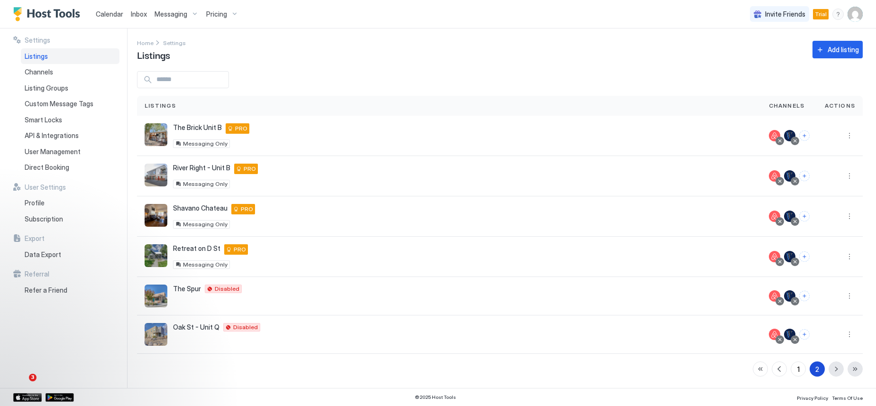
scroll to position [2, 0]
click at [844, 297] on button "More options" at bounding box center [849, 295] width 11 height 11
click at [825, 339] on span "Listing Settings" at bounding box center [821, 339] width 42 height 7
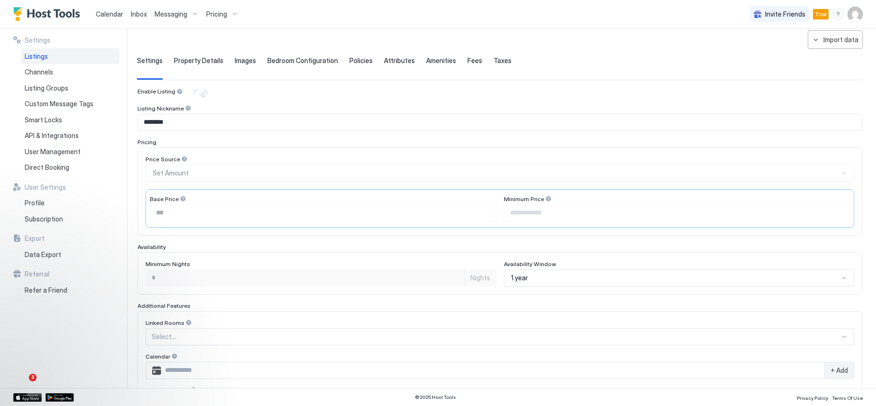
scroll to position [188, 0]
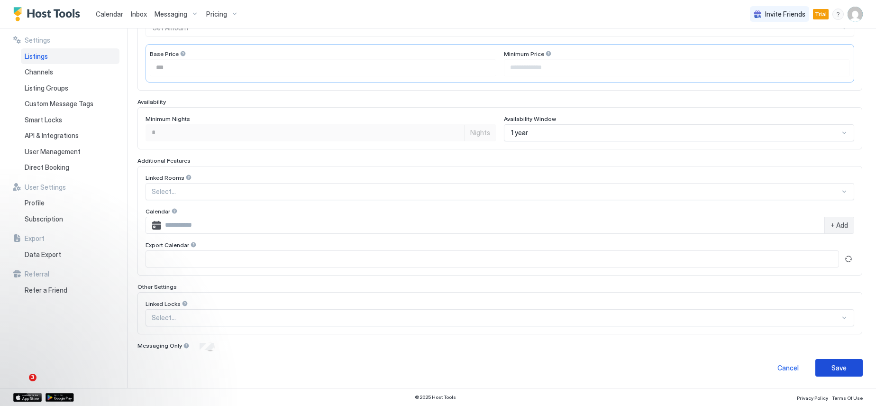
click at [822, 366] on button "Save" at bounding box center [838, 368] width 47 height 18
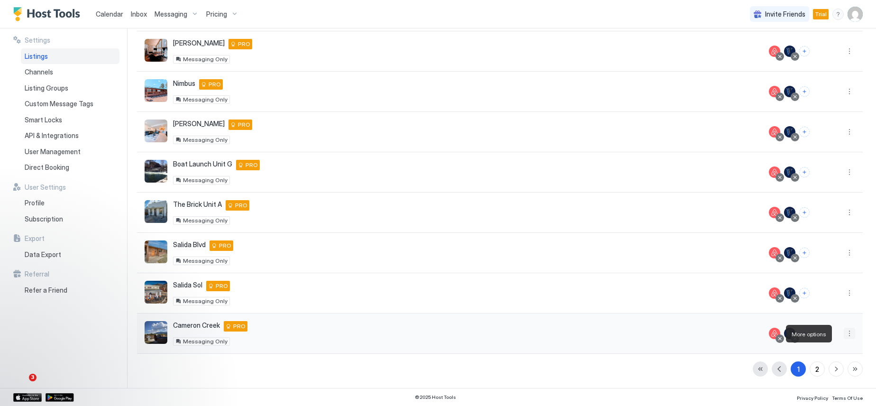
click at [844, 332] on button "More options" at bounding box center [849, 333] width 11 height 11
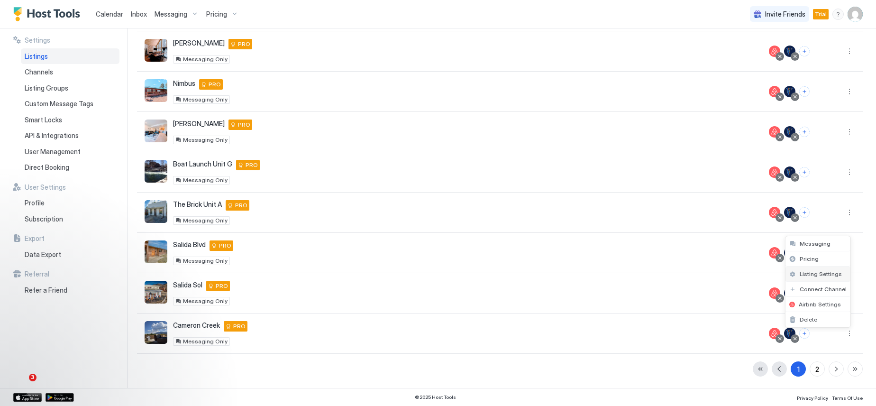
click at [818, 270] on span "Listing Settings" at bounding box center [821, 273] width 42 height 7
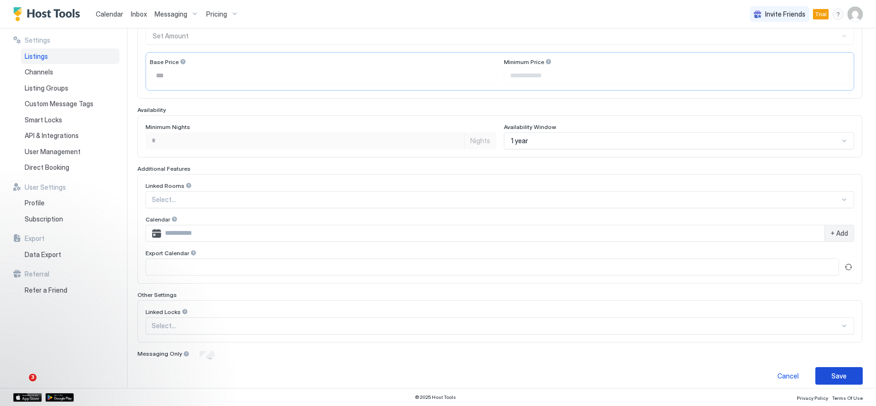
scroll to position [188, 0]
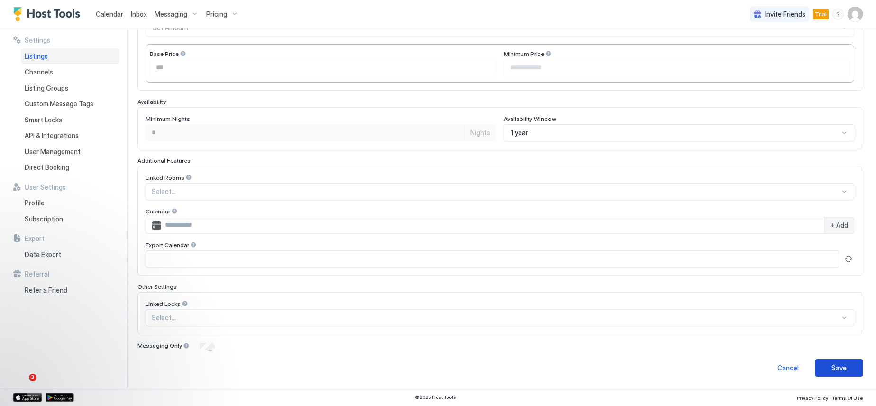
click at [843, 369] on button "Save" at bounding box center [838, 368] width 47 height 18
click at [832, 369] on div "Save" at bounding box center [839, 368] width 15 height 10
click at [787, 370] on div "Cancel" at bounding box center [788, 368] width 21 height 10
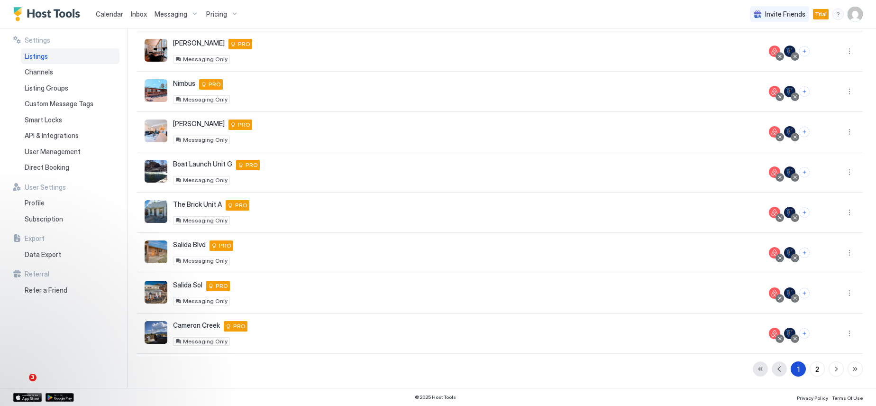
scroll to position [167, 0]
click at [813, 371] on button "2" at bounding box center [817, 368] width 15 height 15
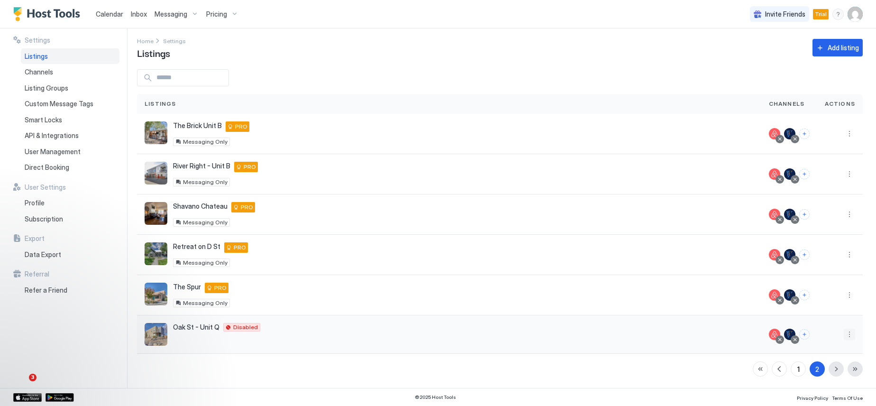
click at [844, 334] on button "More options" at bounding box center [849, 334] width 11 height 11
click at [821, 276] on span "Listing Settings" at bounding box center [821, 274] width 42 height 7
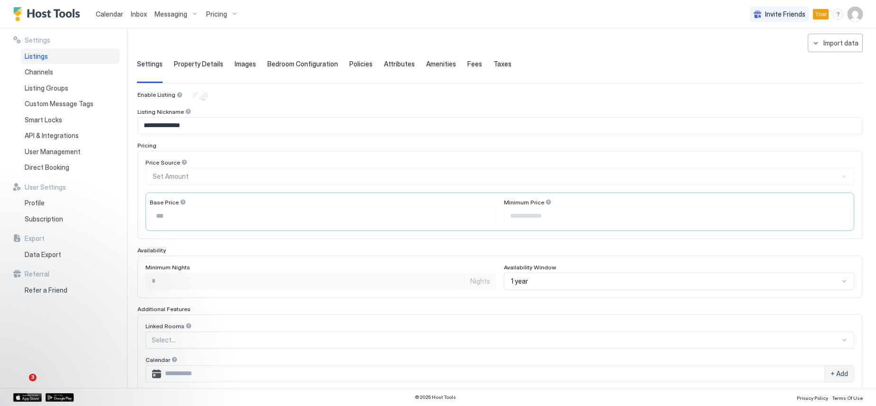
scroll to position [188, 0]
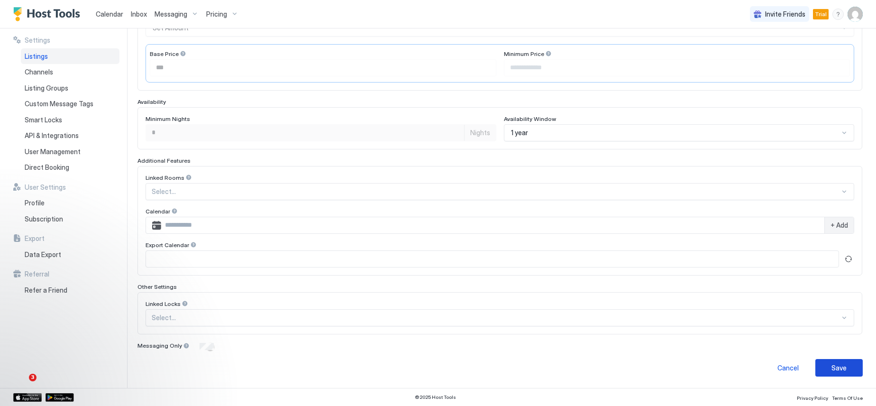
click at [834, 374] on button "Save" at bounding box center [838, 368] width 47 height 18
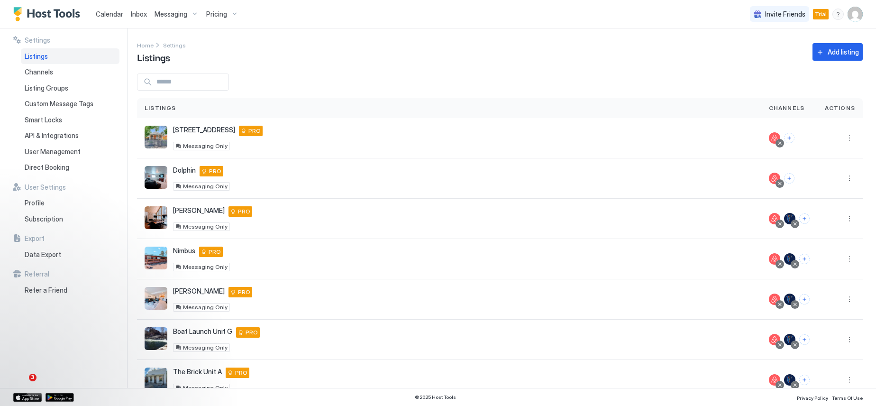
click at [103, 16] on span "Calendar" at bounding box center [109, 14] width 27 height 8
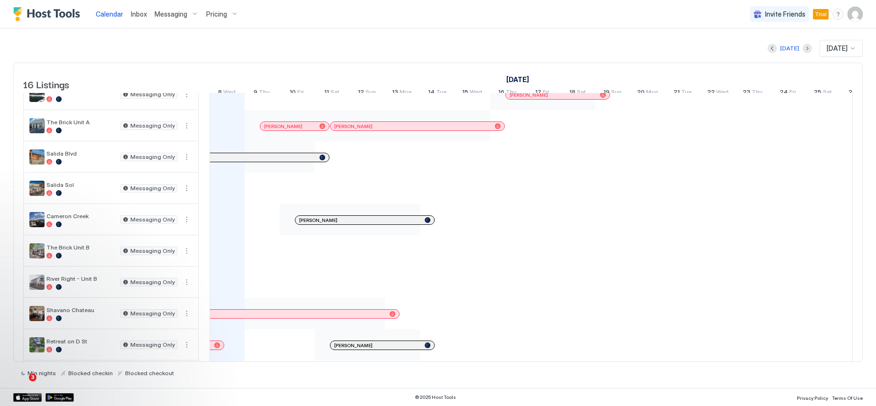
scroll to position [247, 0]
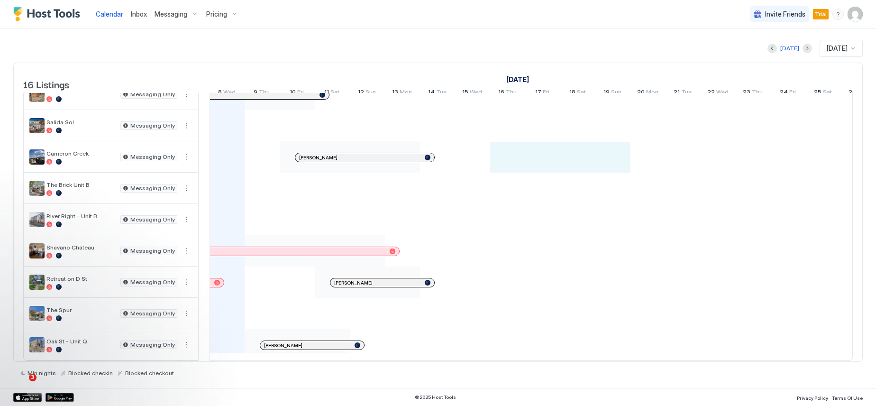
drag, startPoint x: 505, startPoint y: 147, endPoint x: 610, endPoint y: 149, distance: 104.8
click at [610, 149] on div "Andrew Dawn Wernecker Tanya Griffith Tsi Tower Services Daniel Jaques Lynne Cra…" at bounding box center [700, 110] width 2035 height 500
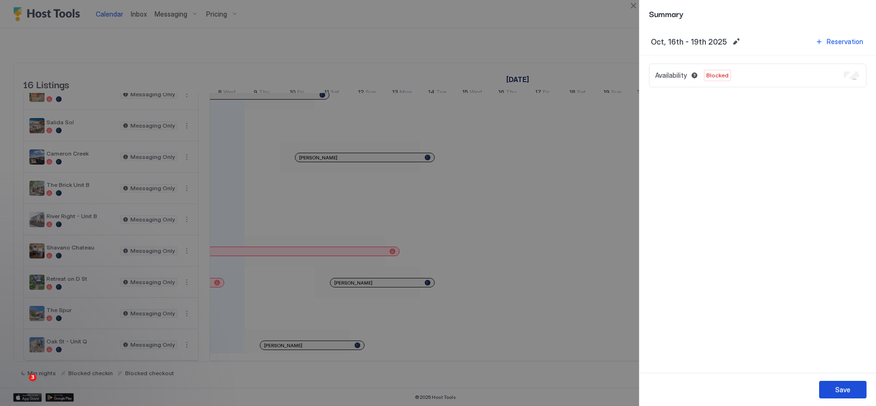
click at [846, 392] on div "Save" at bounding box center [842, 390] width 15 height 10
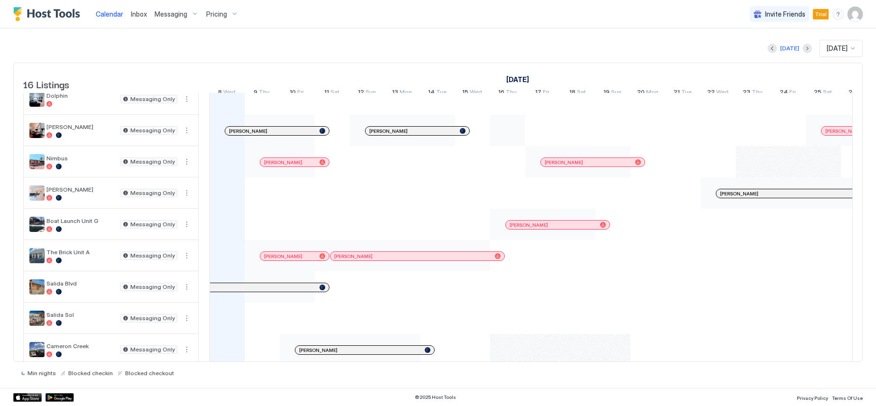
scroll to position [0, 0]
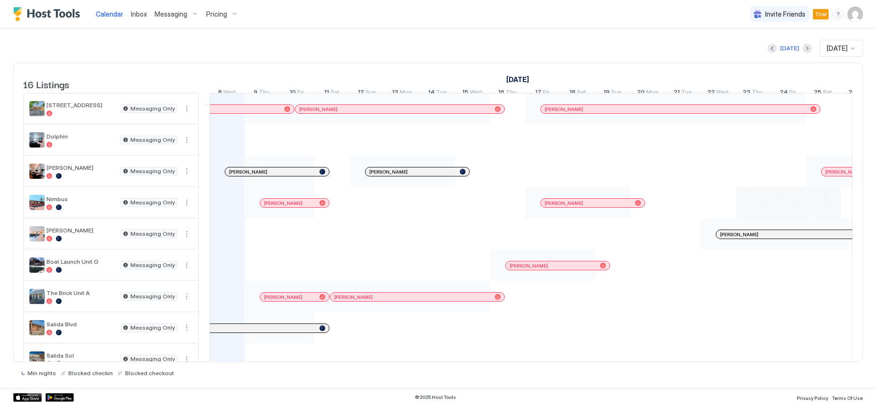
click at [196, 15] on div "Messaging" at bounding box center [177, 14] width 52 height 16
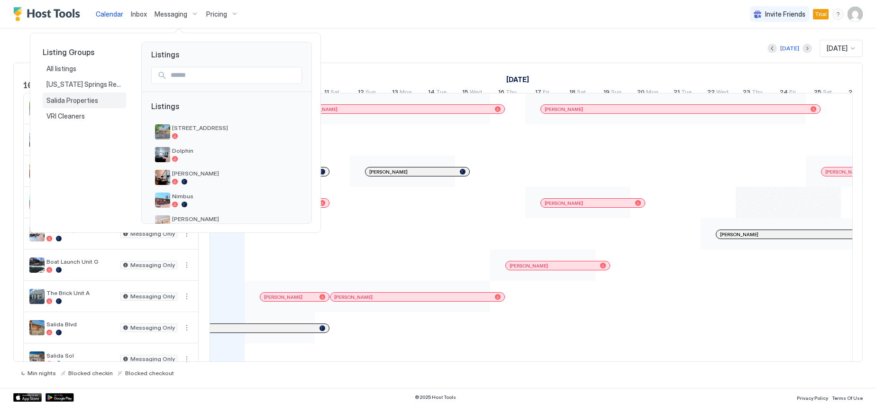
click at [89, 102] on span "Salida Properties" at bounding box center [72, 100] width 53 height 9
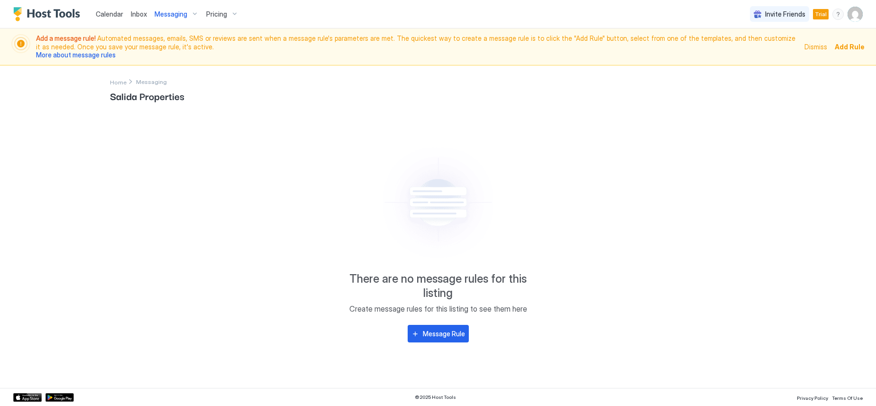
click at [194, 13] on div "Messaging" at bounding box center [177, 14] width 52 height 16
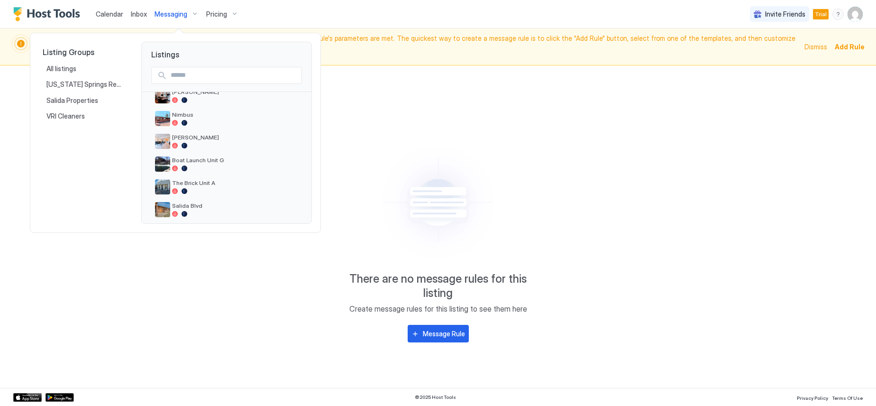
scroll to position [95, 0]
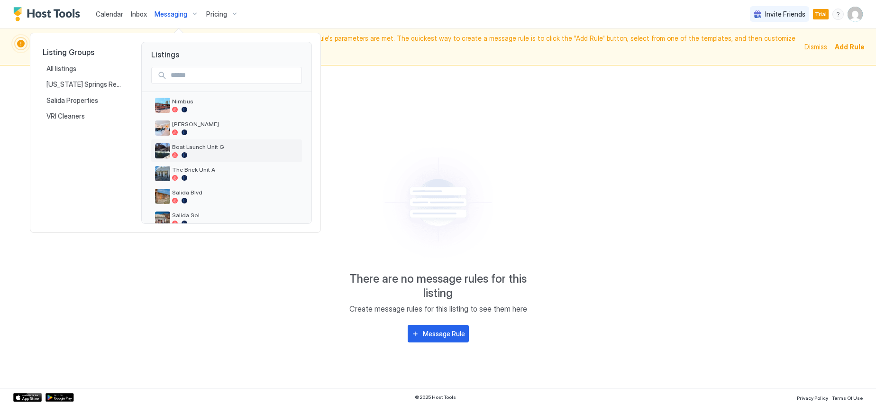
click at [219, 145] on span "Boat Launch Unit G" at bounding box center [235, 146] width 126 height 7
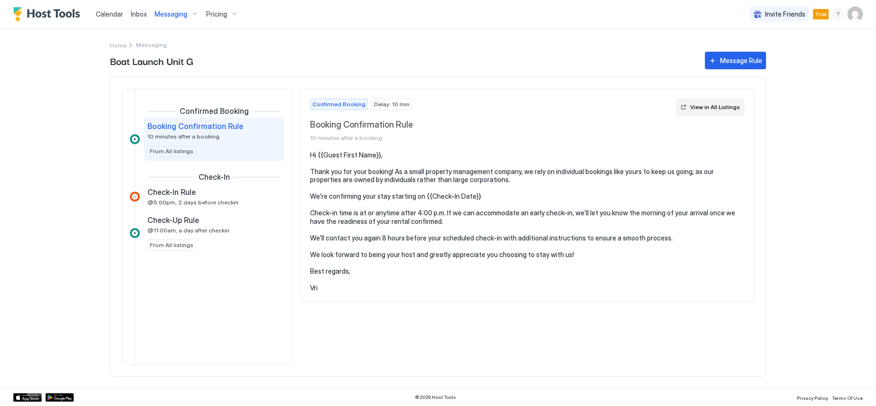
click at [699, 108] on div "View in All Listings" at bounding box center [715, 107] width 50 height 9
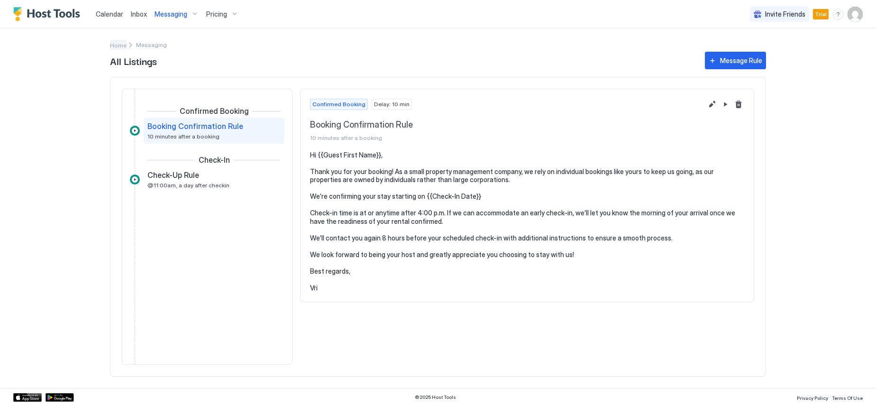
click at [121, 44] on span "Home" at bounding box center [118, 45] width 17 height 7
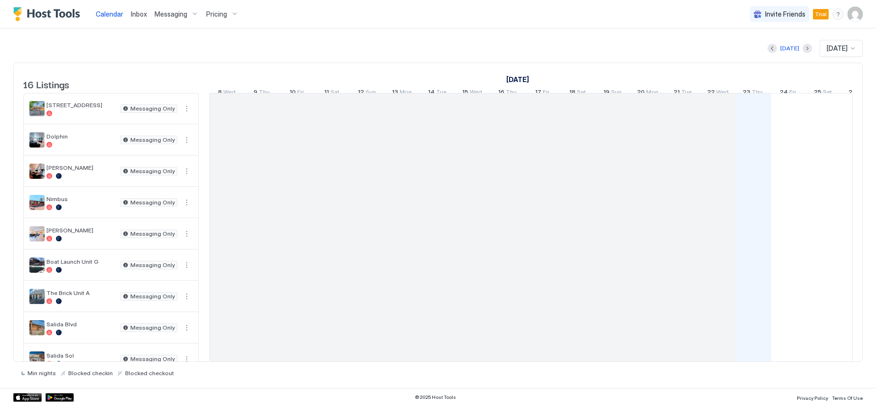
scroll to position [0, 527]
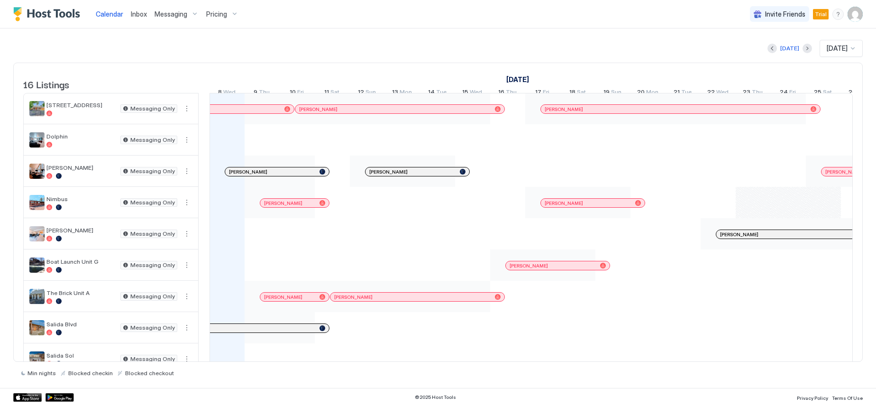
click at [193, 13] on div "Messaging" at bounding box center [177, 14] width 52 height 16
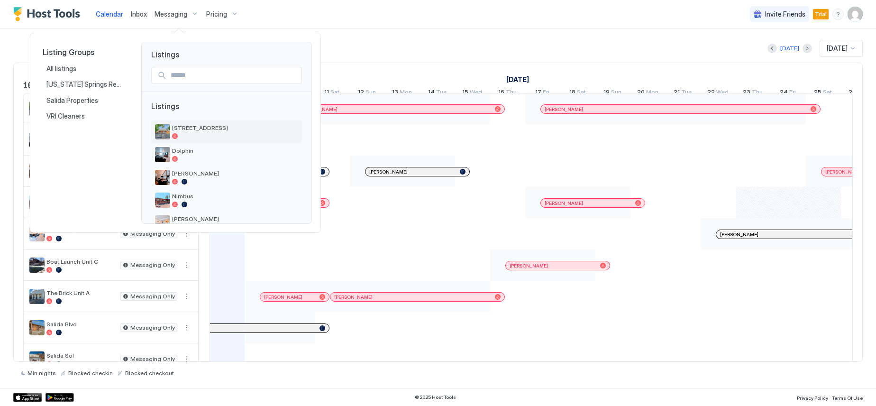
scroll to position [47, 0]
click at [223, 193] on span "Boat Launch Unit G" at bounding box center [235, 194] width 126 height 7
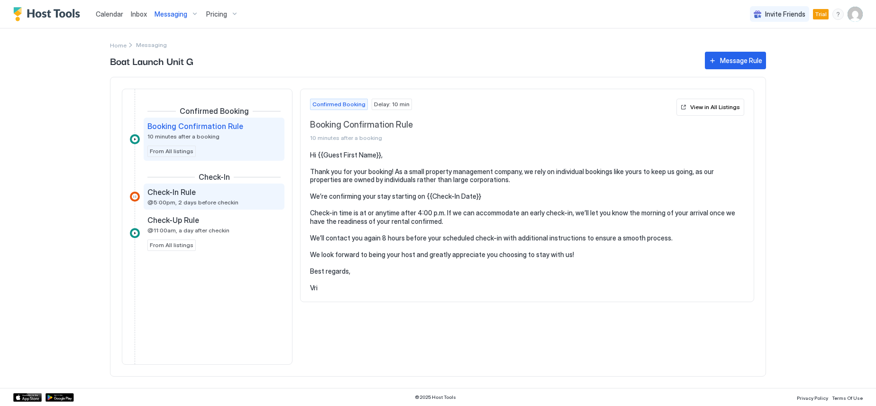
click at [187, 192] on span "Check-In Rule" at bounding box center [171, 191] width 48 height 9
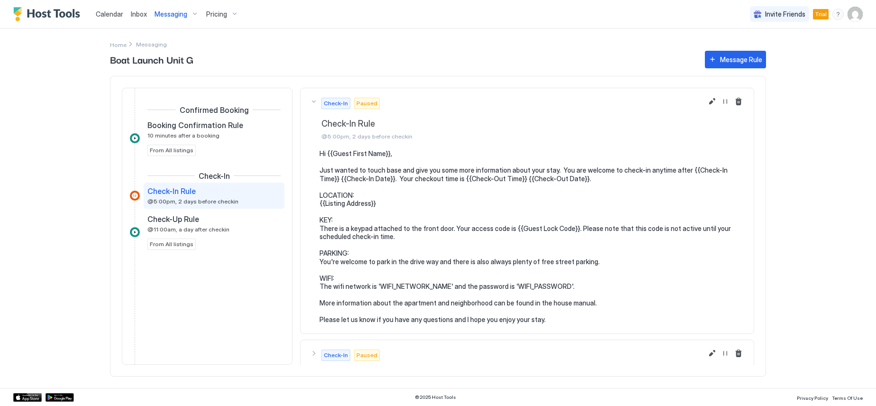
click at [192, 15] on div "Messaging" at bounding box center [177, 14] width 52 height 16
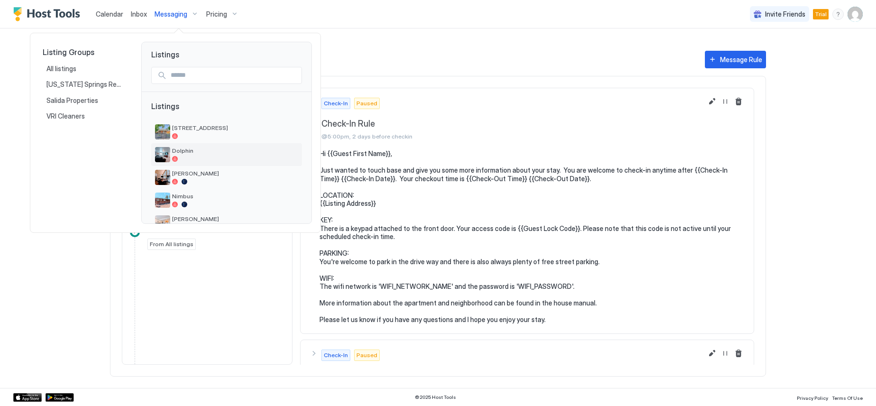
click at [184, 153] on span "Dolphin" at bounding box center [235, 150] width 126 height 7
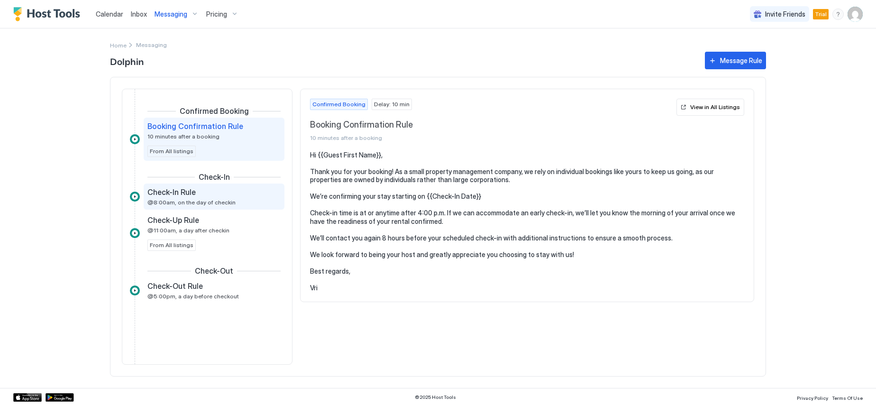
click at [176, 192] on span "Check-In Rule" at bounding box center [171, 191] width 48 height 9
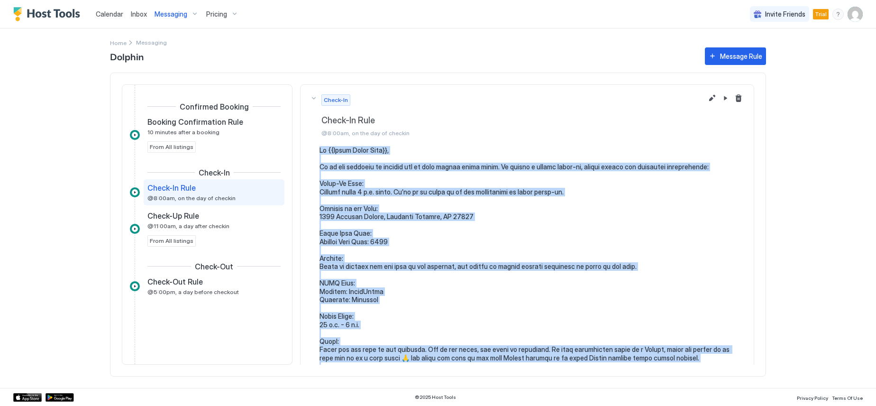
drag, startPoint x: 362, startPoint y: 305, endPoint x: 319, endPoint y: 150, distance: 160.6
click at [319, 150] on div at bounding box center [527, 345] width 434 height 398
copy pre "Hi {{Guest First Name}}, It is our pleasure to welcome you to your rental later…"
click at [189, 11] on div "Messaging" at bounding box center [177, 14] width 52 height 16
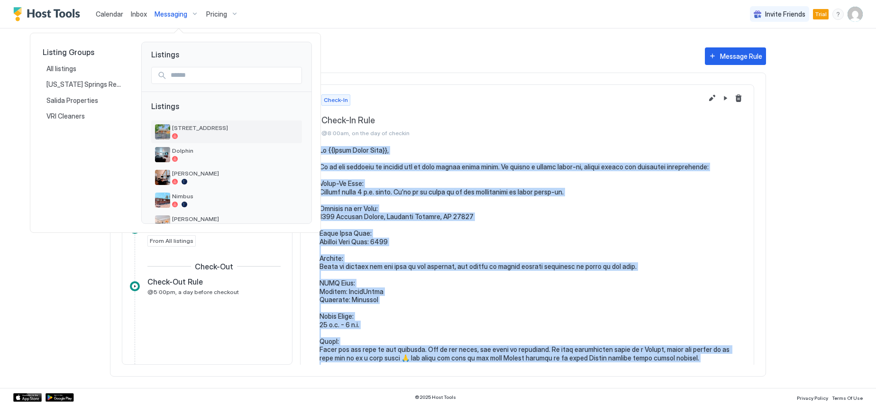
scroll to position [47, 0]
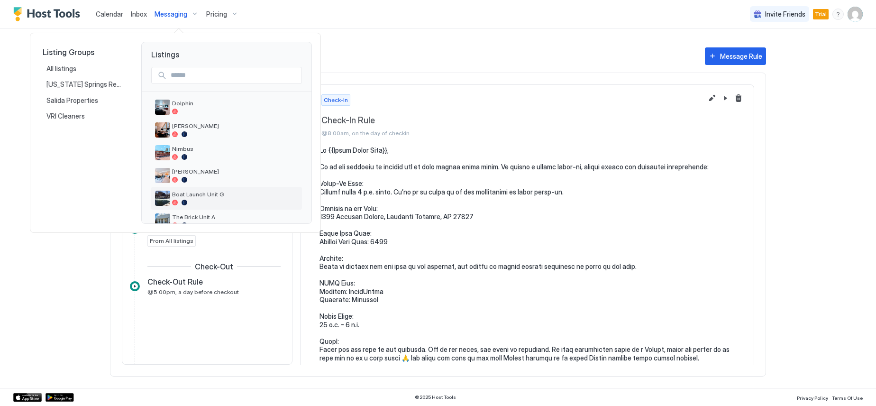
click at [213, 194] on span "Boat Launch Unit G" at bounding box center [235, 194] width 126 height 7
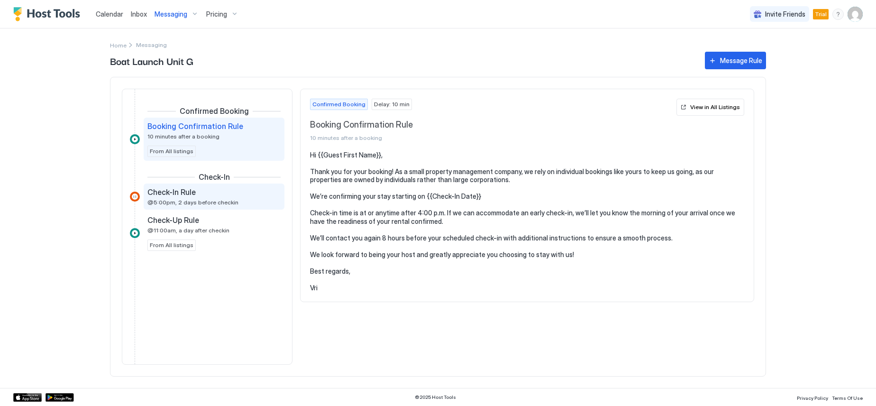
click at [172, 192] on span "Check-In Rule" at bounding box center [171, 191] width 48 height 9
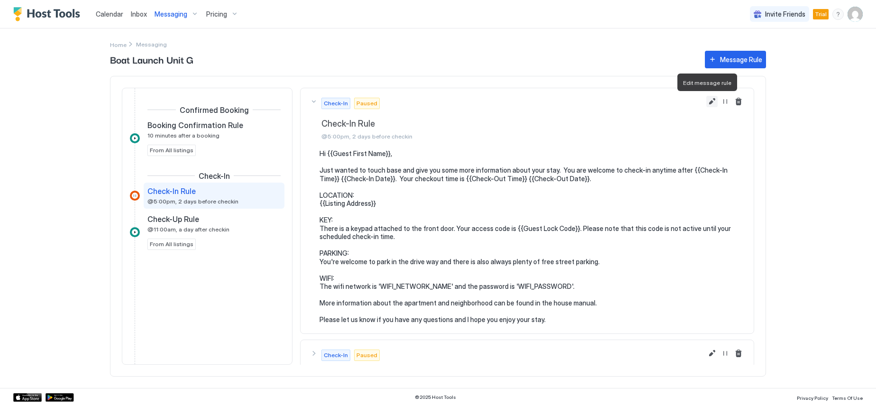
click at [706, 101] on button "Edit message rule" at bounding box center [711, 101] width 11 height 11
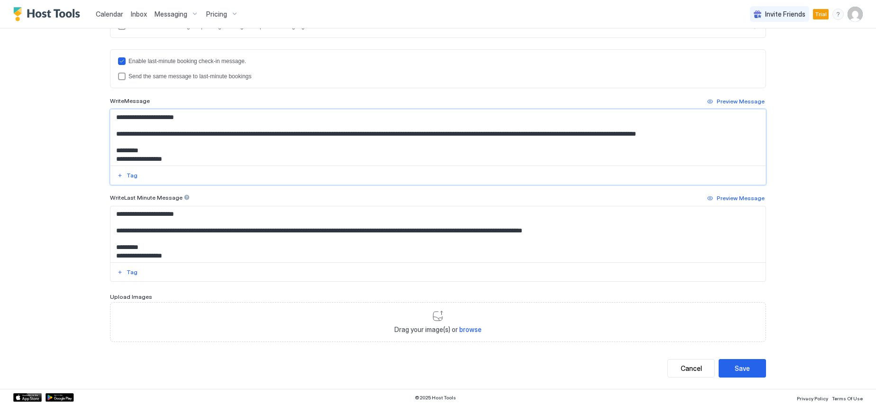
drag, startPoint x: 339, startPoint y: 159, endPoint x: 103, endPoint y: 134, distance: 237.0
click at [103, 134] on div "**********" at bounding box center [438, 75] width 683 height 625
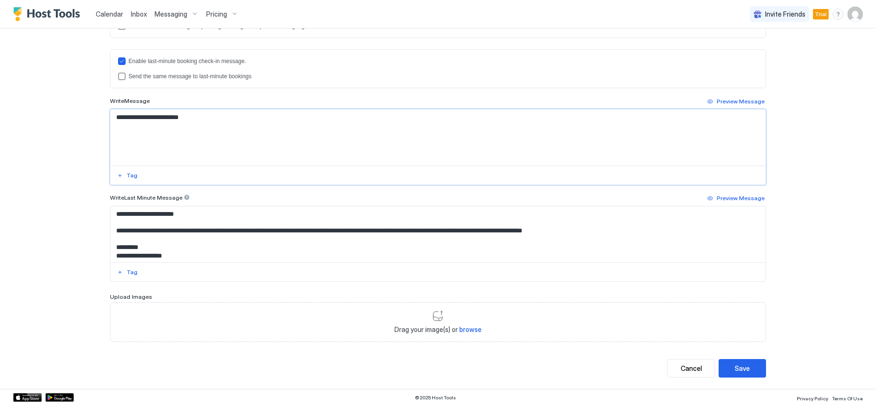
paste textarea "**********"
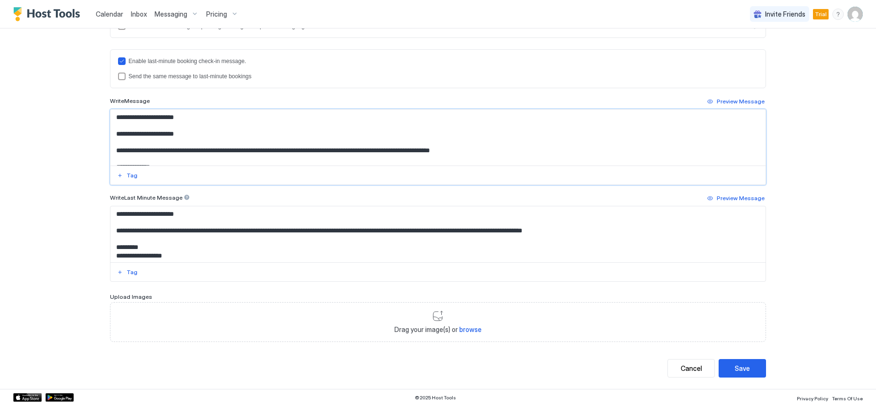
click at [188, 137] on textarea "Input Field" at bounding box center [437, 138] width 655 height 56
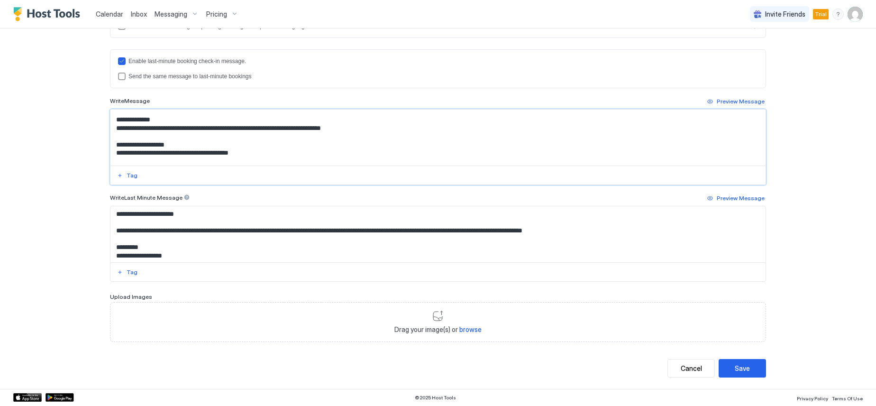
scroll to position [47, 0]
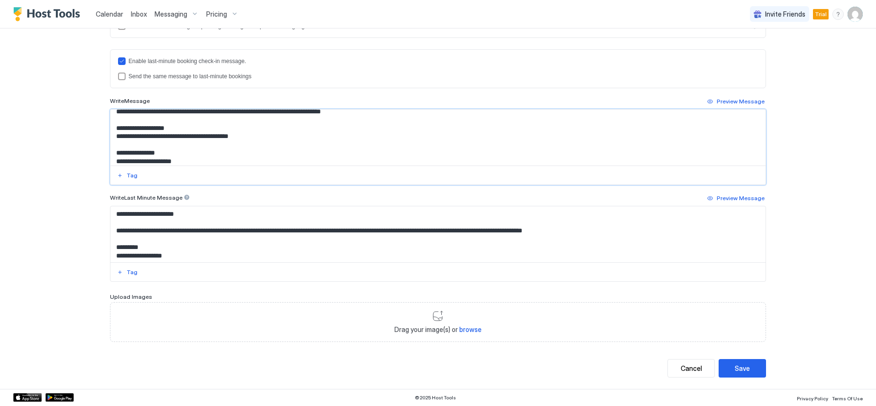
type textarea "**********"
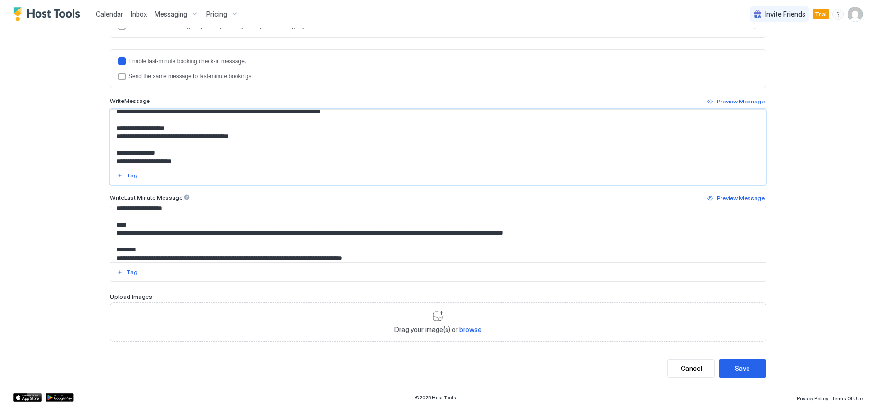
click at [394, 261] on textarea "**********" at bounding box center [437, 234] width 655 height 56
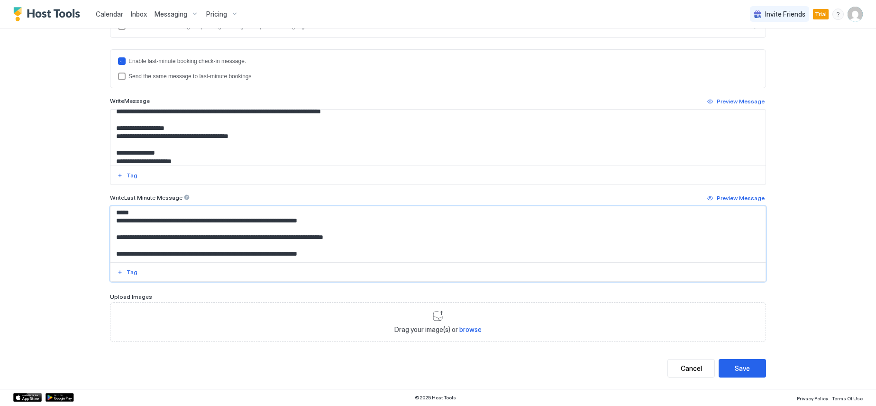
drag, startPoint x: 394, startPoint y: 260, endPoint x: 315, endPoint y: 249, distance: 79.0
click at [315, 249] on textarea "**********" at bounding box center [437, 234] width 655 height 56
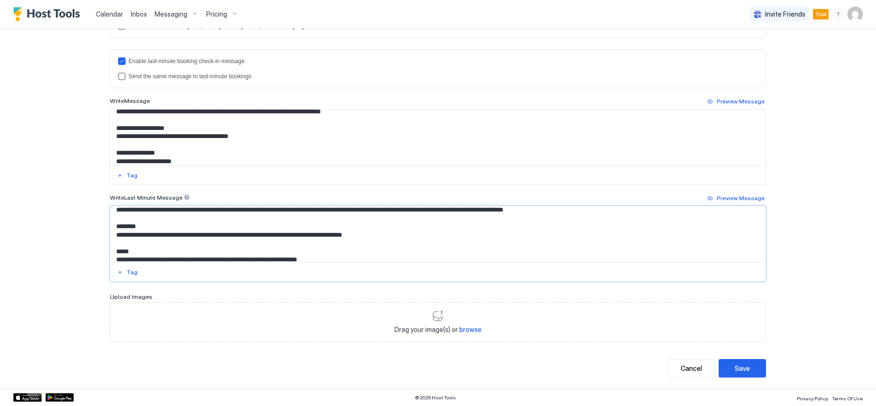
scroll to position [53, 0]
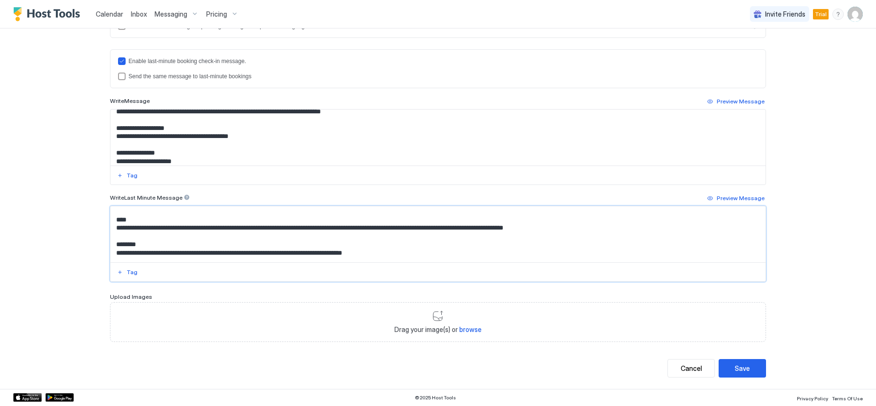
click at [399, 252] on textarea "**********" at bounding box center [437, 234] width 655 height 56
click at [227, 254] on textarea "**********" at bounding box center [437, 234] width 655 height 56
click at [443, 254] on textarea "**********" at bounding box center [437, 234] width 655 height 56
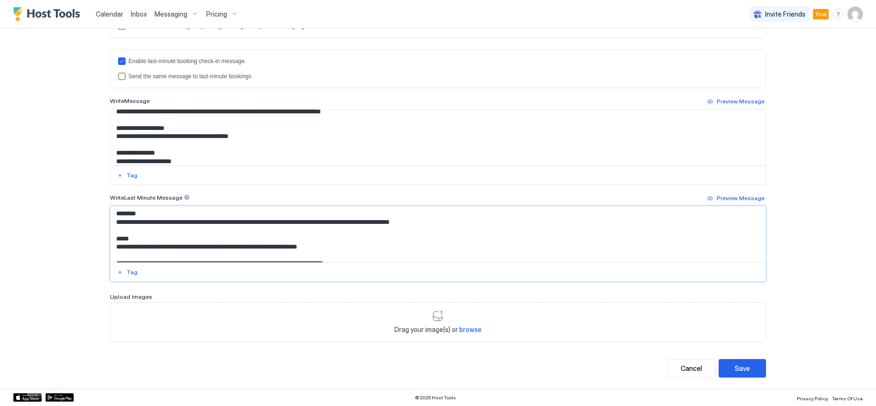
scroll to position [100, 0]
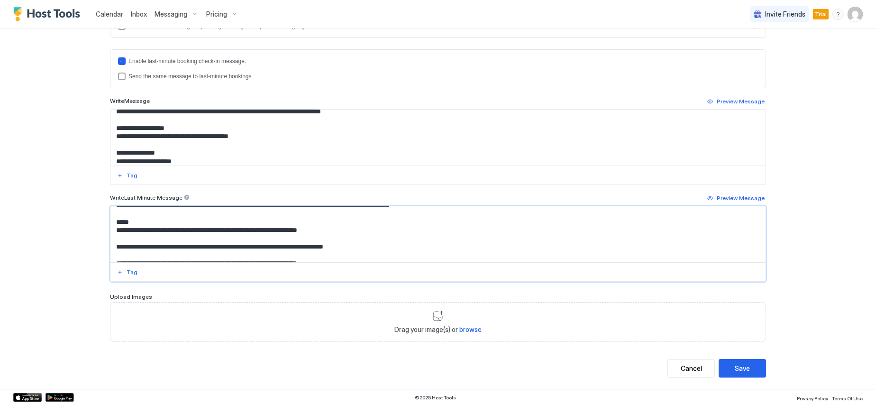
click at [244, 230] on textarea "**********" at bounding box center [437, 234] width 655 height 56
drag, startPoint x: 244, startPoint y: 230, endPoint x: 162, endPoint y: 234, distance: 82.1
click at [162, 234] on textarea "**********" at bounding box center [437, 234] width 655 height 56
click at [192, 233] on textarea "**********" at bounding box center [437, 234] width 655 height 56
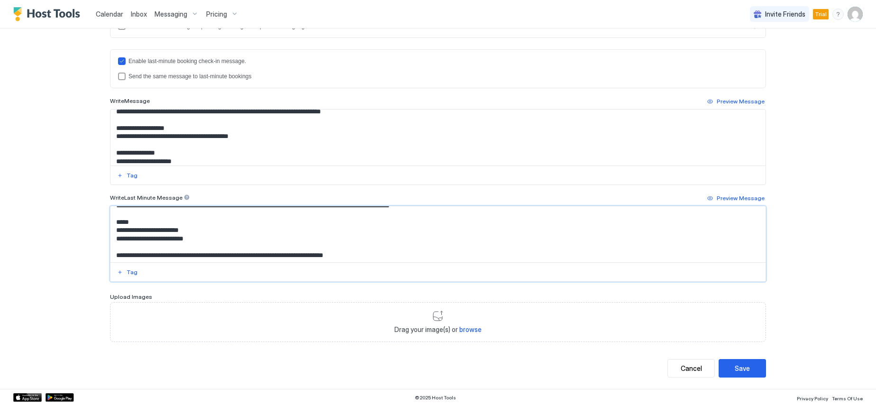
drag, startPoint x: 210, startPoint y: 238, endPoint x: 141, endPoint y: 242, distance: 68.9
click at [141, 242] on textarea "**********" at bounding box center [437, 234] width 655 height 56
click at [190, 230] on textarea "**********" at bounding box center [437, 234] width 655 height 56
click at [126, 232] on textarea "**********" at bounding box center [437, 234] width 655 height 56
click at [171, 230] on textarea "**********" at bounding box center [437, 234] width 655 height 56
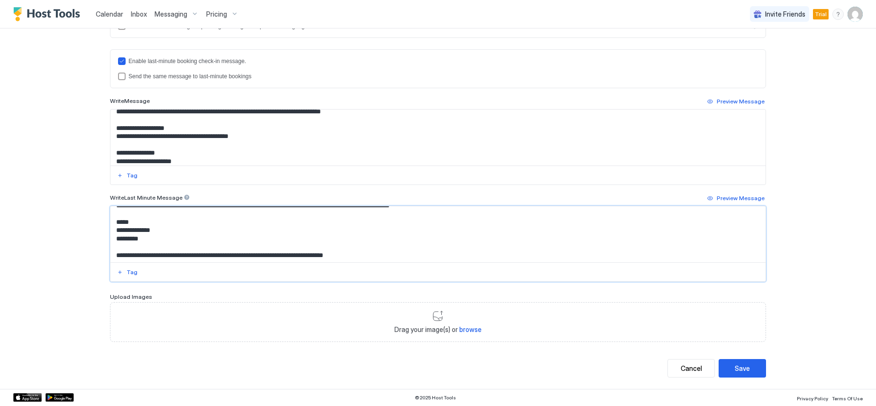
paste textarea "**********"
click at [153, 241] on textarea "**********" at bounding box center [437, 234] width 655 height 56
paste textarea "**********"
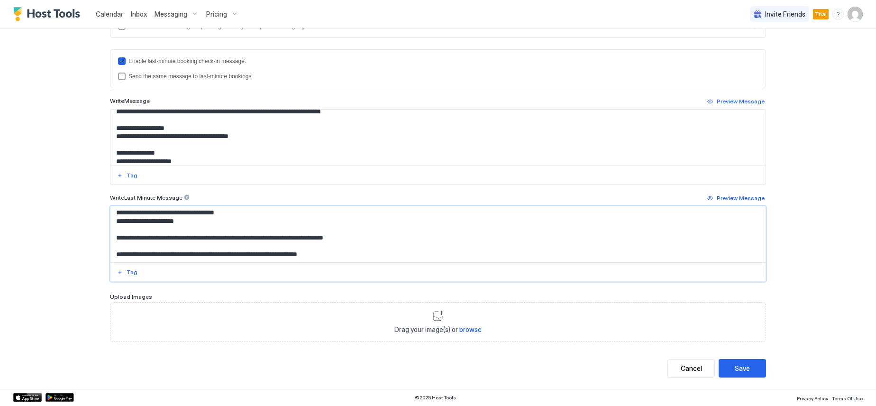
drag, startPoint x: 381, startPoint y: 238, endPoint x: 112, endPoint y: 239, distance: 269.3
click at [112, 239] on textarea "**********" at bounding box center [437, 234] width 655 height 56
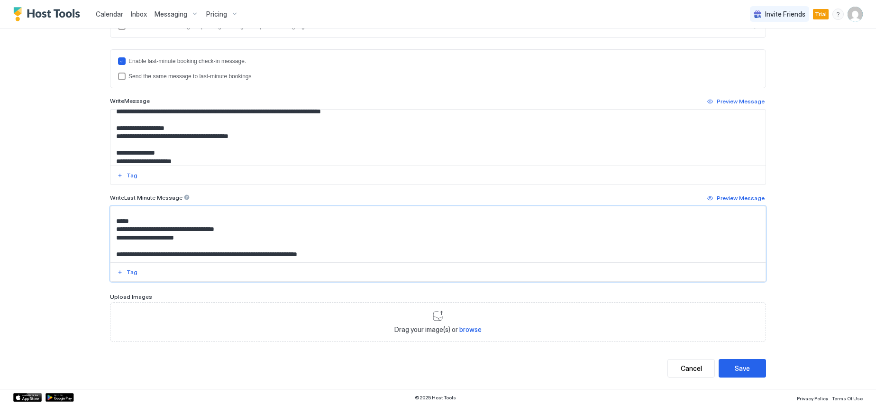
scroll to position [101, 0]
click at [258, 253] on textarea "**********" at bounding box center [437, 234] width 655 height 56
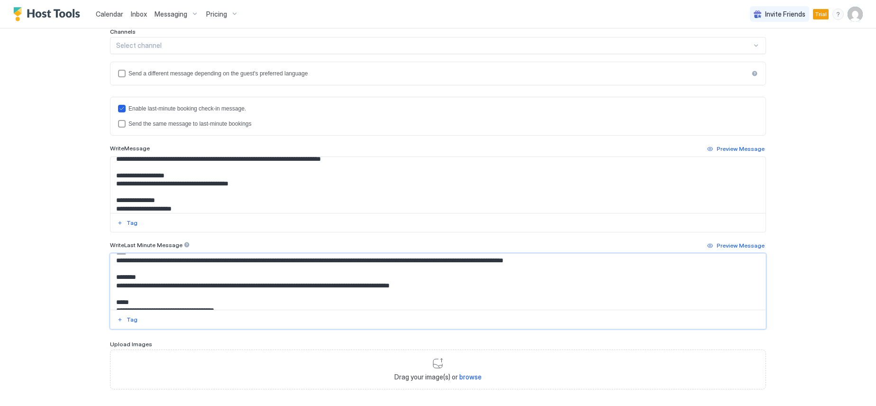
scroll to position [0, 0]
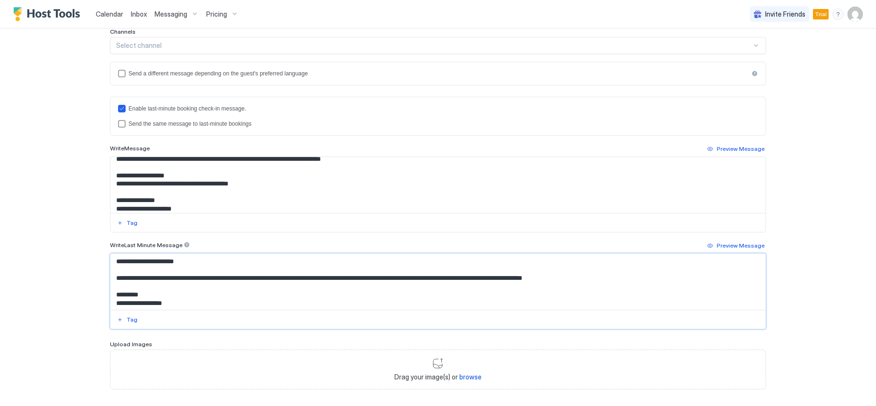
drag, startPoint x: 345, startPoint y: 304, endPoint x: 75, endPoint y: 252, distance: 274.8
click at [75, 252] on div "**********" at bounding box center [438, 203] width 876 height 406
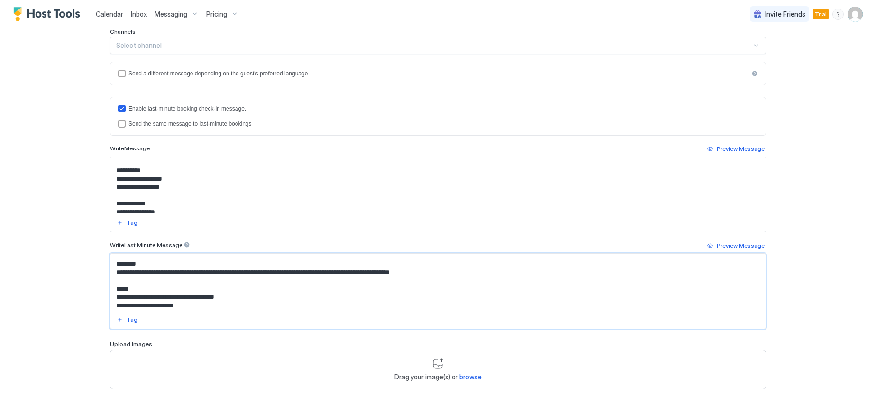
scroll to position [95, 0]
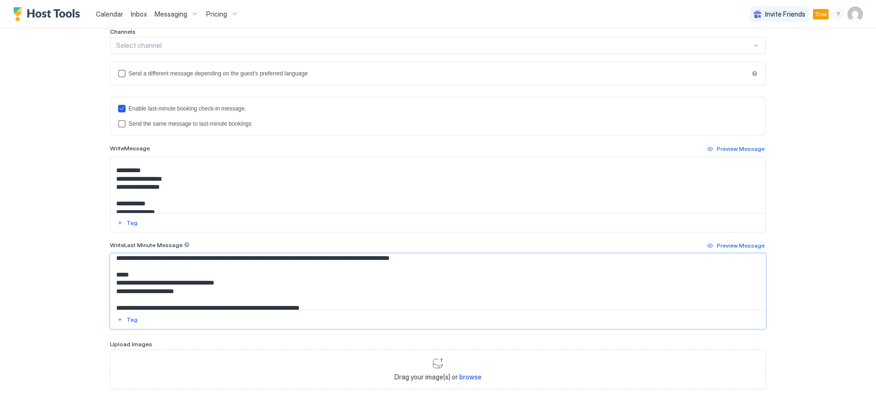
click at [211, 289] on textarea "**********" at bounding box center [437, 282] width 655 height 56
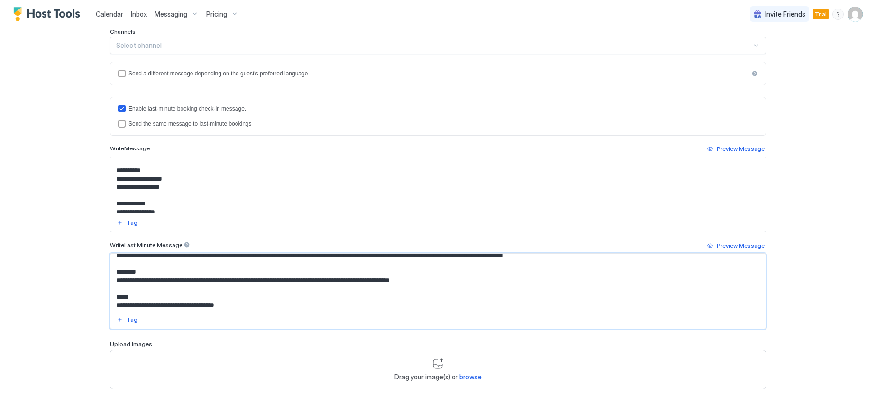
scroll to position [62, 0]
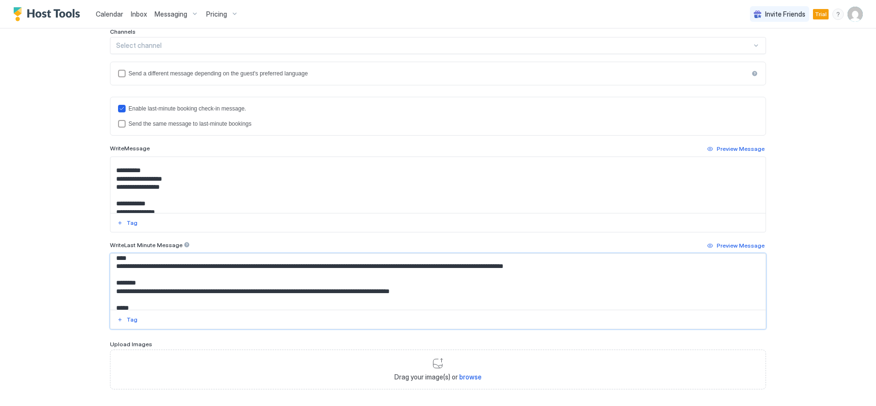
drag, startPoint x: 211, startPoint y: 291, endPoint x: 112, endPoint y: 294, distance: 98.7
click at [112, 294] on textarea "**********" at bounding box center [437, 282] width 655 height 56
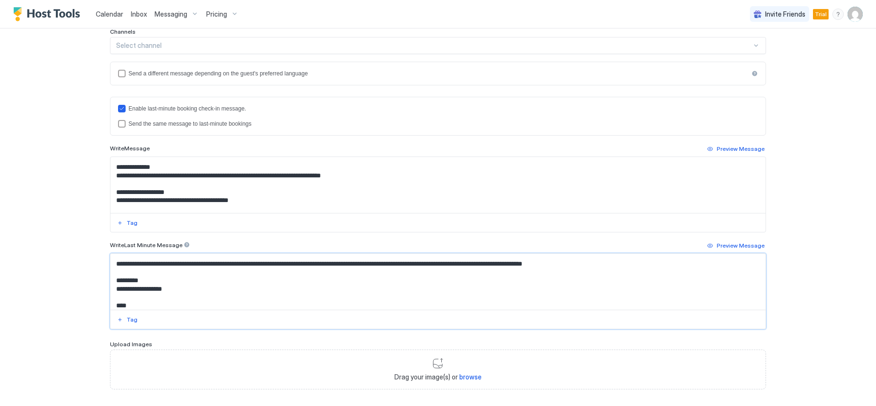
scroll to position [47, 0]
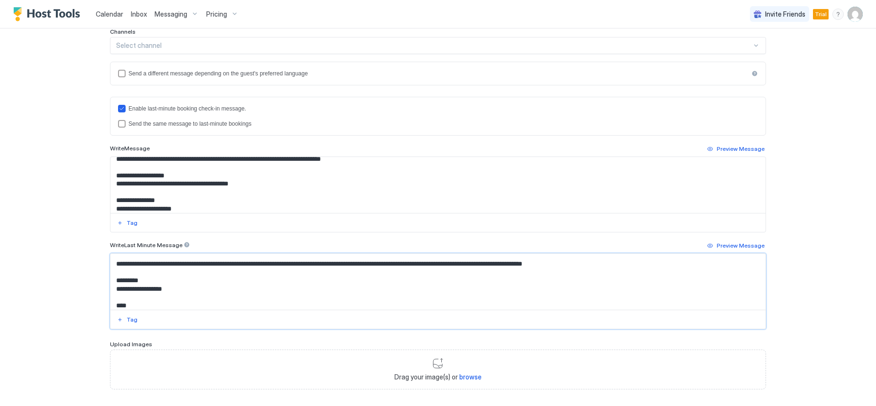
type textarea "**********"
drag, startPoint x: 266, startPoint y: 185, endPoint x: 113, endPoint y: 188, distance: 153.6
click at [113, 188] on textarea "Input Field" at bounding box center [437, 185] width 655 height 56
click at [127, 220] on div "Tag" at bounding box center [132, 223] width 11 height 9
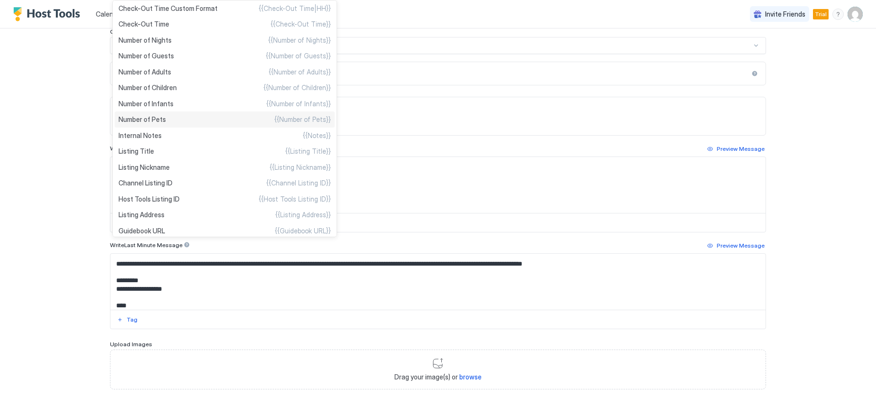
scroll to position [237, 0]
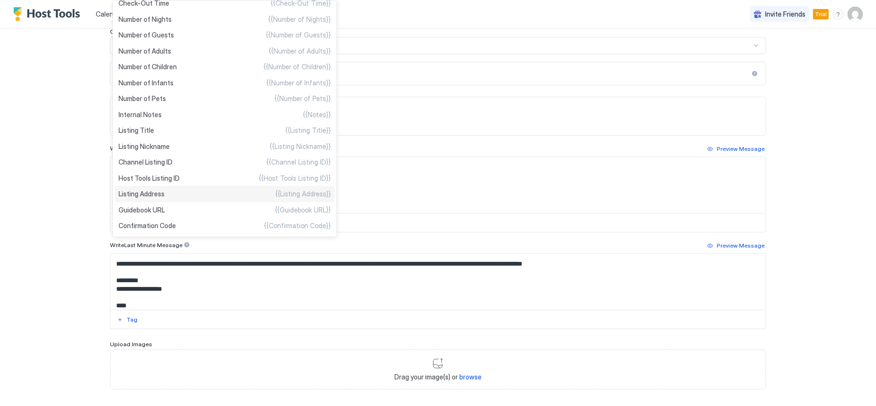
click at [175, 192] on div "Listing Address {{Listing Address}}" at bounding box center [225, 194] width 220 height 16
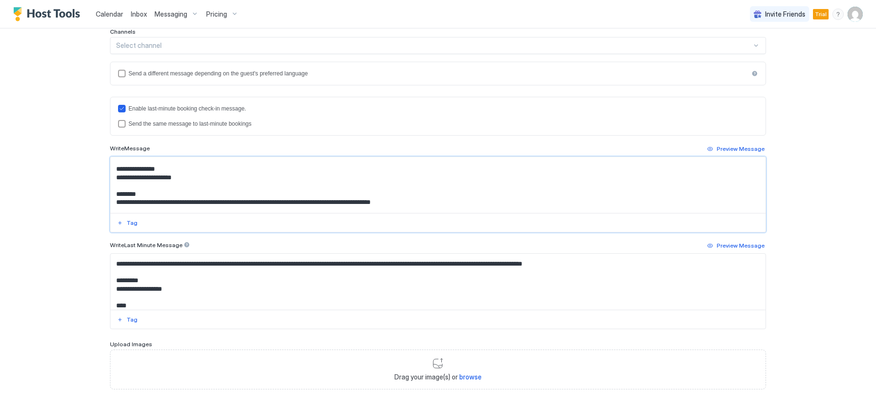
scroll to position [95, 0]
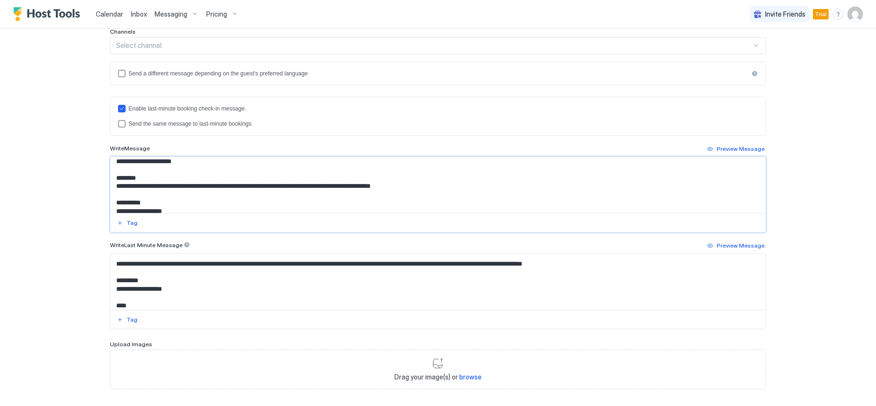
click at [180, 162] on textarea "Input Field" at bounding box center [437, 185] width 655 height 56
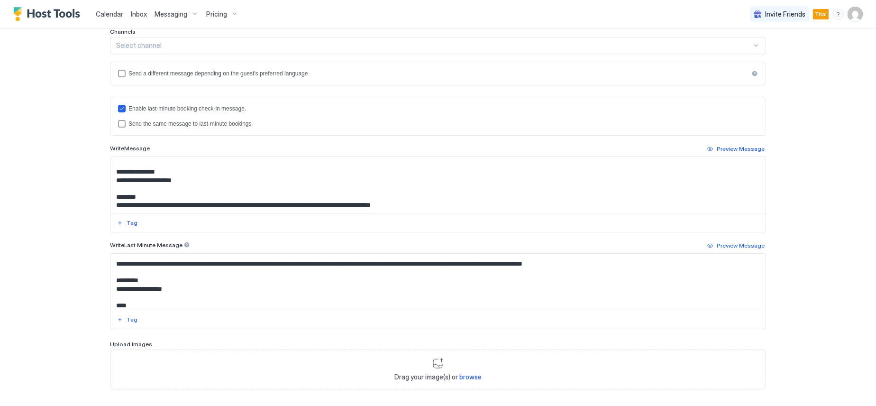
scroll to position [0, 0]
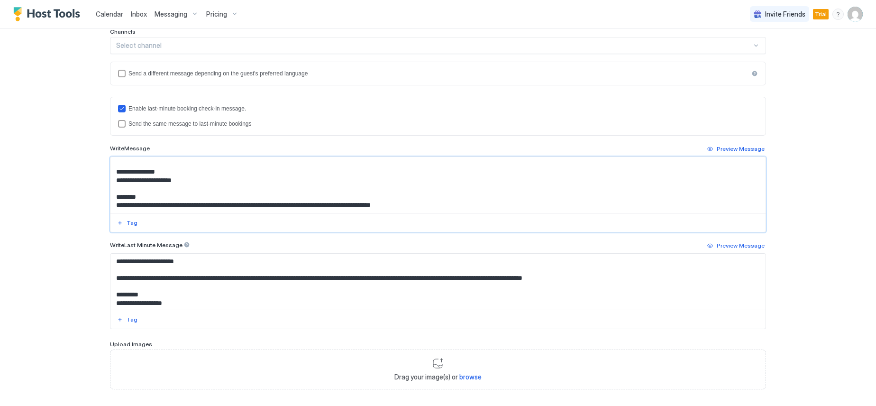
drag, startPoint x: 190, startPoint y: 182, endPoint x: 111, endPoint y: 174, distance: 79.1
click at [111, 174] on textarea "Input Field" at bounding box center [437, 185] width 655 height 56
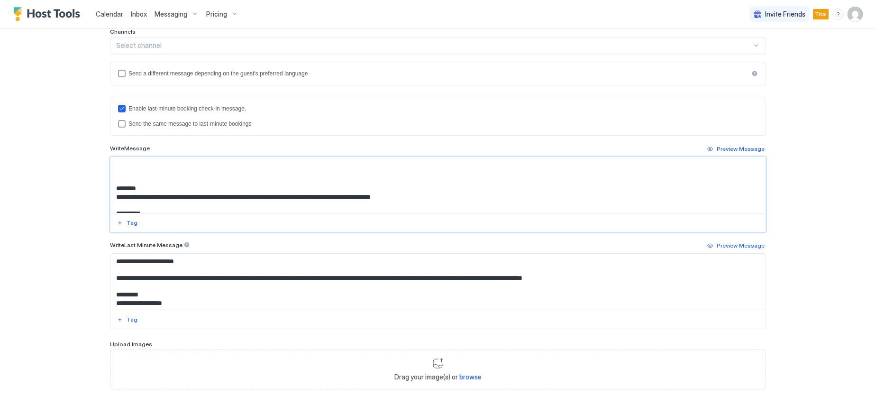
paste textarea "**********"
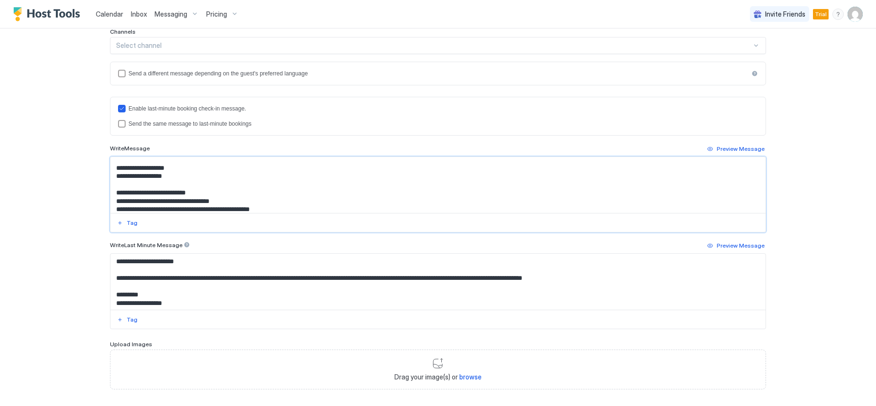
scroll to position [76, 0]
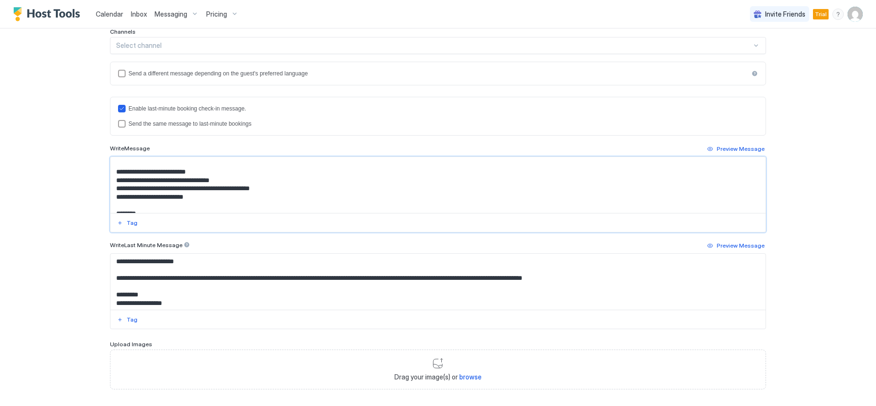
click at [175, 162] on textarea "Input Field" at bounding box center [437, 185] width 655 height 56
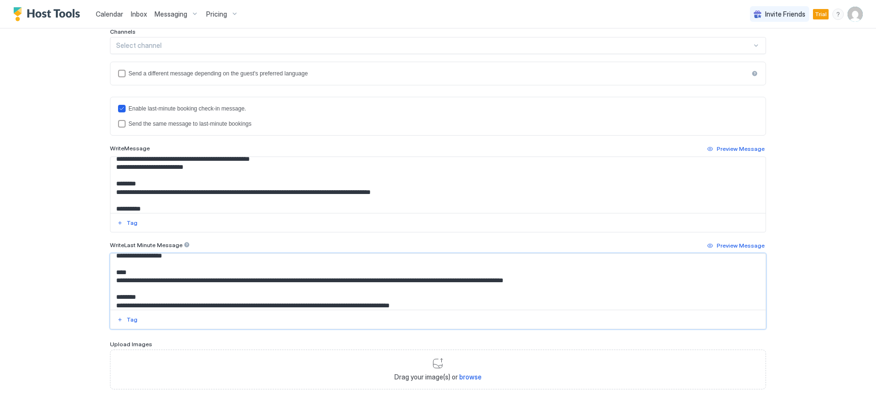
scroll to position [66, 0]
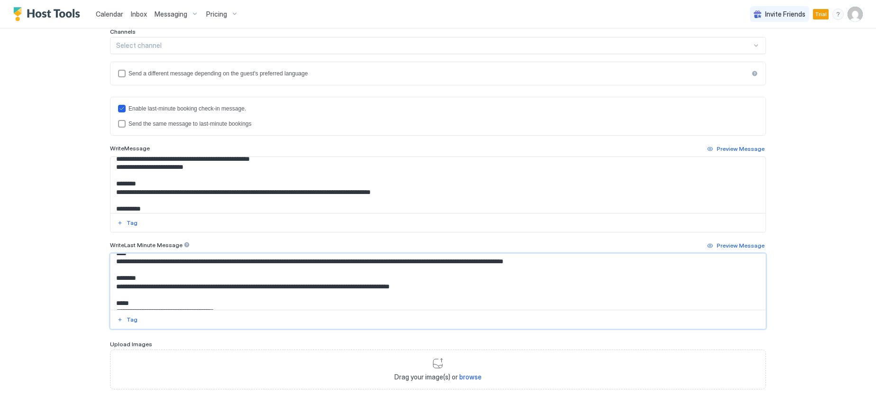
drag, startPoint x: 439, startPoint y: 286, endPoint x: 111, endPoint y: 289, distance: 328.1
click at [113, 289] on textarea "**********" at bounding box center [437, 282] width 655 height 56
click at [412, 192] on textarea "Input Field" at bounding box center [437, 185] width 655 height 56
drag, startPoint x: 412, startPoint y: 192, endPoint x: 121, endPoint y: 193, distance: 291.6
click at [119, 193] on textarea "Input Field" at bounding box center [437, 185] width 655 height 56
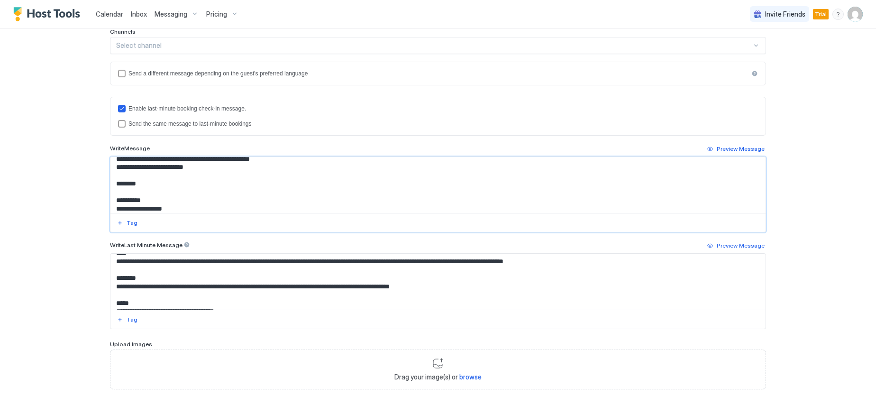
paste textarea "**********"
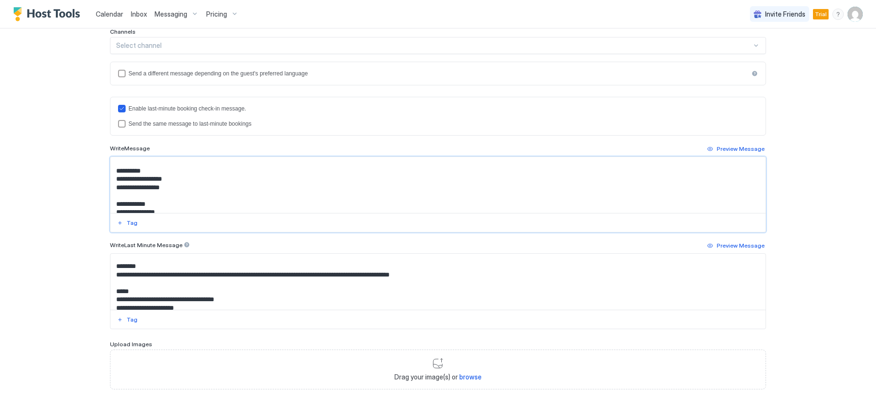
scroll to position [95, 0]
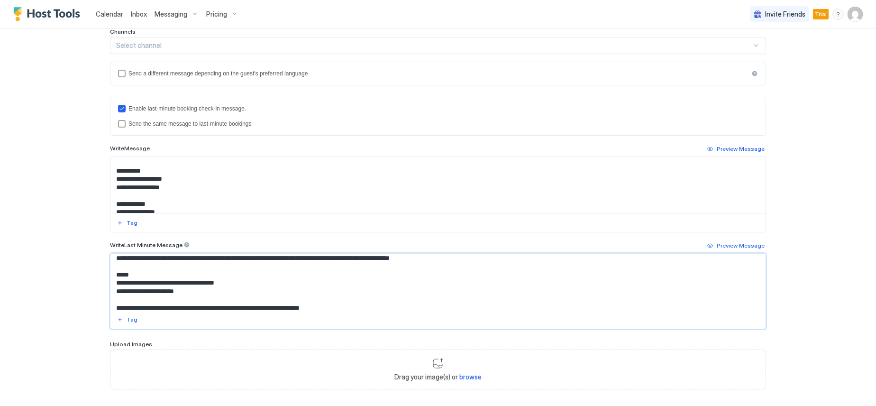
drag, startPoint x: 241, startPoint y: 282, endPoint x: 154, endPoint y: 281, distance: 87.2
click at [154, 281] on textarea "**********" at bounding box center [437, 282] width 655 height 56
click at [184, 178] on textarea "Input Field" at bounding box center [437, 185] width 655 height 56
paste textarea "**********"
click at [181, 187] on textarea "Input Field" at bounding box center [437, 185] width 655 height 56
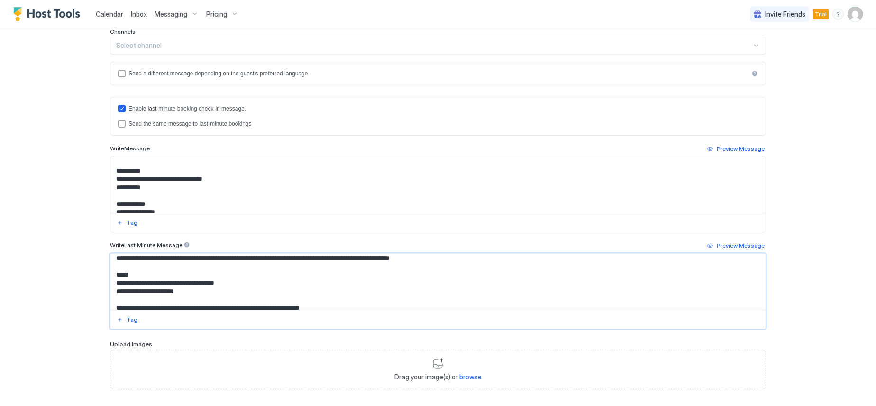
drag, startPoint x: 196, startPoint y: 291, endPoint x: 149, endPoint y: 293, distance: 47.4
click at [145, 293] on textarea "**********" at bounding box center [437, 282] width 655 height 56
click at [159, 191] on textarea "Input Field" at bounding box center [437, 185] width 655 height 56
paste textarea "**********"
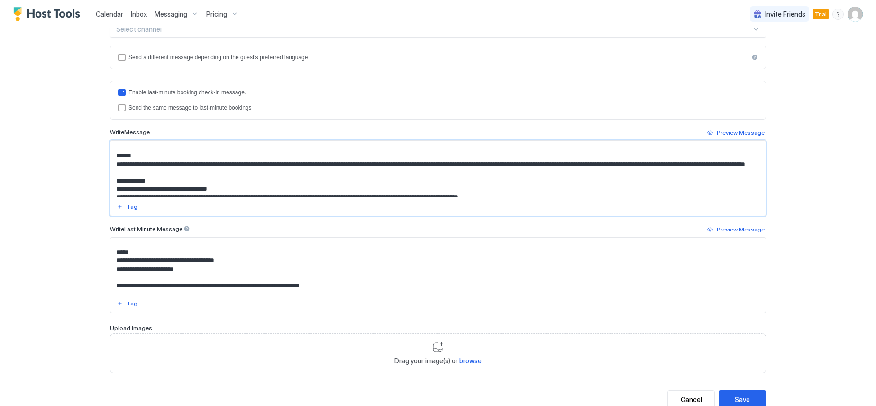
scroll to position [218, 0]
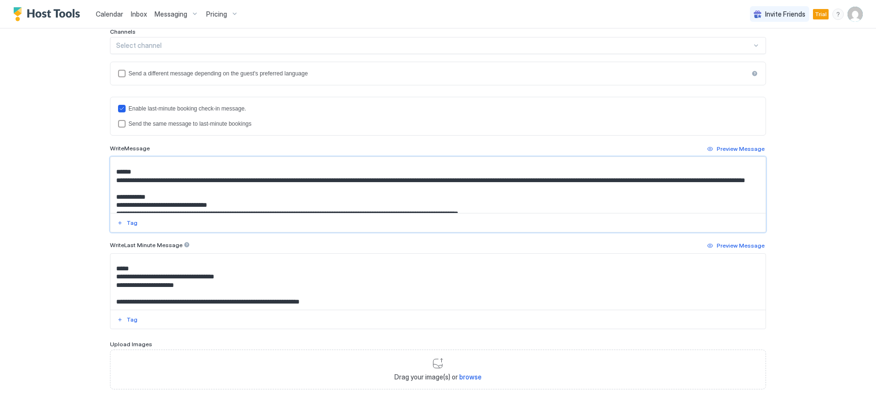
drag, startPoint x: 249, startPoint y: 189, endPoint x: 142, endPoint y: 178, distance: 107.7
click at [142, 178] on textarea "Input Field" at bounding box center [437, 185] width 655 height 56
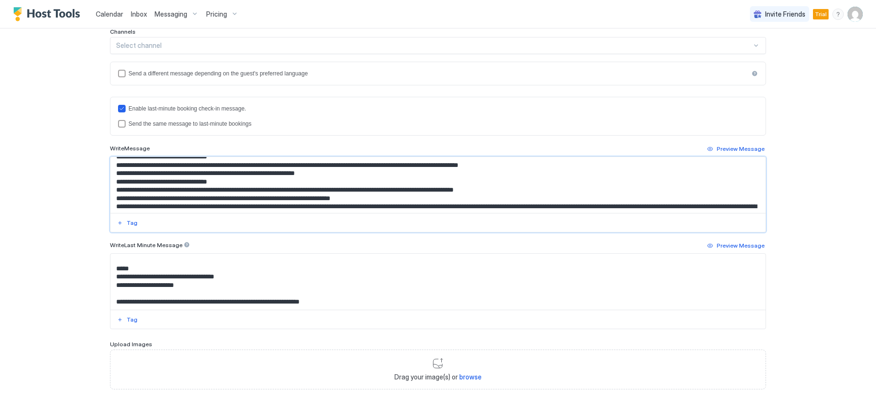
scroll to position [266, 0]
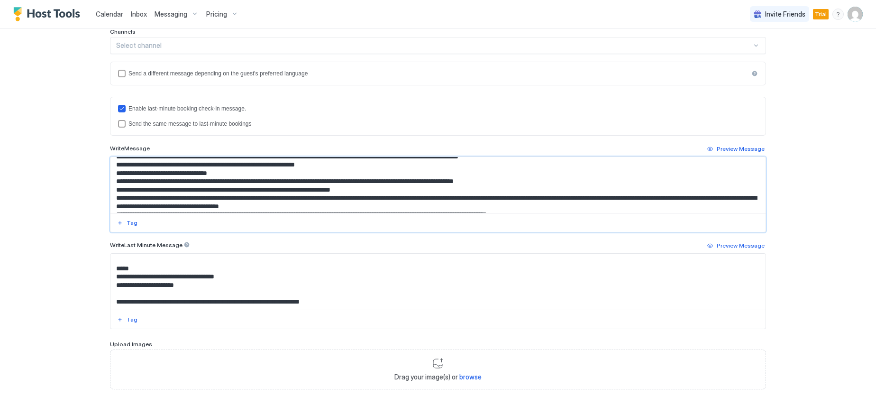
click at [345, 165] on textarea "Input Field" at bounding box center [437, 185] width 655 height 56
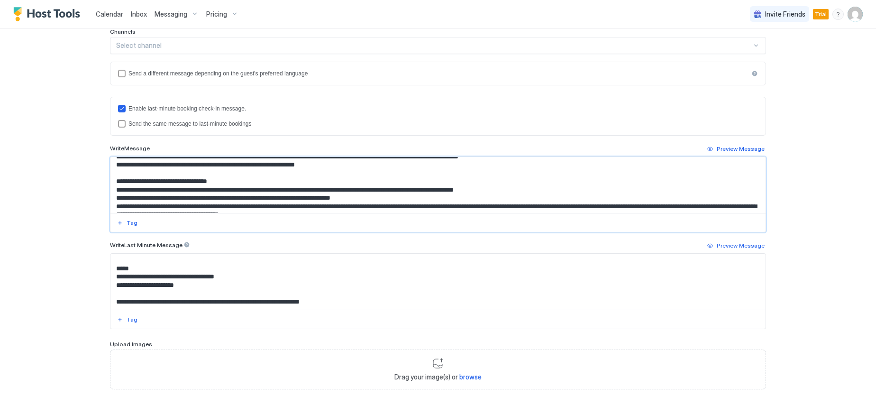
click at [159, 183] on textarea "Input Field" at bounding box center [437, 185] width 655 height 56
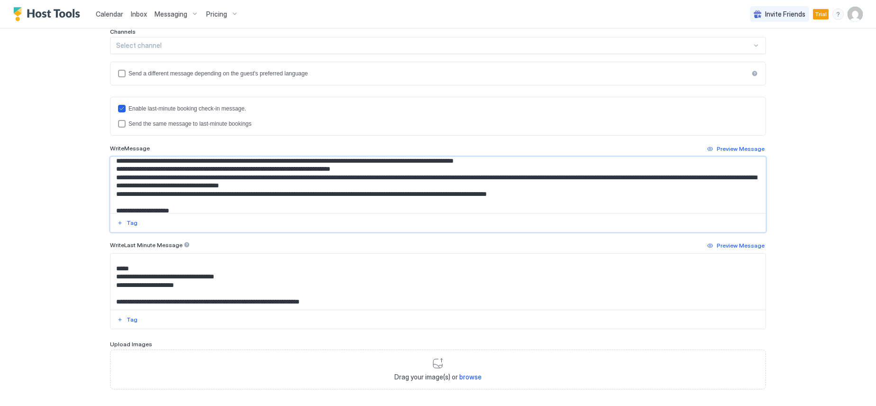
scroll to position [303, 0]
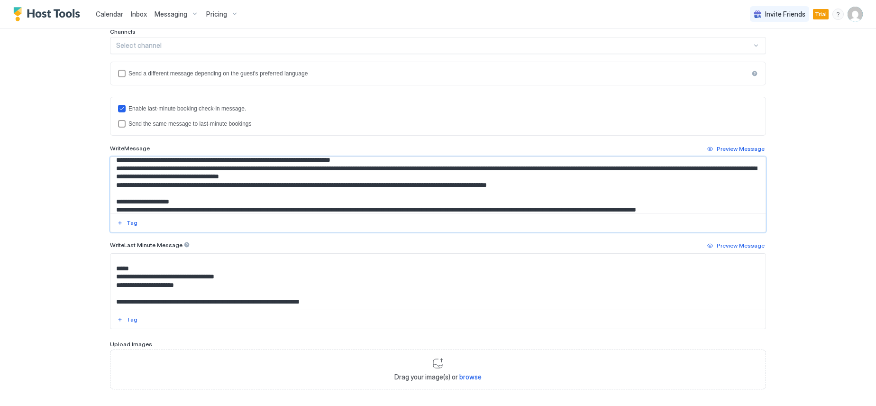
click at [597, 187] on textarea "Input Field" at bounding box center [437, 185] width 655 height 56
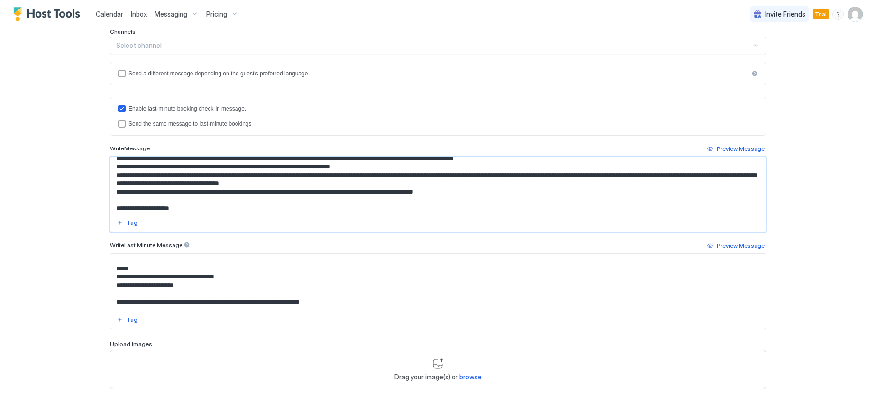
scroll to position [293, 0]
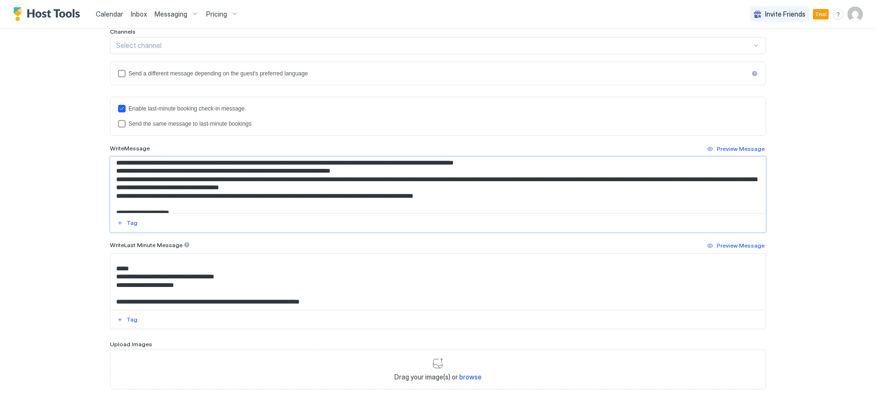
drag, startPoint x: 484, startPoint y: 187, endPoint x: 113, endPoint y: 169, distance: 371.2
click at [113, 169] on textarea "Input Field" at bounding box center [437, 185] width 655 height 56
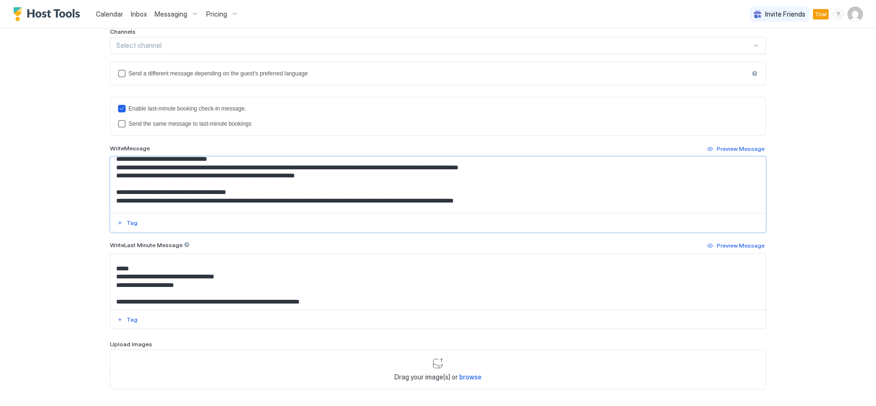
scroll to position [0, 0]
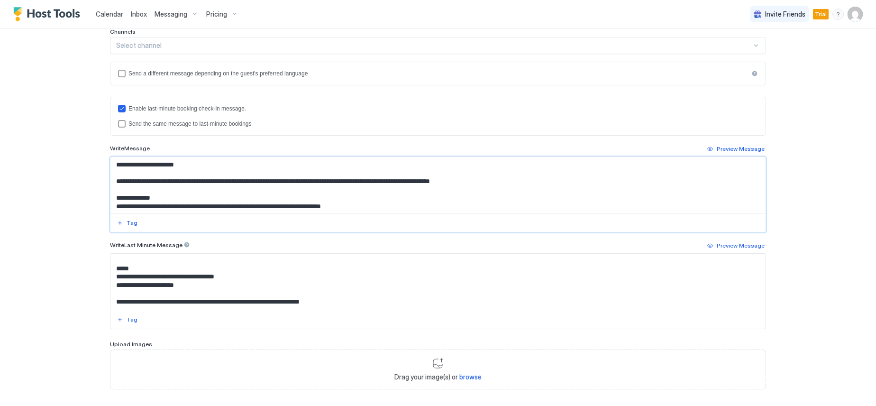
drag, startPoint x: 131, startPoint y: 206, endPoint x: 104, endPoint y: 146, distance: 65.6
click at [104, 146] on div "**********" at bounding box center [438, 123] width 683 height 625
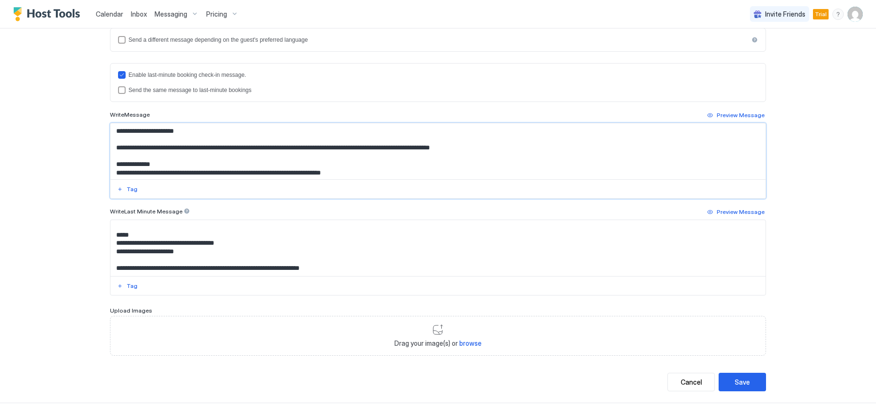
scroll to position [265, 0]
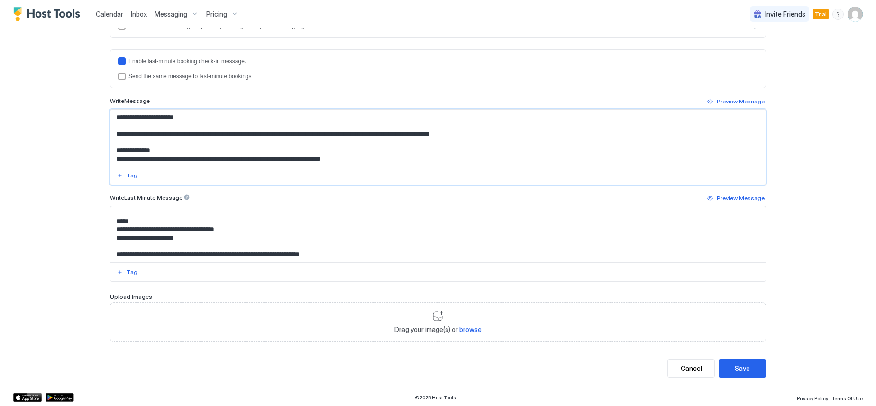
type textarea "**********"
click at [352, 255] on textarea "**********" at bounding box center [437, 234] width 655 height 56
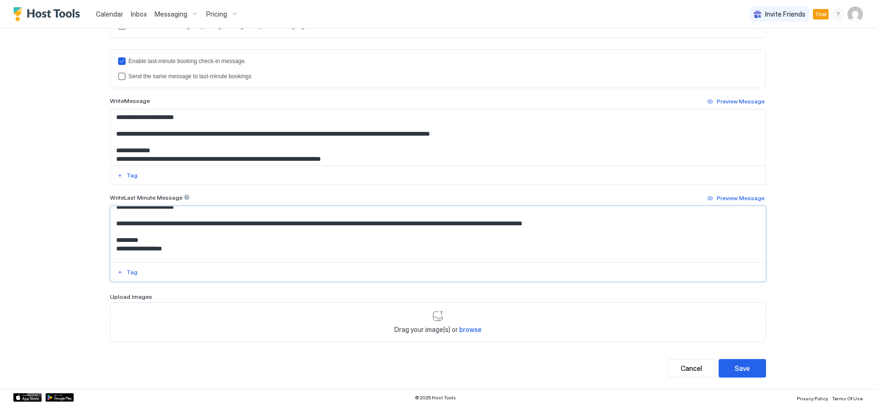
scroll to position [0, 0]
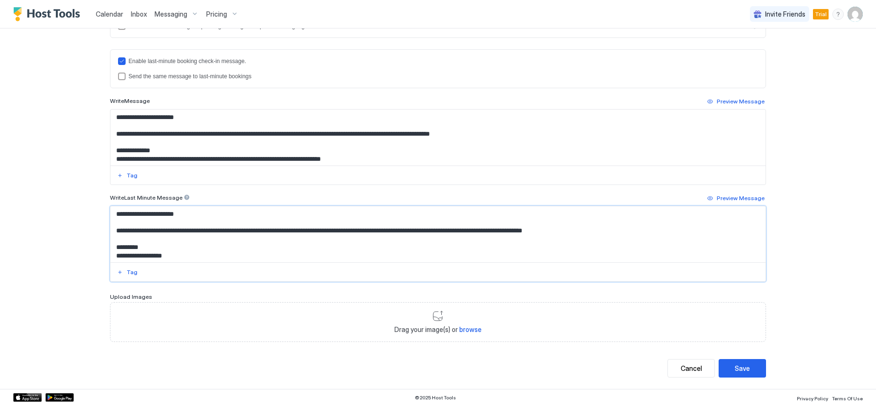
drag, startPoint x: 357, startPoint y: 254, endPoint x: 97, endPoint y: 189, distance: 267.4
click at [97, 189] on div "**********" at bounding box center [438, 75] width 683 height 625
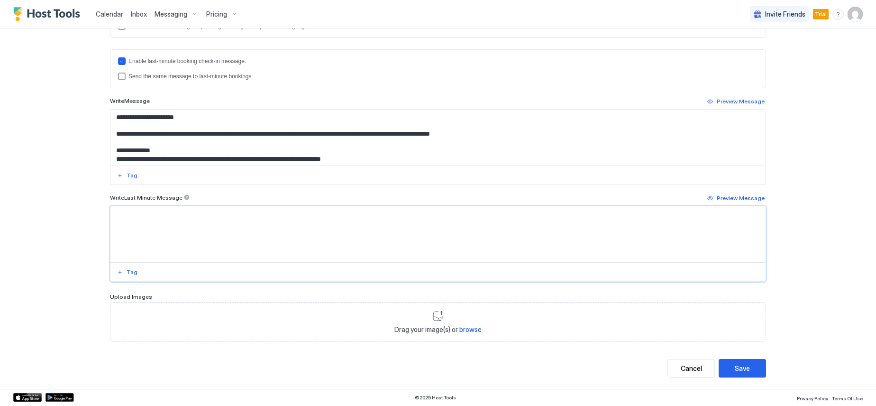
paste textarea "**********"
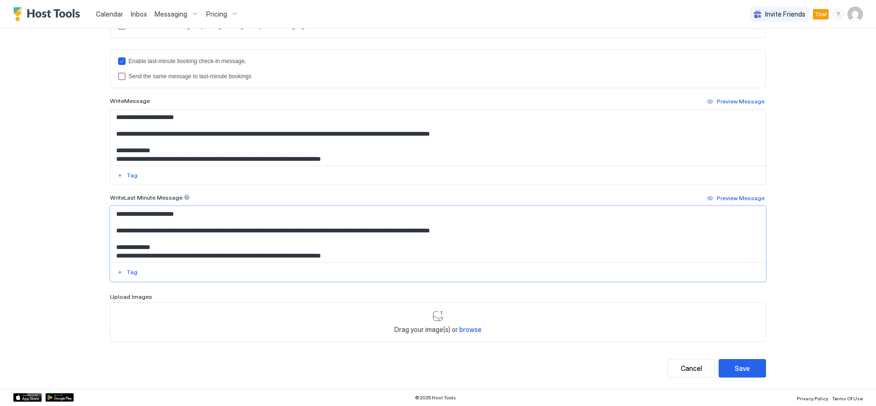
drag, startPoint x: 159, startPoint y: 257, endPoint x: 98, endPoint y: 203, distance: 81.3
click at [98, 203] on div "**********" at bounding box center [438, 75] width 683 height 625
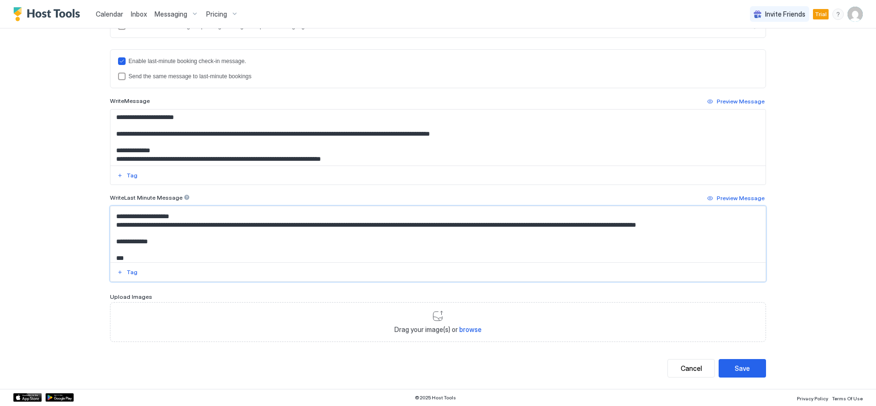
scroll to position [317, 0]
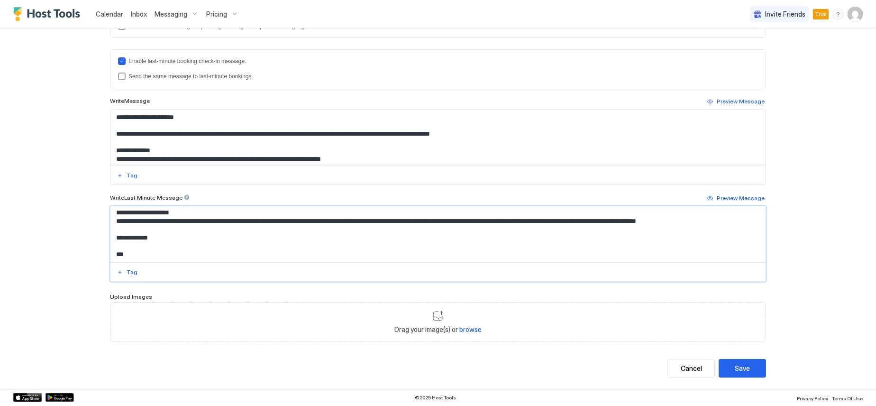
click at [162, 252] on textarea "Input Field" at bounding box center [437, 234] width 655 height 56
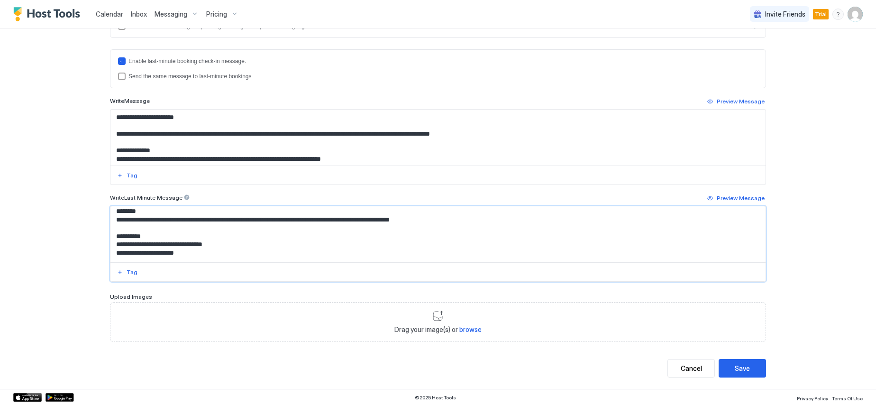
scroll to position [0, 0]
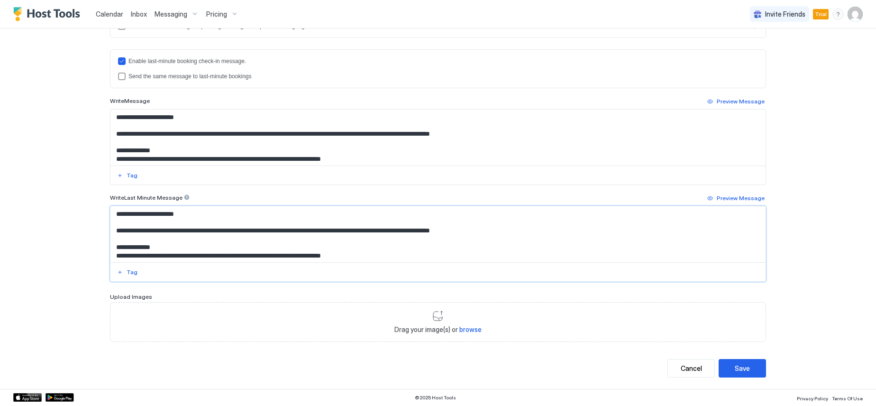
drag, startPoint x: 162, startPoint y: 257, endPoint x: 111, endPoint y: 228, distance: 58.2
click at [111, 228] on textarea "Input Field" at bounding box center [437, 234] width 655 height 56
type textarea "**********"
click at [749, 366] on button "Save" at bounding box center [742, 368] width 47 height 18
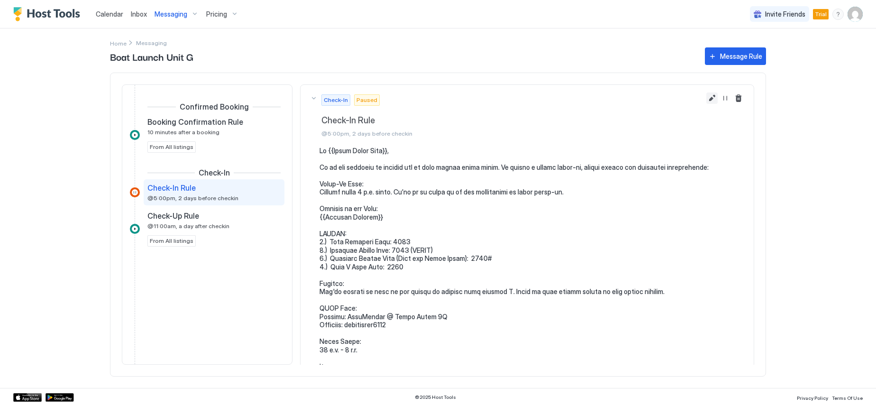
click at [706, 97] on button "Edit message rule" at bounding box center [711, 97] width 11 height 11
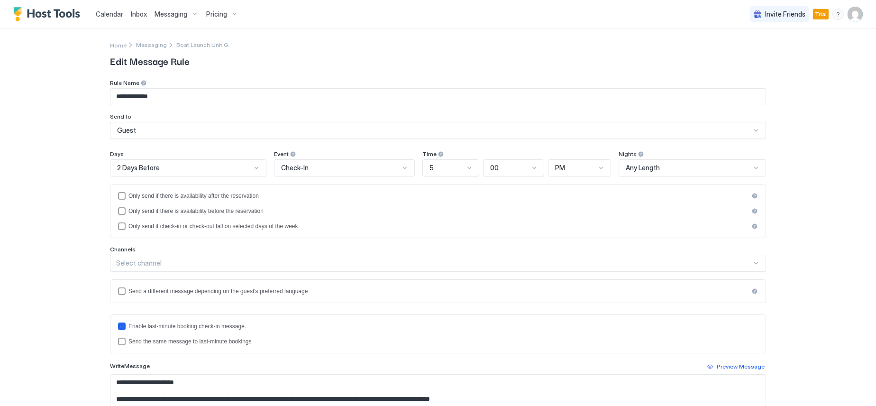
click at [174, 165] on div "2 Days Before" at bounding box center [184, 168] width 134 height 9
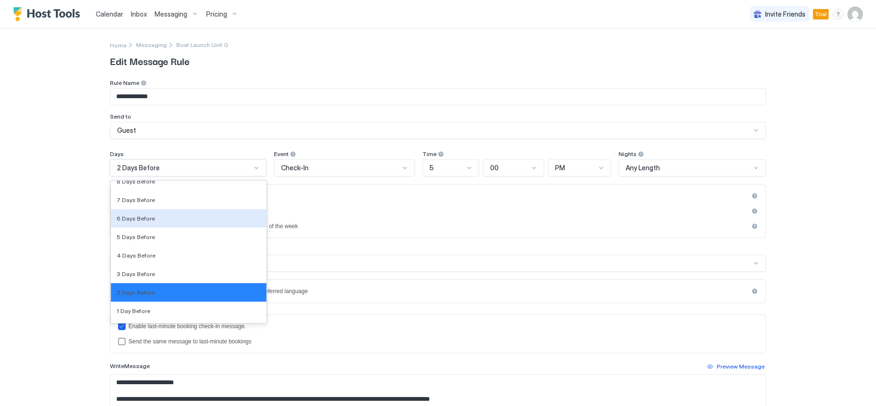
scroll to position [1426, 0]
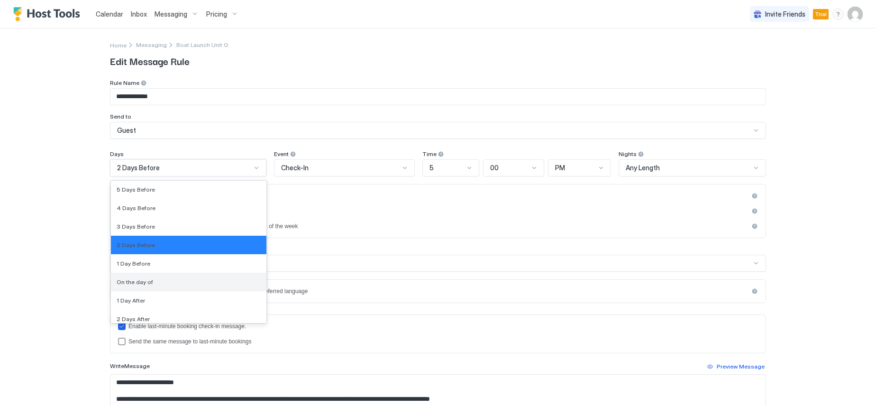
click at [166, 284] on div "On the day of" at bounding box center [189, 281] width 144 height 7
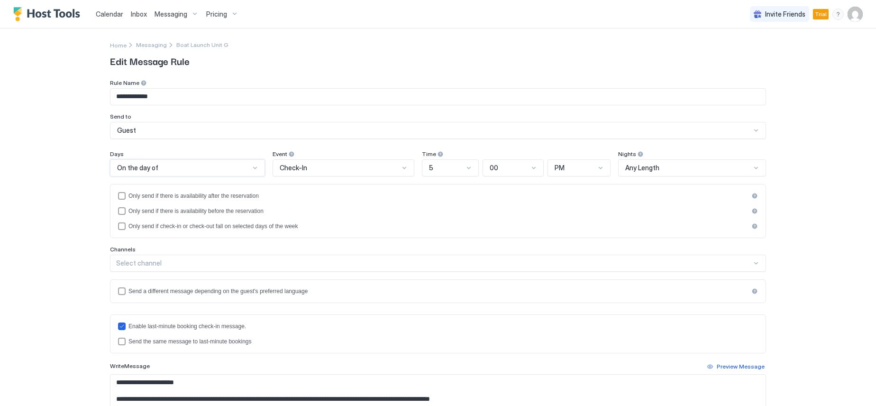
click at [453, 166] on div "5" at bounding box center [446, 168] width 35 height 9
click at [444, 270] on div "8" at bounding box center [451, 271] width 45 height 7
click at [576, 166] on div "PM" at bounding box center [575, 168] width 40 height 9
click at [578, 191] on div "AM" at bounding box center [579, 189] width 50 height 7
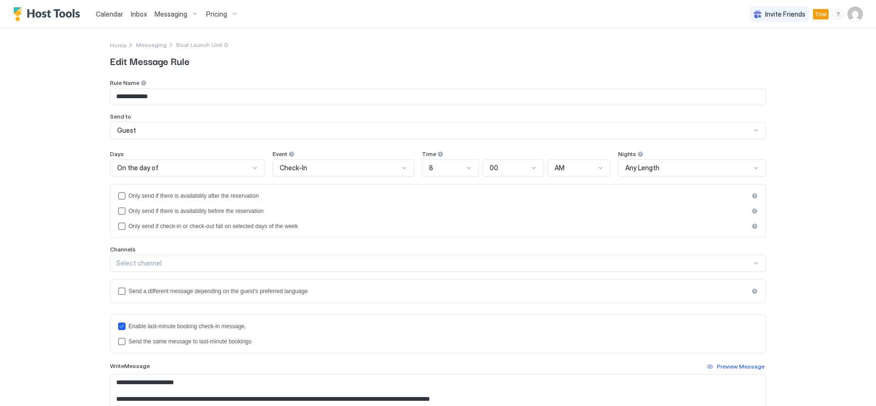
click at [795, 194] on div "**********" at bounding box center [438, 203] width 876 height 406
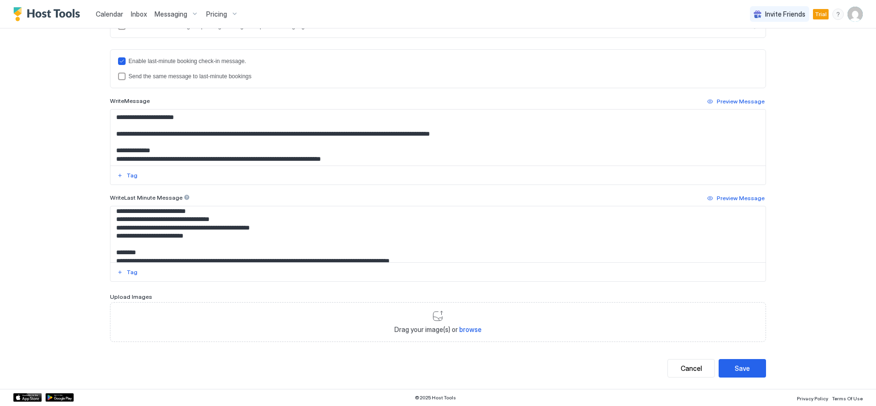
scroll to position [95, 0]
click at [735, 367] on div "Save" at bounding box center [742, 368] width 15 height 10
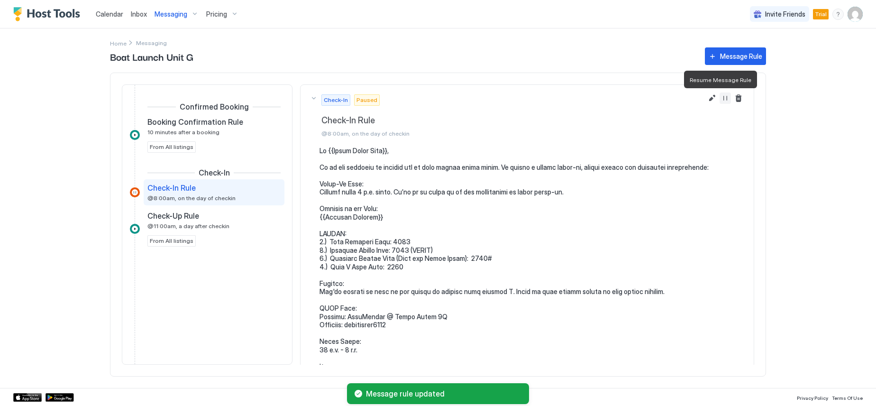
click at [720, 95] on button "Resume Message Rule" at bounding box center [725, 97] width 11 height 11
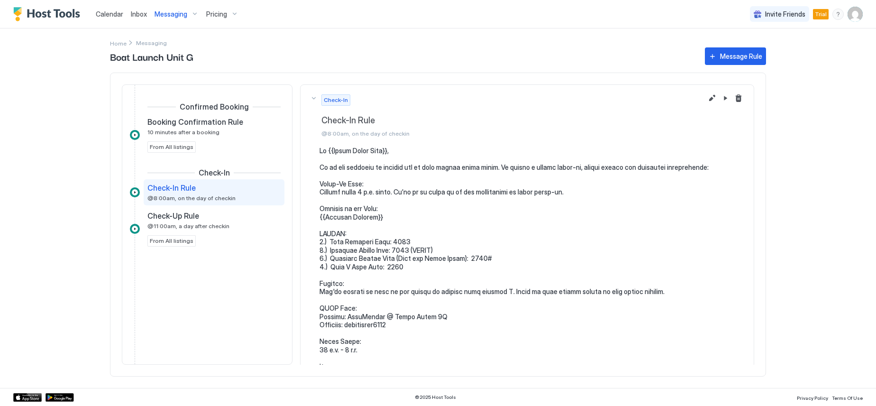
click at [193, 14] on div "Messaging" at bounding box center [177, 14] width 52 height 16
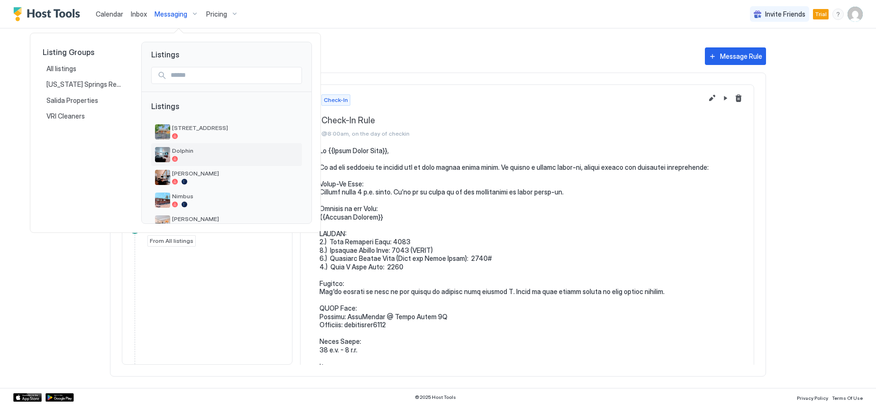
scroll to position [47, 0]
click at [204, 194] on span "Boat Launch Unit G" at bounding box center [235, 194] width 126 height 7
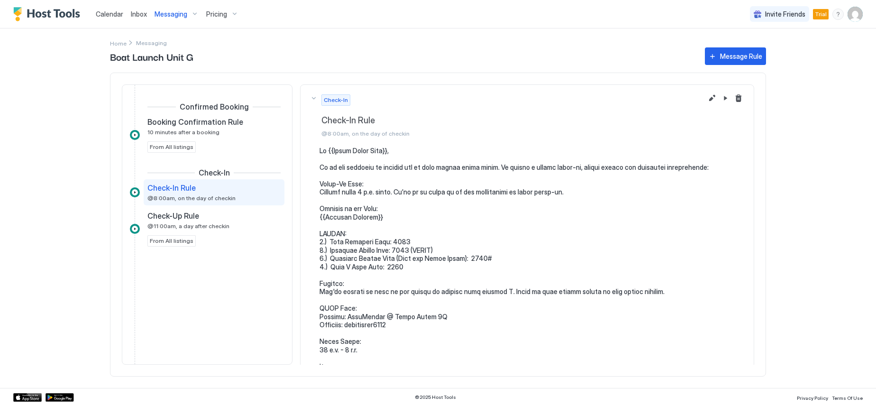
click at [189, 189] on span "Check-In Rule" at bounding box center [171, 187] width 48 height 9
click at [708, 98] on button "Edit message rule" at bounding box center [711, 97] width 11 height 11
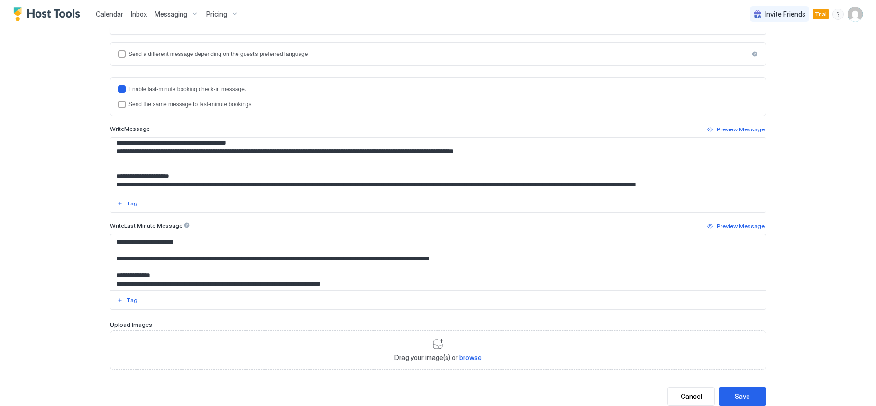
scroll to position [317, 0]
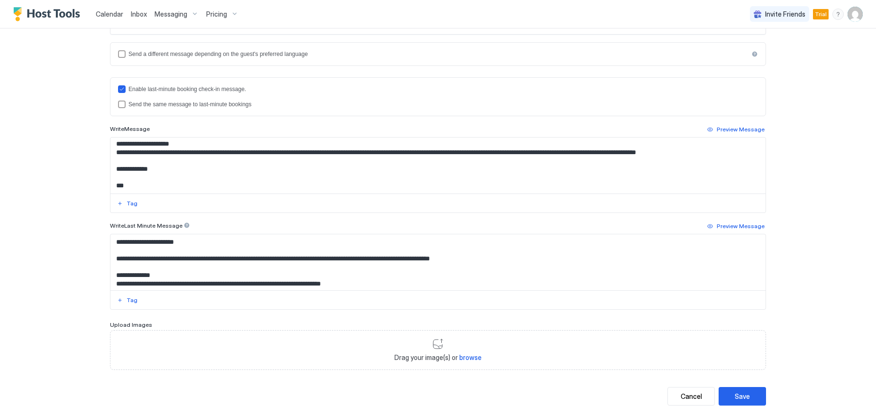
click at [747, 153] on textarea "Input Field" at bounding box center [437, 165] width 655 height 56
paste textarea "**********"
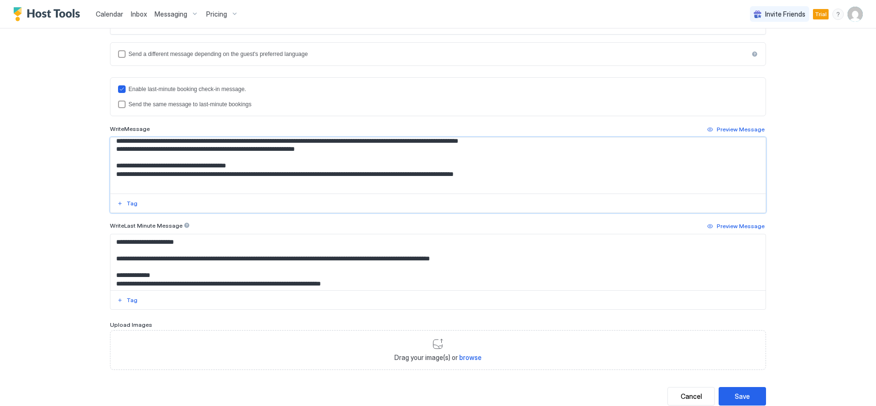
scroll to position [309, 0]
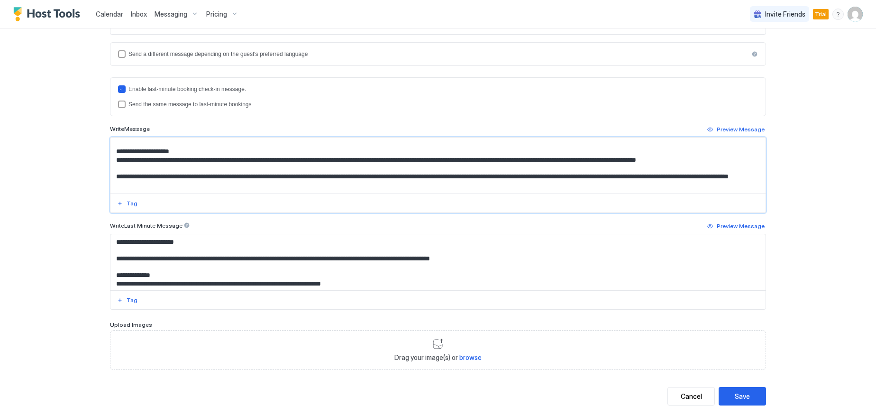
click at [746, 162] on textarea "Input Field" at bounding box center [437, 165] width 655 height 56
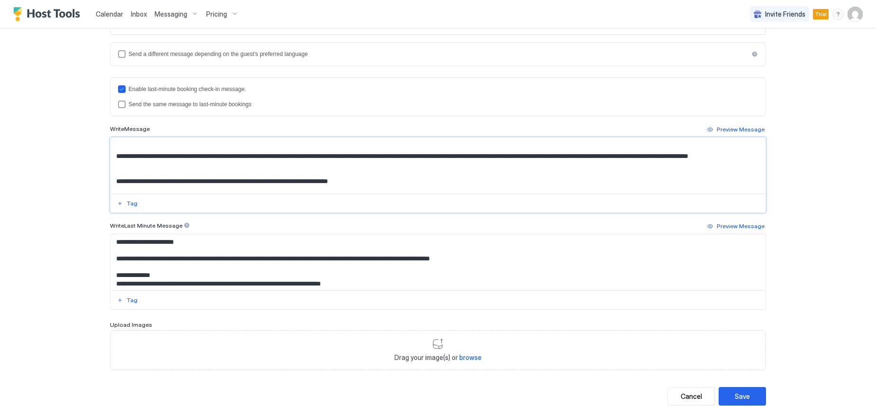
scroll to position [357, 0]
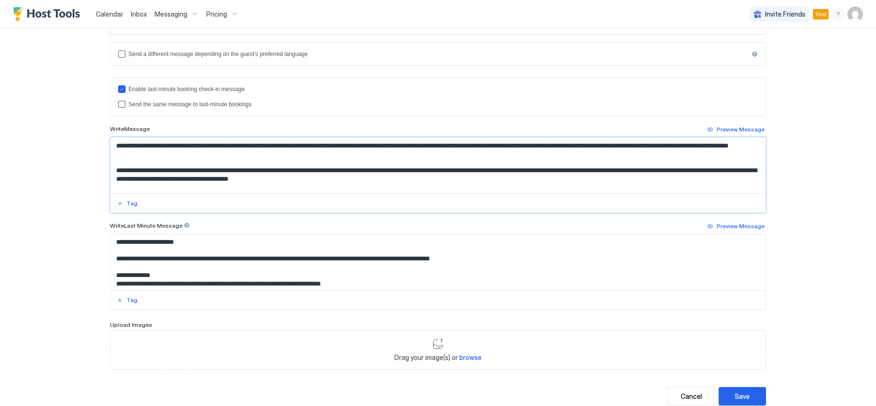
click at [114, 177] on textarea "Input Field" at bounding box center [437, 165] width 655 height 56
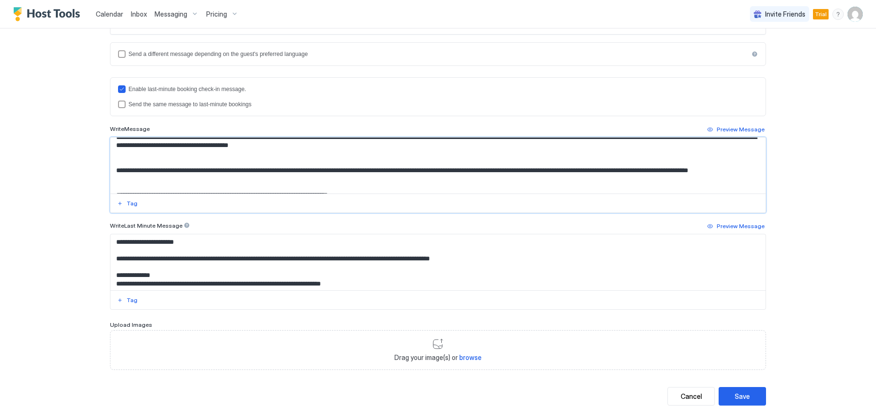
scroll to position [404, 0]
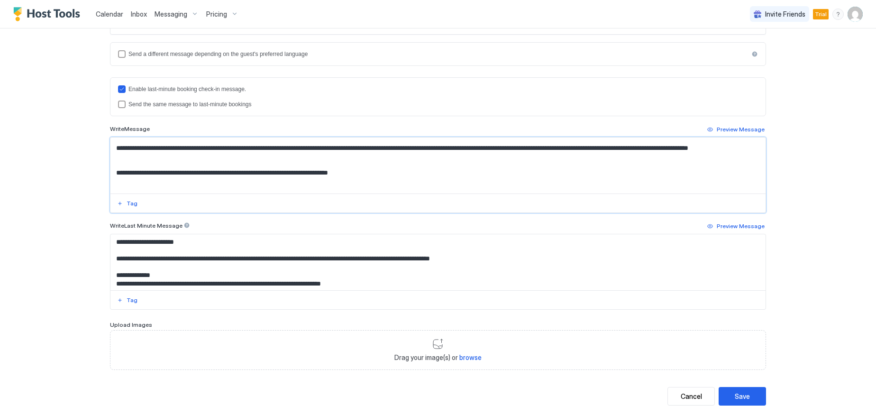
click at [114, 156] on textarea "Input Field" at bounding box center [437, 165] width 655 height 56
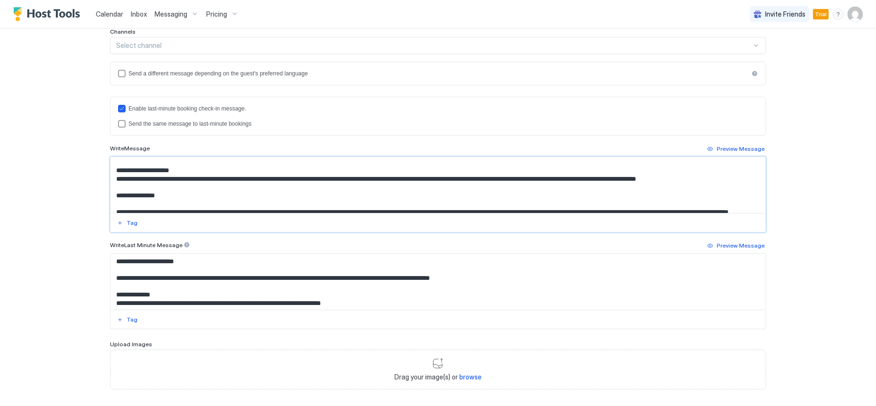
scroll to position [322, 0]
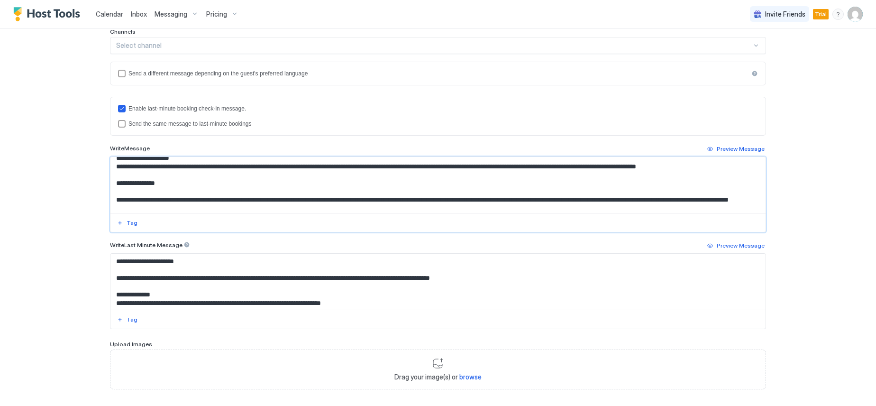
drag, startPoint x: 378, startPoint y: 166, endPoint x: 113, endPoint y: 184, distance: 266.2
click at [113, 184] on textarea "Input Field" at bounding box center [437, 185] width 655 height 56
type textarea "**********"
click at [82, 215] on div "**********" at bounding box center [438, 203] width 876 height 406
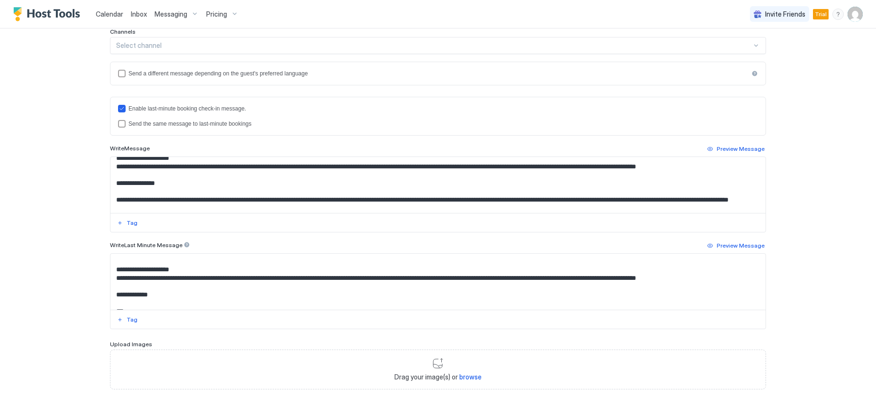
scroll to position [317, 0]
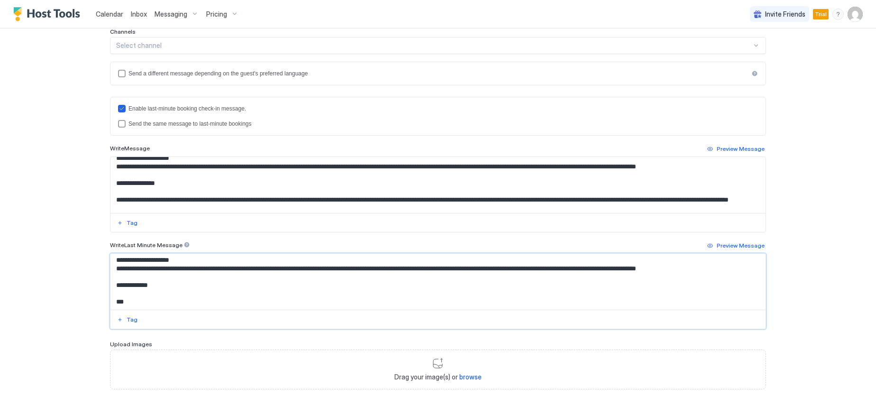
click at [747, 268] on textarea "Input Field" at bounding box center [437, 282] width 655 height 56
paste textarea "**********"
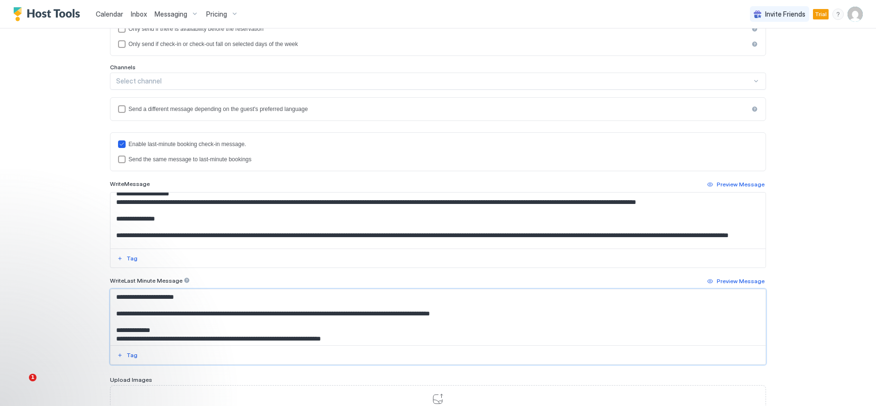
scroll to position [265, 0]
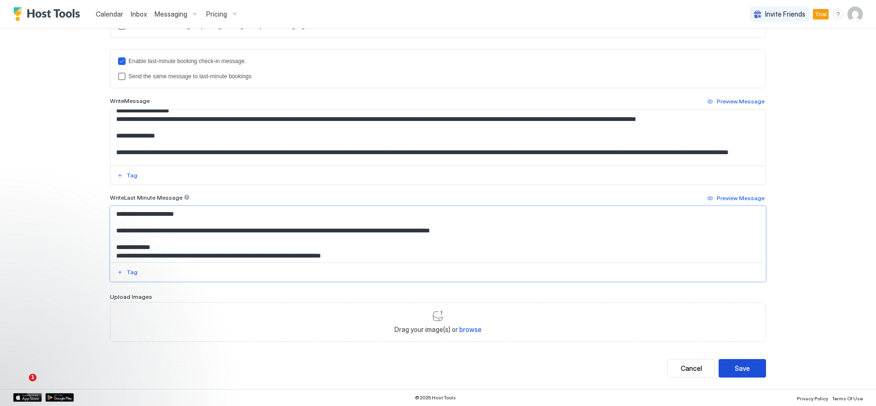
type textarea "**********"
click at [738, 368] on div "Save" at bounding box center [742, 368] width 15 height 10
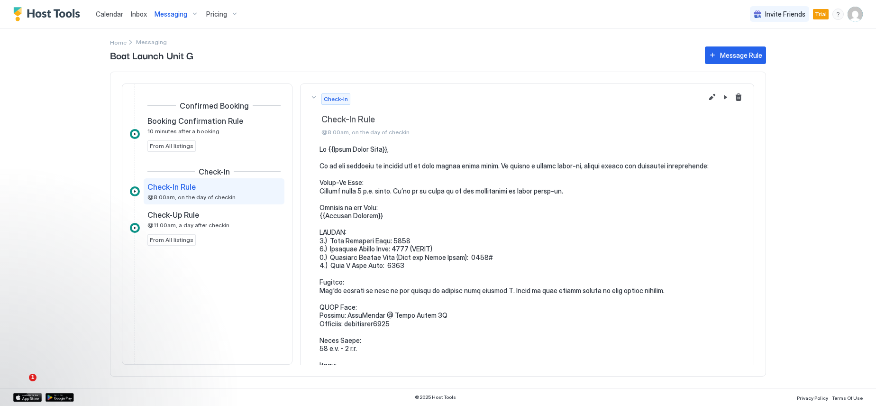
click at [100, 14] on span "Calendar" at bounding box center [109, 14] width 27 height 8
